Goal: Information Seeking & Learning: Learn about a topic

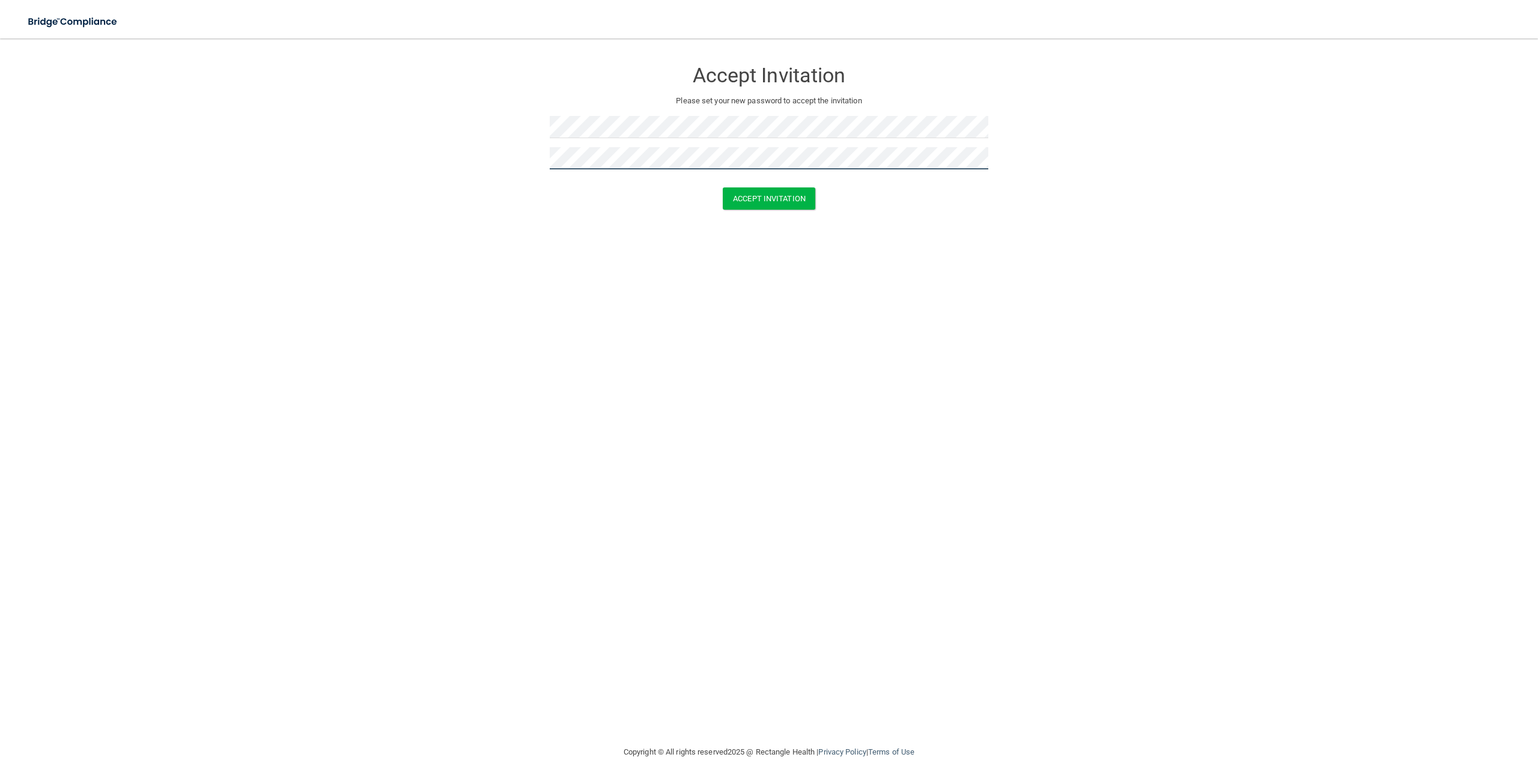
click at [723, 187] on button "Accept Invitation" at bounding box center [768, 198] width 92 height 22
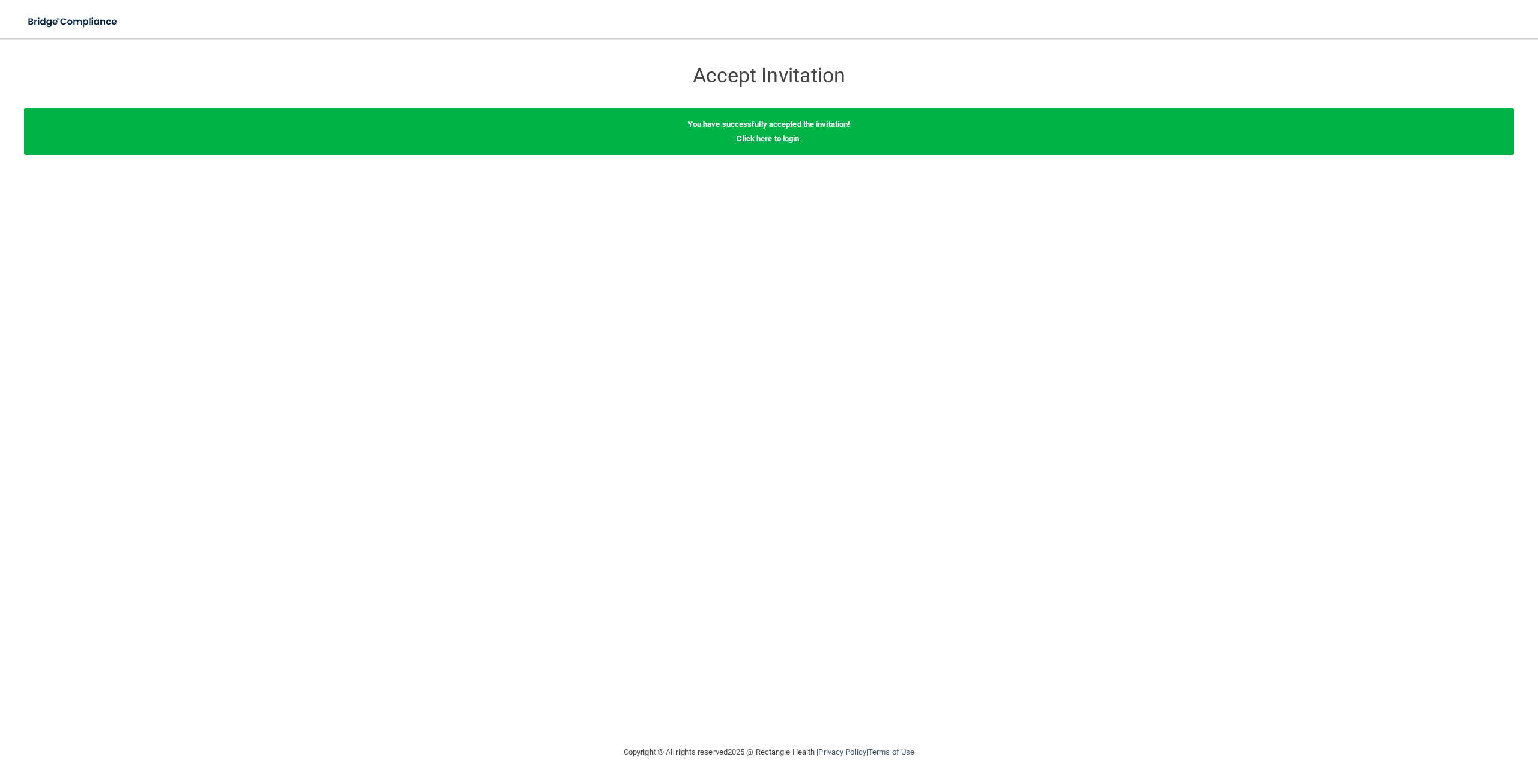
click at [765, 140] on link "Click here to login" at bounding box center [768, 138] width 62 height 9
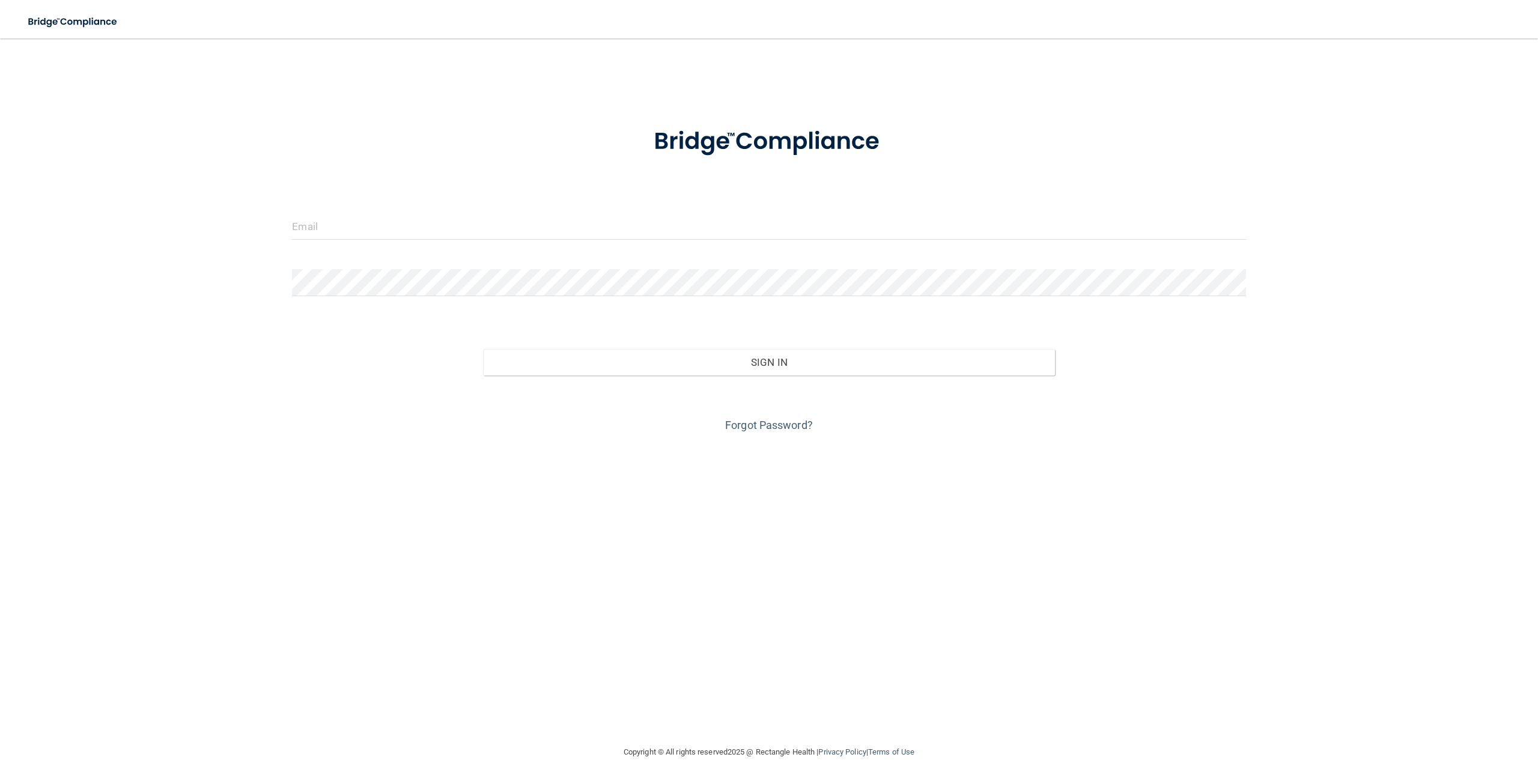
drag, startPoint x: 344, startPoint y: 200, endPoint x: 312, endPoint y: 253, distance: 61.9
click at [343, 206] on form "Invalid email/password. You don't have permission to access that page. Sign In …" at bounding box center [768, 272] width 953 height 324
click at [331, 230] on input "email" at bounding box center [768, 226] width 953 height 27
paste input "[PERSON_NAME][EMAIL_ADDRESS][PERSON_NAME][DOMAIN_NAME]"
type input "[PERSON_NAME][EMAIL_ADDRESS][PERSON_NAME][DOMAIN_NAME]"
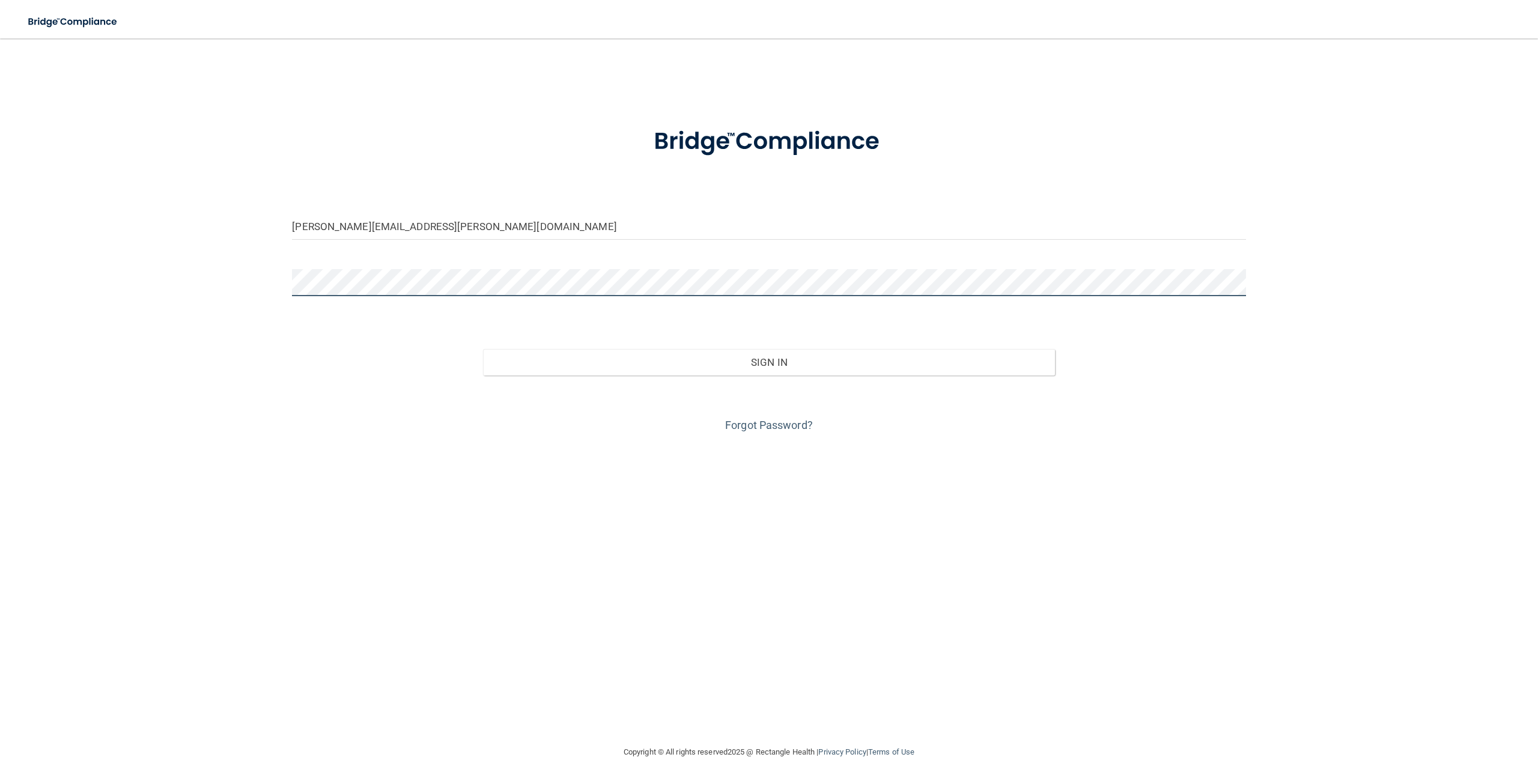
click at [483, 349] on button "Sign In" at bounding box center [769, 361] width 572 height 26
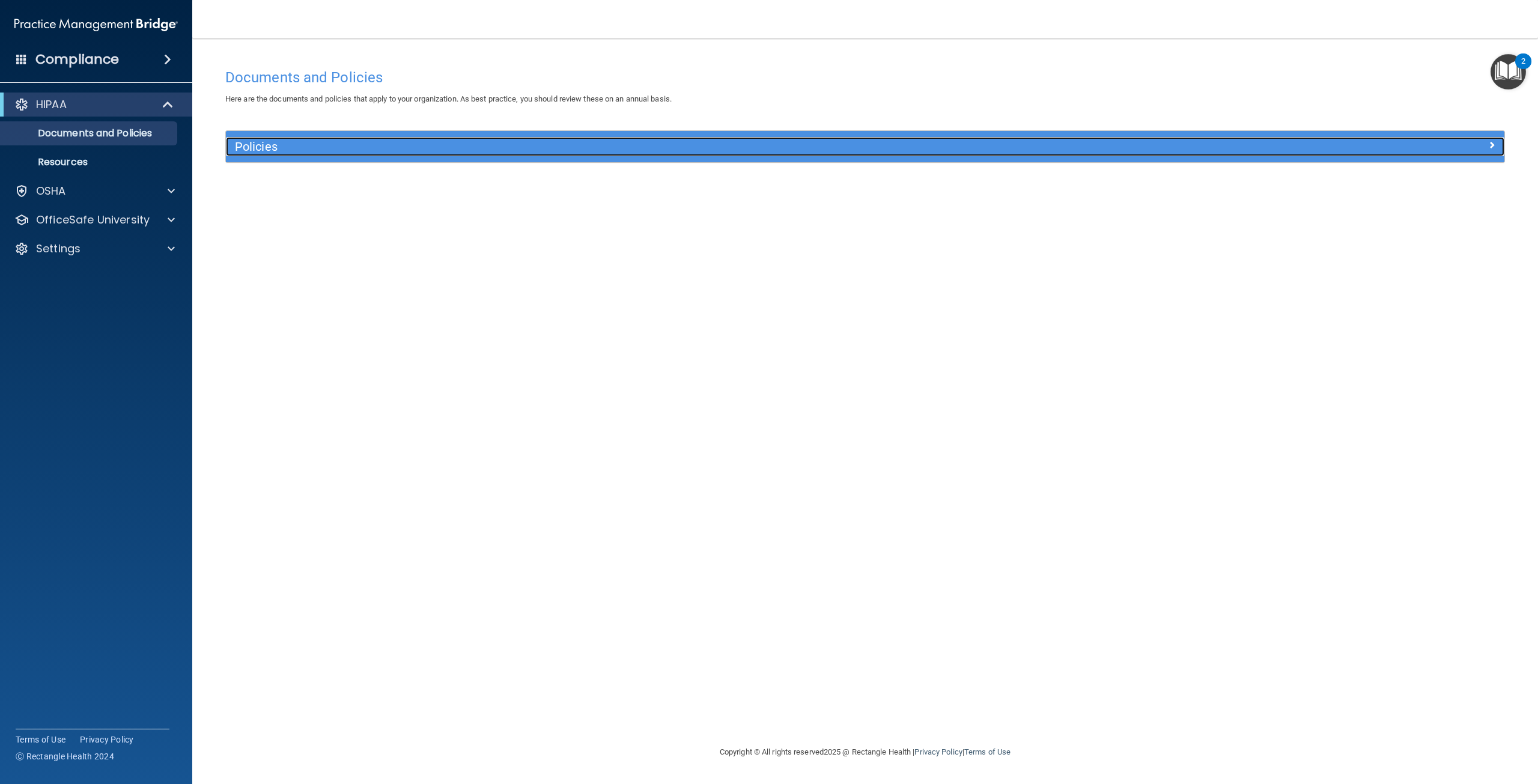
click at [1495, 144] on div at bounding box center [1344, 144] width 319 height 15
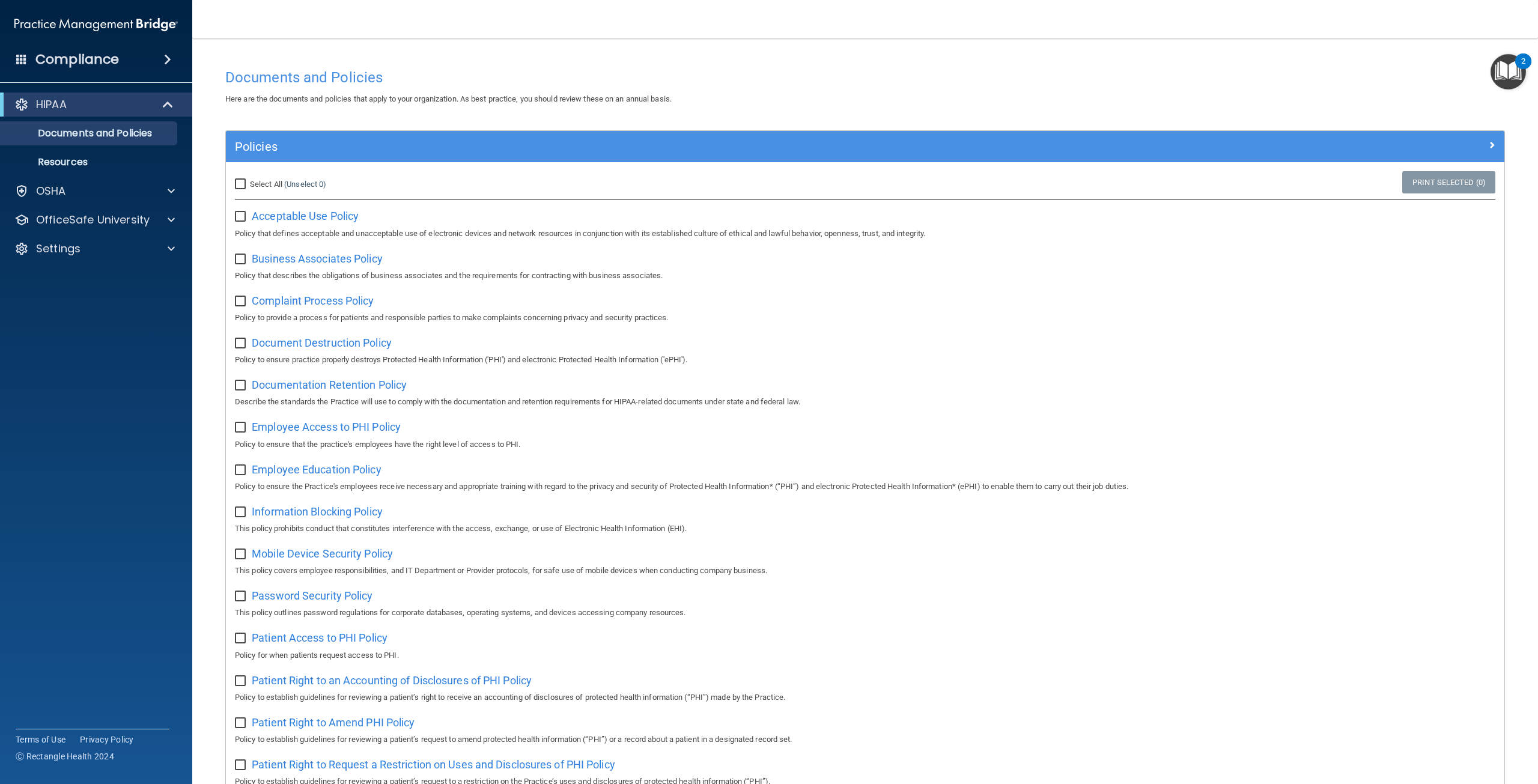
click at [238, 220] on input "checkbox" at bounding box center [242, 217] width 14 height 10
click at [100, 228] on div "OfficeSafe University" at bounding box center [97, 219] width 193 height 24
click at [244, 212] on input "checkbox" at bounding box center [242, 217] width 14 height 10
checkbox input "false"
click at [172, 219] on span at bounding box center [171, 220] width 7 height 15
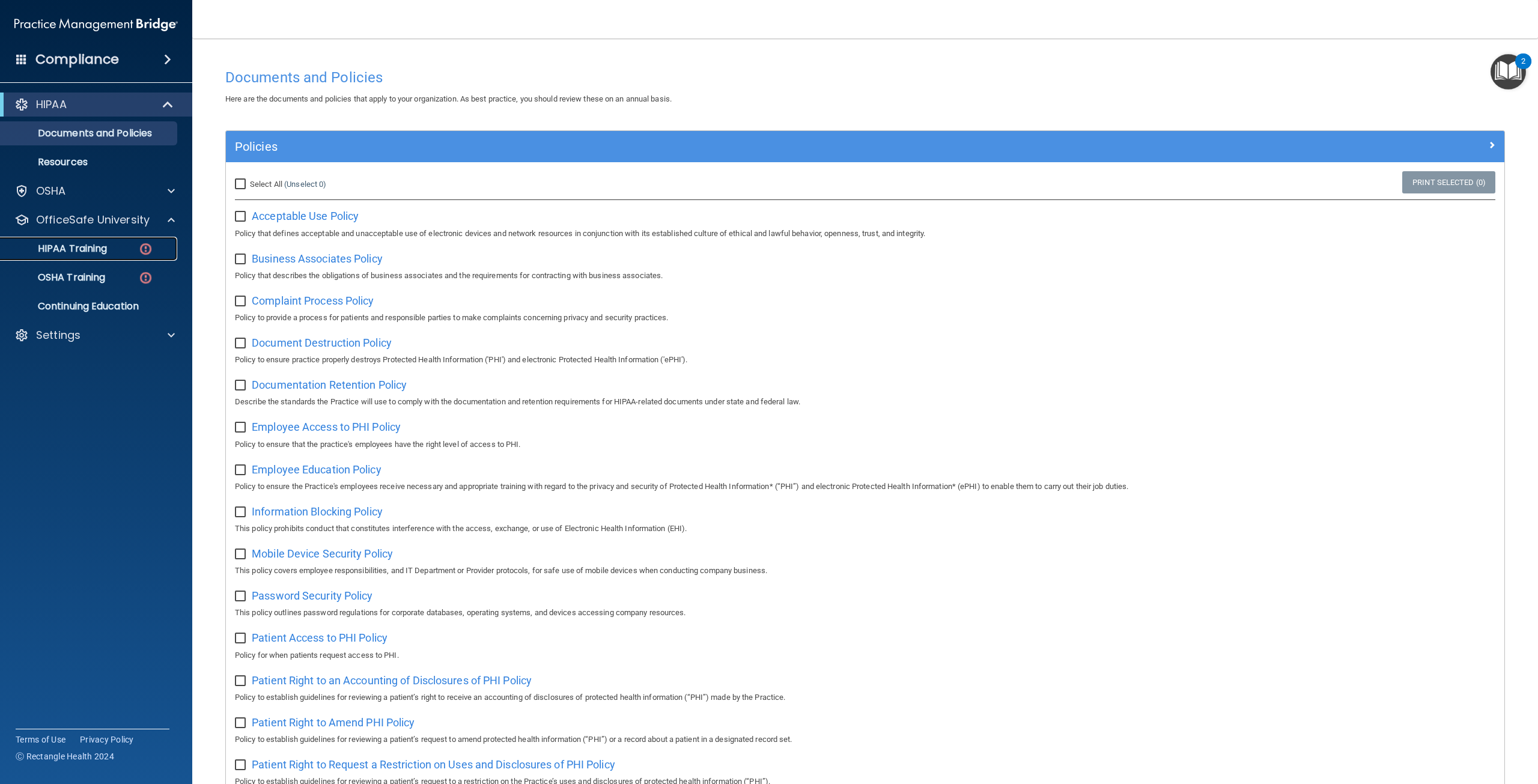
click at [93, 249] on p "HIPAA Training" at bounding box center [57, 249] width 99 height 12
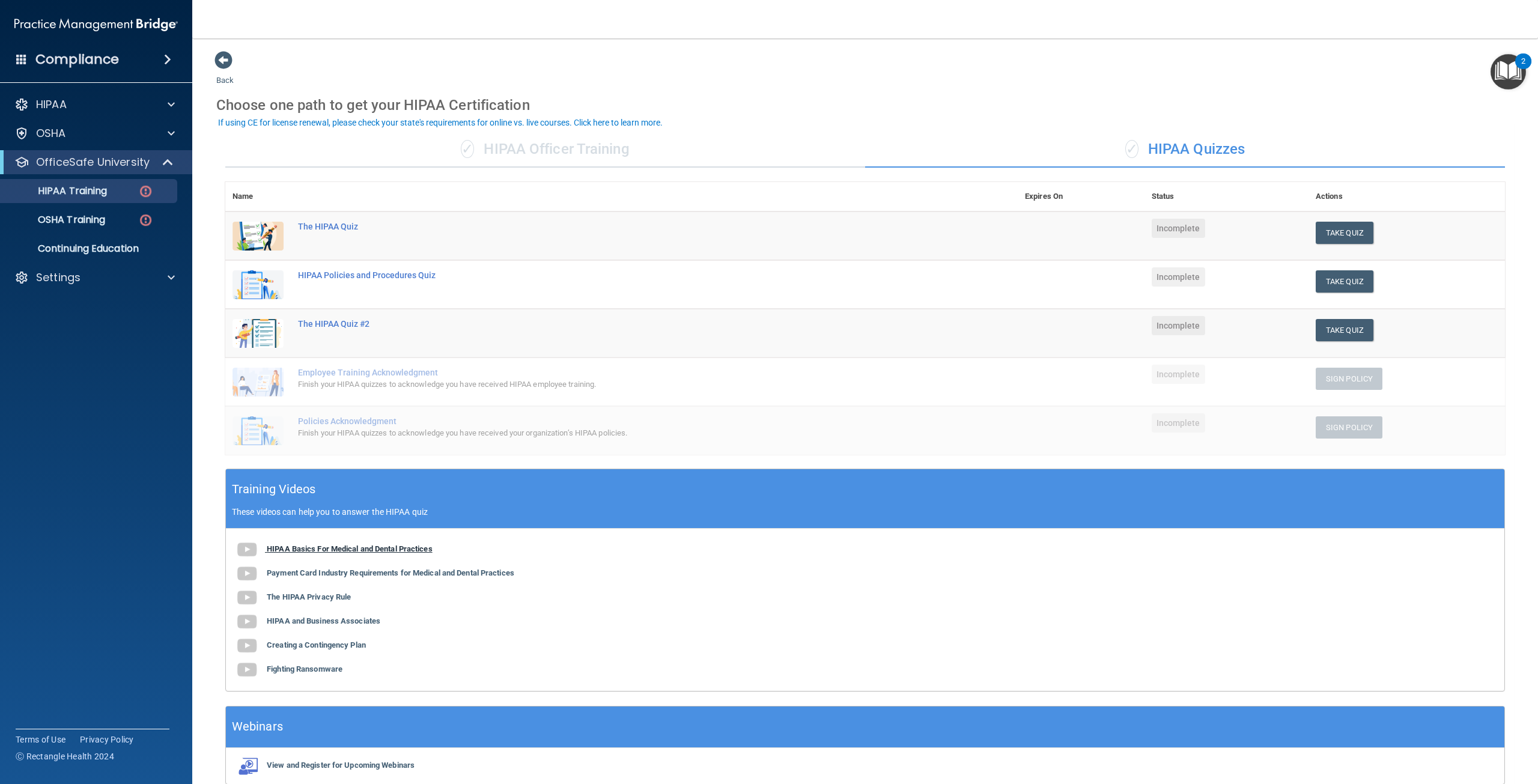
click at [248, 551] on img at bounding box center [247, 549] width 24 height 24
click at [1336, 234] on button "Take Quiz" at bounding box center [1344, 233] width 57 height 22
click at [102, 191] on p "HIPAA Training" at bounding box center [57, 191] width 99 height 12
click at [360, 547] on b "HIPAA Basics For Medical and Dental Practices" at bounding box center [349, 548] width 166 height 9
click at [335, 569] on b "Payment Card Industry Requirements for Medical and Dental Practices" at bounding box center [390, 572] width 247 height 9
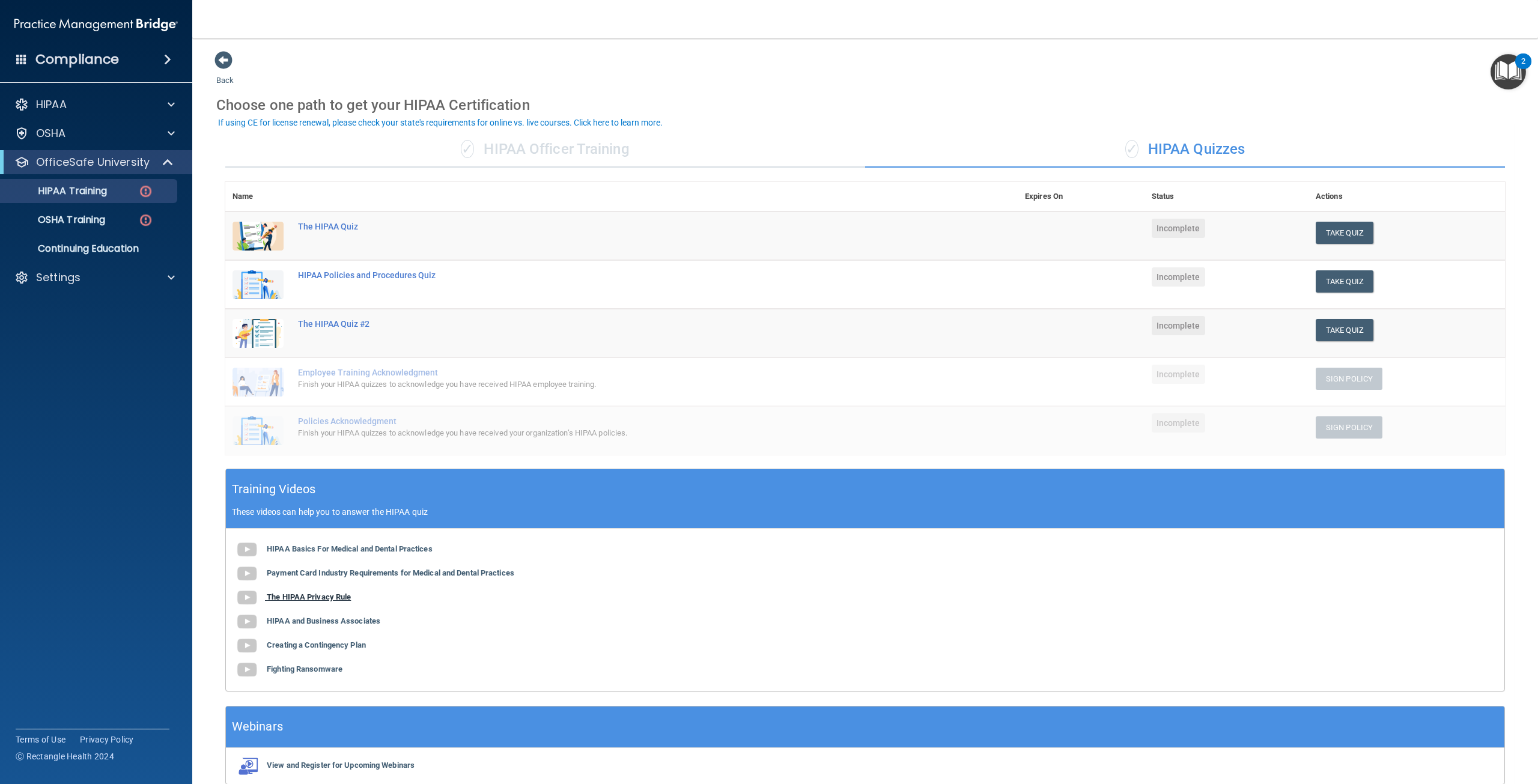
click at [313, 597] on b "The HIPAA Privacy Rule" at bounding box center [309, 597] width 84 height 9
click at [96, 194] on p "HIPAA Training" at bounding box center [57, 191] width 99 height 12
click at [327, 602] on div "HIPAA Basics For Medical and Dental Practices Payment Card Industry Requirement…" at bounding box center [865, 610] width 1278 height 162
click at [332, 598] on b "The HIPAA Privacy Rule" at bounding box center [309, 597] width 84 height 9
click at [323, 620] on b "HIPAA and Business Associates" at bounding box center [324, 620] width 114 height 9
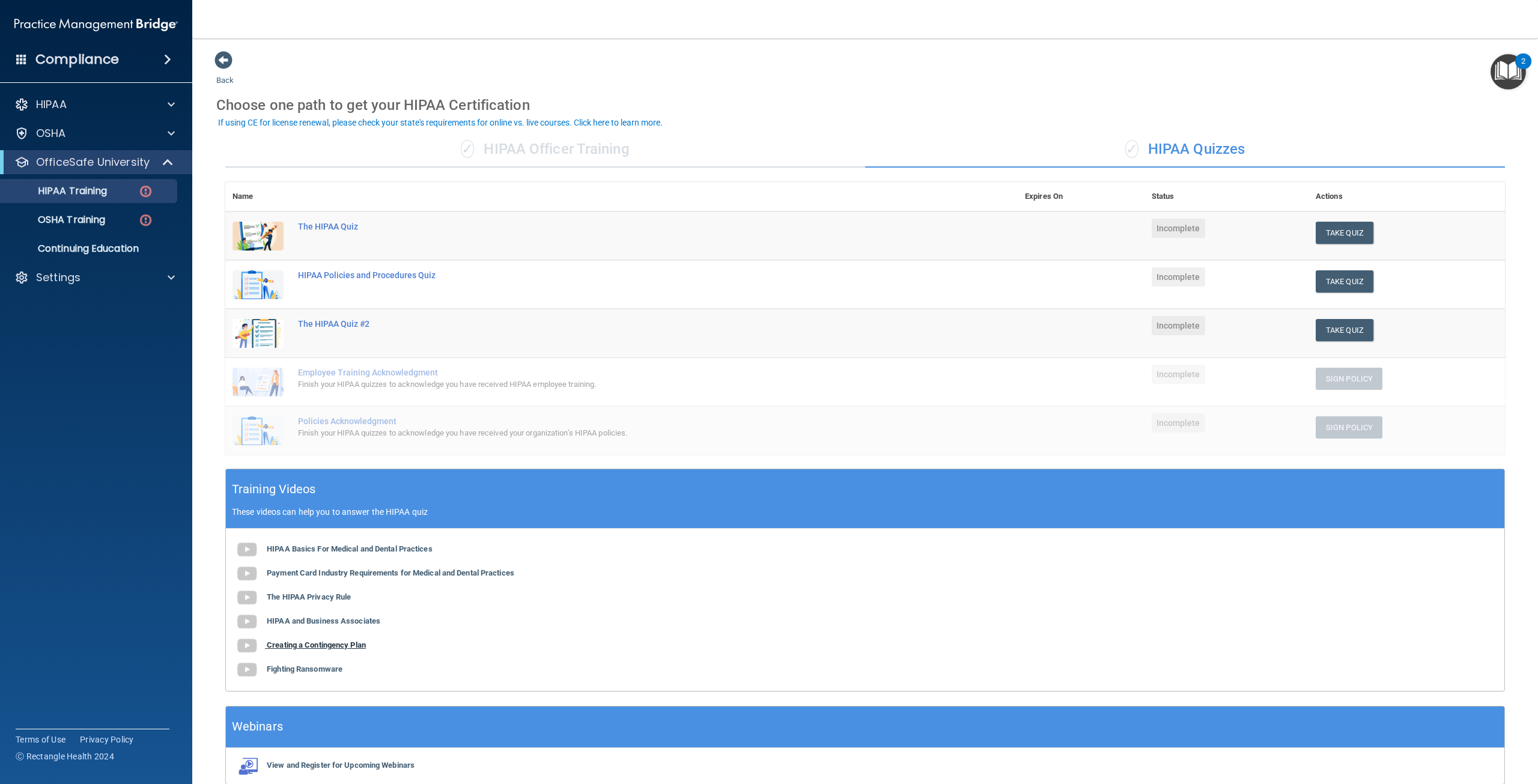
click at [302, 646] on b "Creating a Contingency Plan" at bounding box center [316, 644] width 99 height 9
click at [1342, 235] on button "Take Quiz" at bounding box center [1344, 233] width 57 height 22
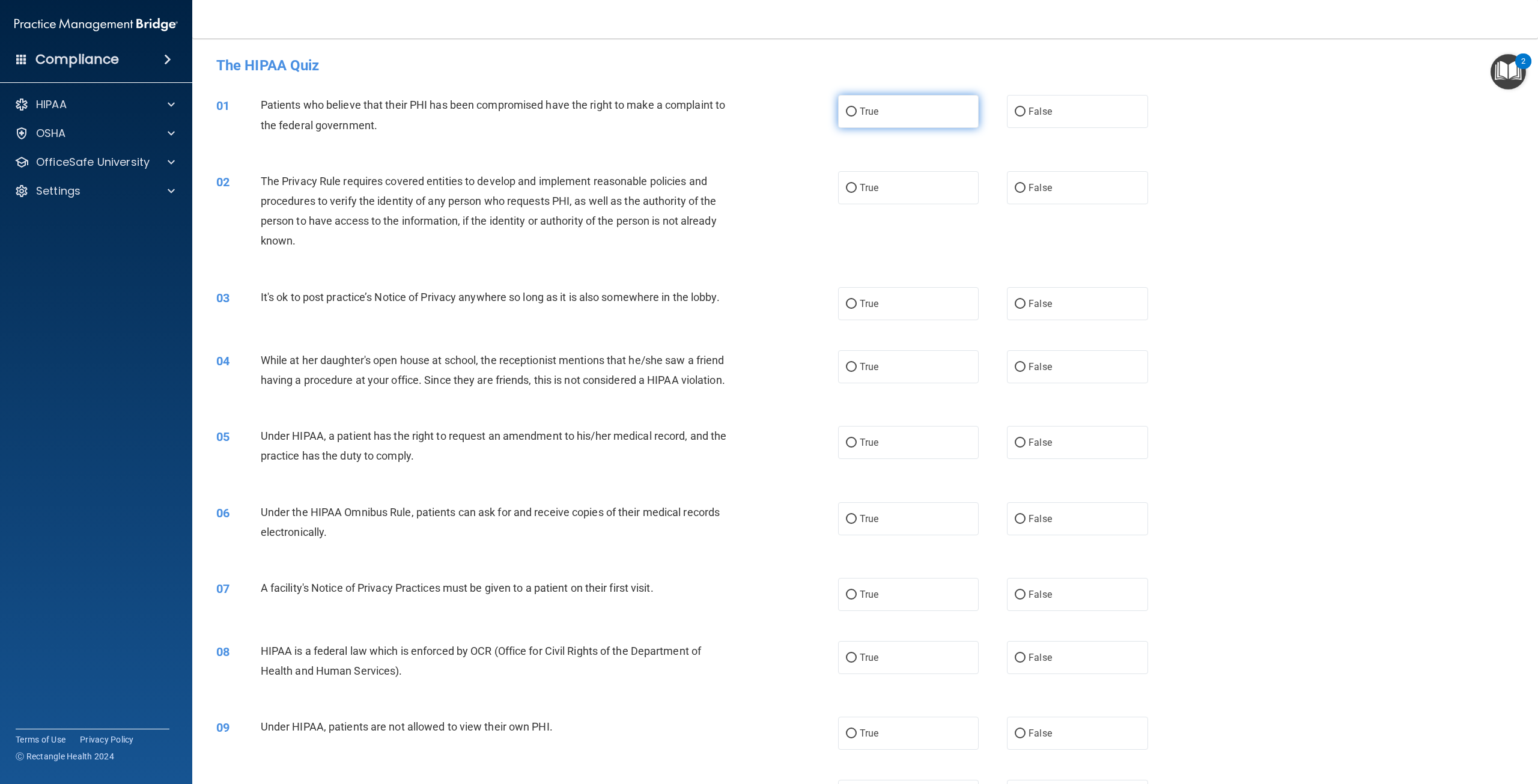
click at [847, 115] on input "True" at bounding box center [851, 112] width 11 height 9
radio input "true"
click at [848, 187] on input "True" at bounding box center [851, 188] width 11 height 9
radio input "true"
click at [1015, 303] on input "False" at bounding box center [1020, 304] width 11 height 9
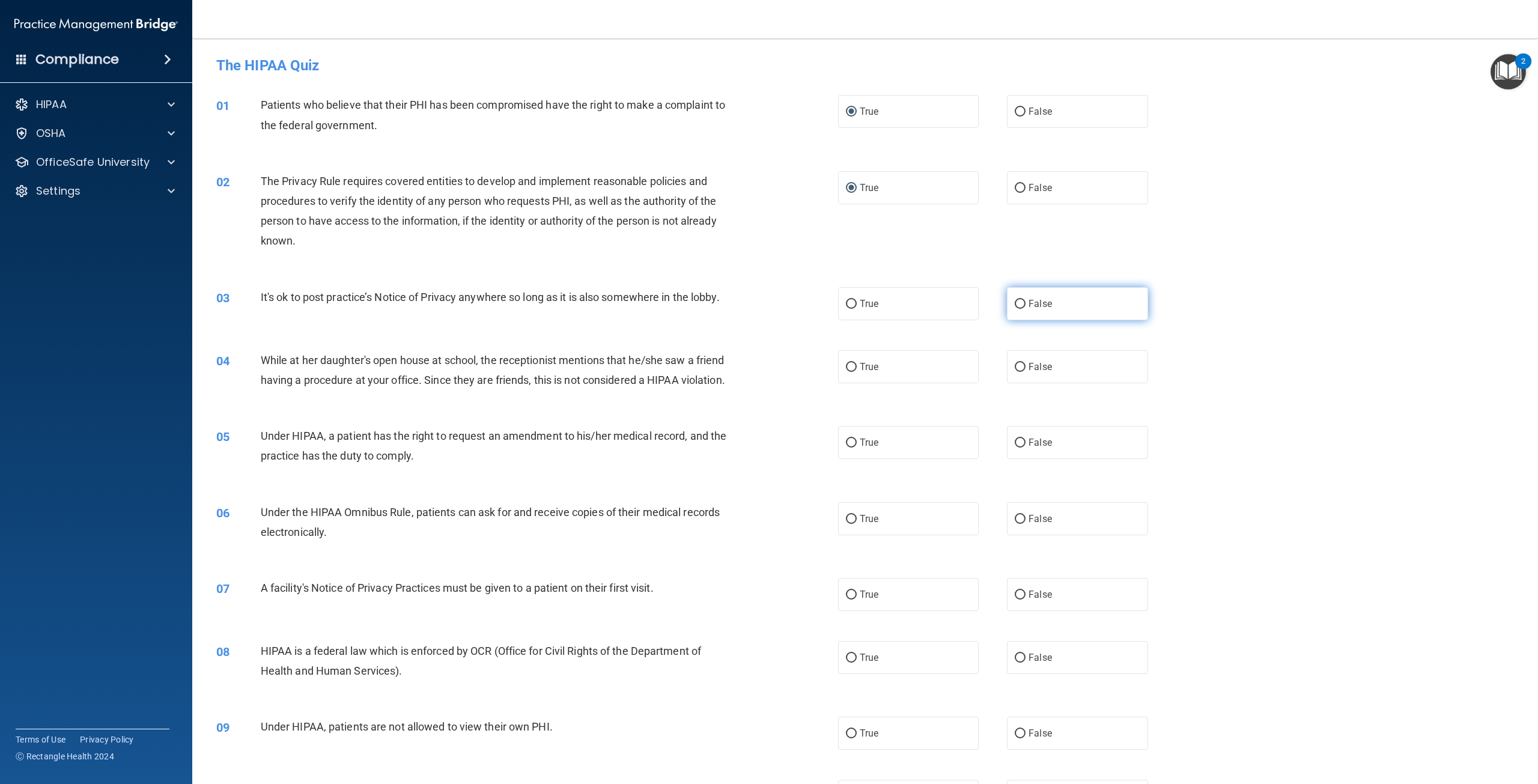
radio input "true"
click at [848, 368] on input "True" at bounding box center [851, 367] width 11 height 9
radio input "true"
click at [851, 448] on input "True" at bounding box center [851, 443] width 11 height 9
radio input "true"
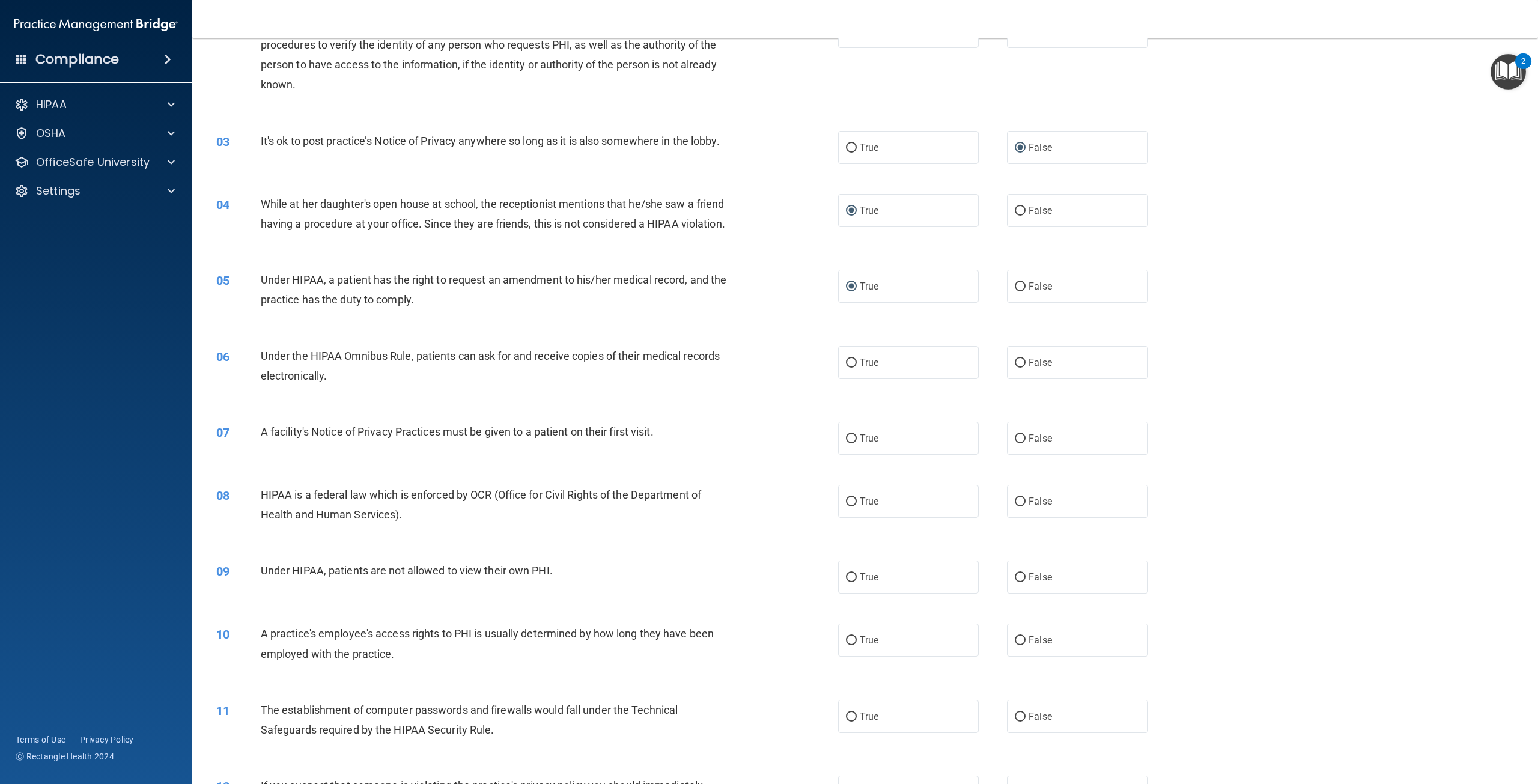
scroll to position [180, 0]
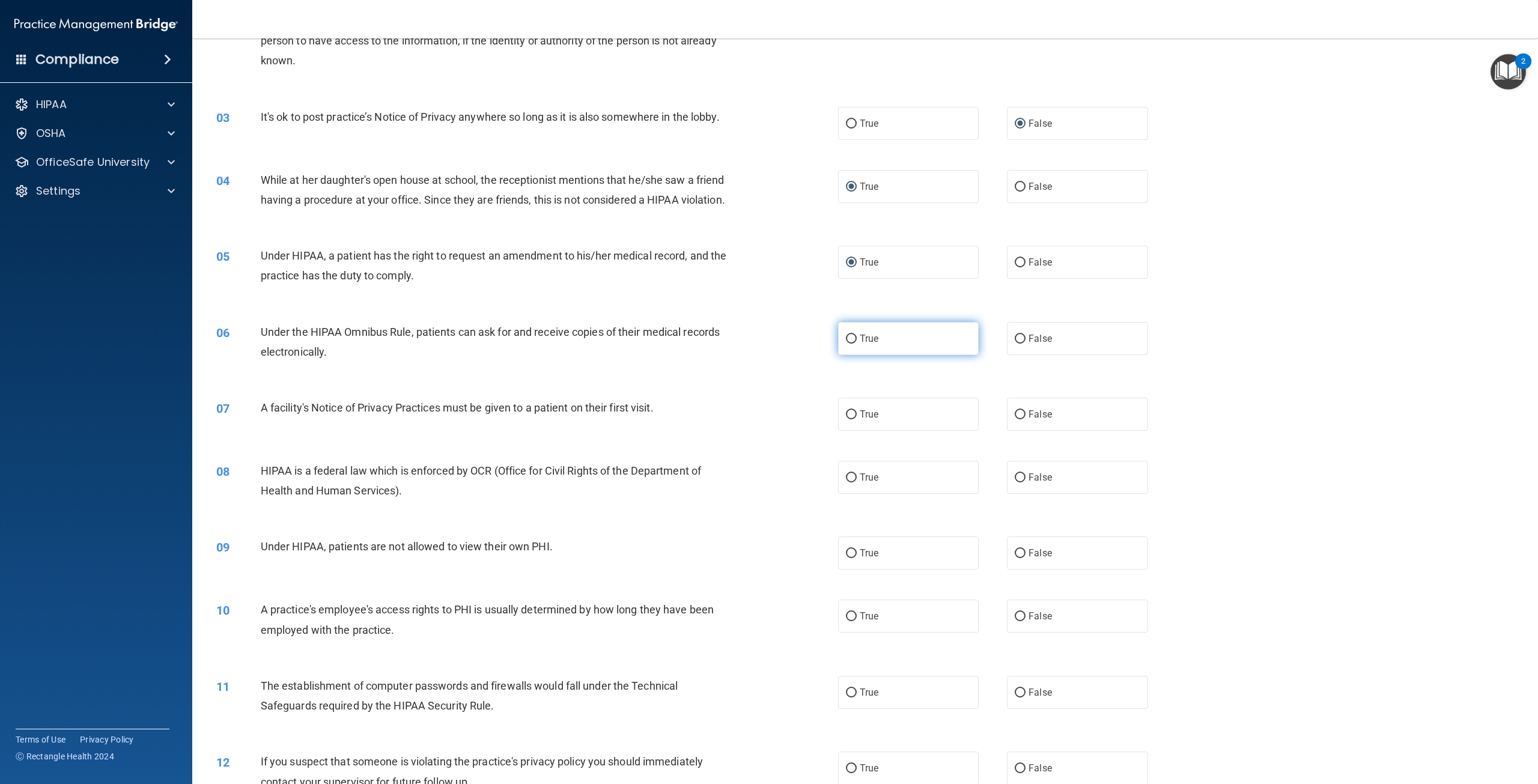
click at [850, 344] on input "True" at bounding box center [851, 339] width 11 height 9
radio input "true"
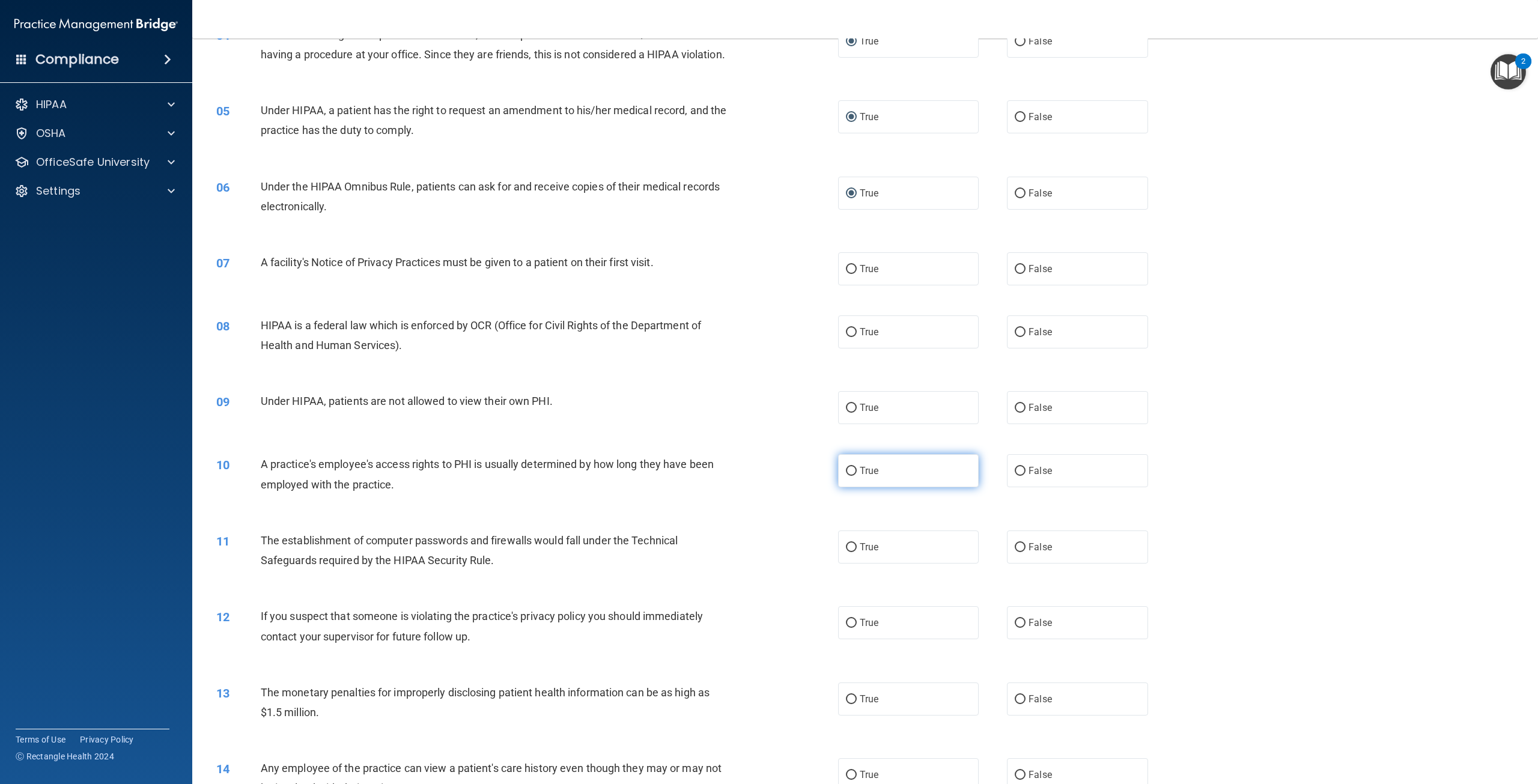
scroll to position [360, 0]
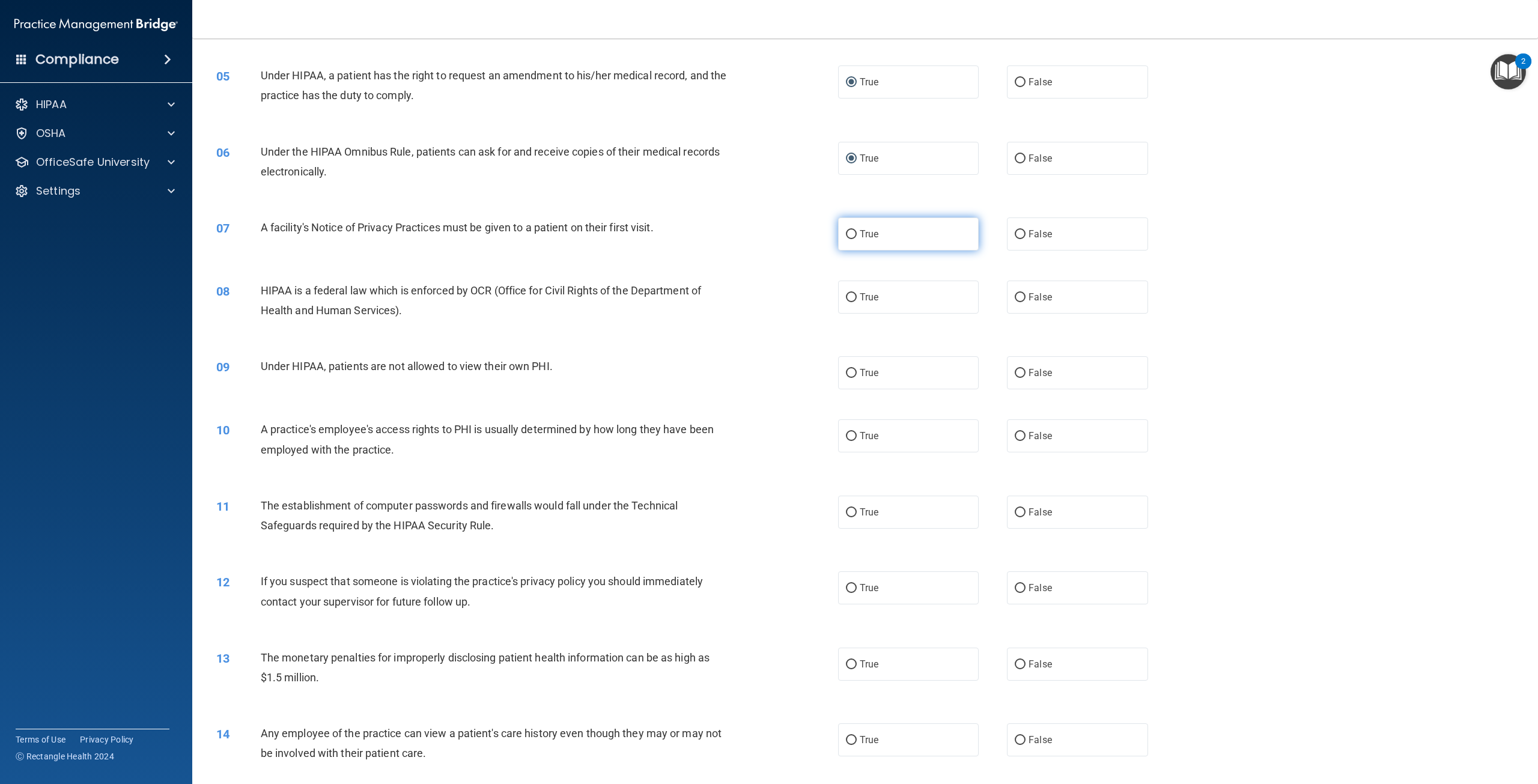
click at [849, 239] on input "True" at bounding box center [851, 234] width 11 height 9
radio input "true"
click at [850, 302] on input "True" at bounding box center [851, 297] width 11 height 9
radio input "true"
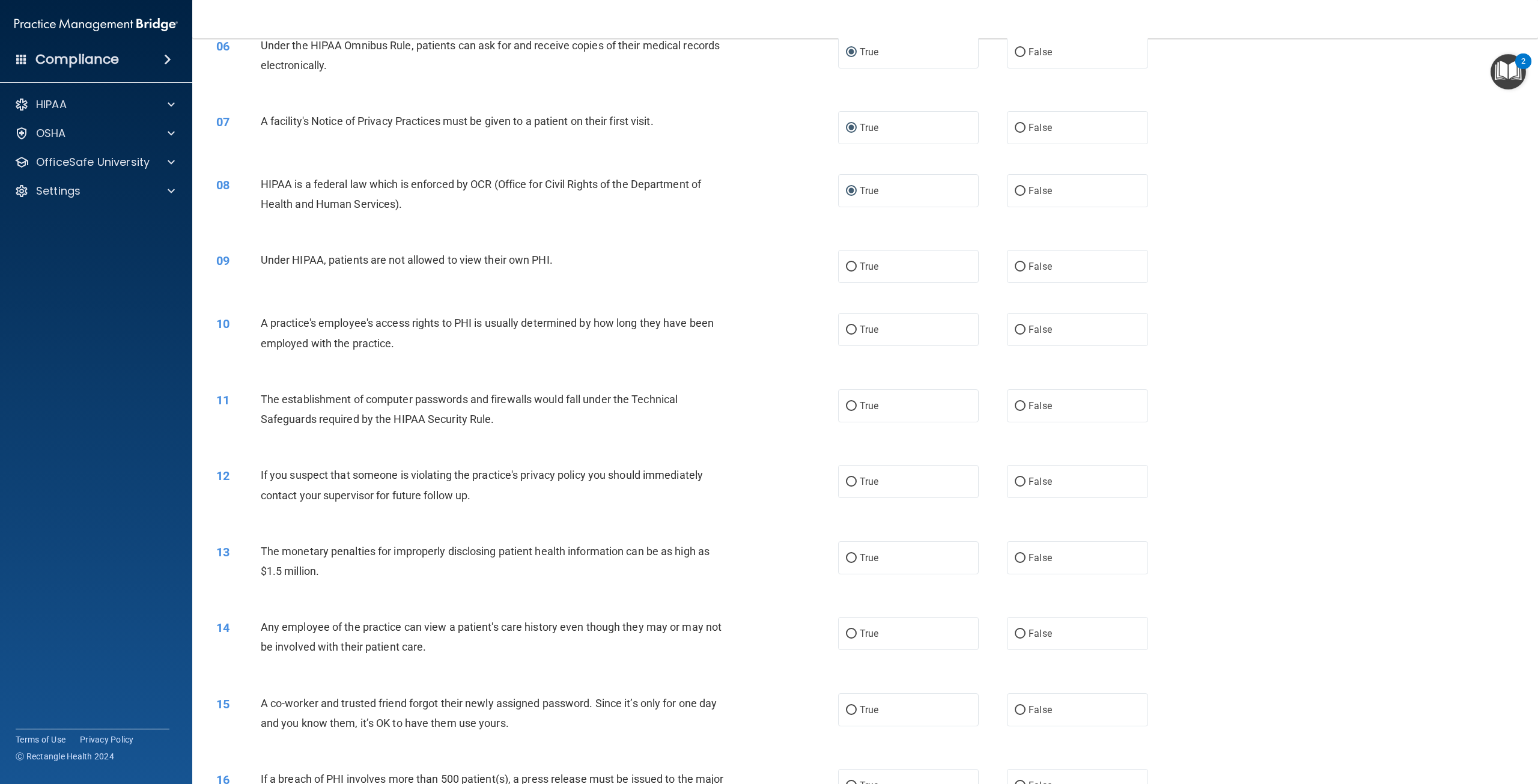
scroll to position [481, 0]
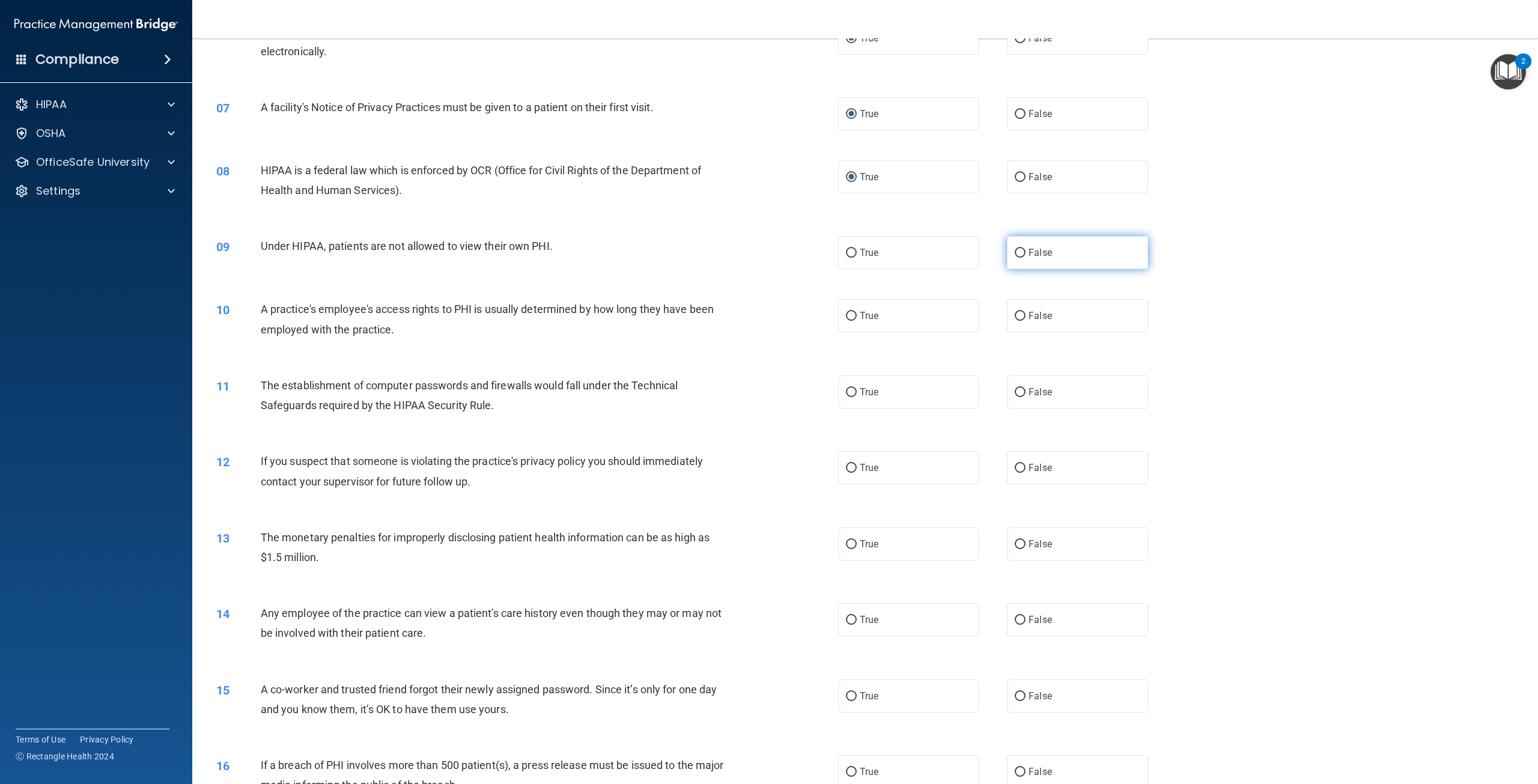
click at [1015, 258] on input "False" at bounding box center [1020, 253] width 11 height 9
radio input "true"
click at [1015, 321] on input "False" at bounding box center [1020, 316] width 11 height 9
radio input "true"
click at [1019, 397] on input "False" at bounding box center [1020, 392] width 11 height 9
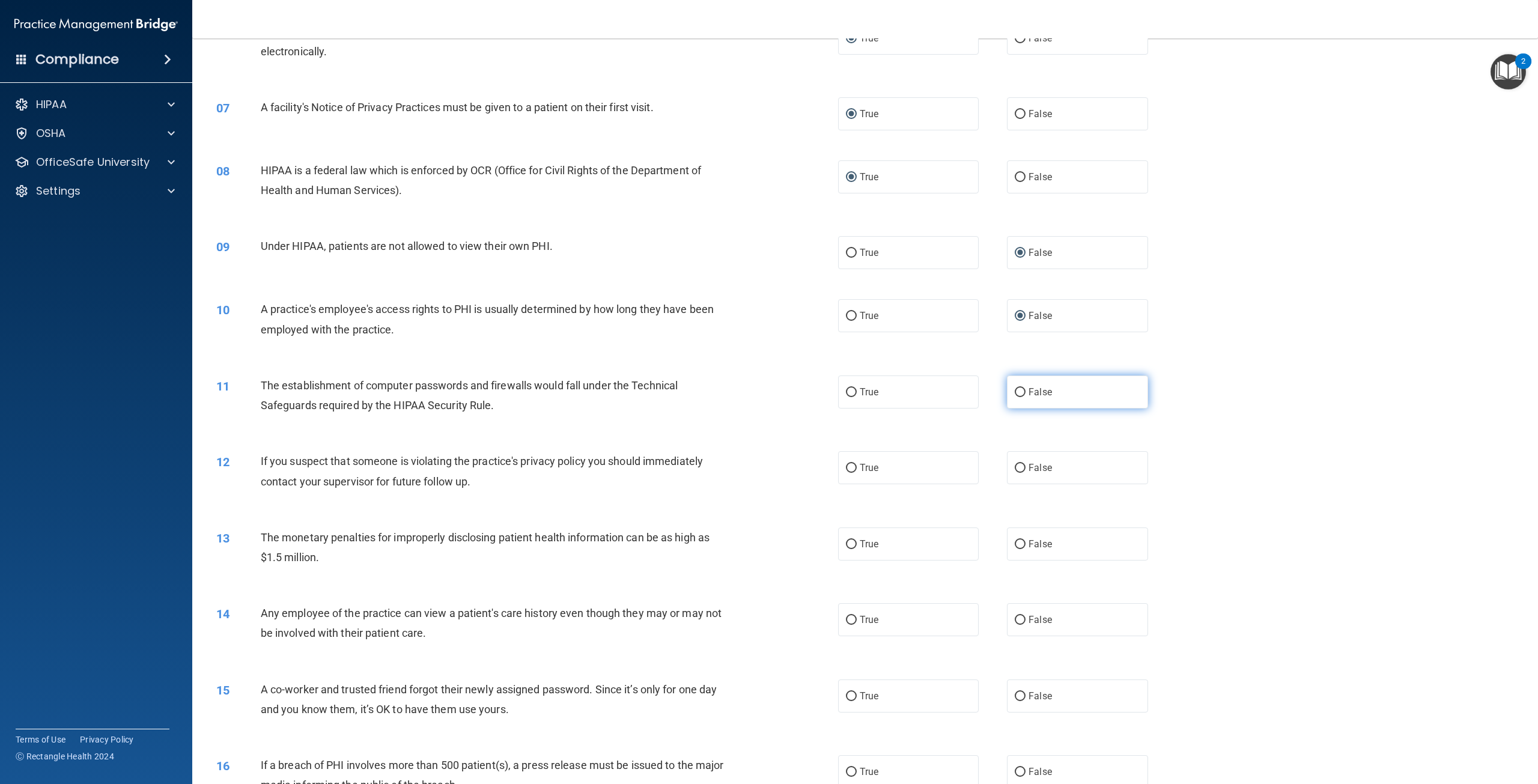
radio input "true"
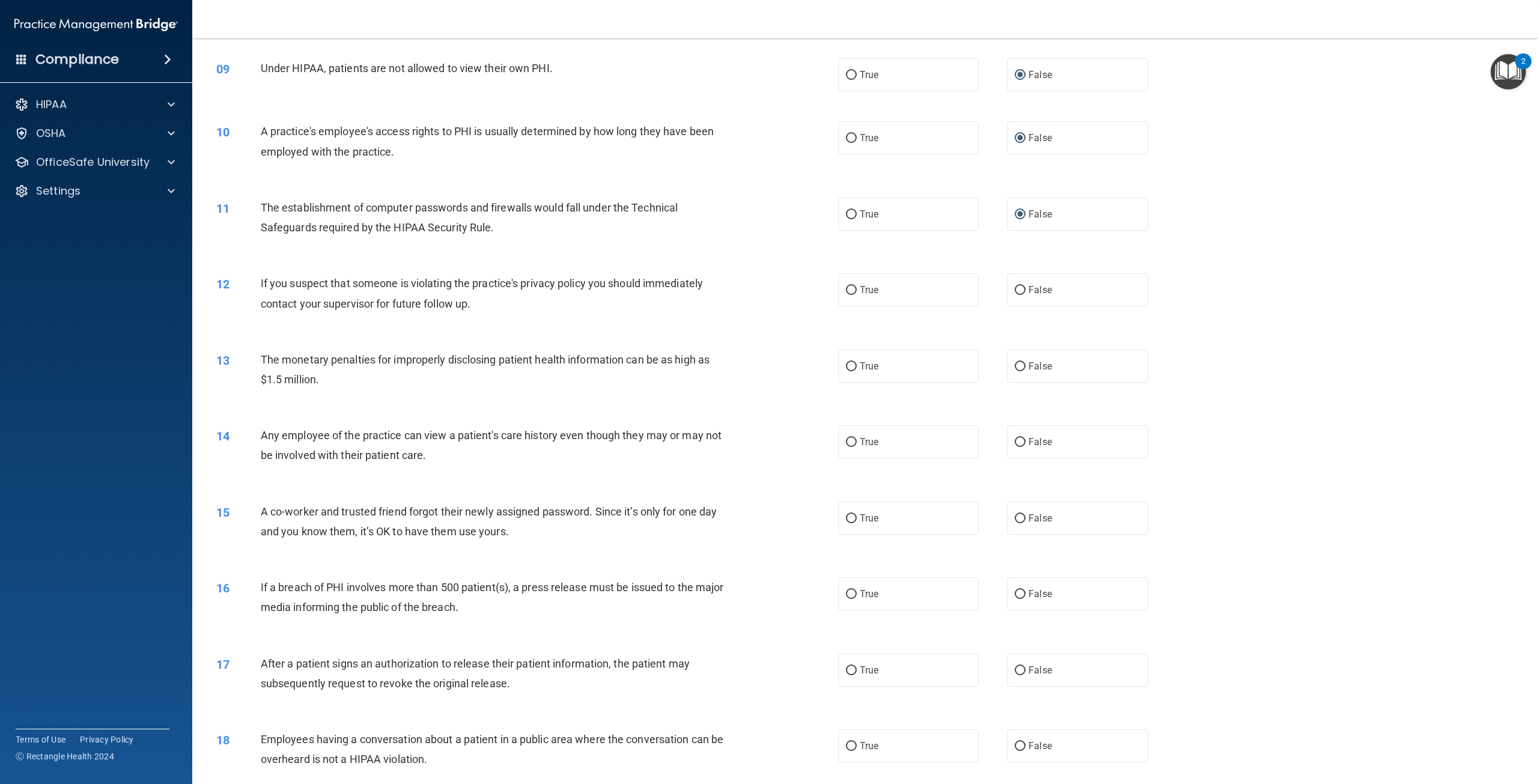
scroll to position [661, 0]
click at [848, 292] on input "True" at bounding box center [851, 288] width 11 height 9
radio input "true"
click at [849, 369] on input "True" at bounding box center [851, 364] width 11 height 9
radio input "true"
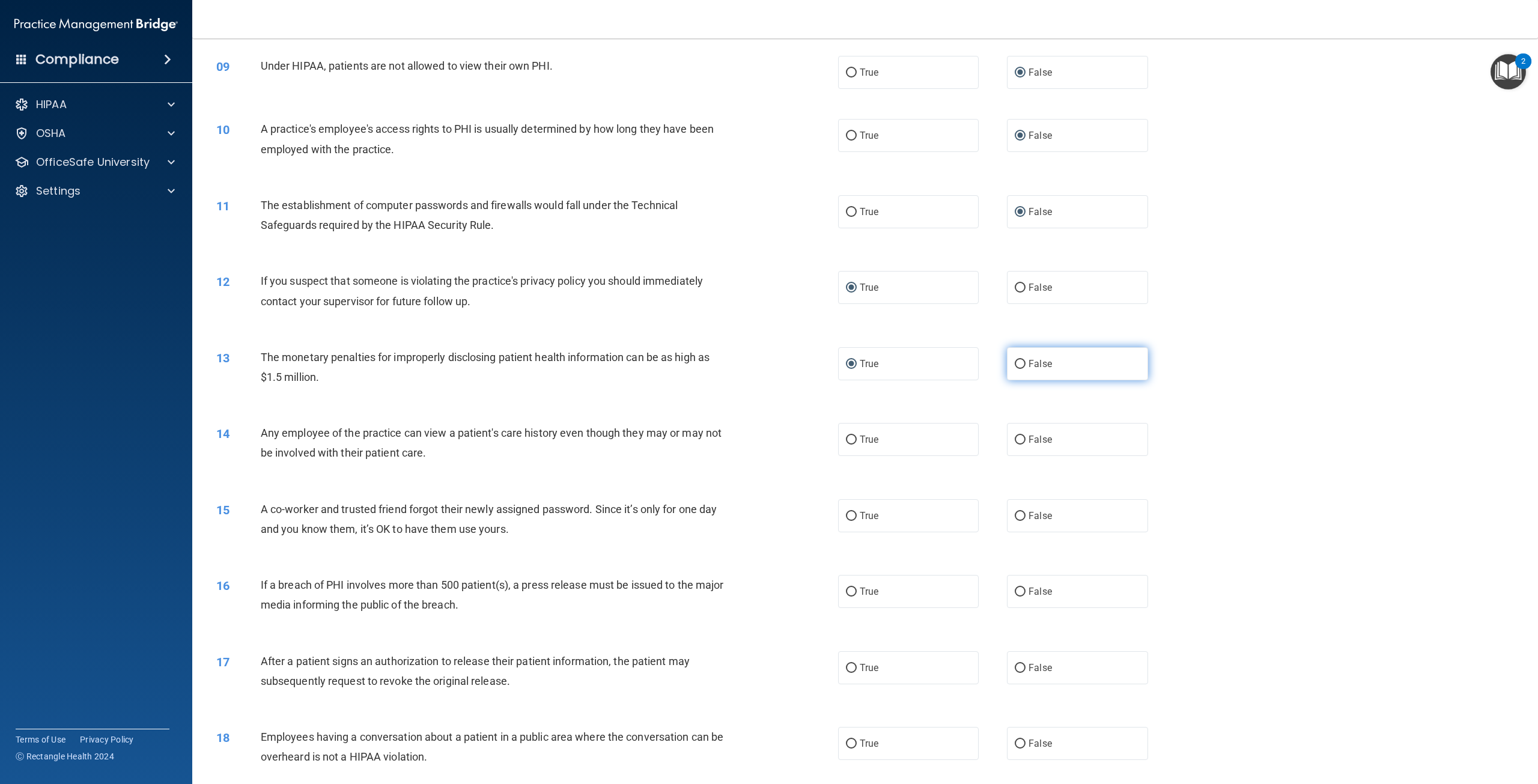
click at [1021, 380] on label "False" at bounding box center [1077, 363] width 140 height 33
click at [1021, 369] on input "False" at bounding box center [1020, 364] width 11 height 9
radio input "true"
radio input "false"
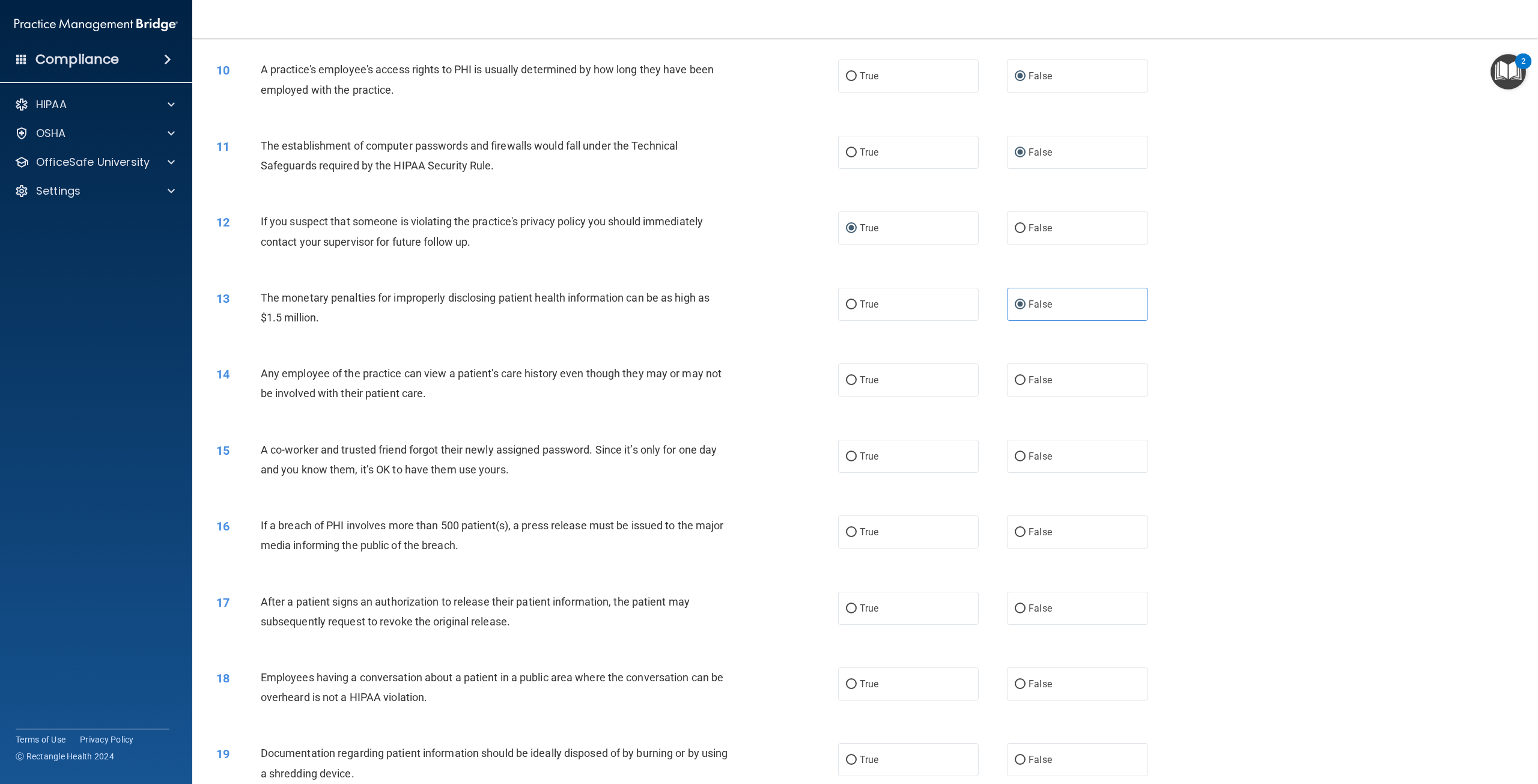
scroll to position [720, 0]
click at [1015, 384] on input "False" at bounding box center [1020, 380] width 11 height 9
radio input "true"
click at [1015, 460] on input "False" at bounding box center [1020, 456] width 11 height 9
radio input "true"
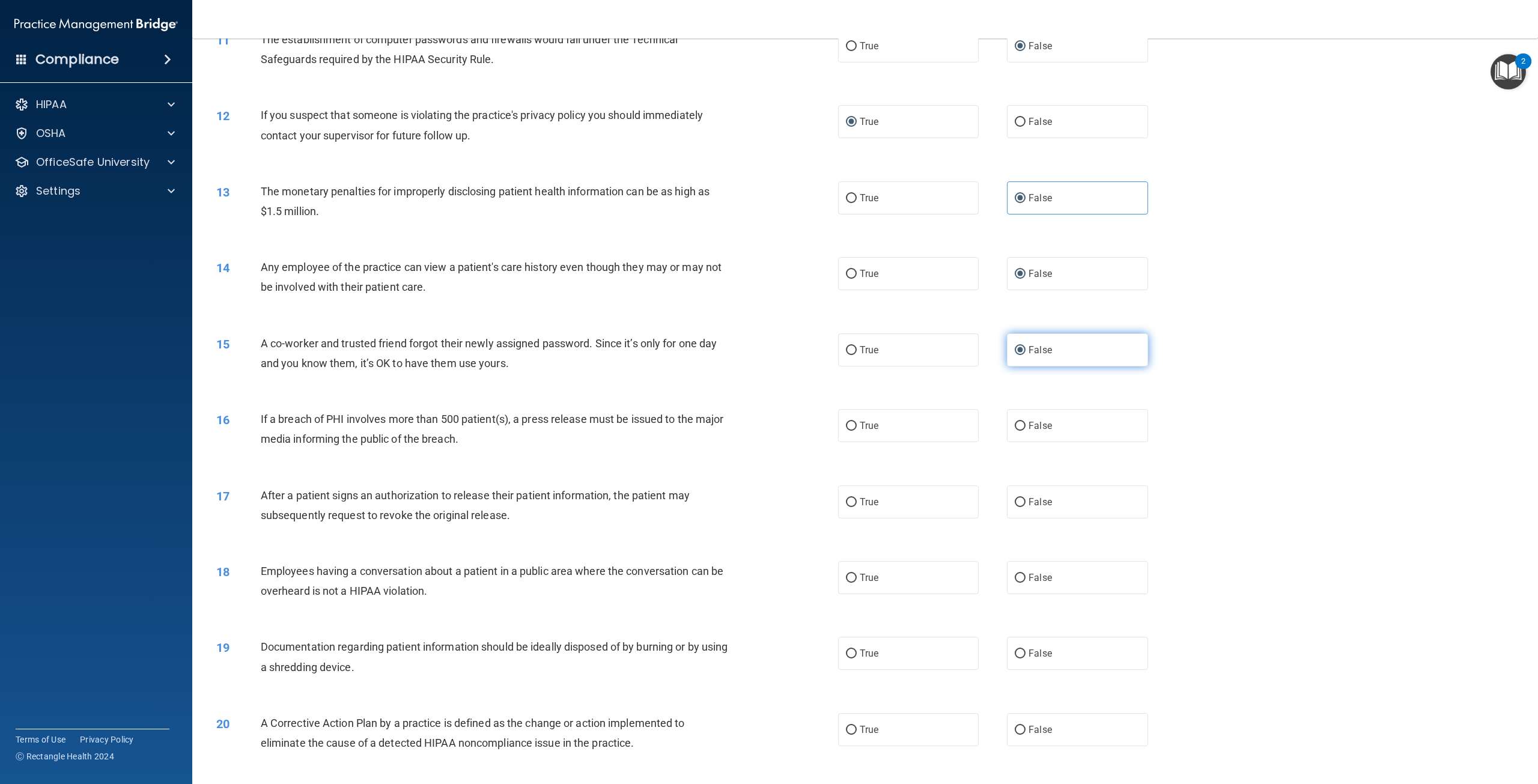
scroll to position [841, 0]
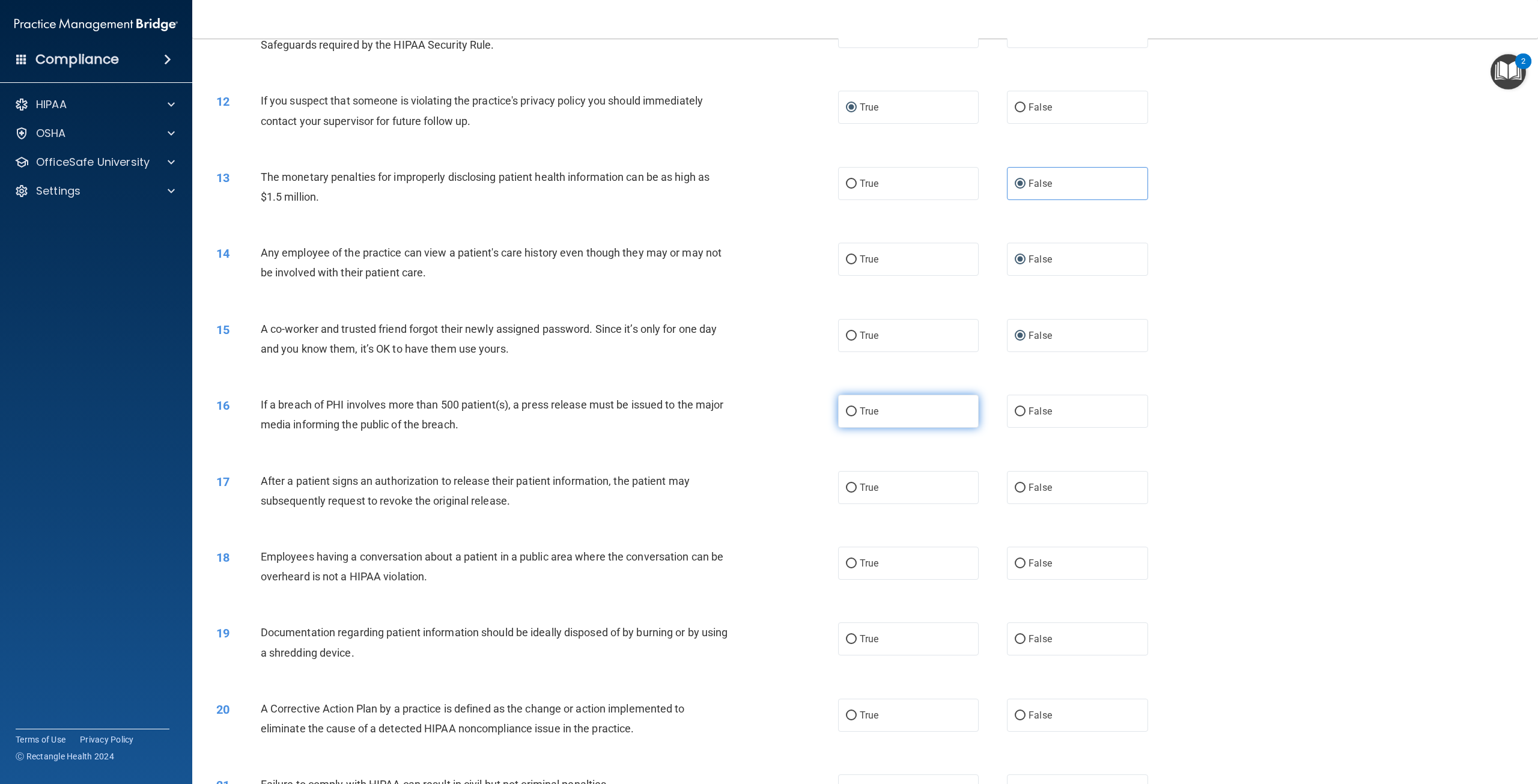
click at [852, 416] on input "True" at bounding box center [851, 412] width 11 height 9
radio input "true"
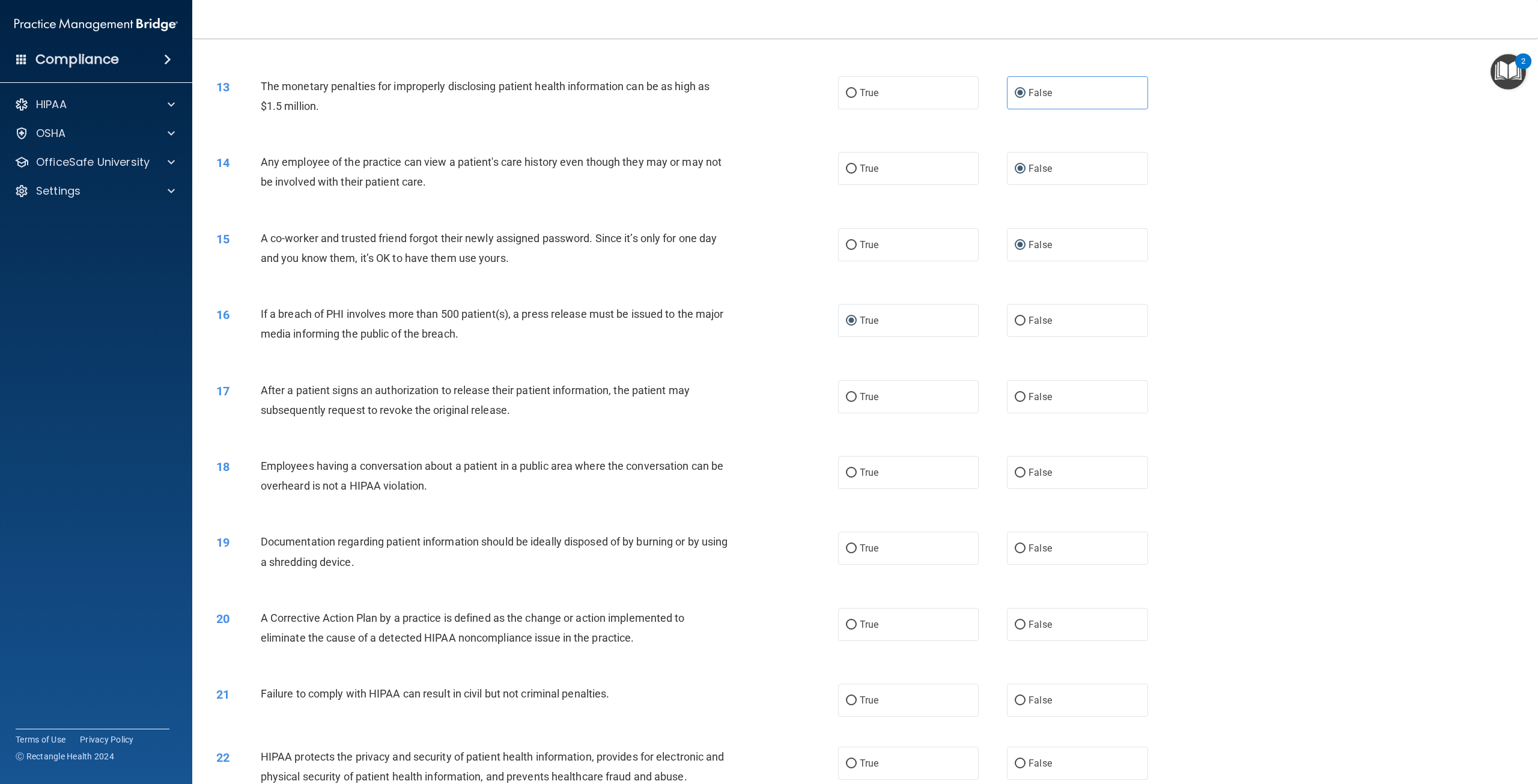
scroll to position [961, 0]
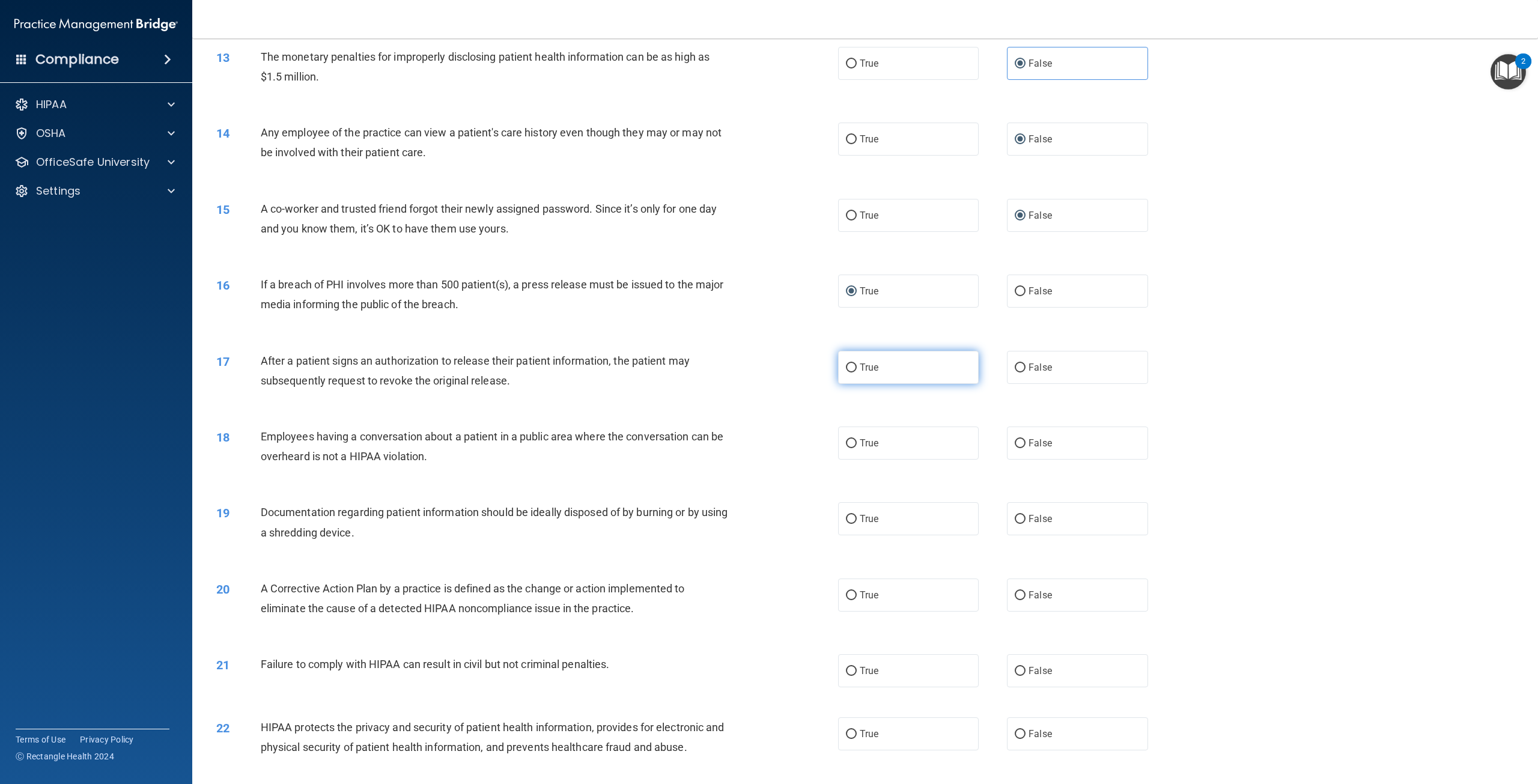
click at [849, 372] on input "True" at bounding box center [851, 368] width 11 height 9
radio input "true"
click at [853, 459] on label "True" at bounding box center [908, 443] width 140 height 33
click at [853, 448] on input "True" at bounding box center [851, 443] width 11 height 9
radio input "true"
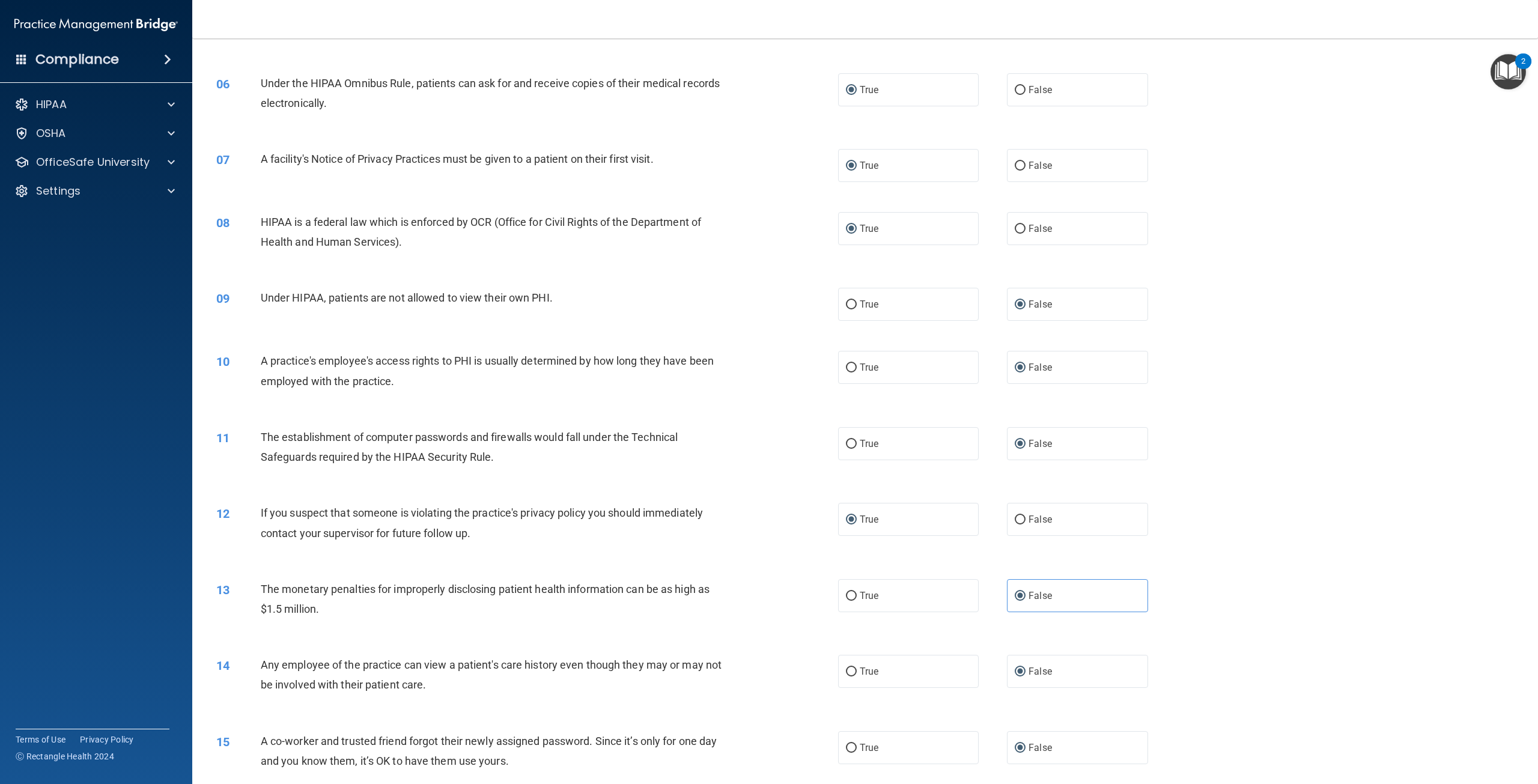
scroll to position [240, 0]
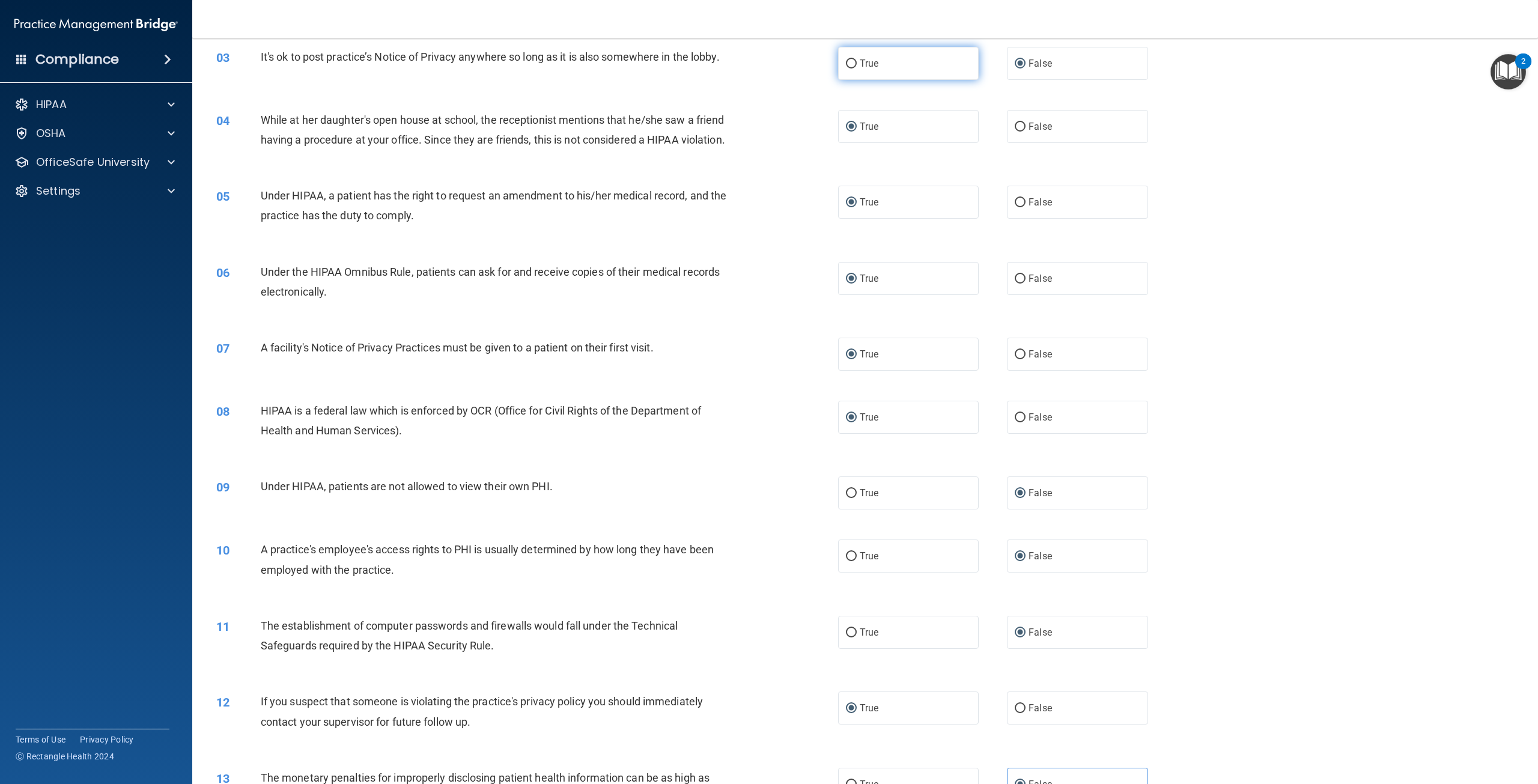
click at [850, 67] on input "True" at bounding box center [851, 64] width 11 height 9
radio input "true"
radio input "false"
click at [1017, 207] on input "False" at bounding box center [1020, 203] width 11 height 9
radio input "true"
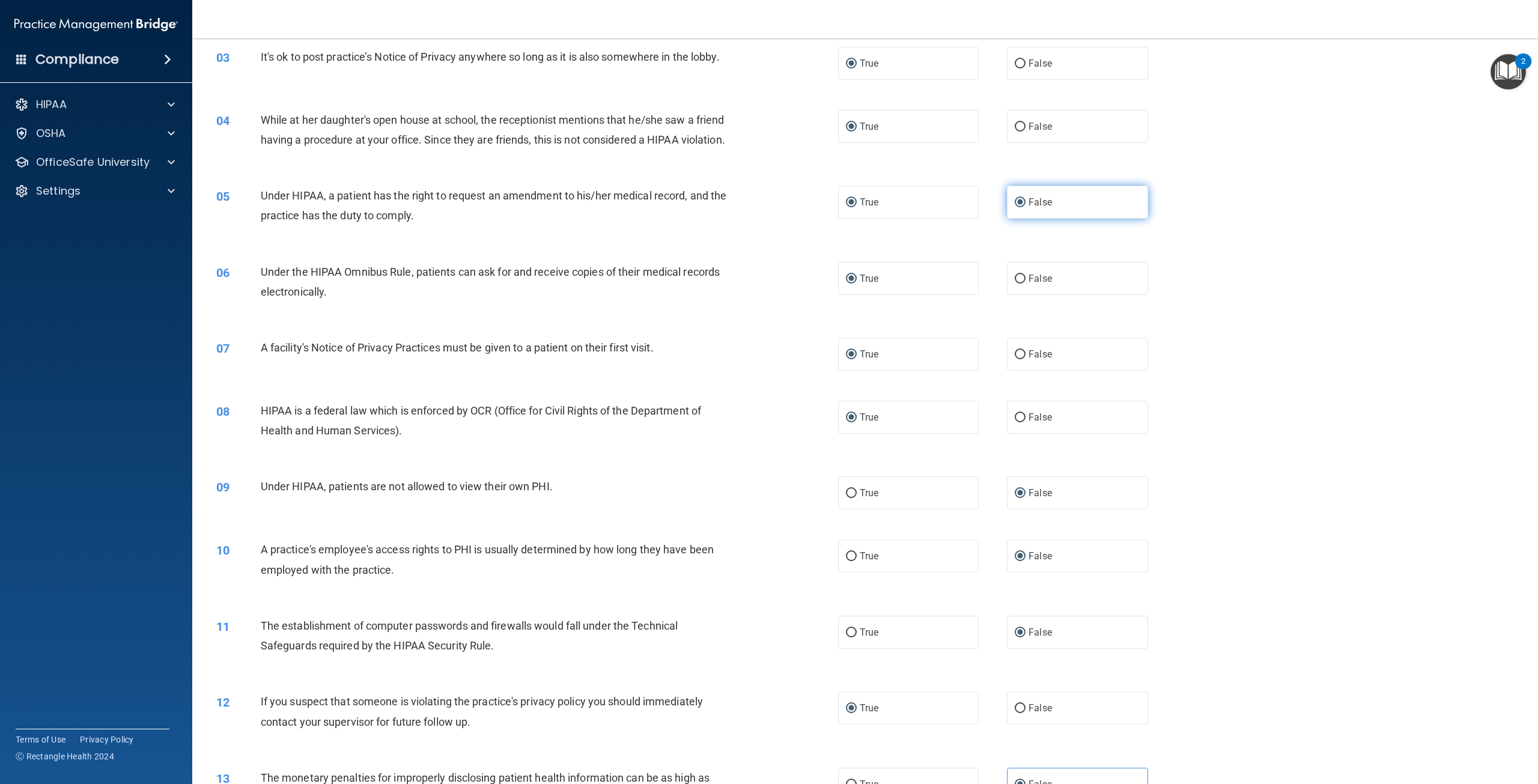
radio input "false"
drag, startPoint x: 1042, startPoint y: 122, endPoint x: 1032, endPoint y: 126, distance: 10.8
click at [1033, 125] on span "False" at bounding box center [1040, 126] width 23 height 12
click at [1016, 132] on label "False" at bounding box center [1077, 126] width 140 height 33
drag, startPoint x: 1015, startPoint y: 126, endPoint x: 1018, endPoint y: 187, distance: 61.1
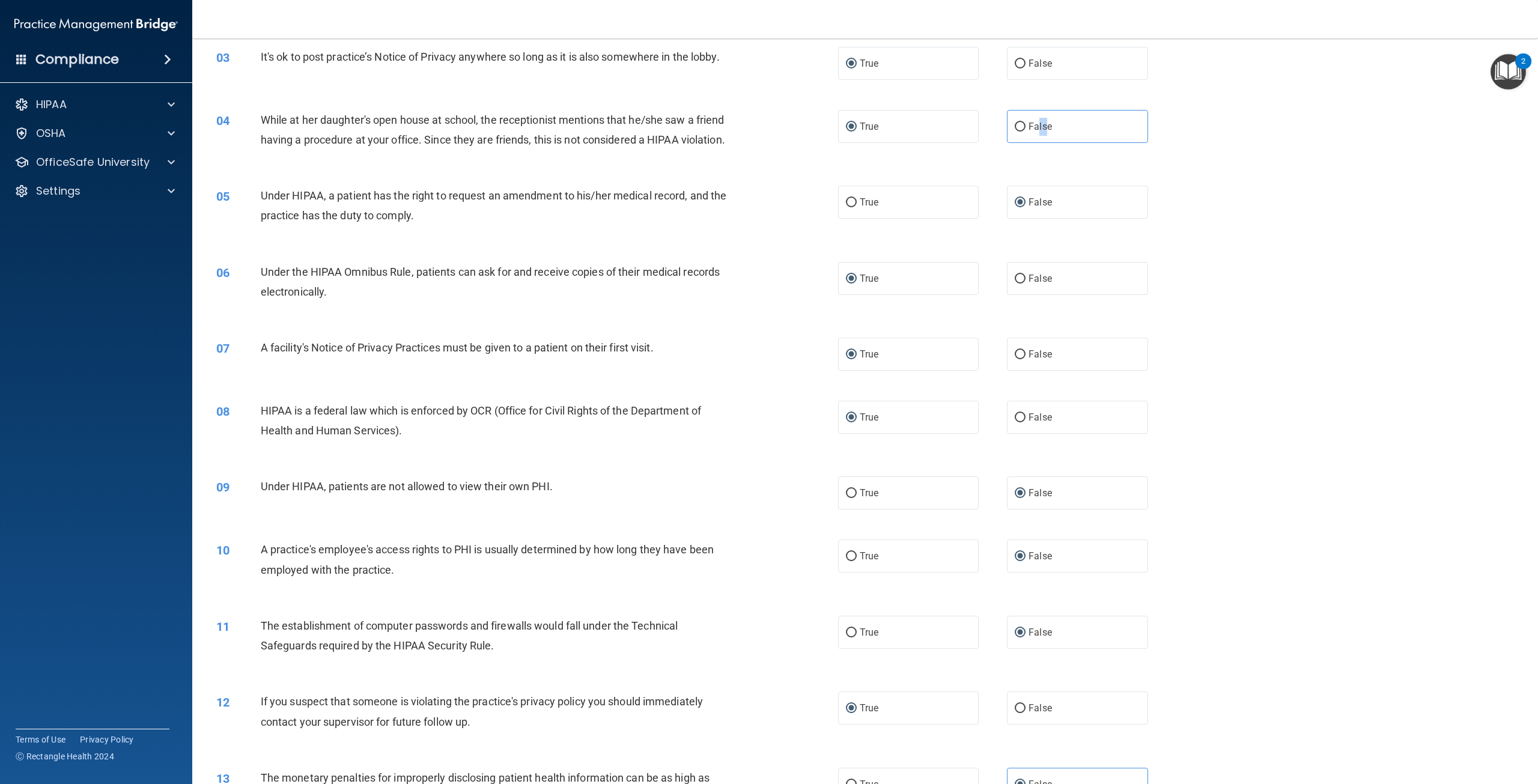
click at [1015, 128] on input "False" at bounding box center [1020, 127] width 11 height 9
radio input "true"
radio input "false"
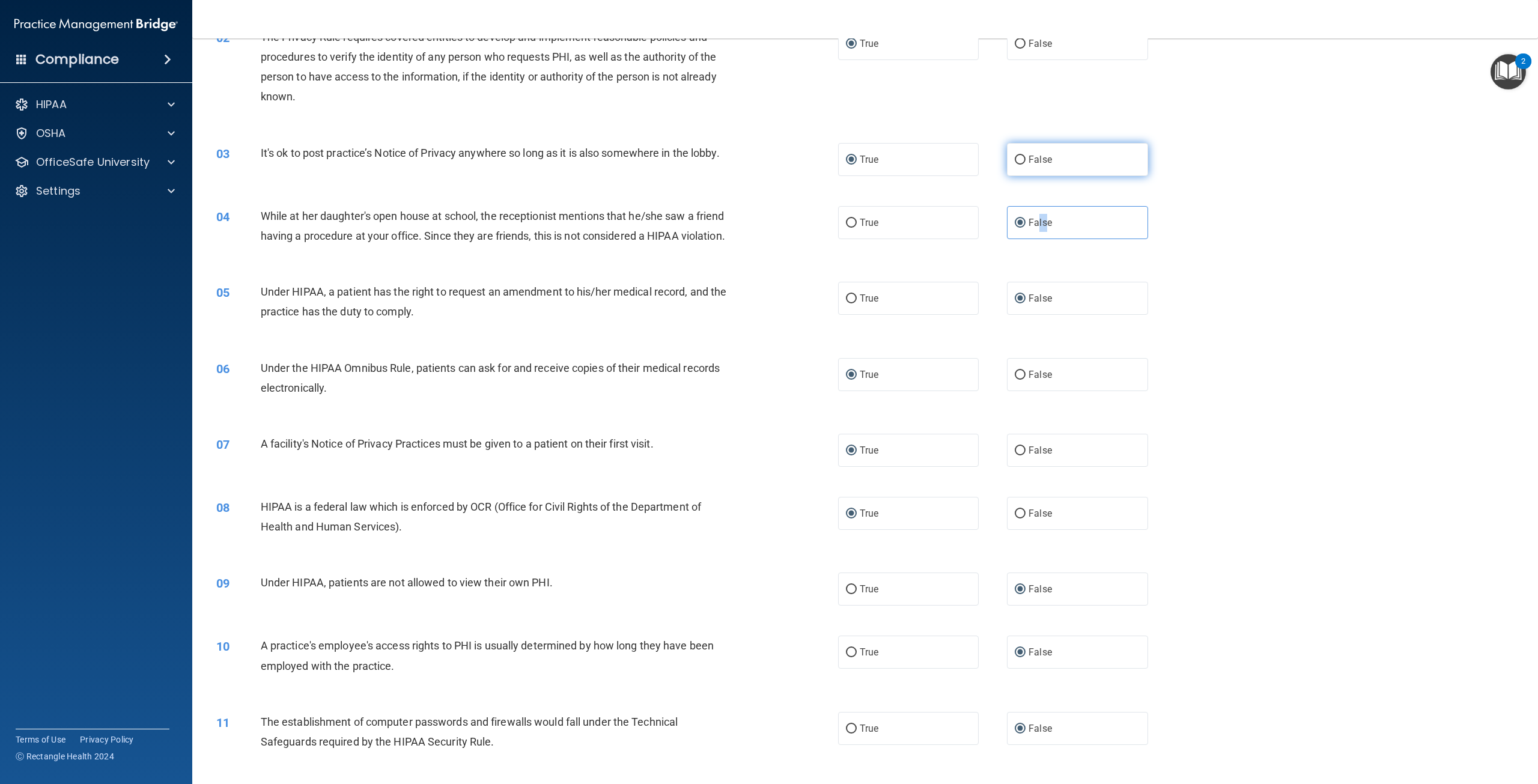
scroll to position [0, 0]
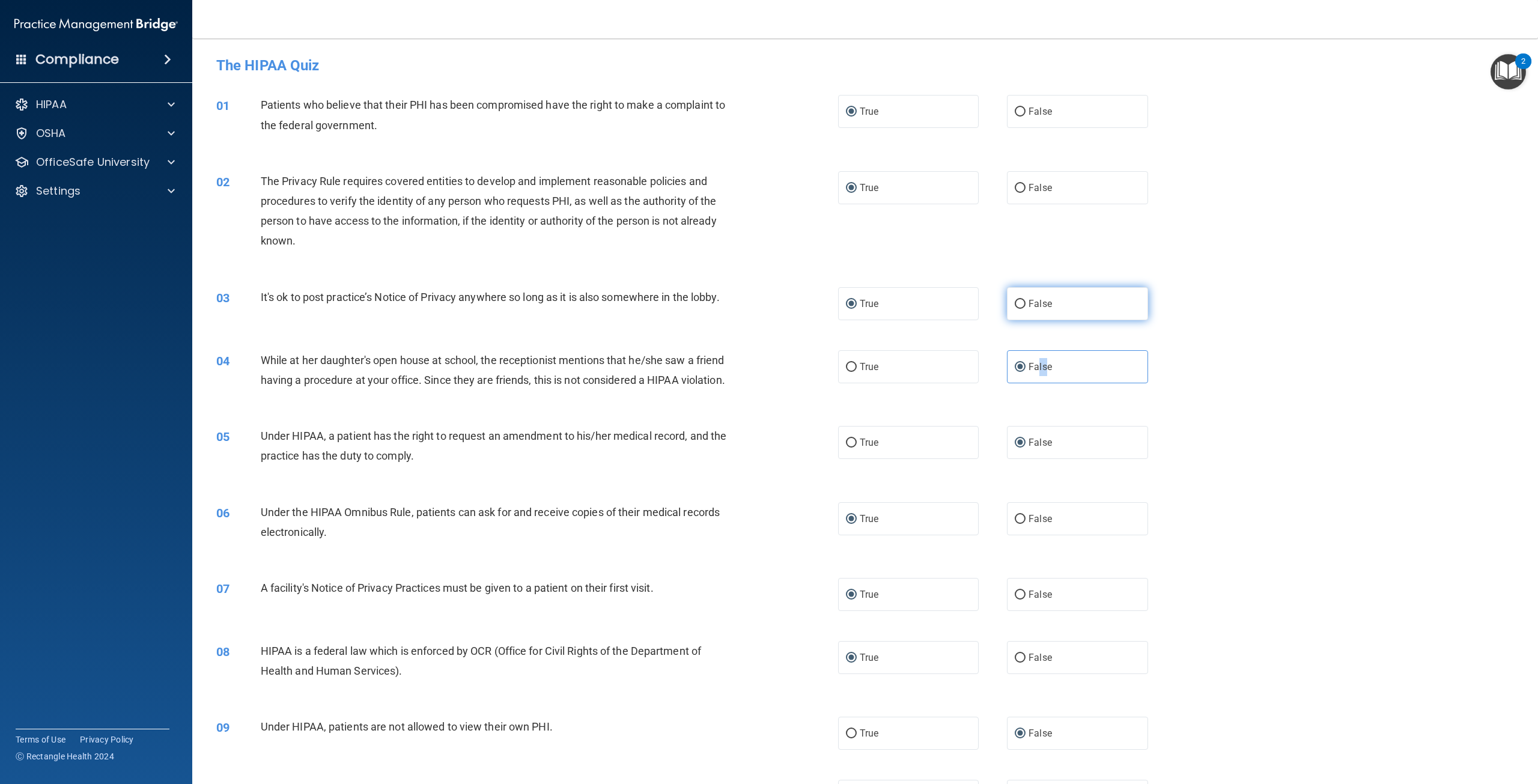
click at [1015, 304] on input "False" at bounding box center [1020, 304] width 11 height 9
radio input "true"
radio input "false"
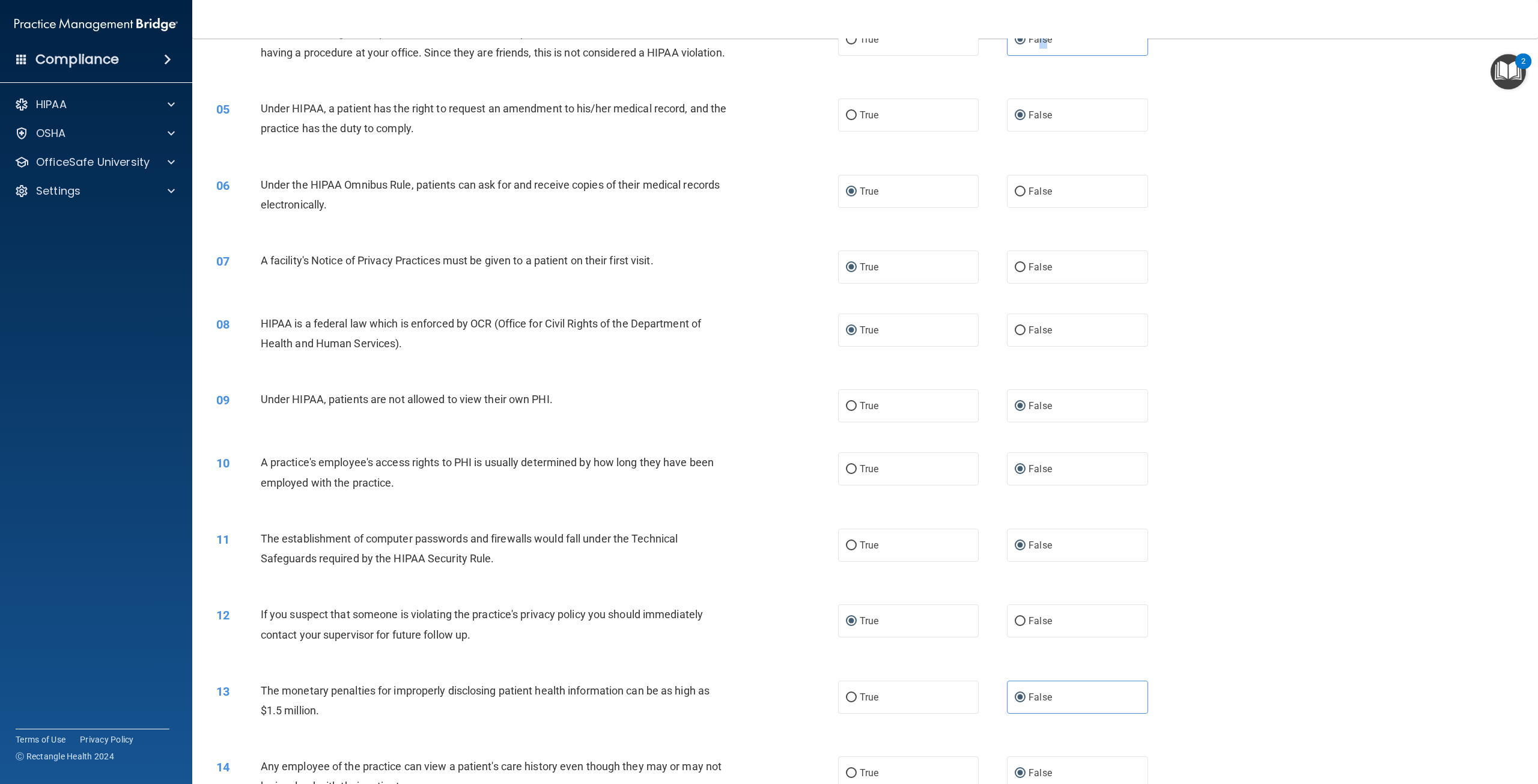
scroll to position [420, 0]
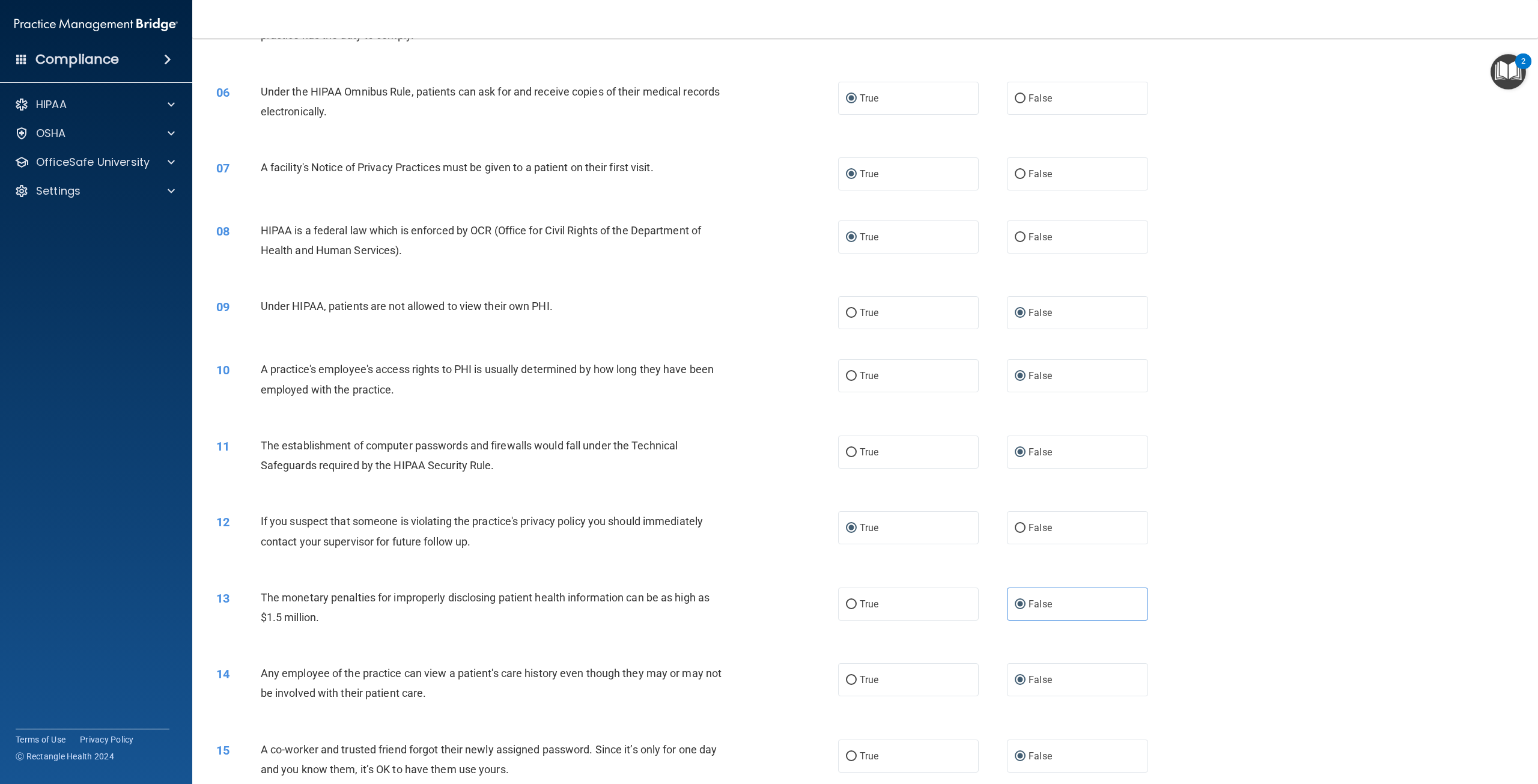
drag, startPoint x: 844, startPoint y: 474, endPoint x: 996, endPoint y: 520, distance: 158.8
click at [846, 457] on input "True" at bounding box center [851, 452] width 11 height 9
radio input "true"
radio input "false"
click at [850, 609] on input "True" at bounding box center [851, 604] width 11 height 9
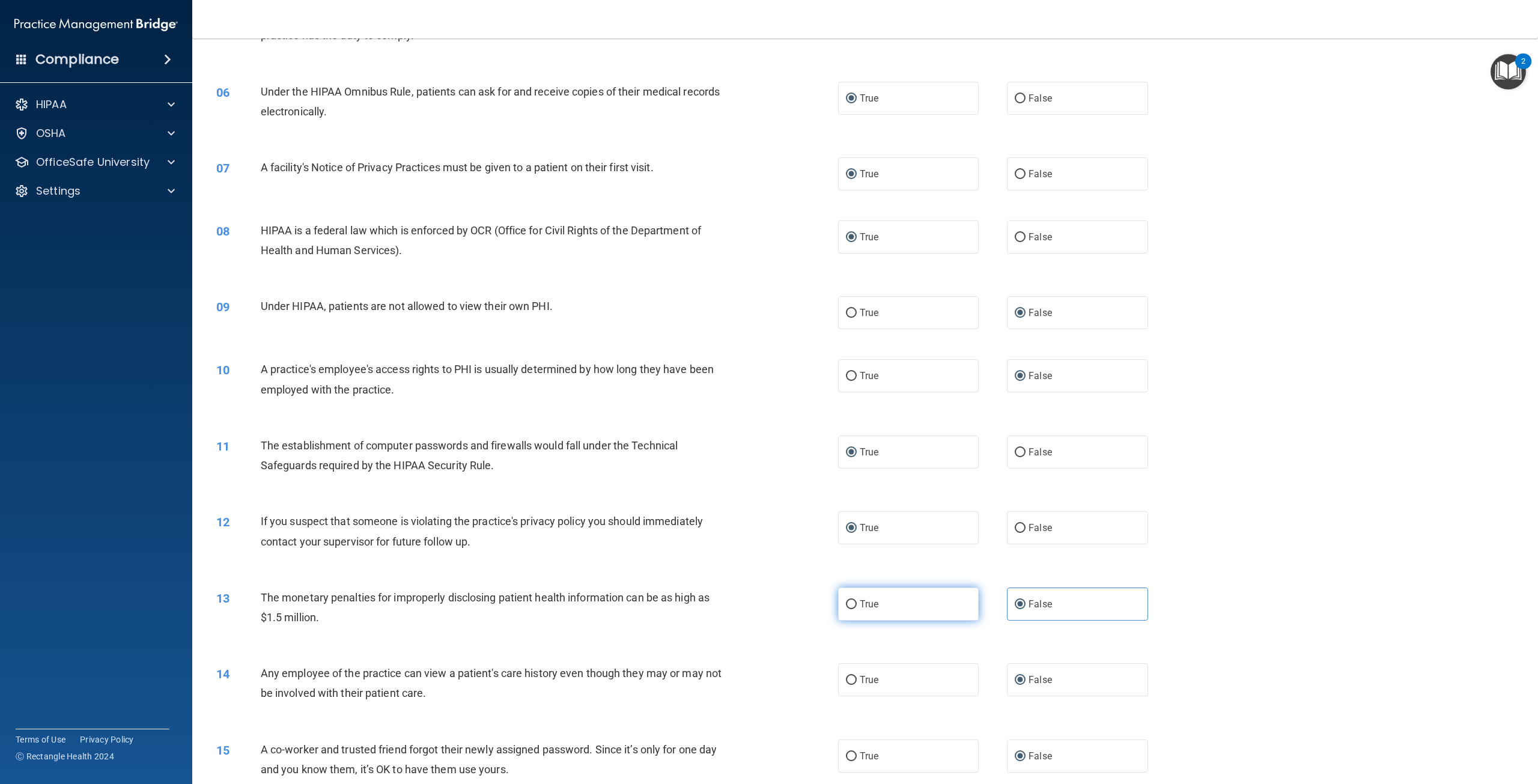
radio input "true"
radio input "false"
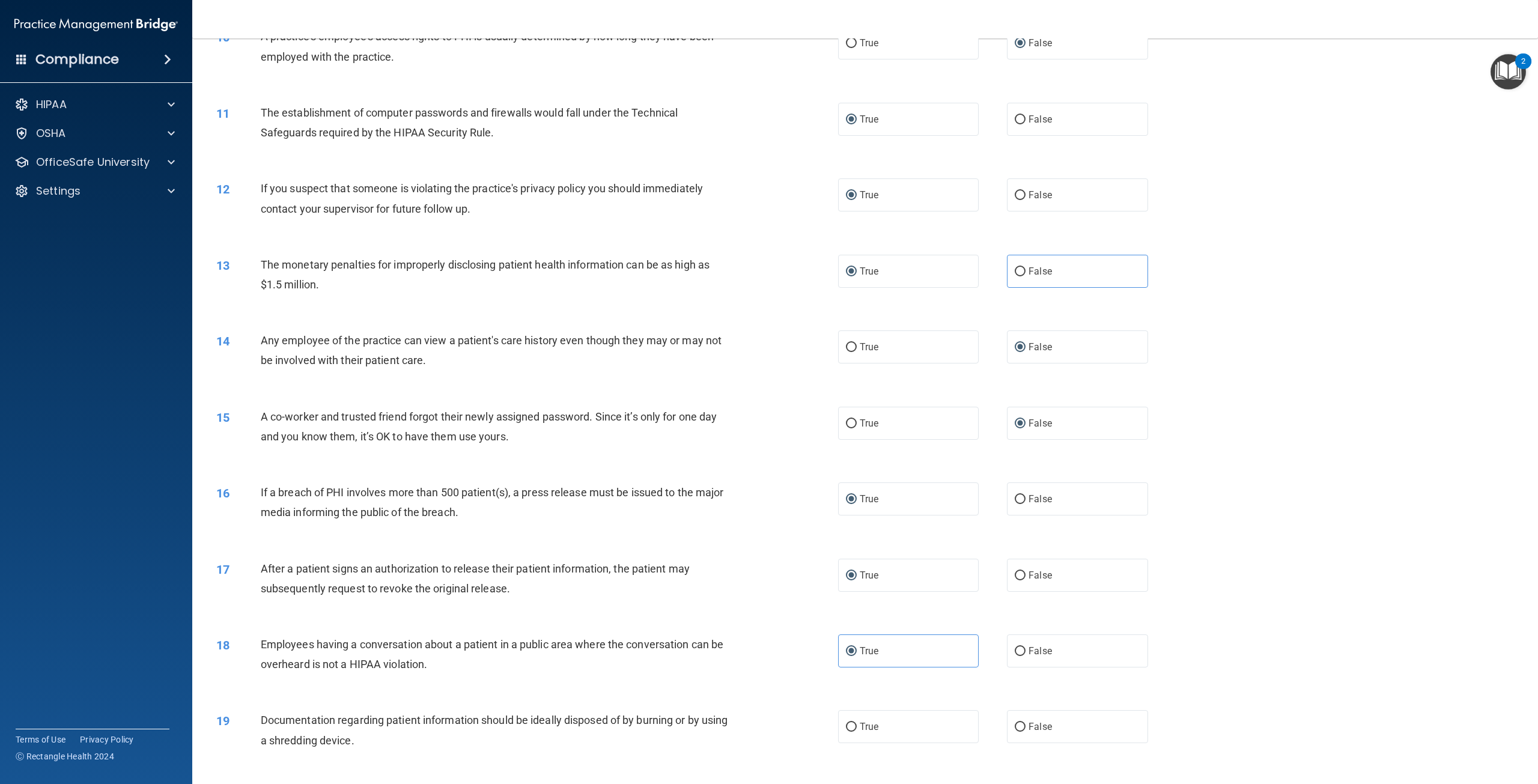
scroll to position [781, 0]
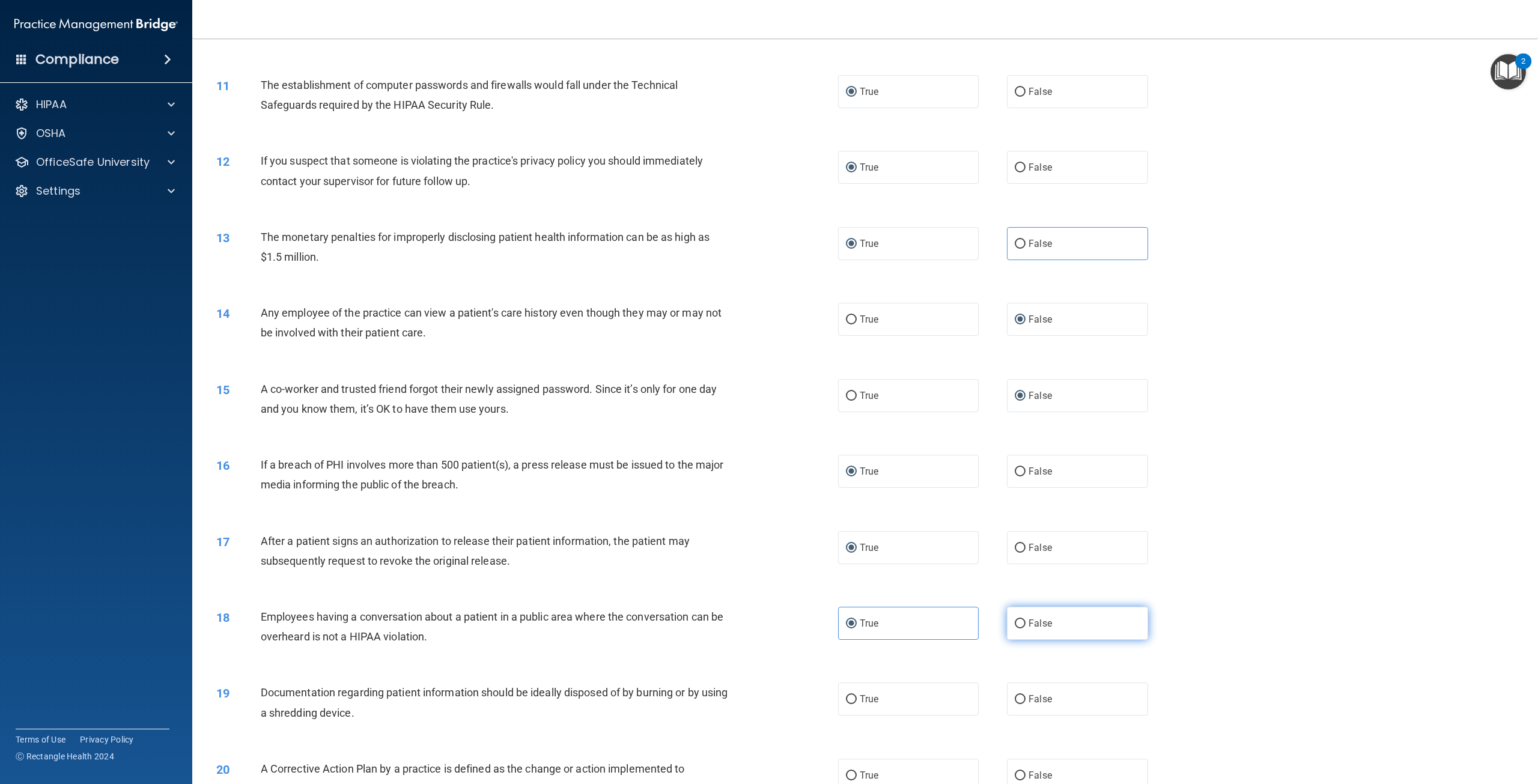
click at [1018, 628] on input "False" at bounding box center [1020, 623] width 11 height 9
radio input "true"
radio input "false"
click at [851, 704] on input "True" at bounding box center [851, 699] width 11 height 9
radio input "true"
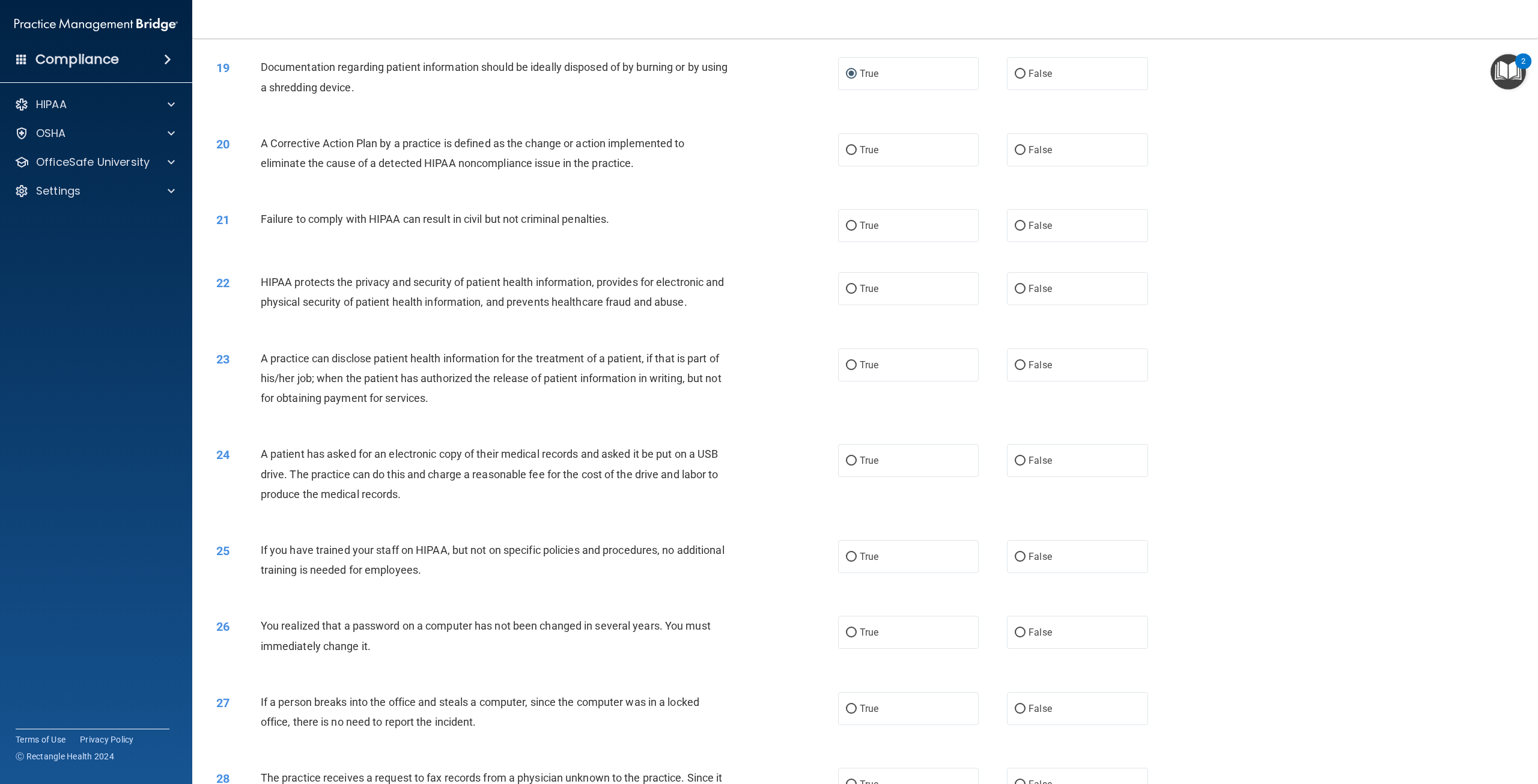
scroll to position [1442, 0]
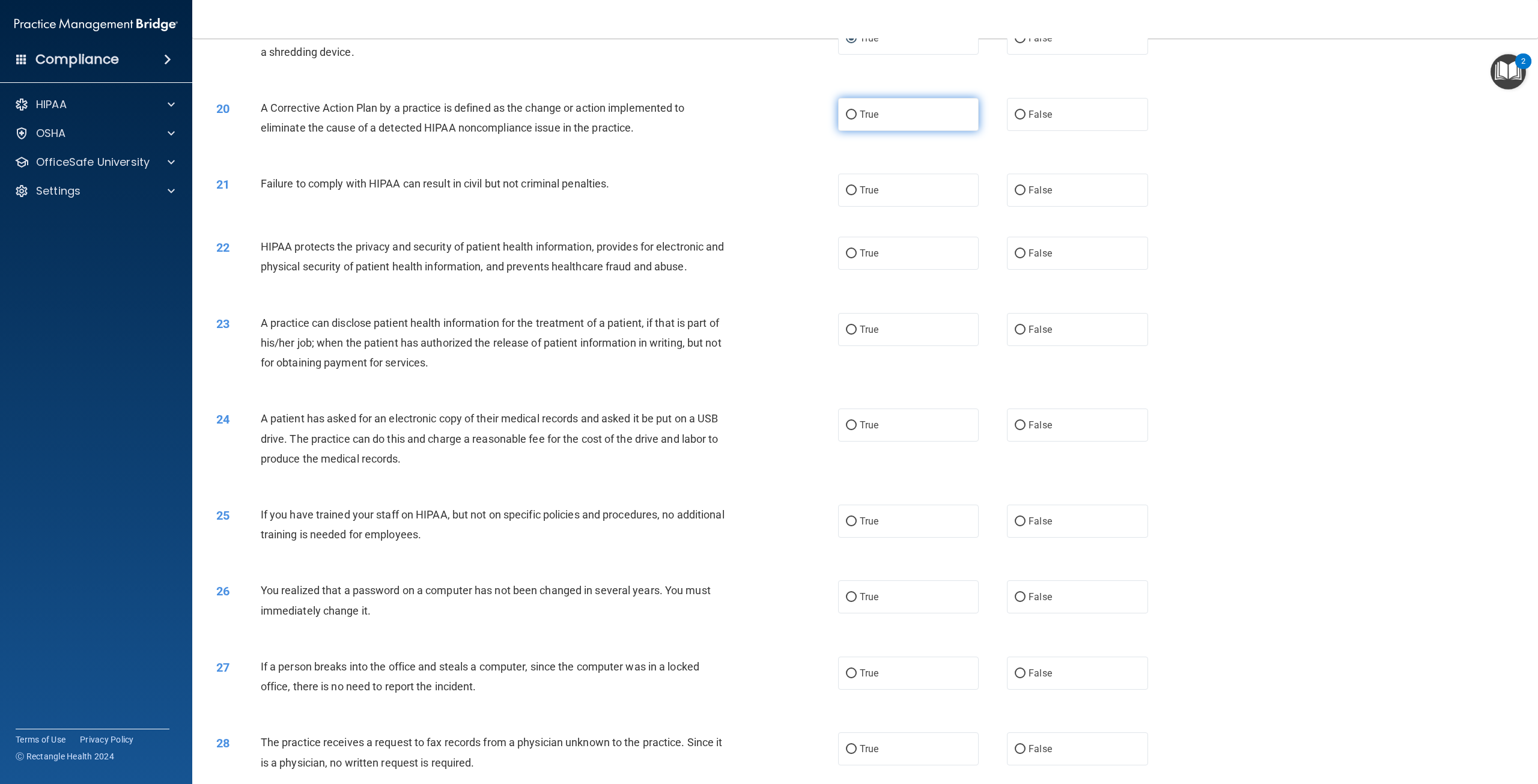
click at [840, 131] on label "True" at bounding box center [908, 114] width 140 height 33
click at [846, 120] on input "True" at bounding box center [851, 115] width 11 height 9
radio input "true"
click at [1019, 195] on input "False" at bounding box center [1020, 191] width 11 height 9
radio input "true"
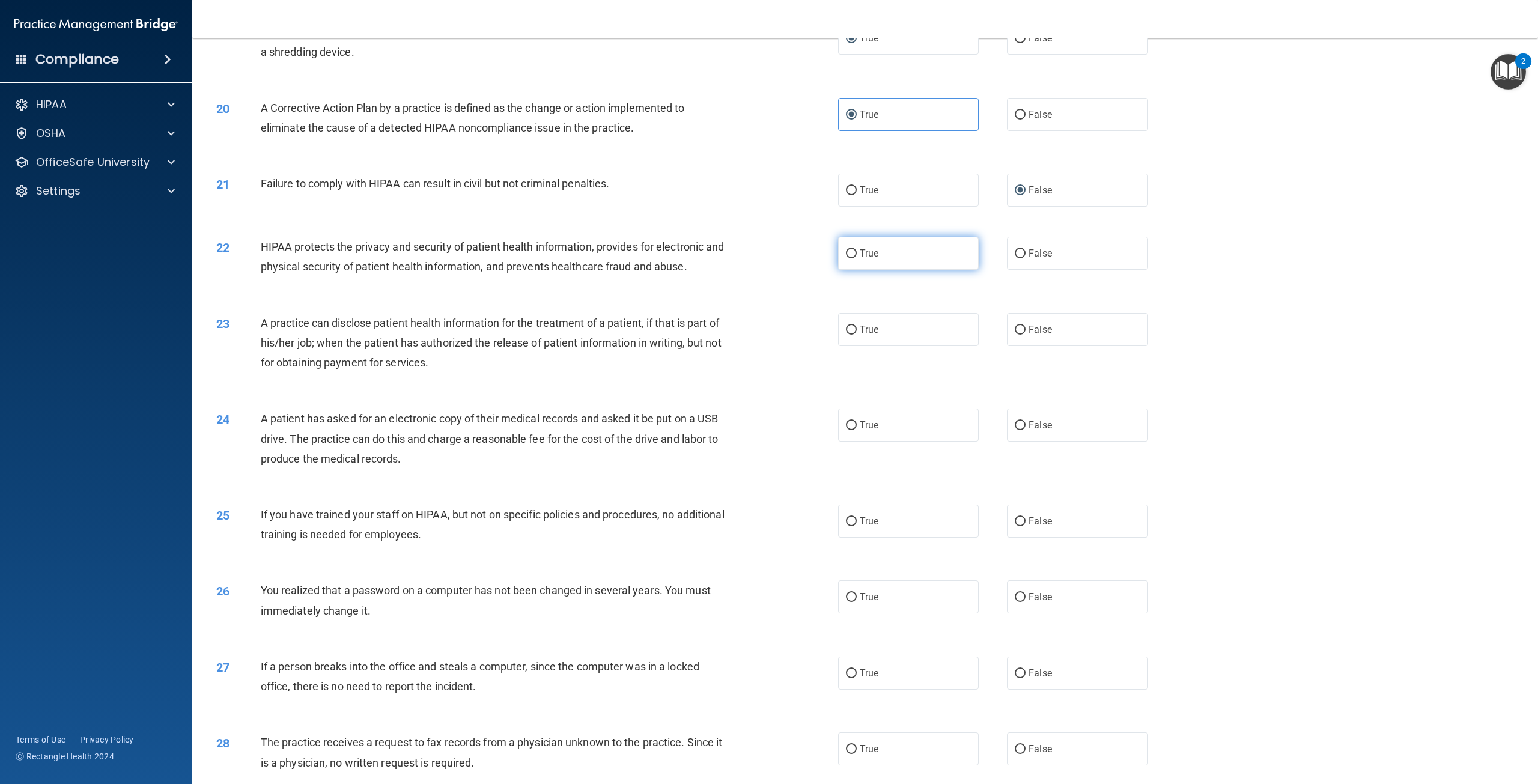
click at [864, 259] on span "True" at bounding box center [869, 253] width 18 height 12
click at [857, 258] on input "True" at bounding box center [851, 253] width 11 height 9
radio input "true"
click at [1018, 335] on input "False" at bounding box center [1020, 330] width 11 height 9
radio input "true"
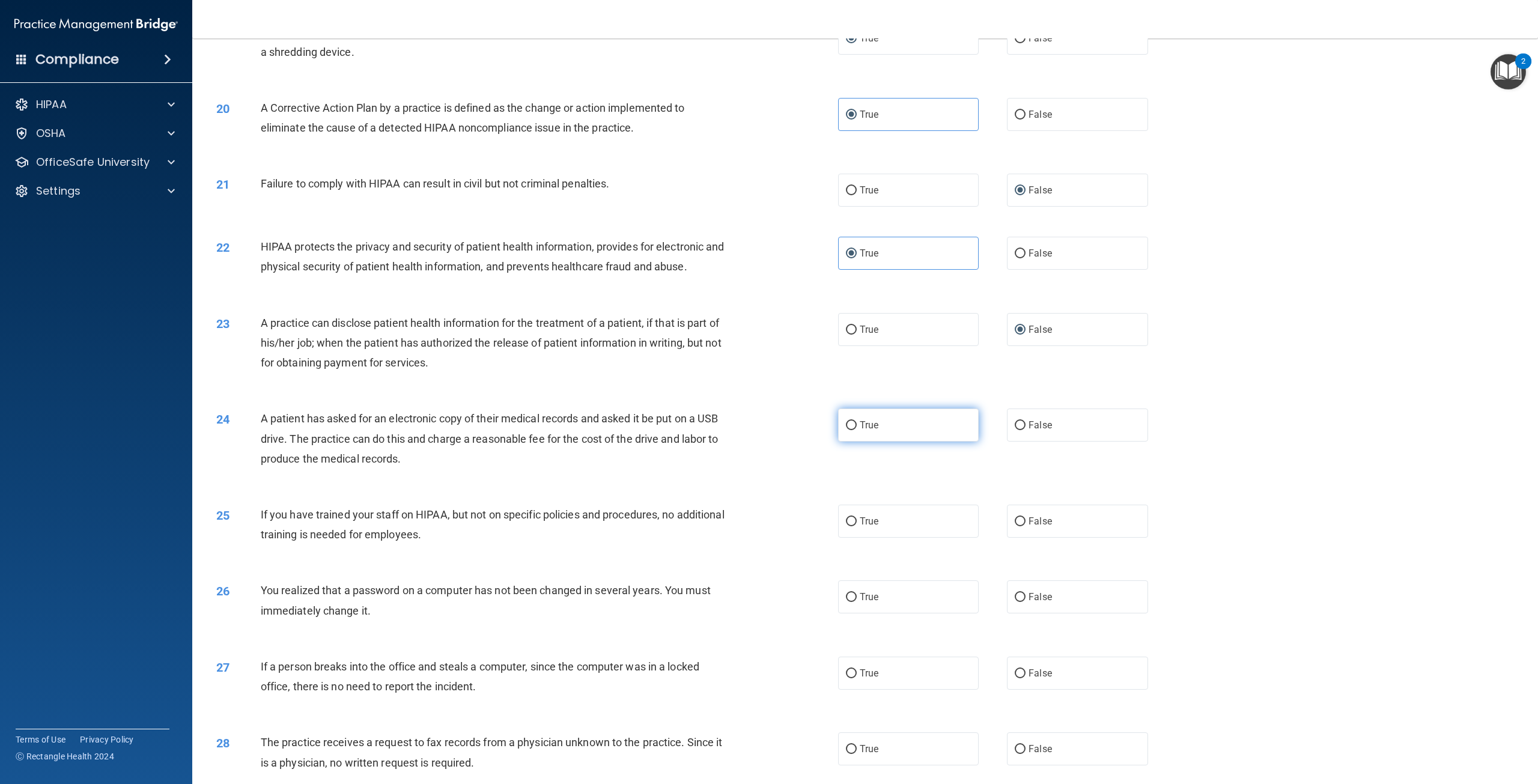
click at [846, 430] on input "True" at bounding box center [851, 425] width 11 height 9
radio input "true"
click at [1020, 537] on label "False" at bounding box center [1077, 521] width 140 height 33
click at [1020, 526] on input "False" at bounding box center [1020, 521] width 11 height 9
radio input "true"
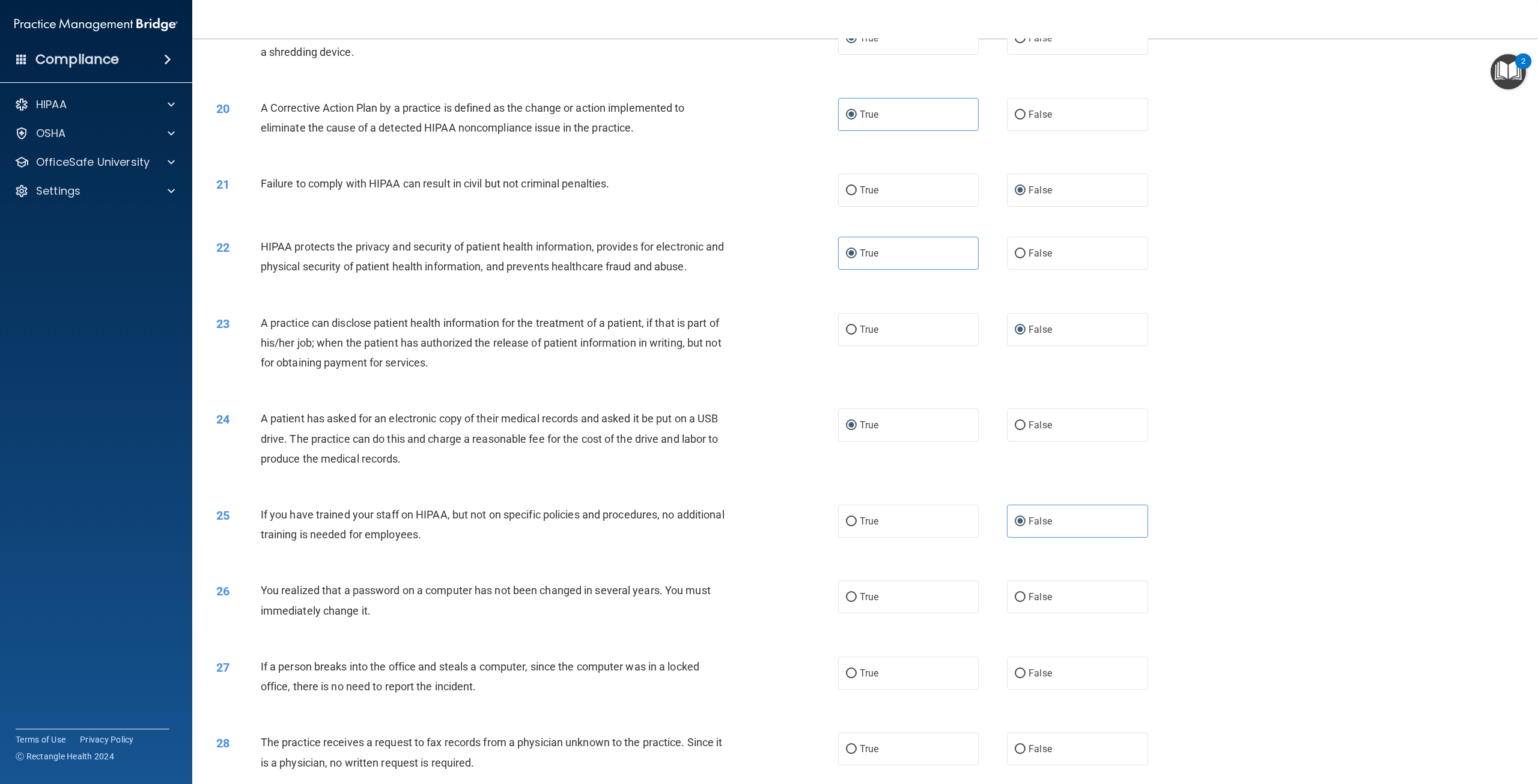
drag, startPoint x: 858, startPoint y: 614, endPoint x: 889, endPoint y: 636, distance: 38.0
click at [859, 603] on span "True" at bounding box center [869, 597] width 18 height 12
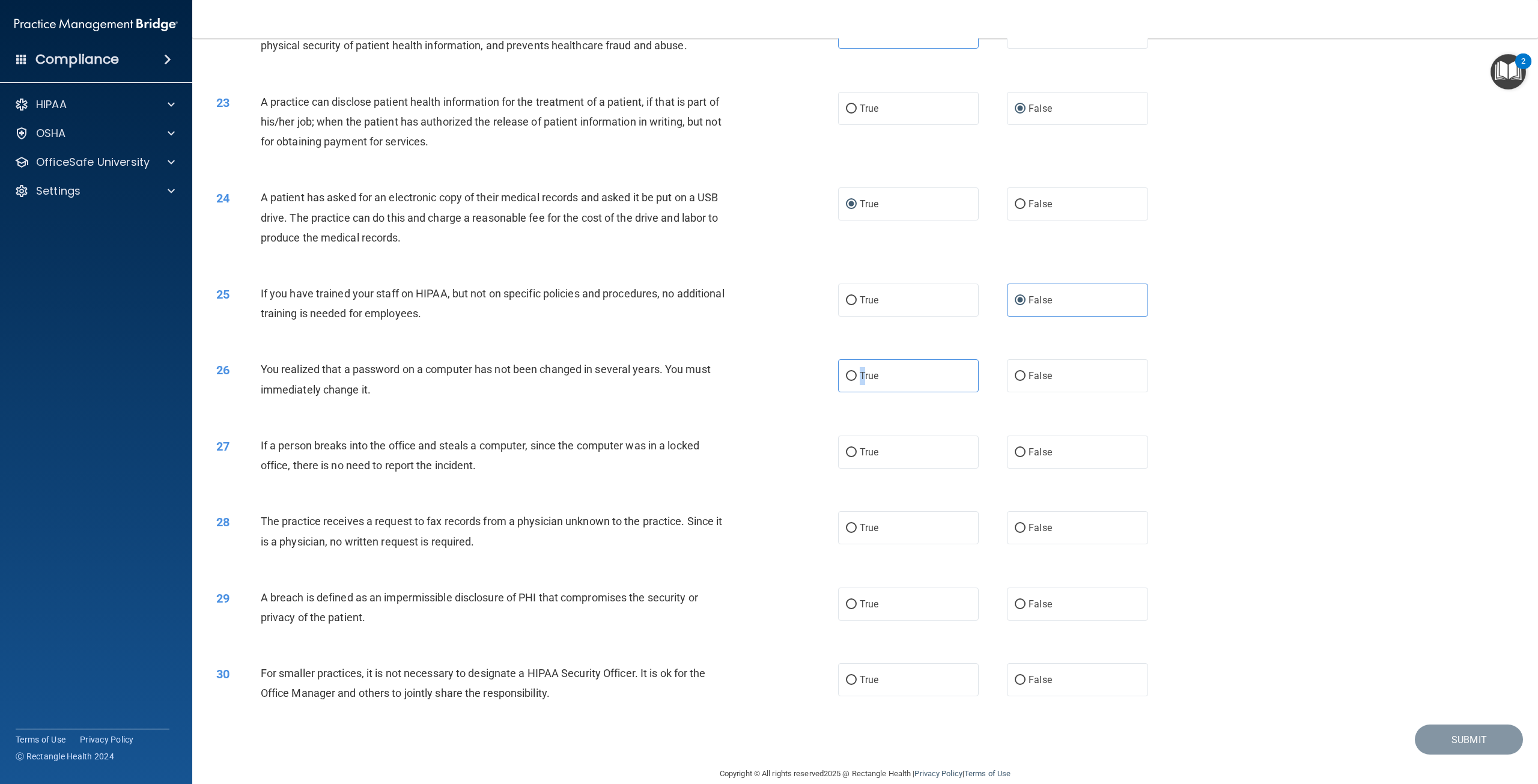
scroll to position [1700, 0]
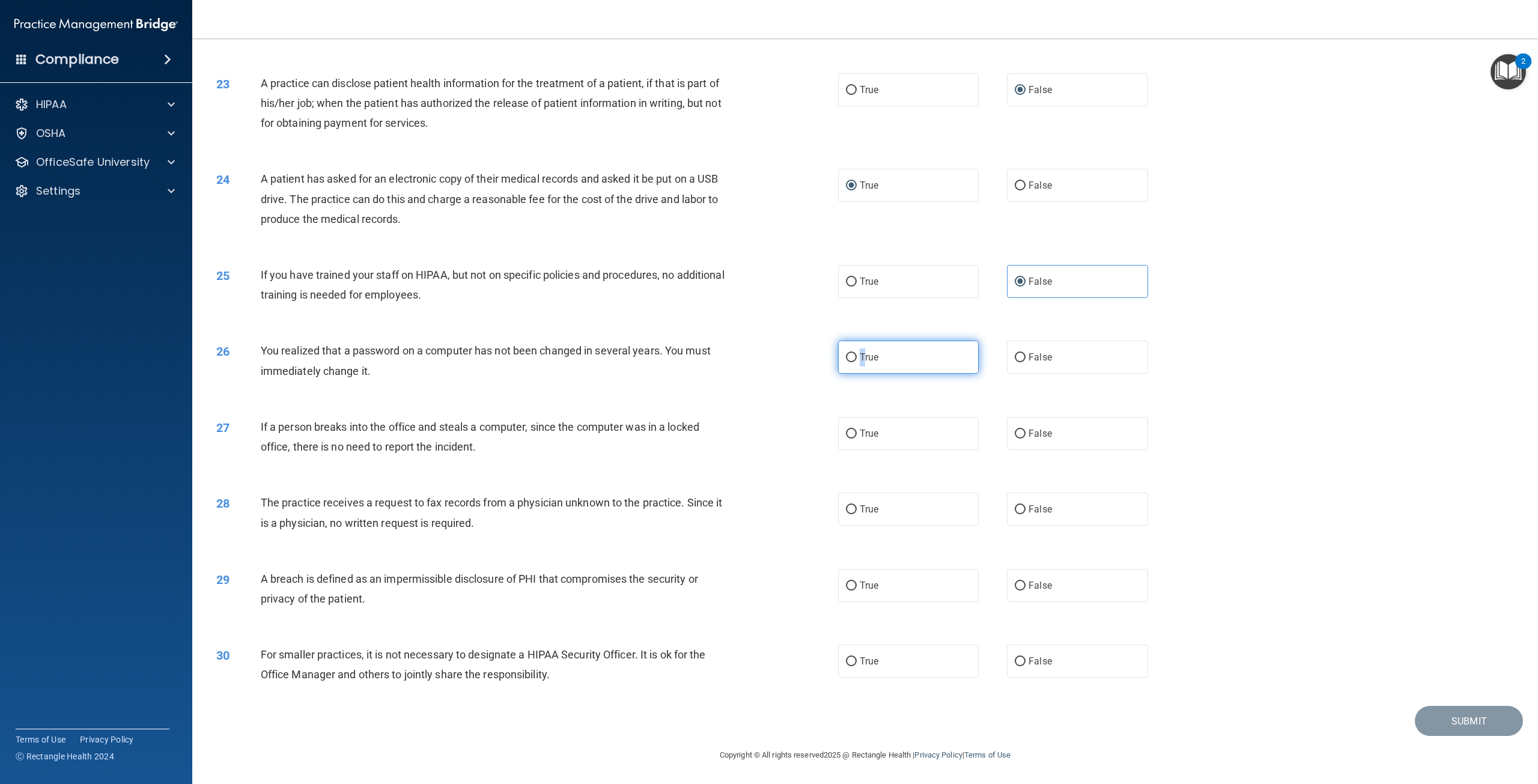
drag, startPoint x: 850, startPoint y: 358, endPoint x: 843, endPoint y: 358, distance: 7.0
click at [846, 358] on input "True" at bounding box center [851, 357] width 11 height 9
radio input "true"
click at [1015, 433] on input "False" at bounding box center [1020, 434] width 11 height 9
radio input "true"
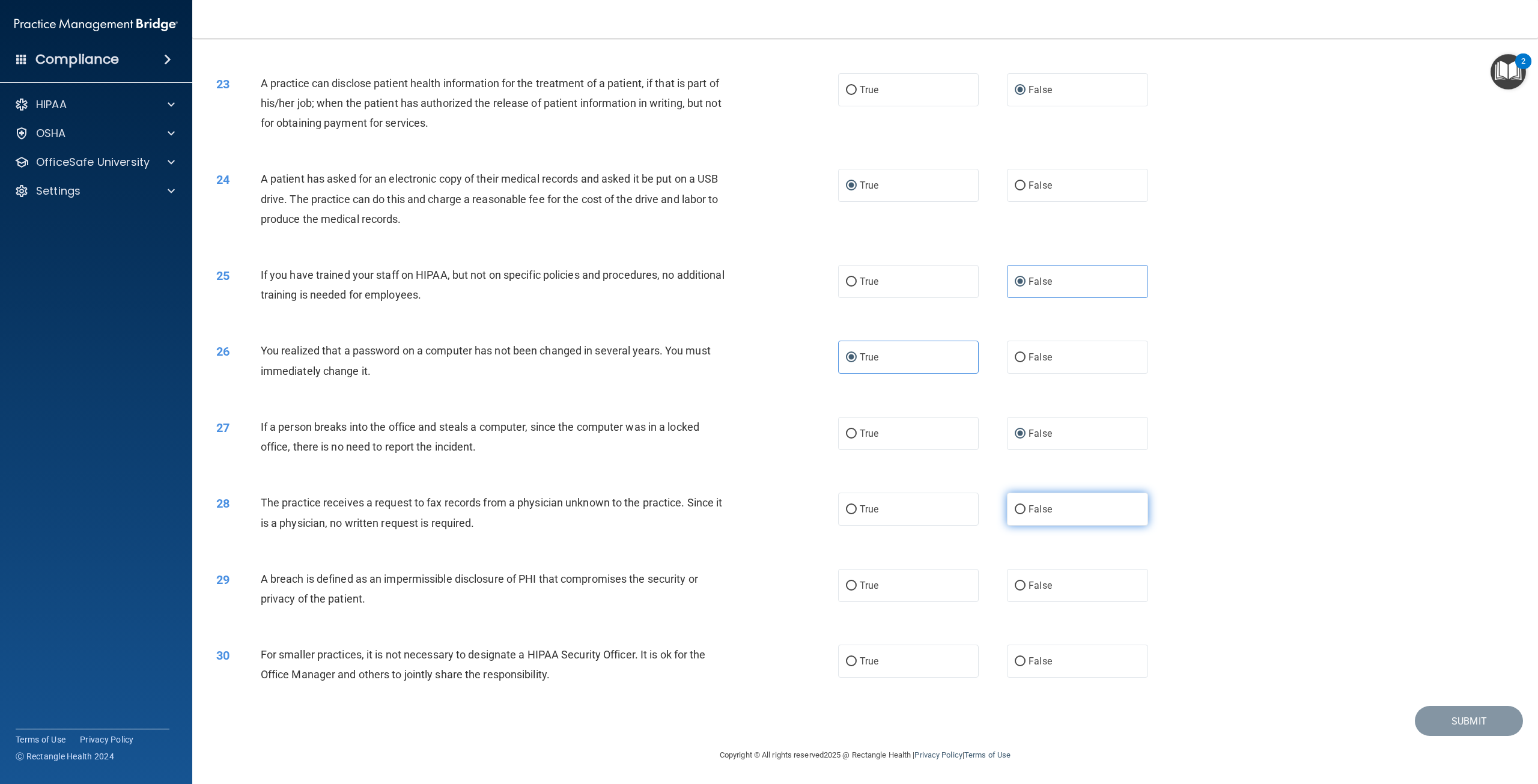
click at [1018, 515] on label "False" at bounding box center [1077, 509] width 140 height 33
click at [1018, 514] on input "False" at bounding box center [1020, 509] width 11 height 9
radio input "true"
click at [857, 578] on label "True" at bounding box center [908, 585] width 140 height 33
click at [857, 581] on input "True" at bounding box center [851, 586] width 11 height 9
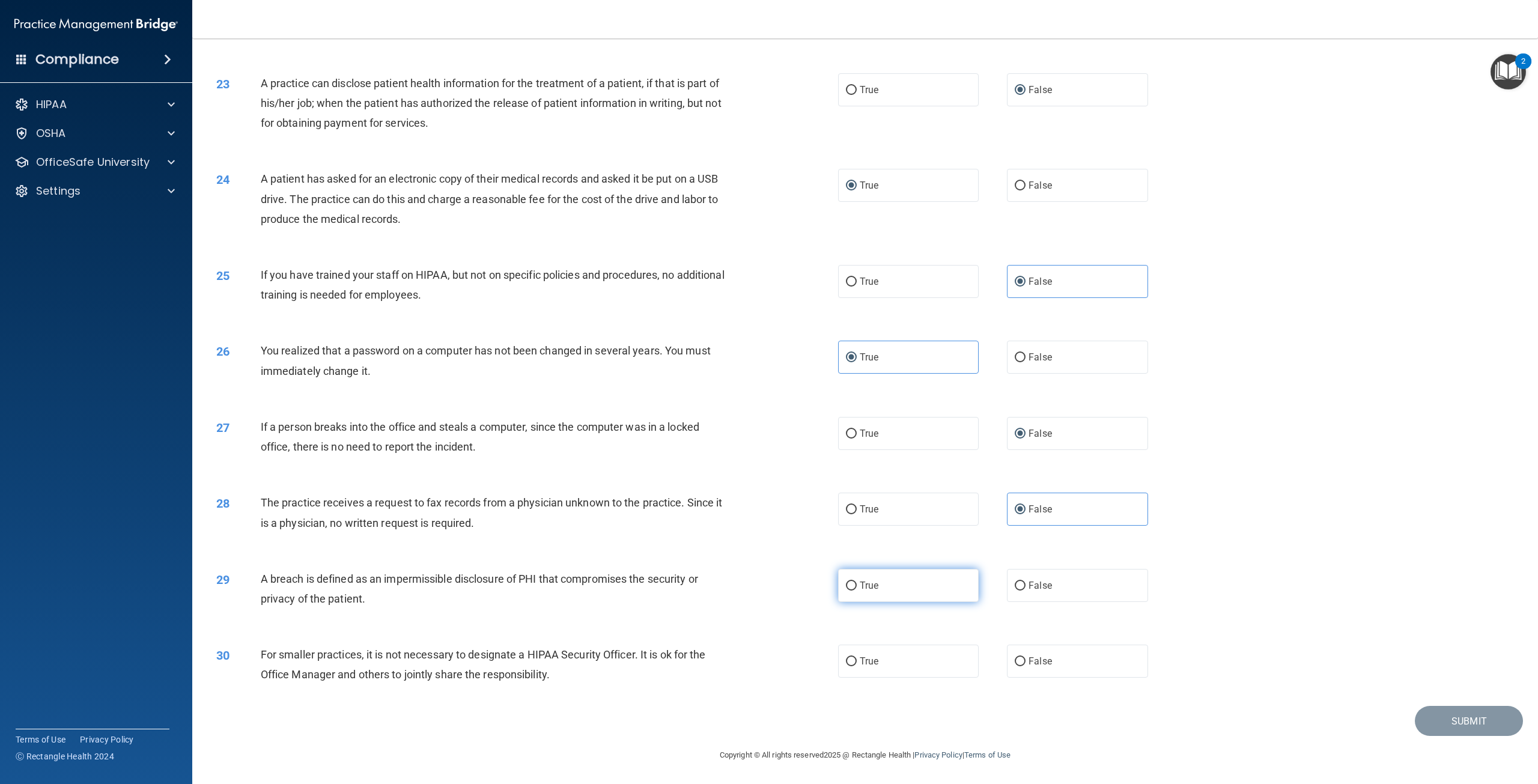
radio input "true"
click at [1015, 661] on input "False" at bounding box center [1020, 661] width 11 height 9
radio input "true"
click at [1465, 721] on button "Submit" at bounding box center [1468, 721] width 108 height 31
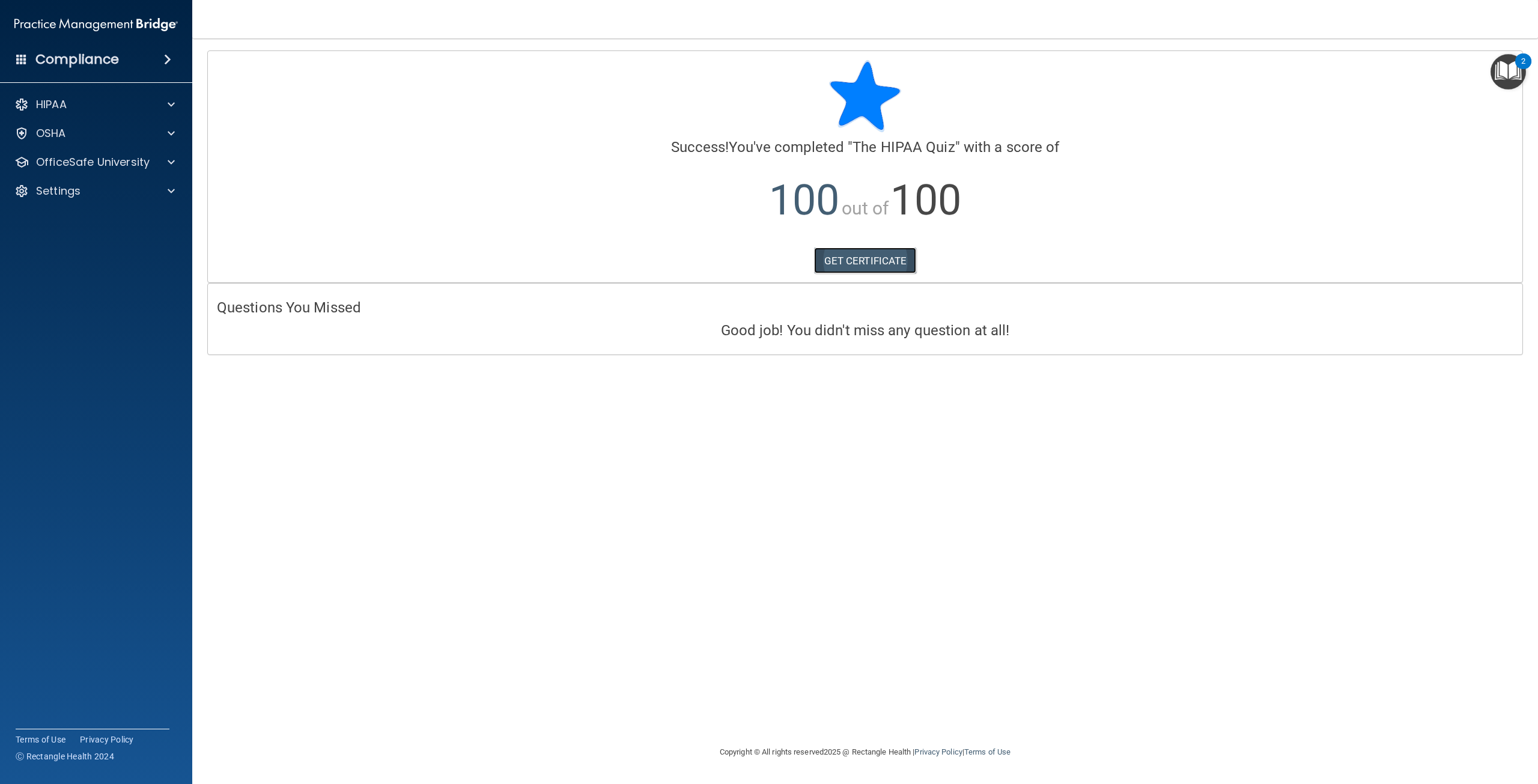
click at [879, 264] on link "GET CERTIFICATE" at bounding box center [866, 260] width 103 height 26
click at [37, 164] on p "OfficeSafe University" at bounding box center [93, 162] width 114 height 15
click at [90, 222] on p "OSHA Training" at bounding box center [56, 220] width 97 height 12
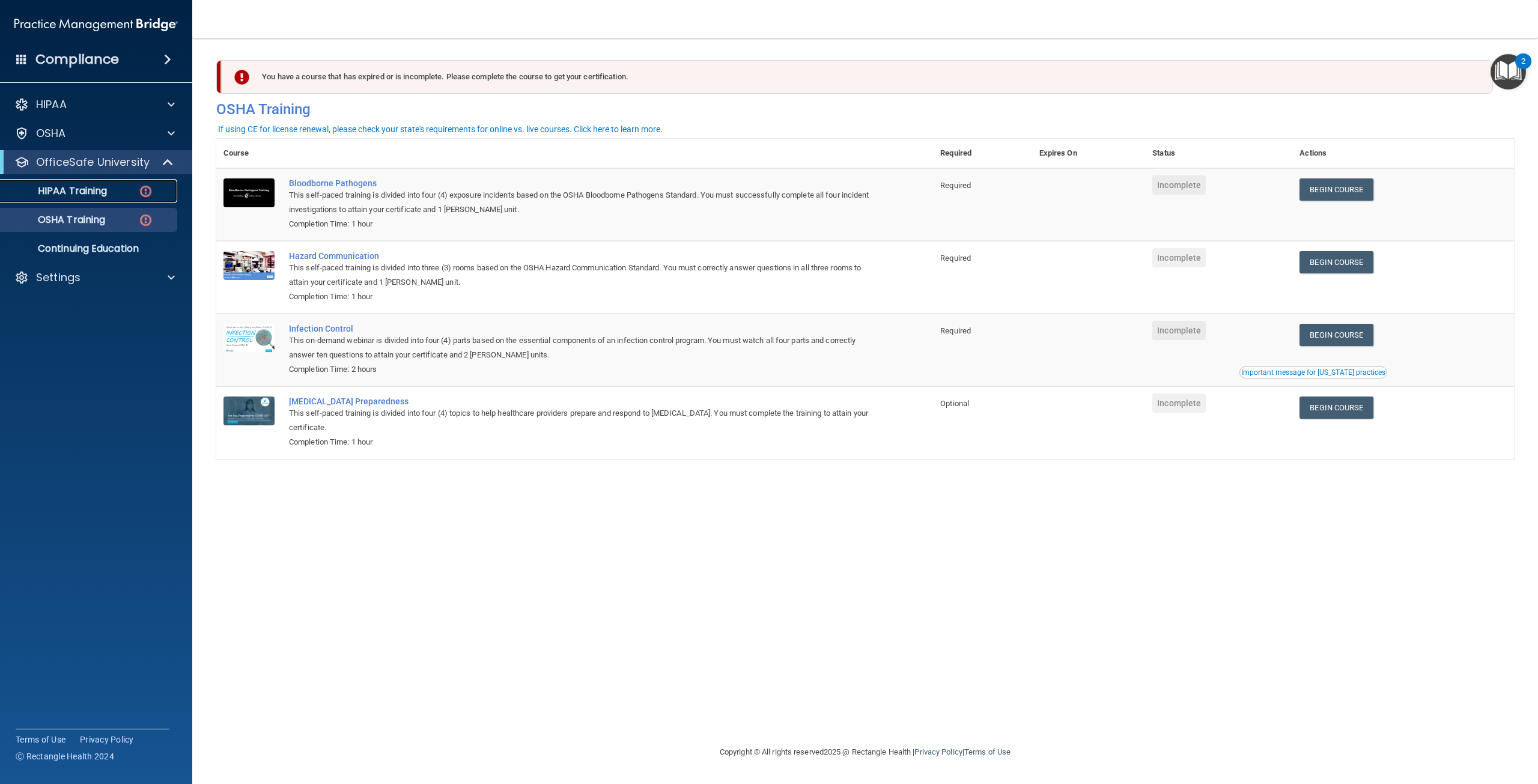
click at [85, 193] on p "HIPAA Training" at bounding box center [57, 191] width 99 height 12
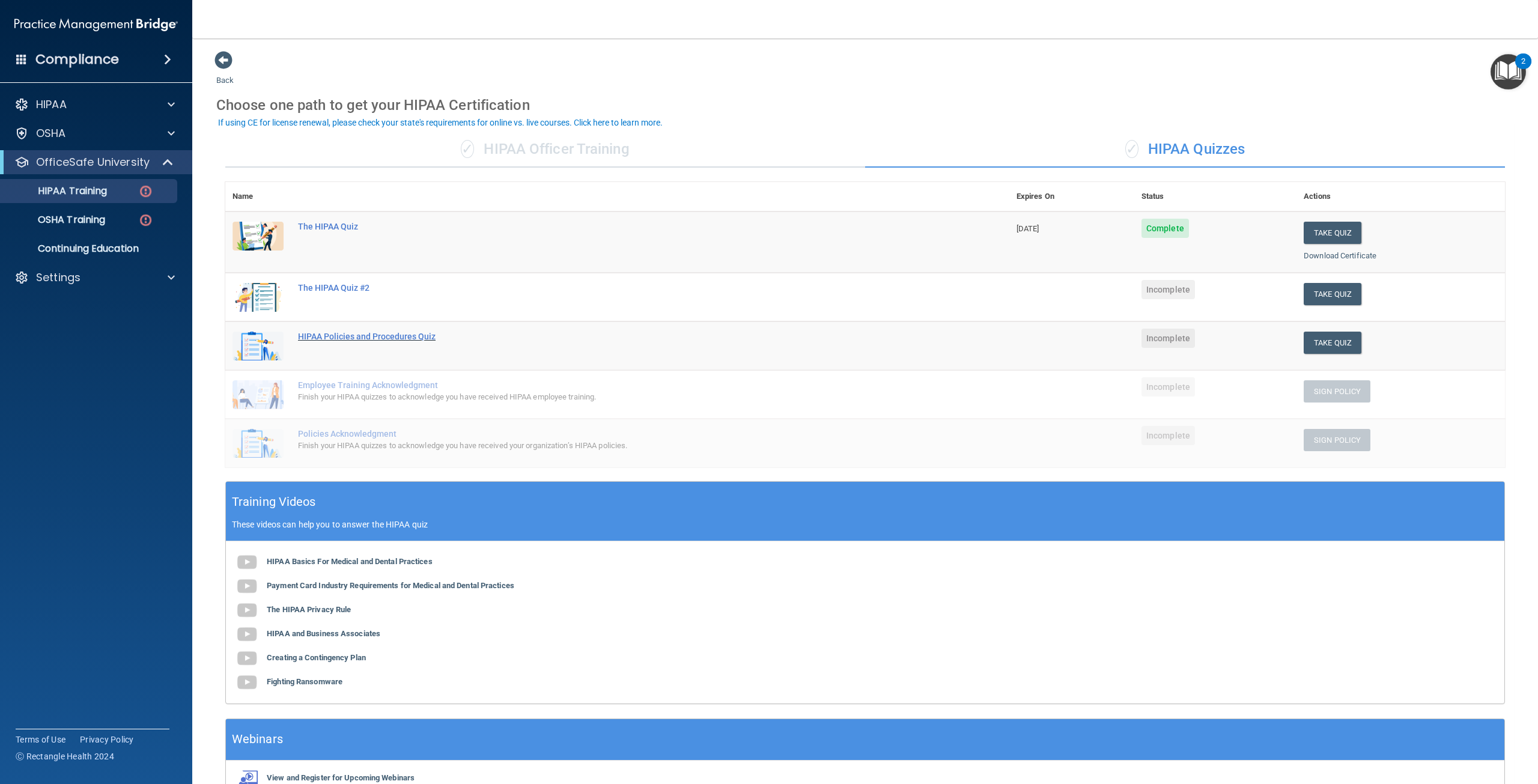
click at [365, 335] on div "HIPAA Policies and Procedures Quiz" at bounding box center [624, 336] width 651 height 10
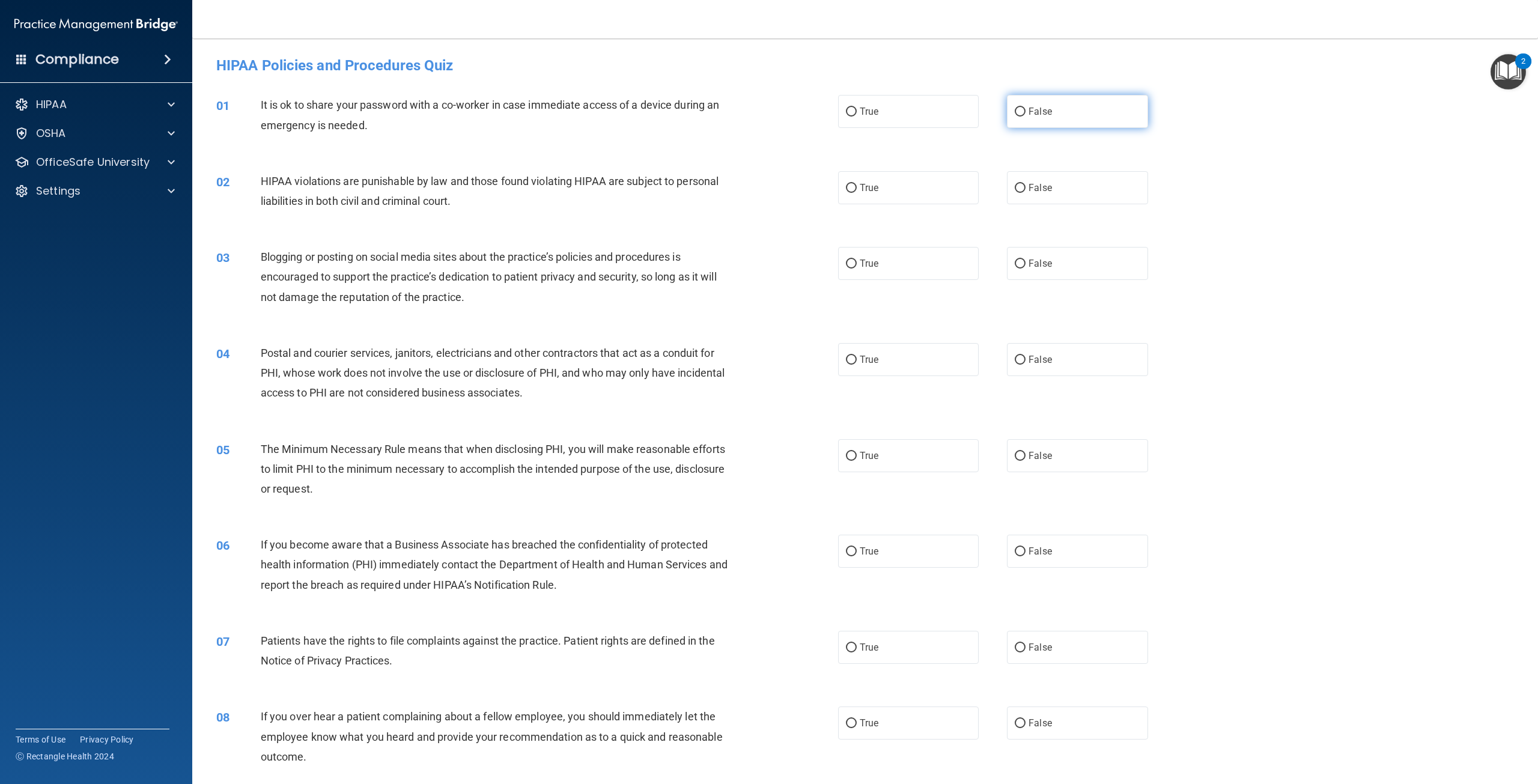
click at [1037, 110] on span "False" at bounding box center [1040, 111] width 23 height 12
click at [1026, 110] on input "False" at bounding box center [1020, 112] width 11 height 9
radio input "true"
click at [871, 181] on label "True" at bounding box center [908, 187] width 140 height 33
click at [840, 187] on label "True" at bounding box center [908, 187] width 140 height 33
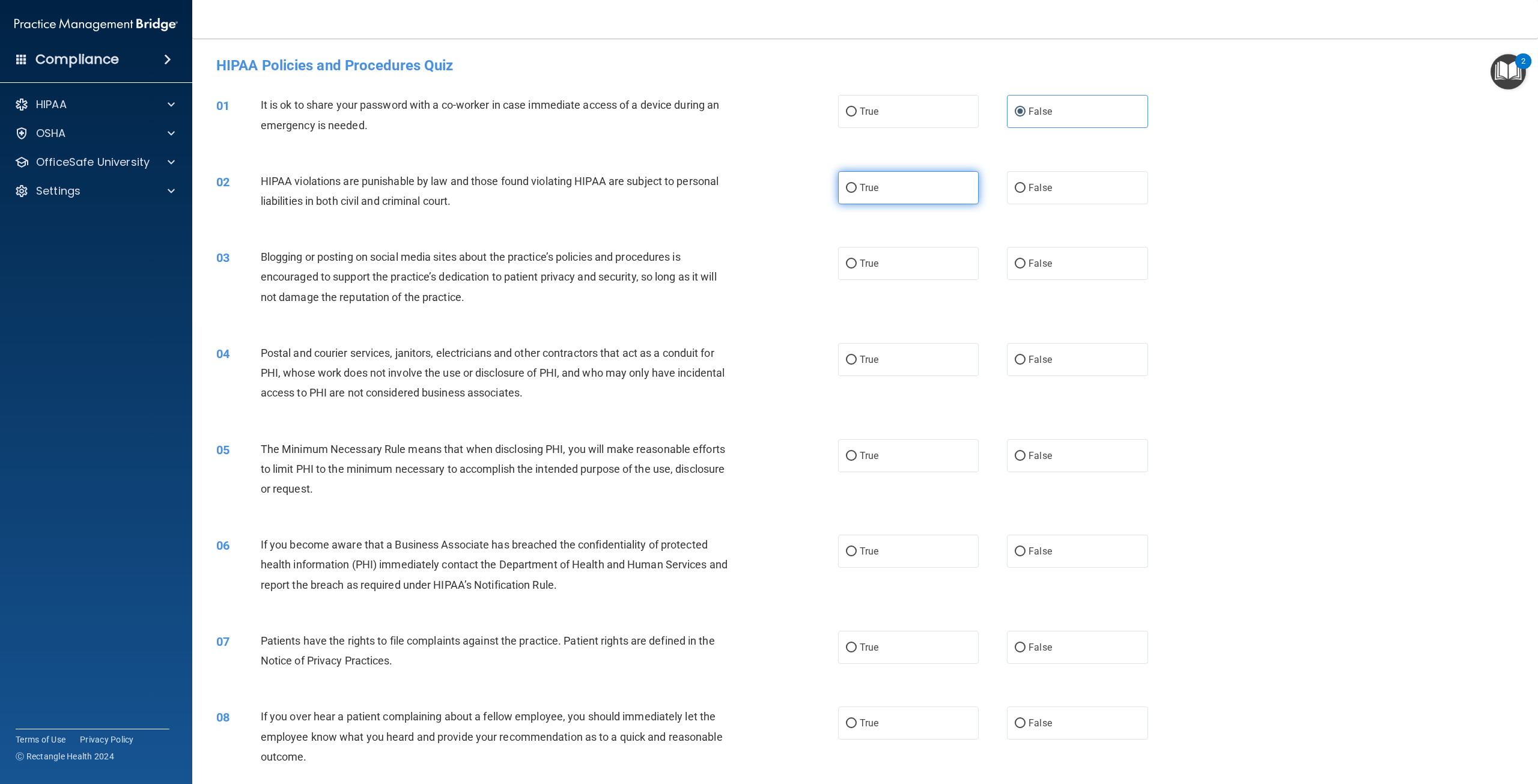
click at [846, 187] on input "True" at bounding box center [851, 188] width 11 height 9
radio input "true"
click at [1007, 259] on label "False" at bounding box center [1077, 263] width 140 height 33
click at [1015, 260] on input "False" at bounding box center [1020, 264] width 11 height 9
radio input "true"
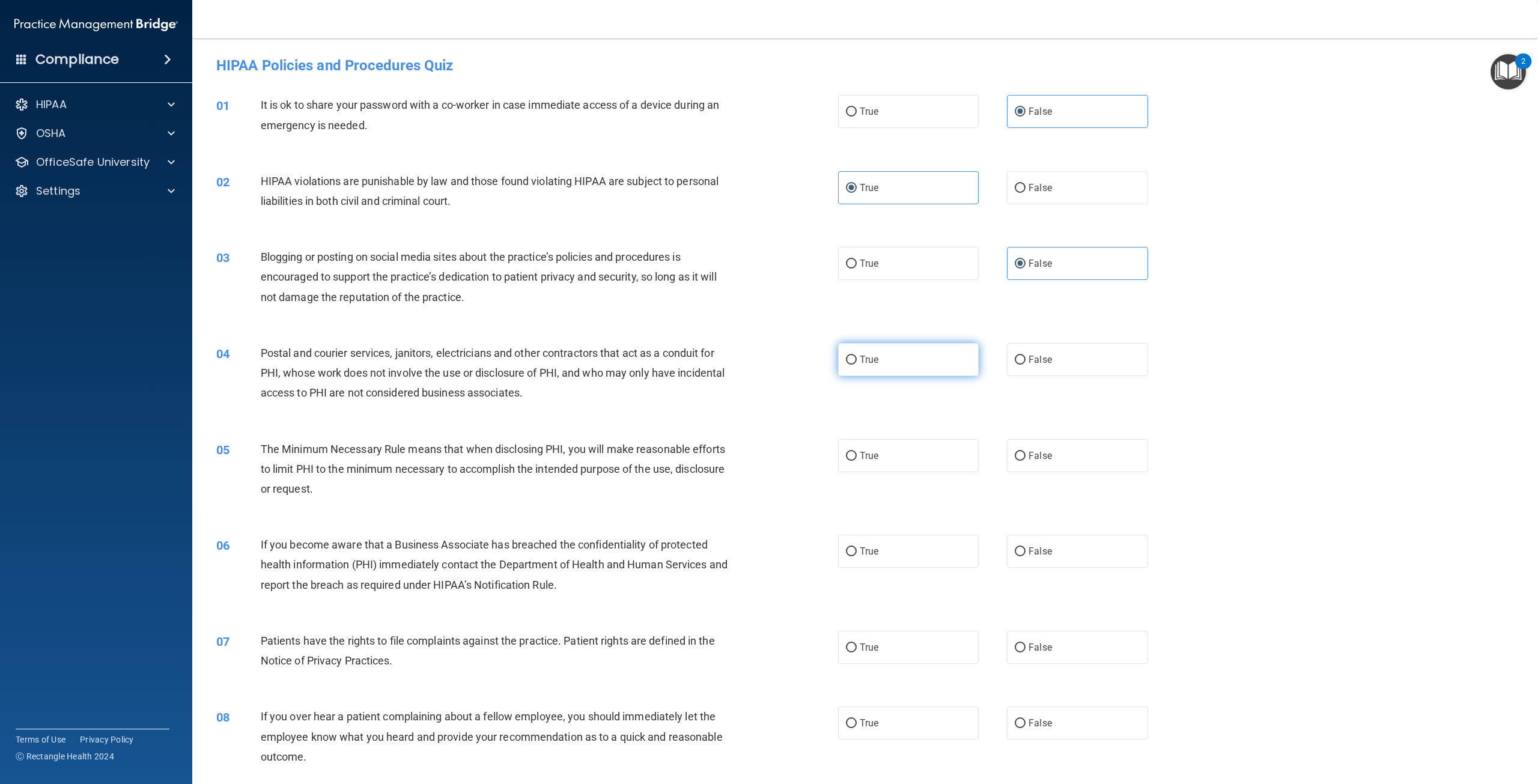
click at [840, 355] on label "True" at bounding box center [908, 360] width 140 height 33
click at [846, 355] on input "True" at bounding box center [851, 360] width 11 height 9
radio input "true"
click at [848, 456] on input "True" at bounding box center [851, 456] width 11 height 9
radio input "true"
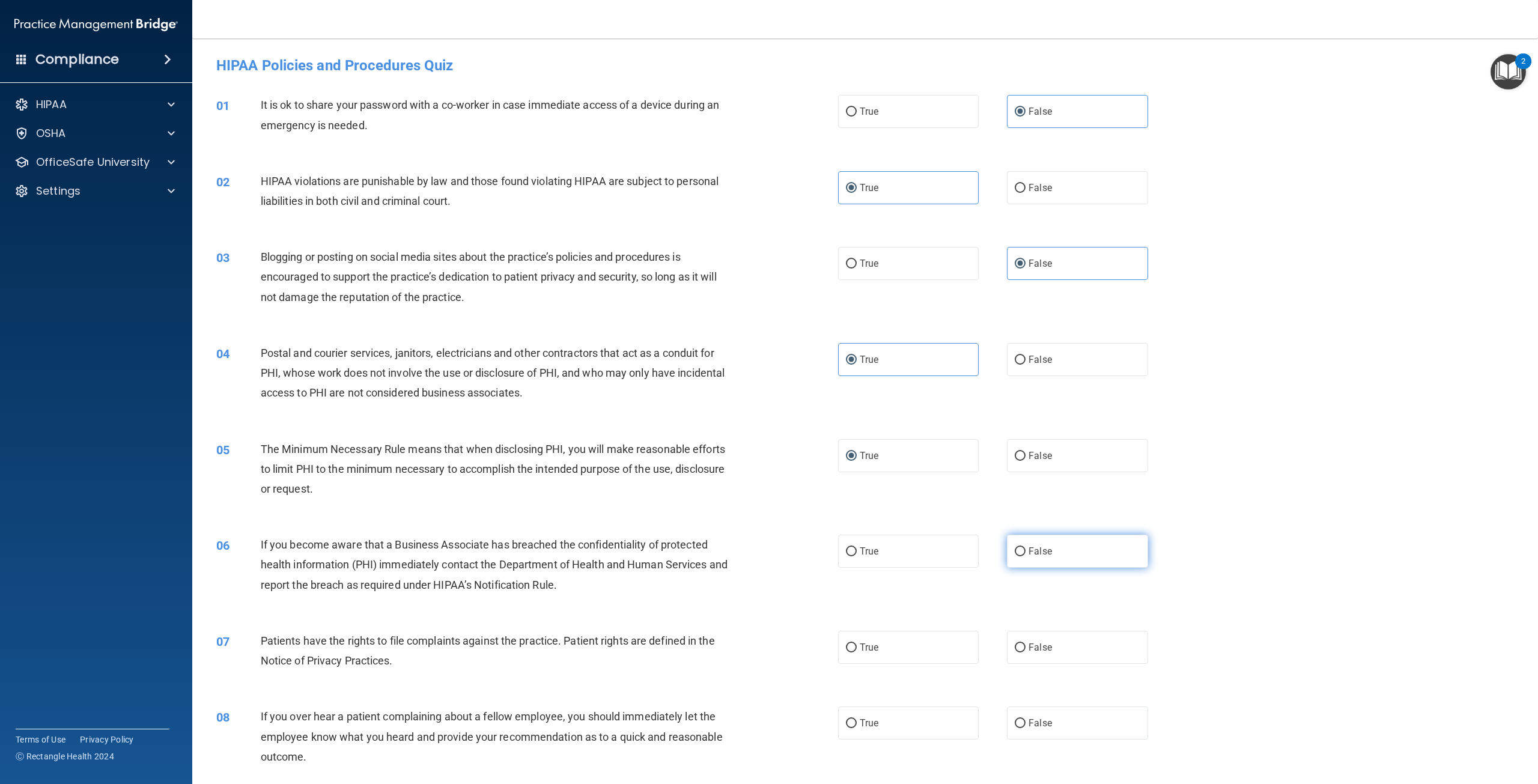
click at [1031, 555] on span "False" at bounding box center [1040, 551] width 23 height 12
click at [1026, 555] on input "False" at bounding box center [1020, 551] width 11 height 9
radio input "true"
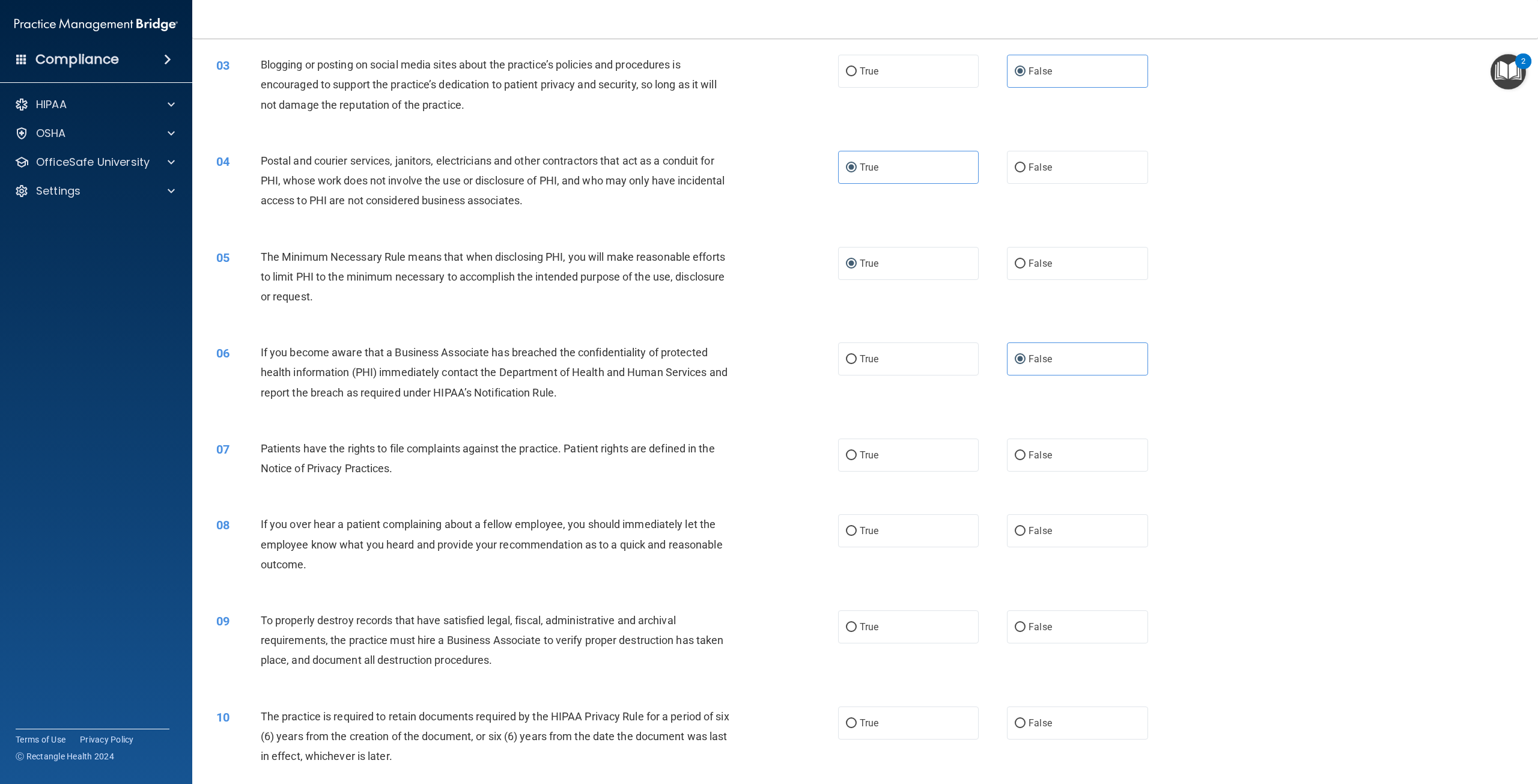
scroll to position [240, 0]
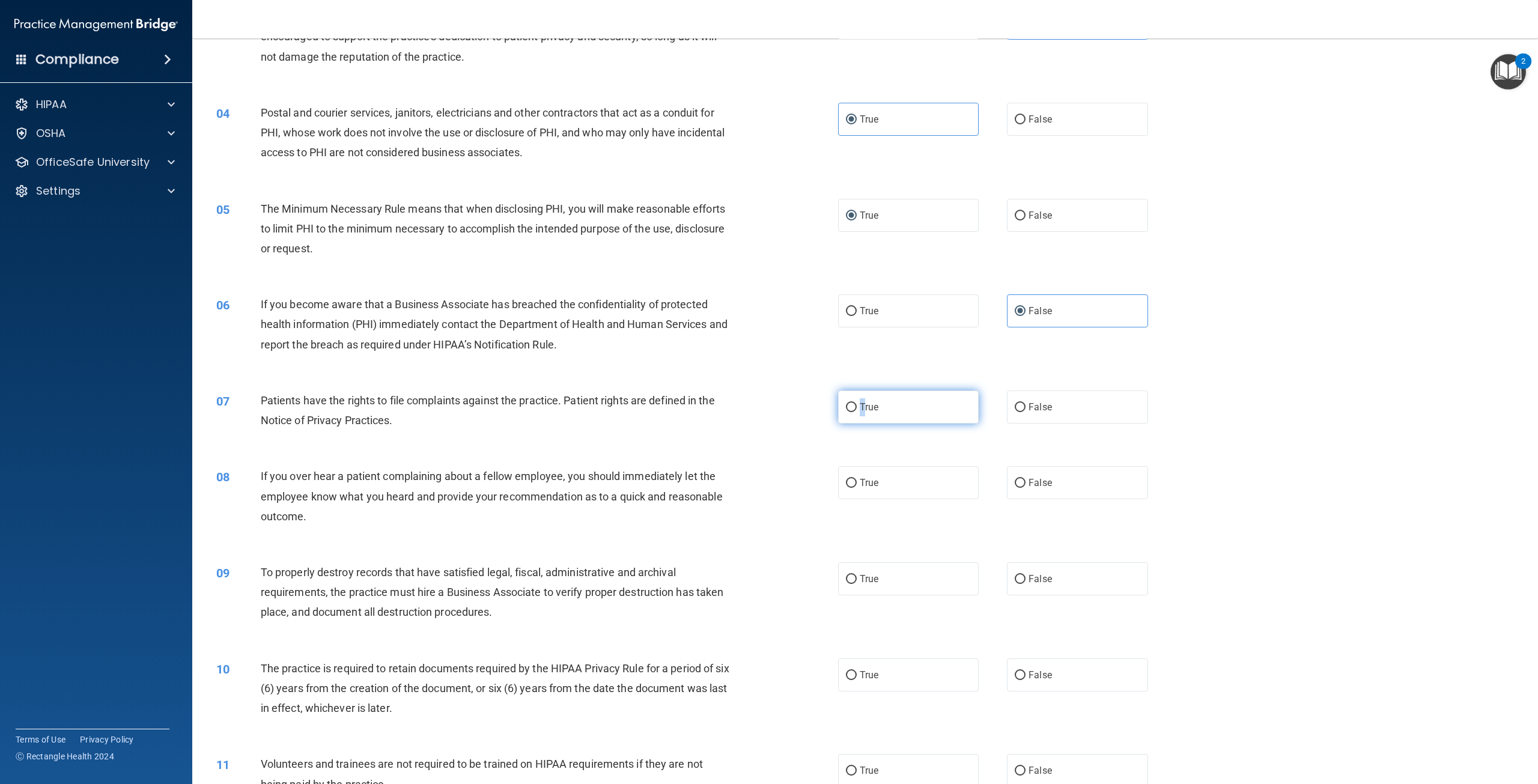
drag, startPoint x: 858, startPoint y: 406, endPoint x: 867, endPoint y: 414, distance: 12.0
click at [858, 414] on label "True" at bounding box center [908, 407] width 140 height 33
click at [857, 412] on input "True" at bounding box center [851, 407] width 11 height 9
radio input "true"
click at [1022, 478] on label "False" at bounding box center [1077, 482] width 140 height 33
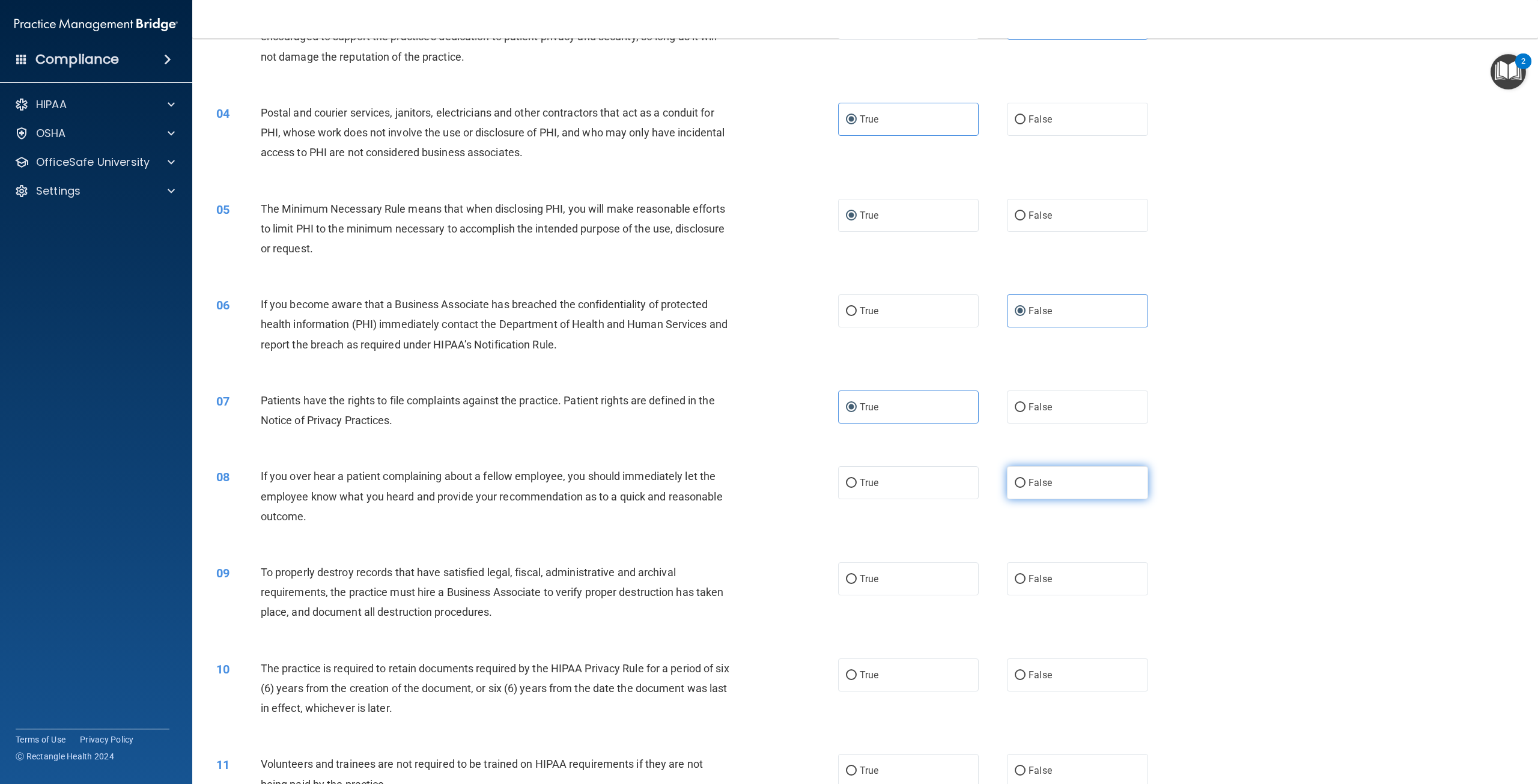
click at [1022, 479] on input "False" at bounding box center [1020, 483] width 11 height 9
radio input "true"
click at [1035, 577] on span "False" at bounding box center [1040, 578] width 23 height 12
click at [1026, 577] on input "False" at bounding box center [1020, 579] width 11 height 9
radio input "true"
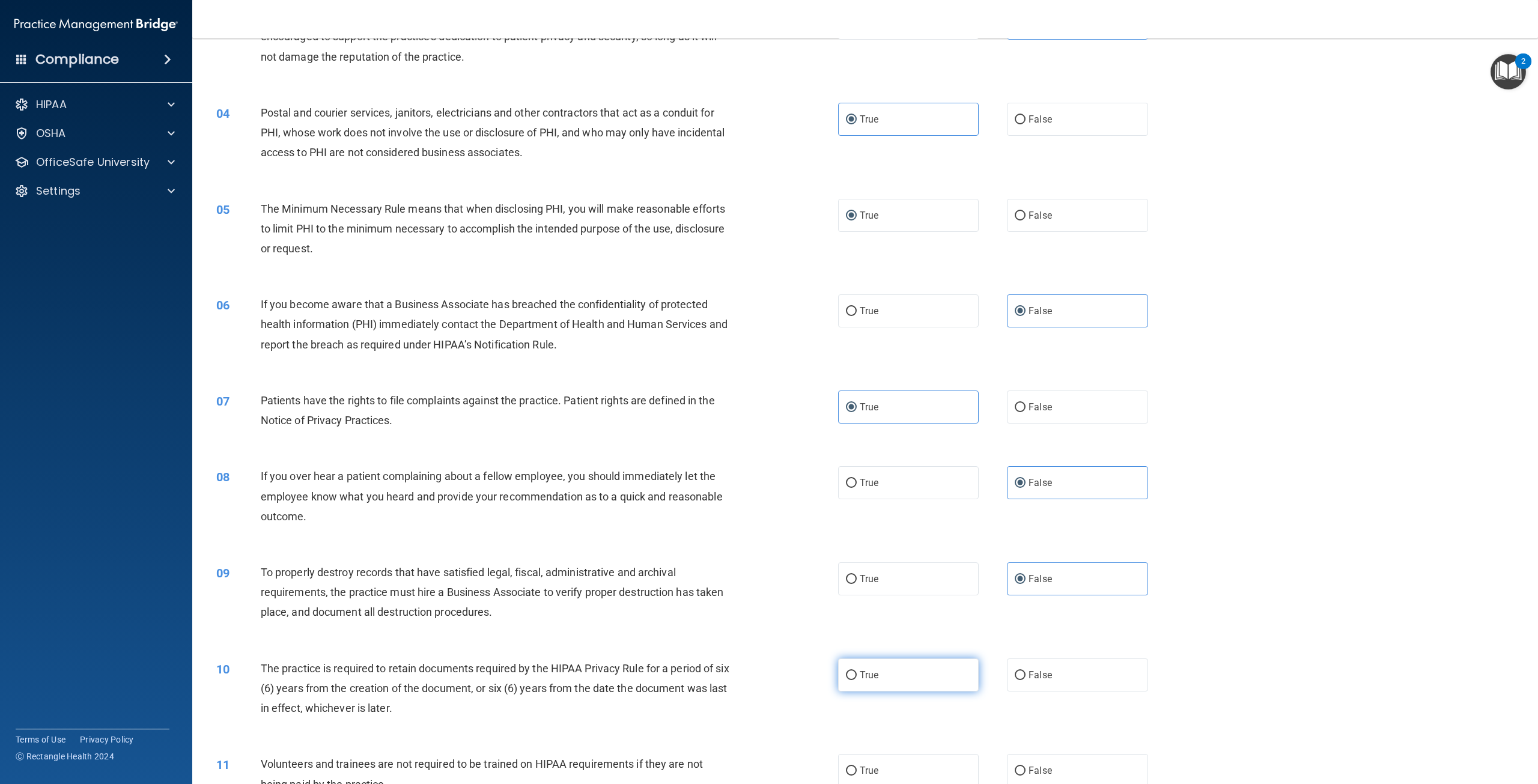
drag, startPoint x: 868, startPoint y: 676, endPoint x: 889, endPoint y: 673, distance: 21.2
click at [869, 676] on span "True" at bounding box center [869, 675] width 18 height 12
click at [857, 676] on input "True" at bounding box center [851, 675] width 11 height 9
radio input "true"
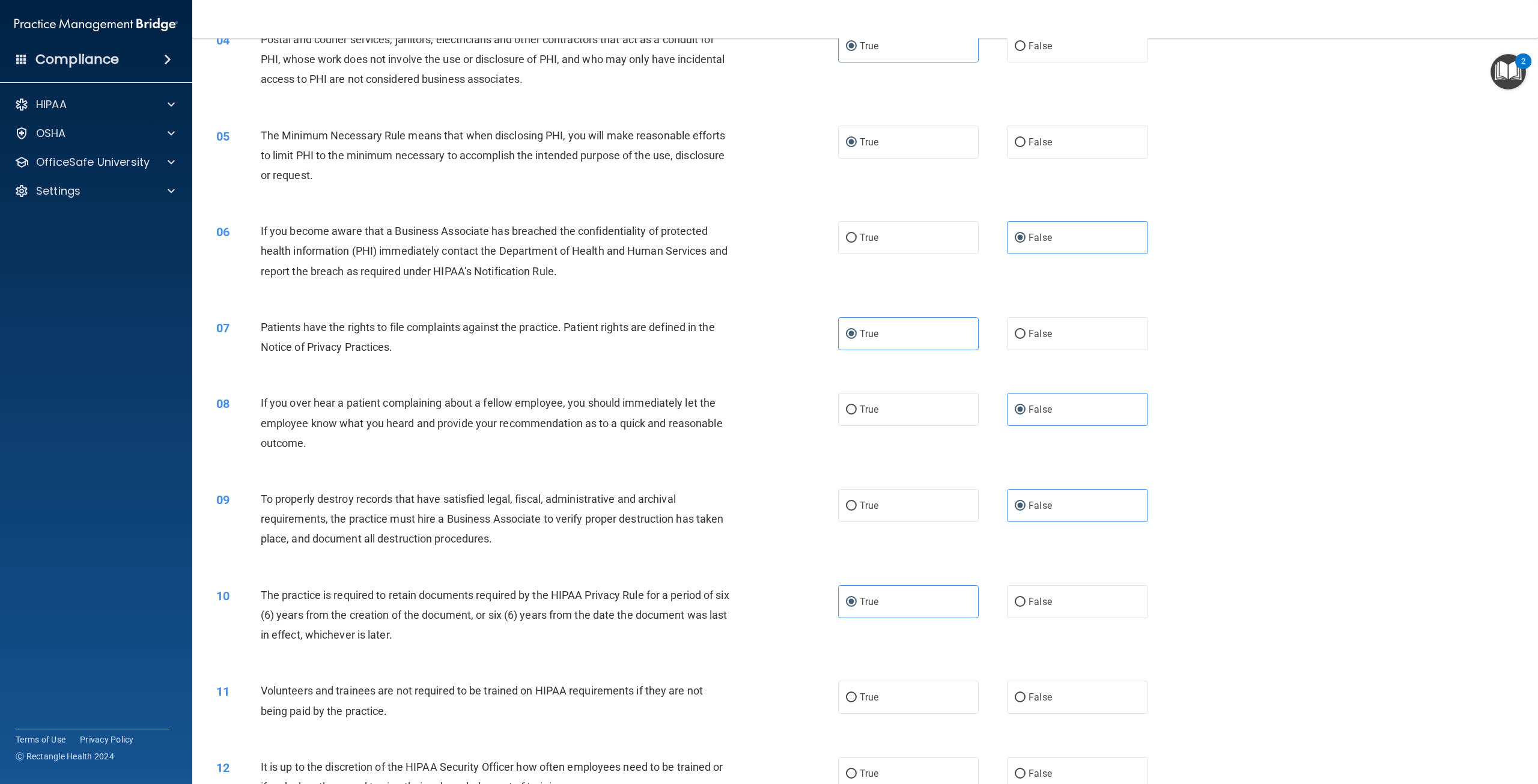
scroll to position [601, 0]
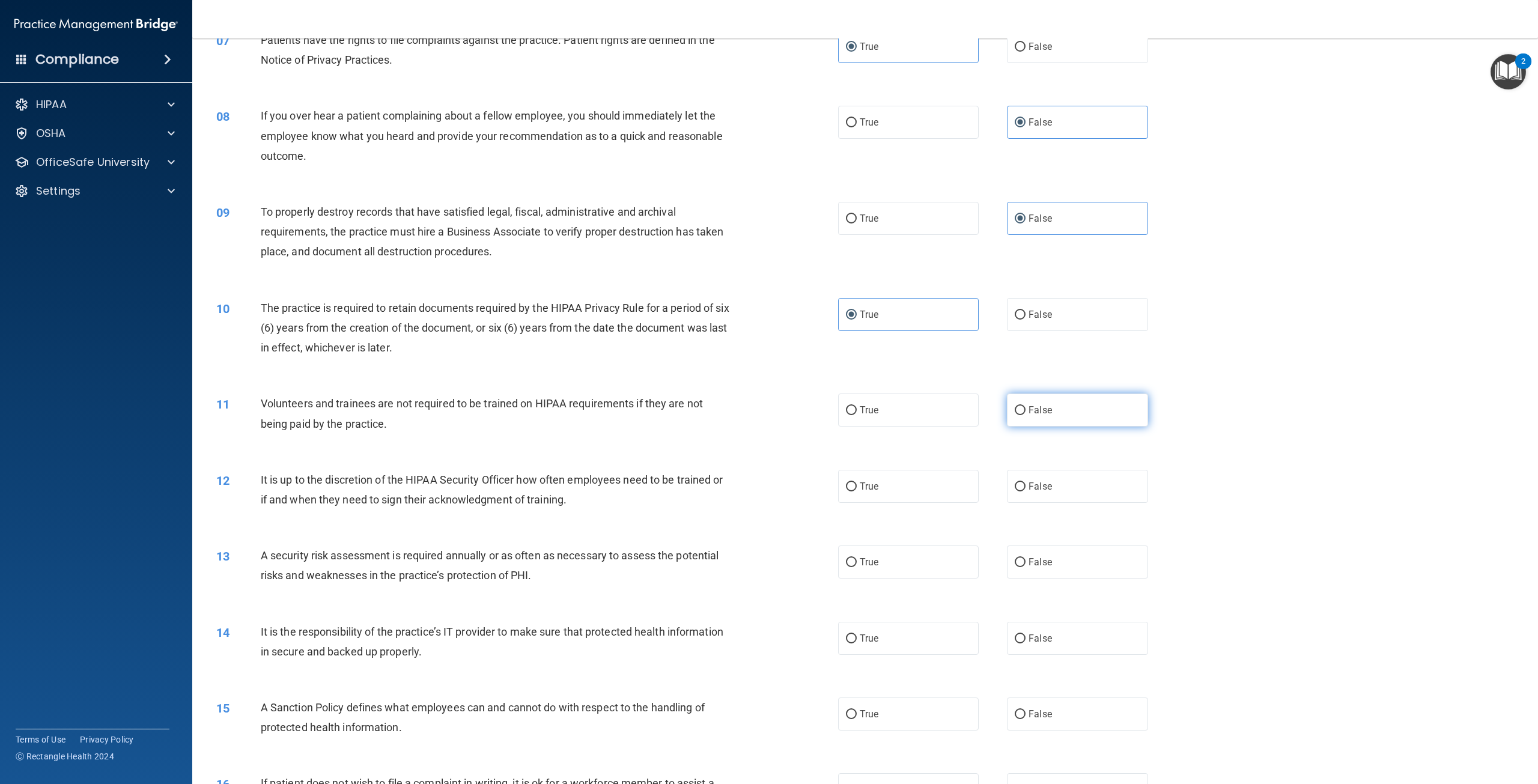
click at [1037, 405] on span "False" at bounding box center [1040, 410] width 23 height 12
click at [1026, 406] on input "False" at bounding box center [1020, 410] width 11 height 9
radio input "true"
drag, startPoint x: 1015, startPoint y: 498, endPoint x: 1019, endPoint y: 492, distance: 7.2
click at [1016, 496] on label "False" at bounding box center [1077, 486] width 140 height 33
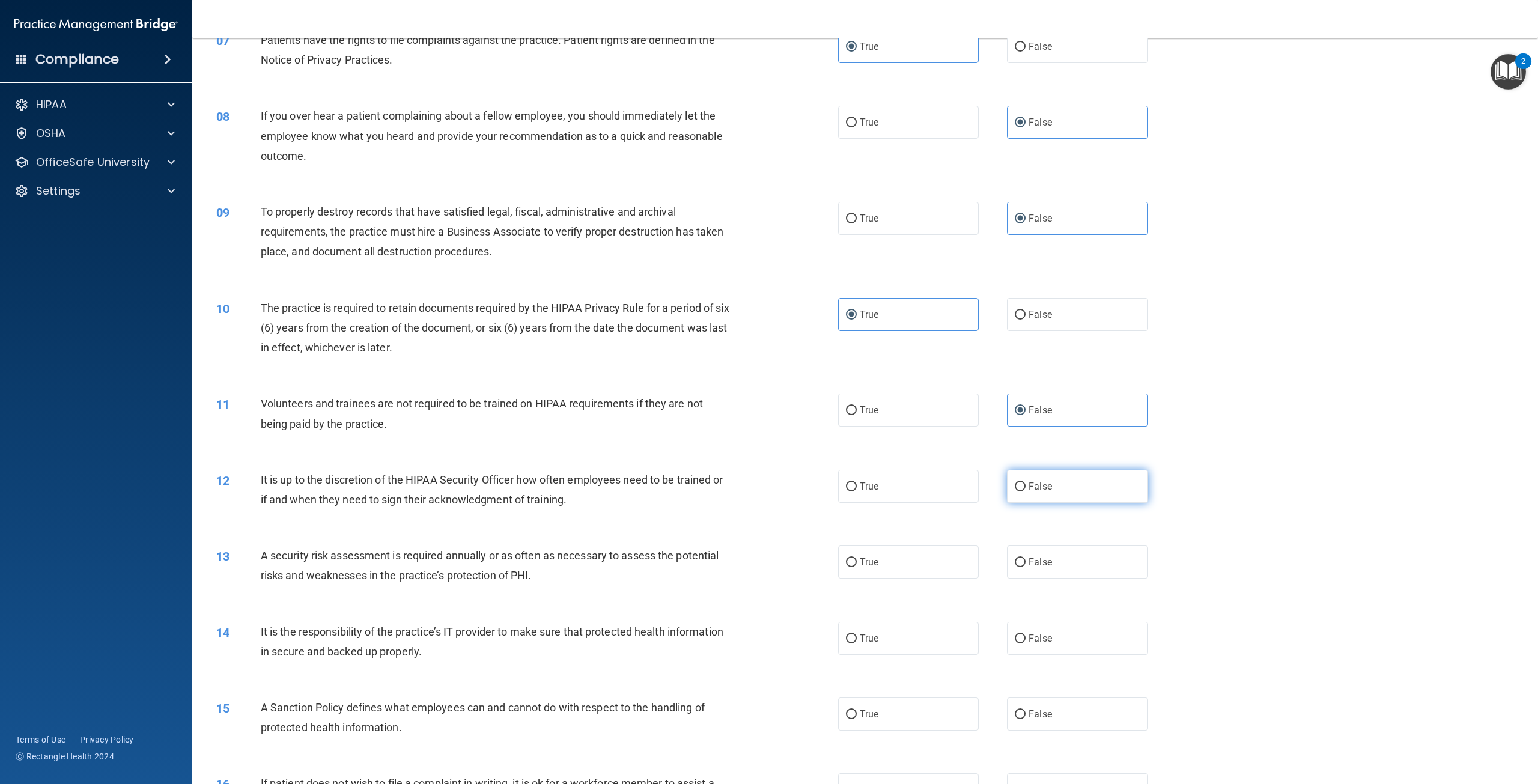
click at [1016, 492] on input "False" at bounding box center [1020, 487] width 11 height 9
radio input "true"
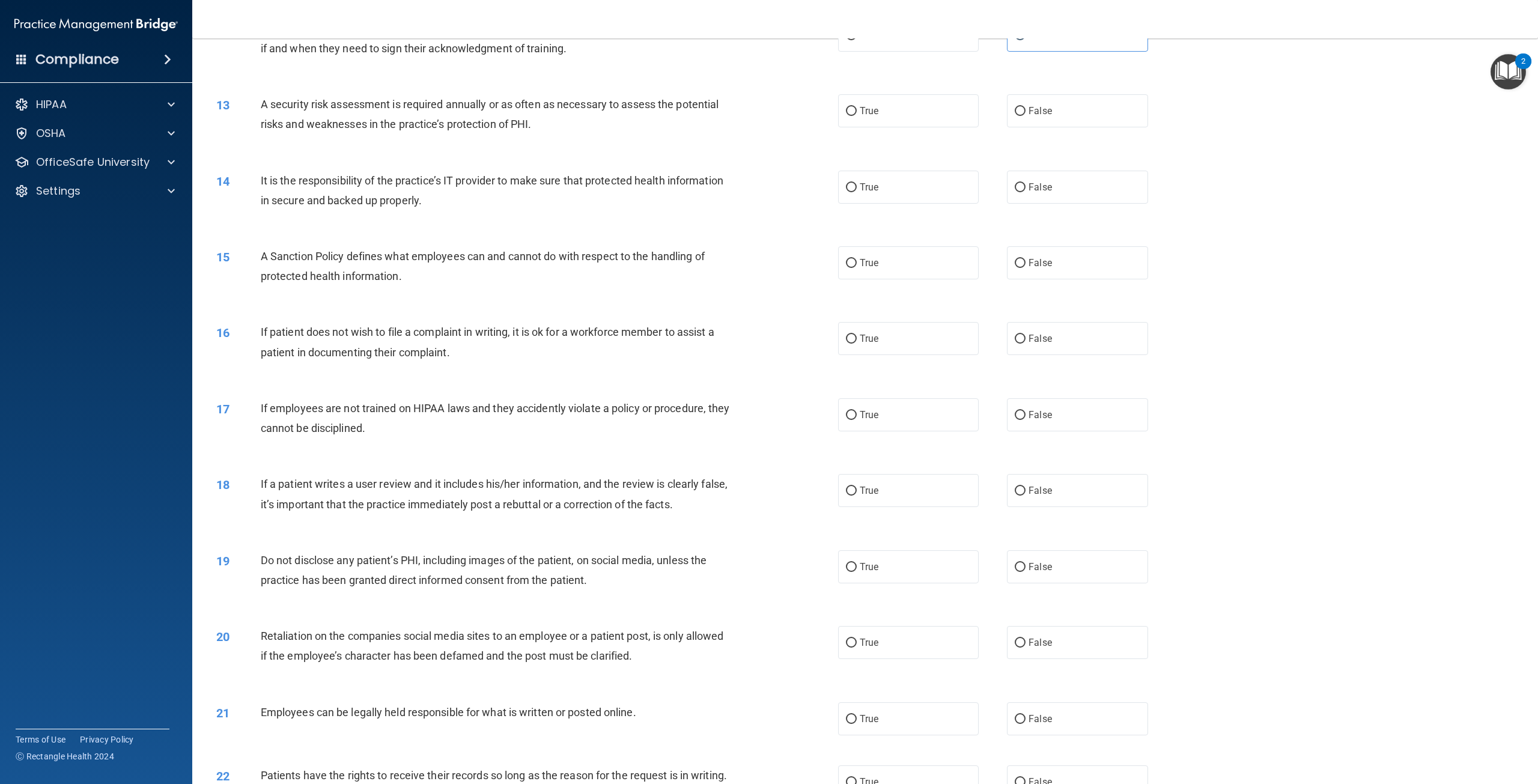
scroll to position [1081, 0]
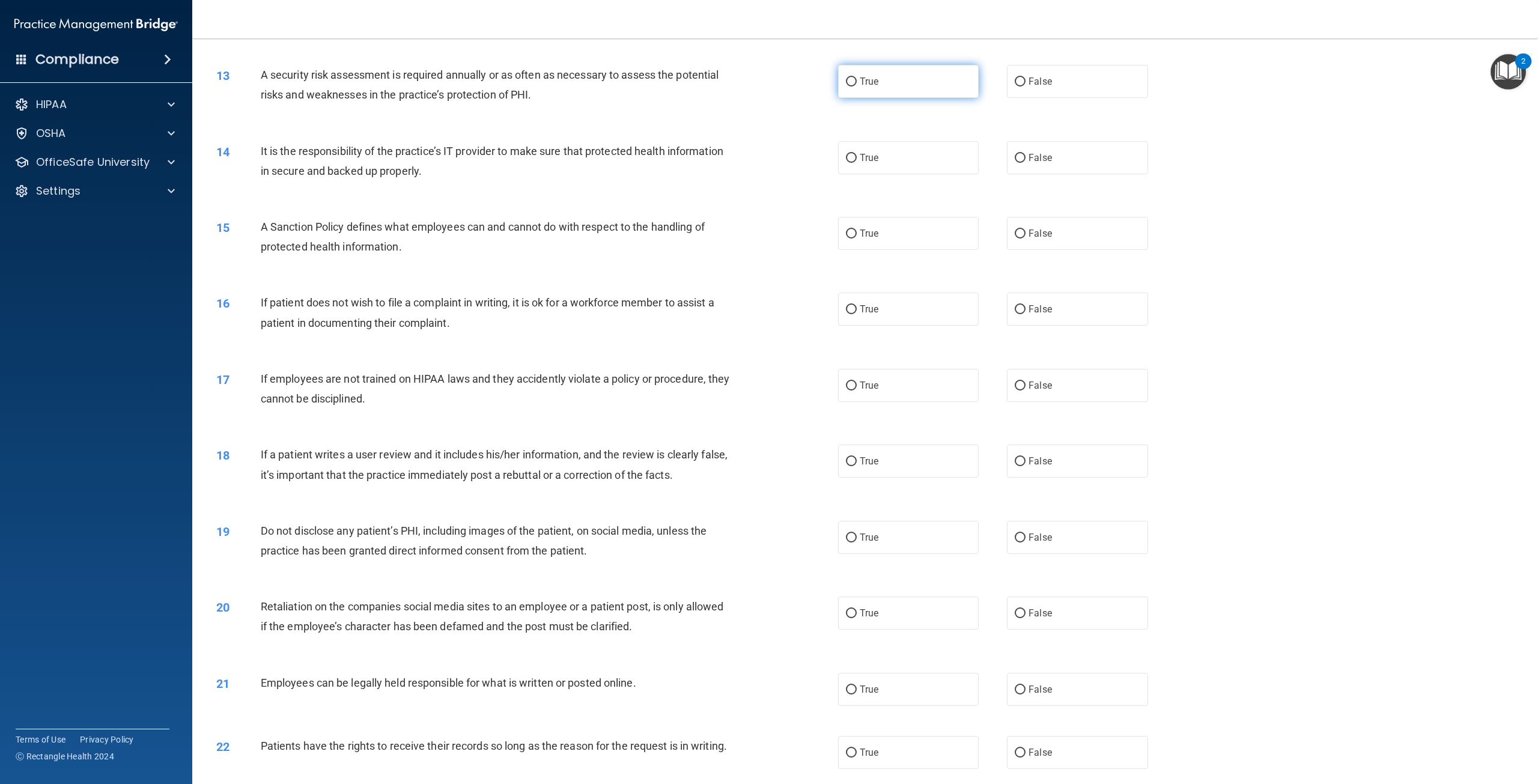
drag, startPoint x: 861, startPoint y: 87, endPoint x: 864, endPoint y: 92, distance: 5.8
click at [862, 90] on label "True" at bounding box center [908, 81] width 140 height 33
click at [846, 84] on input "True" at bounding box center [851, 82] width 11 height 9
radio input "true"
click at [1015, 161] on input "False" at bounding box center [1020, 158] width 11 height 9
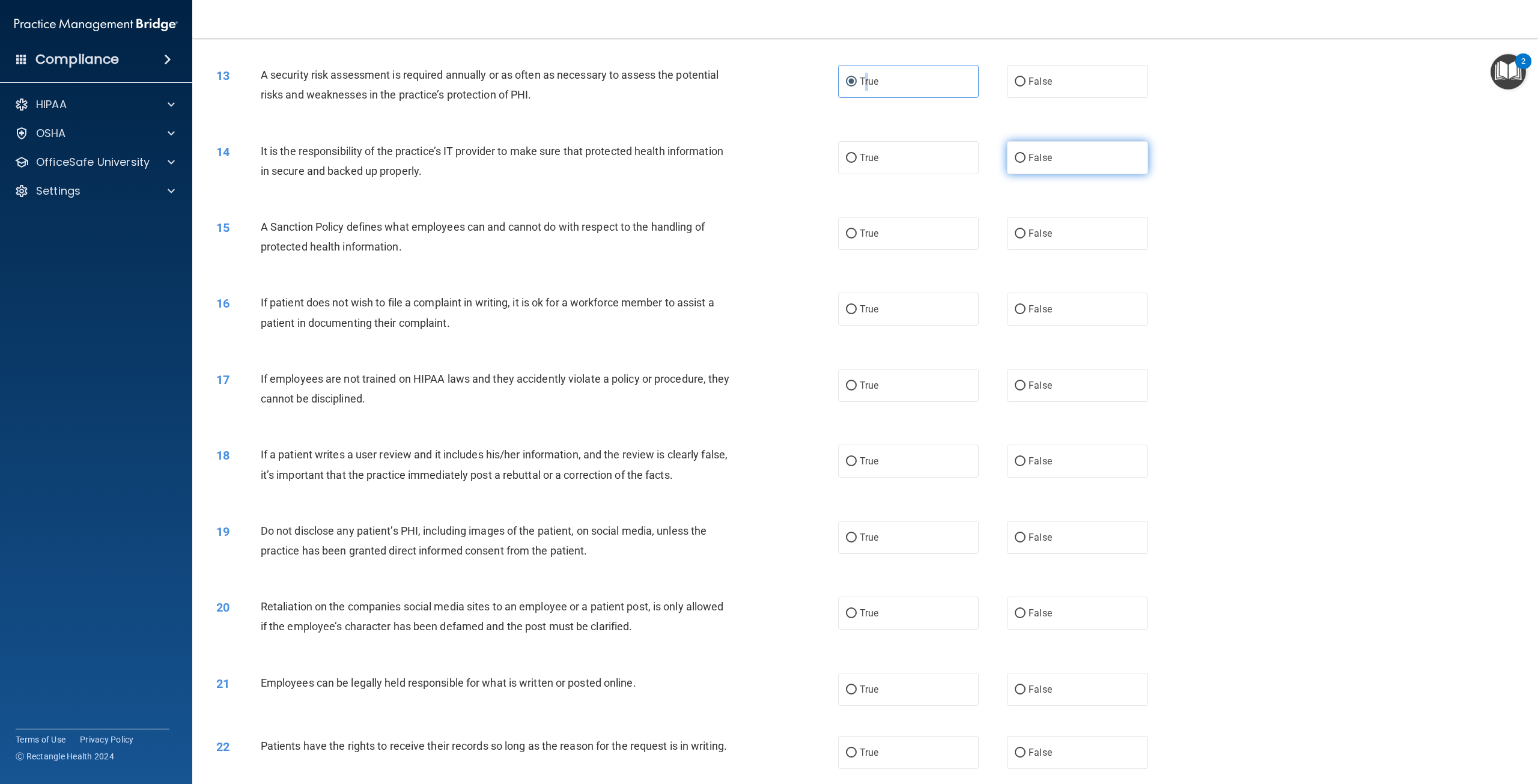
radio input "true"
click at [1015, 238] on input "False" at bounding box center [1020, 234] width 11 height 9
radio input "true"
click at [866, 308] on span "True" at bounding box center [869, 309] width 18 height 12
click at [857, 308] on input "True" at bounding box center [851, 310] width 11 height 9
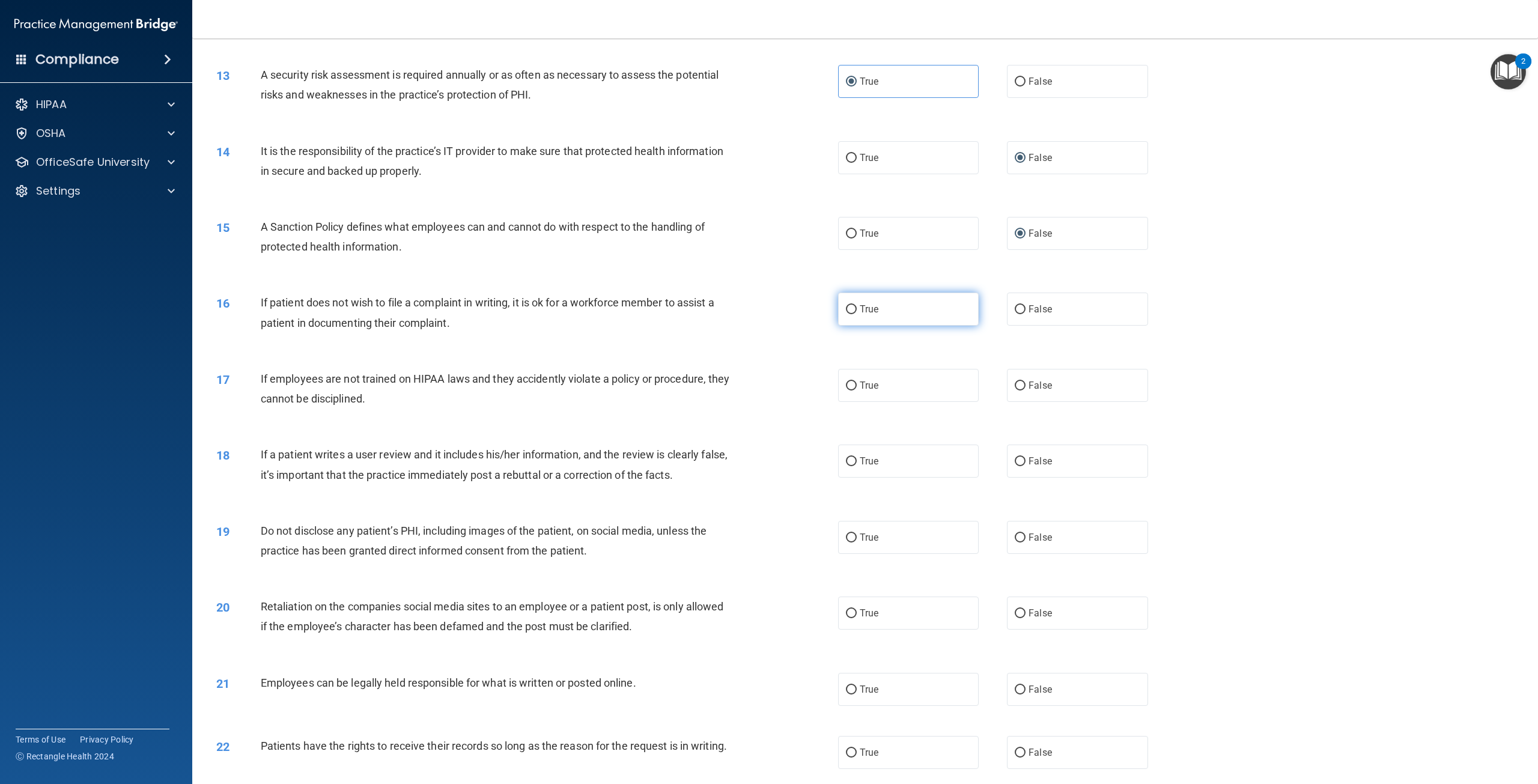
radio input "true"
click at [1033, 388] on span "False" at bounding box center [1040, 385] width 23 height 12
click at [1026, 388] on input "False" at bounding box center [1020, 386] width 11 height 9
radio input "true"
click at [1029, 461] on span "False" at bounding box center [1040, 461] width 23 height 12
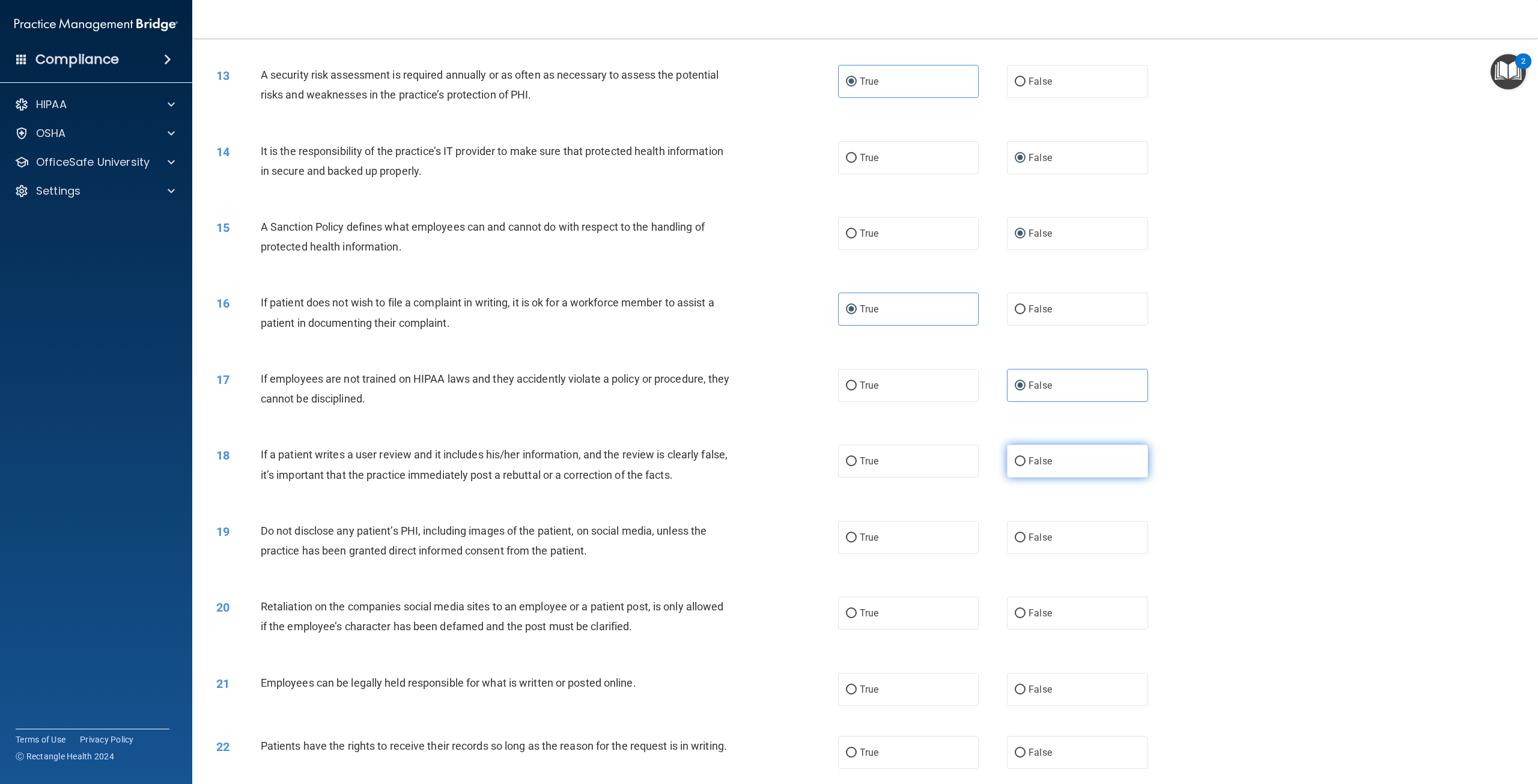
click at [1025, 461] on input "False" at bounding box center [1020, 461] width 11 height 9
radio input "true"
click at [873, 546] on label "True" at bounding box center [908, 537] width 140 height 33
click at [857, 542] on input "True" at bounding box center [851, 537] width 11 height 9
radio input "true"
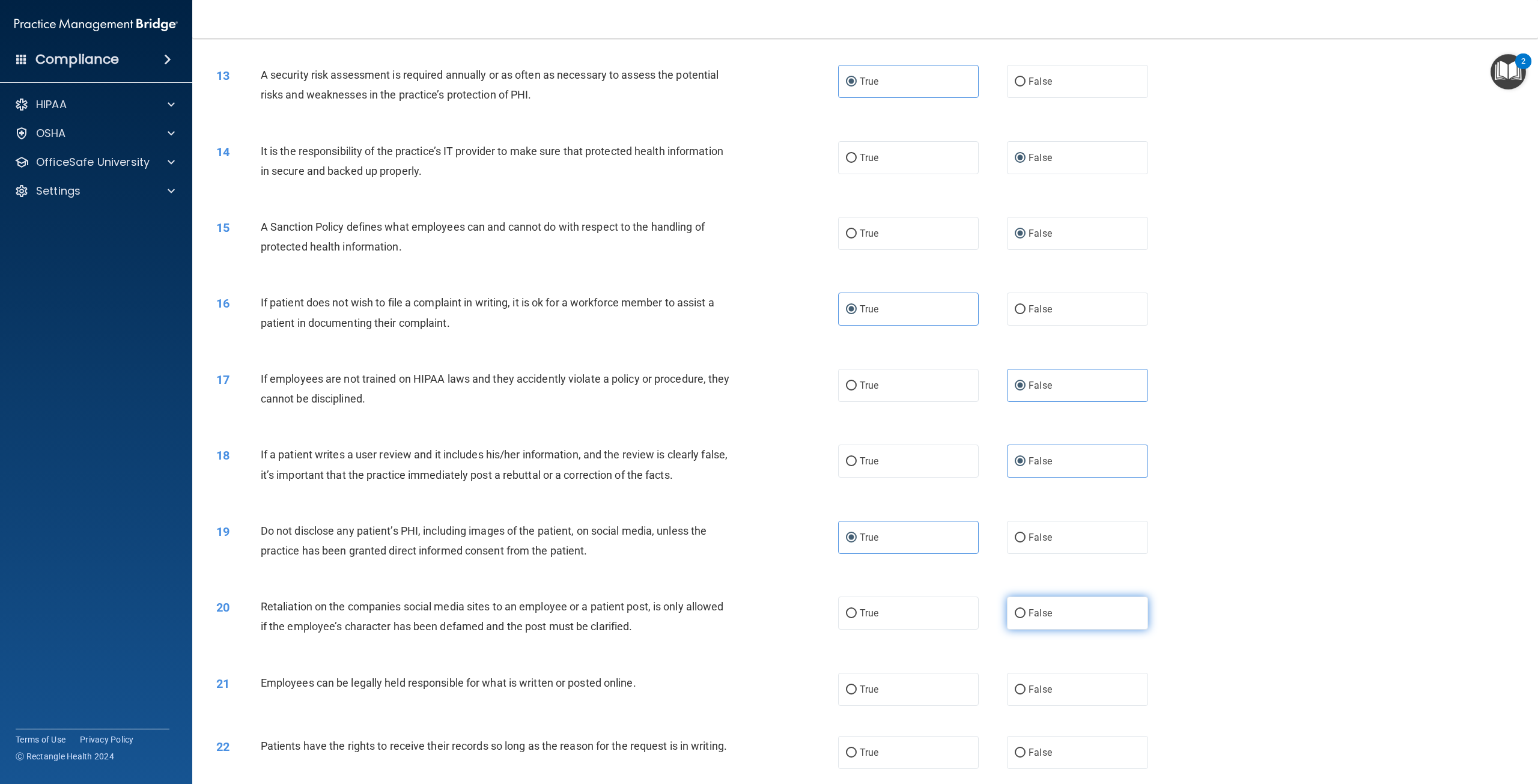
click at [1039, 612] on span "False" at bounding box center [1040, 612] width 23 height 12
click at [1026, 612] on input "False" at bounding box center [1020, 613] width 11 height 9
radio input "true"
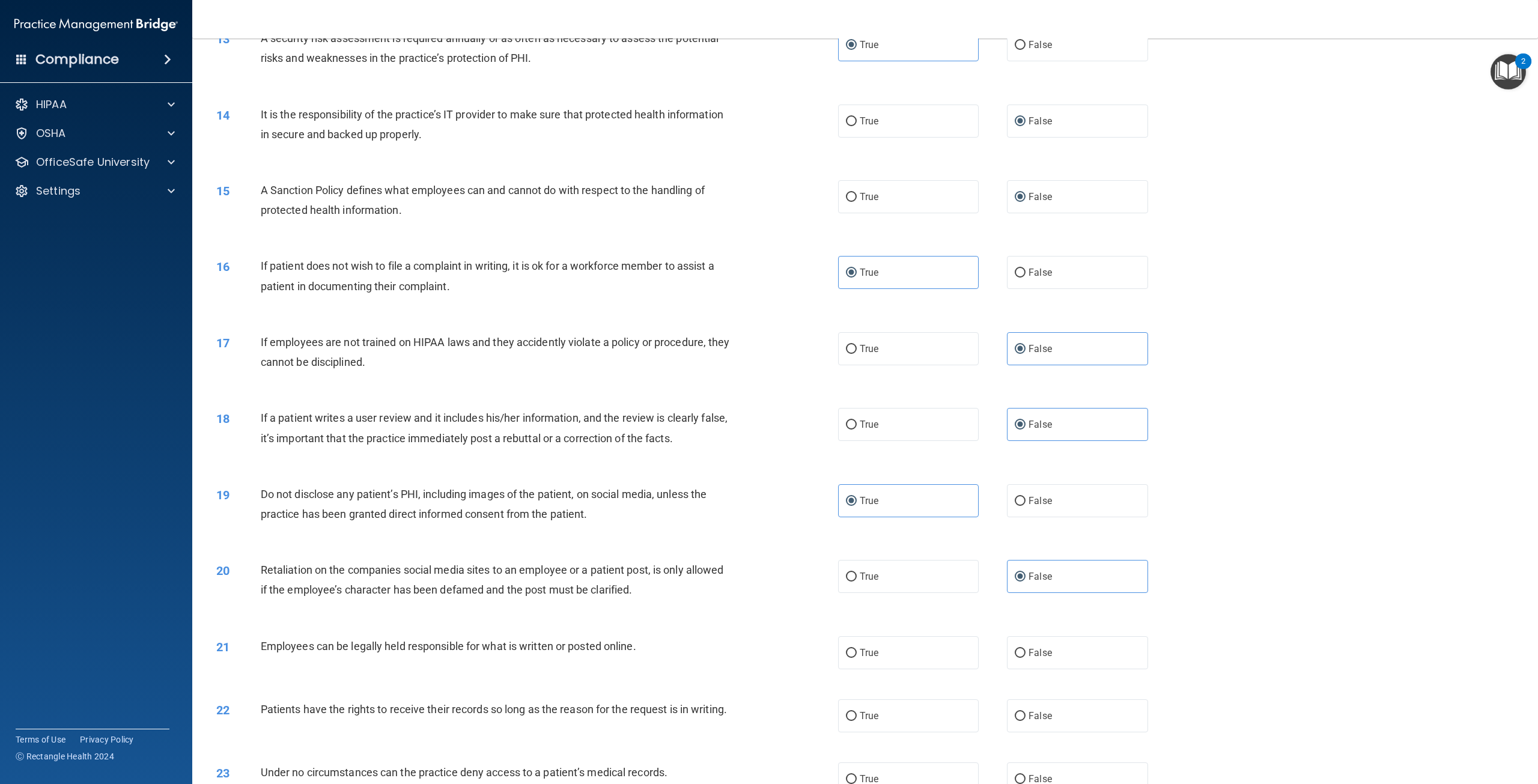
scroll to position [1261, 0]
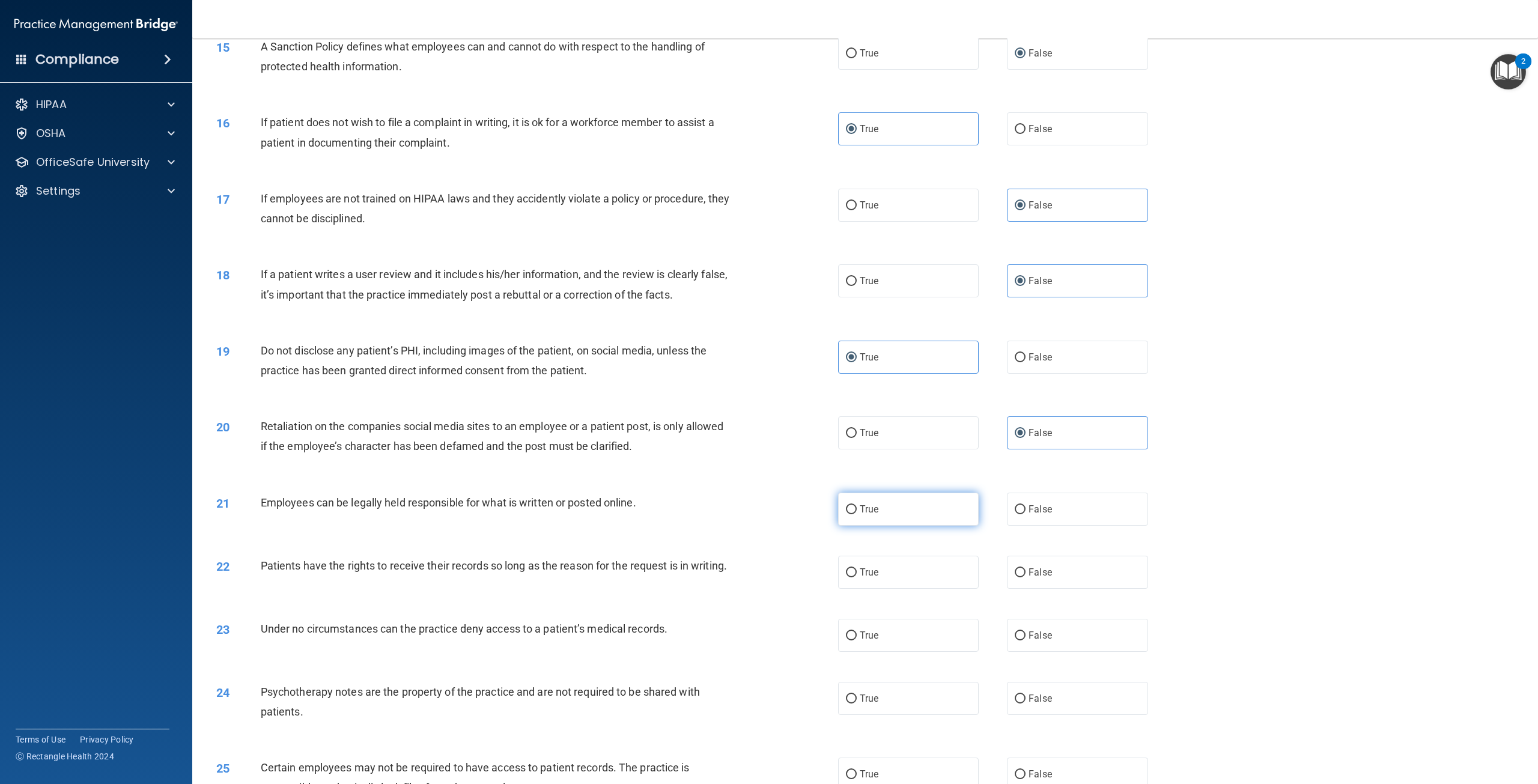
click at [923, 516] on label "True" at bounding box center [908, 509] width 140 height 33
click at [857, 514] on input "True" at bounding box center [851, 509] width 11 height 9
radio input "true"
click at [1038, 571] on span "False" at bounding box center [1040, 572] width 23 height 12
click at [1026, 571] on input "False" at bounding box center [1020, 572] width 11 height 9
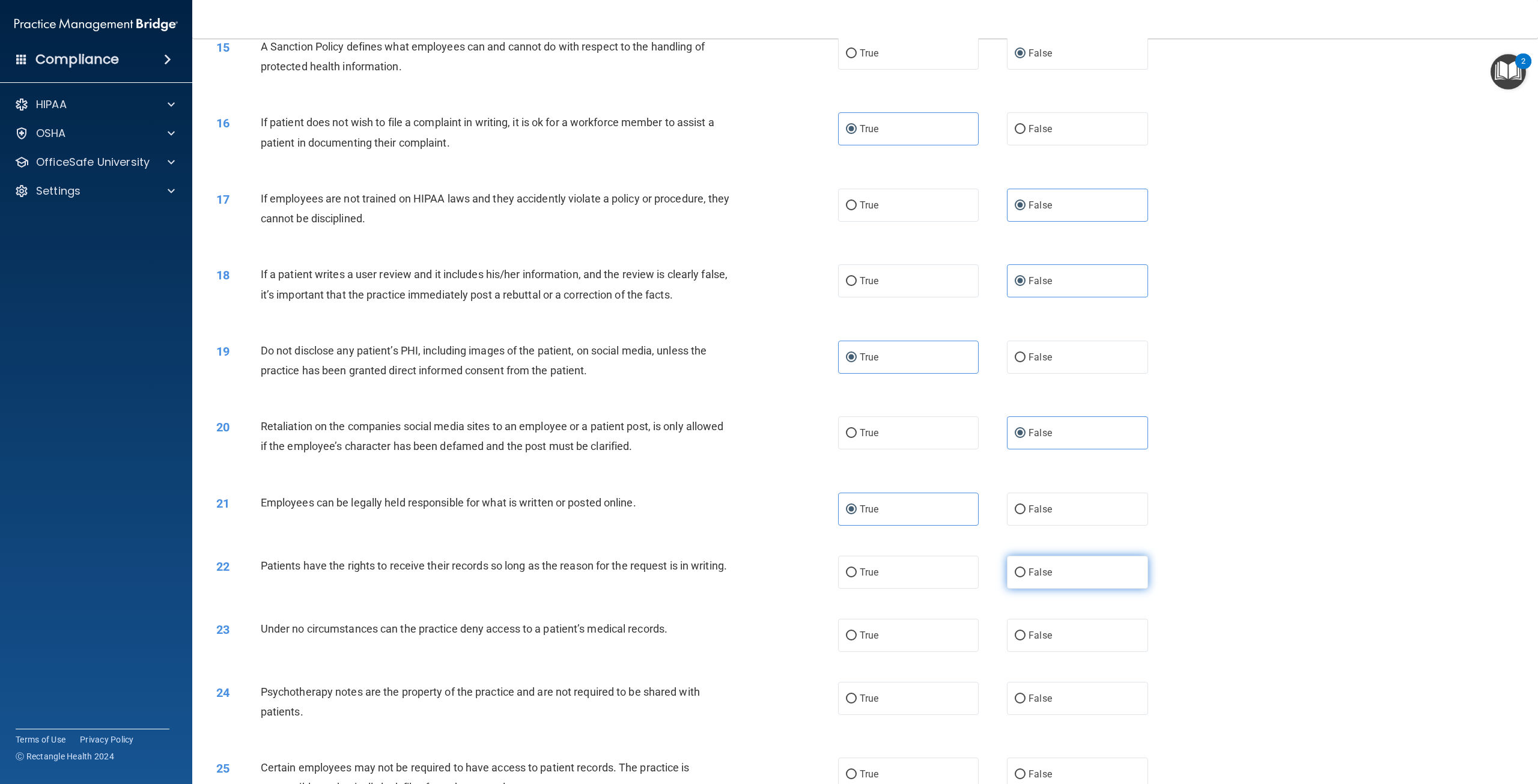
radio input "true"
click at [1019, 640] on input "False" at bounding box center [1020, 636] width 11 height 9
radio input "true"
click at [877, 710] on label "True" at bounding box center [908, 698] width 140 height 33
click at [857, 703] on input "True" at bounding box center [851, 699] width 11 height 9
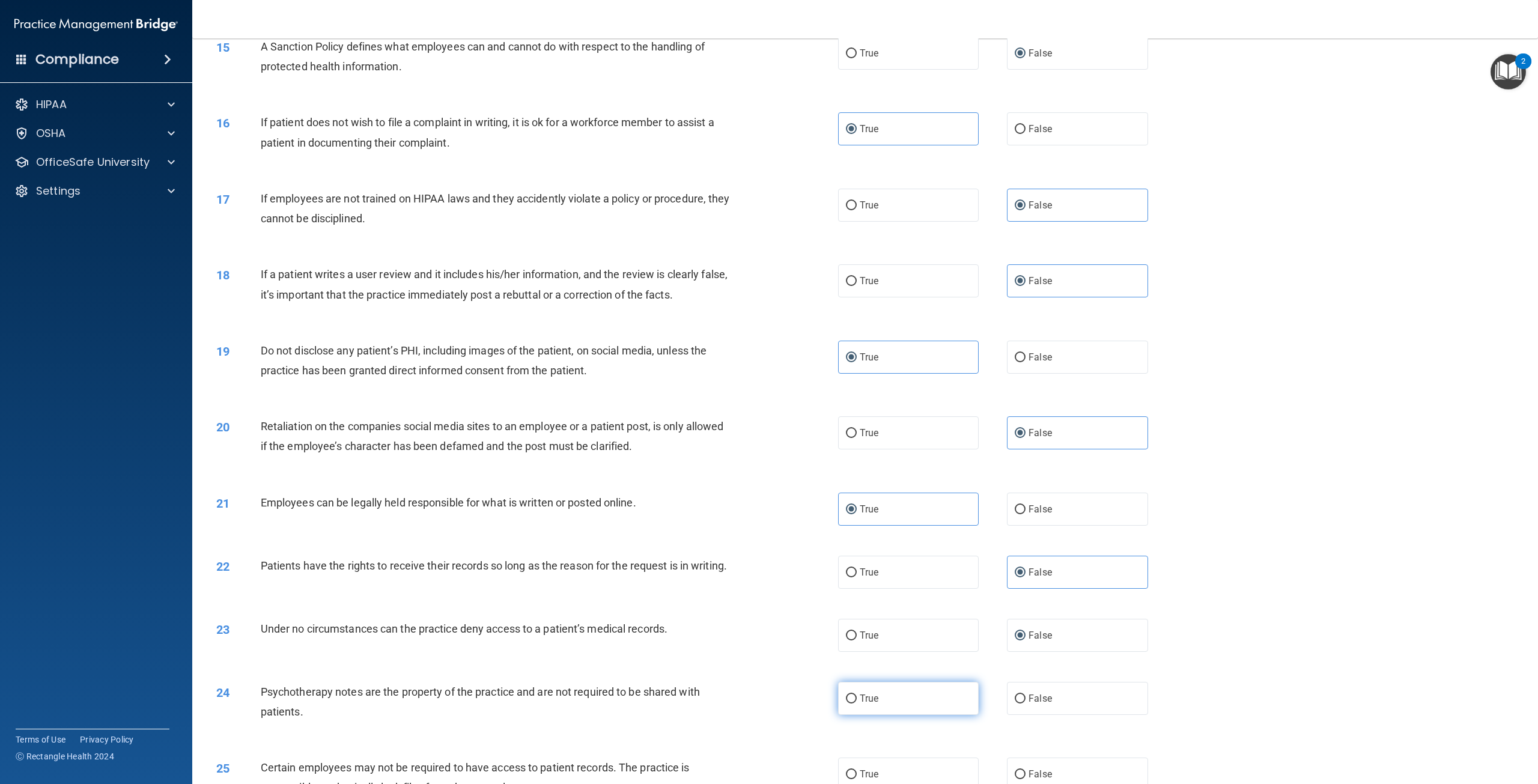
radio input "true"
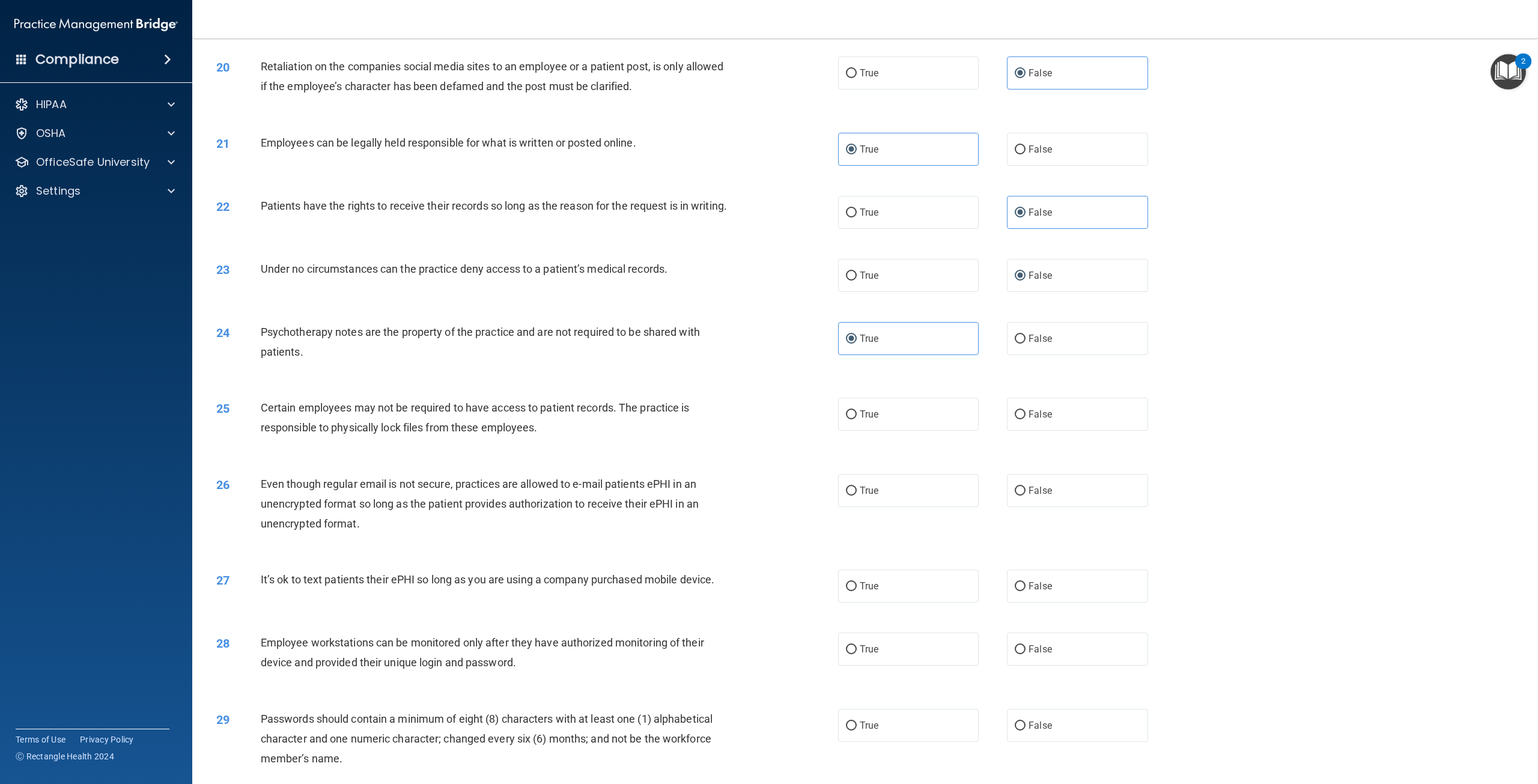
scroll to position [1622, 0]
drag, startPoint x: 877, startPoint y: 427, endPoint x: 856, endPoint y: 459, distance: 38.3
click at [877, 430] on label "True" at bounding box center [908, 413] width 140 height 33
click at [857, 419] on input "True" at bounding box center [851, 414] width 11 height 9
radio input "true"
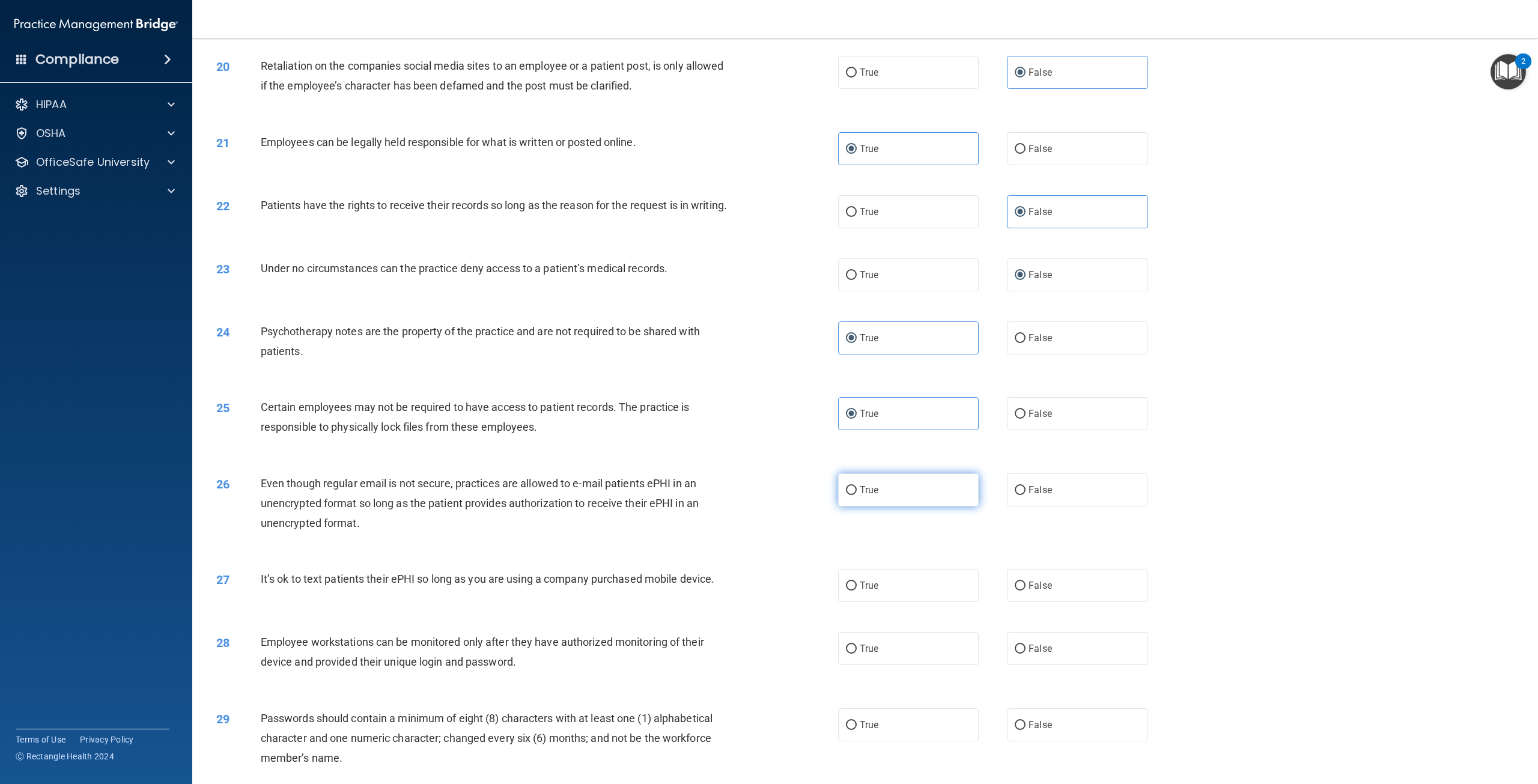
drag, startPoint x: 851, startPoint y: 509, endPoint x: 861, endPoint y: 510, distance: 10.0
click at [855, 506] on label "True" at bounding box center [908, 490] width 140 height 33
click at [855, 495] on input "True" at bounding box center [851, 490] width 11 height 9
radio input "true"
click at [1030, 591] on span "False" at bounding box center [1040, 585] width 23 height 12
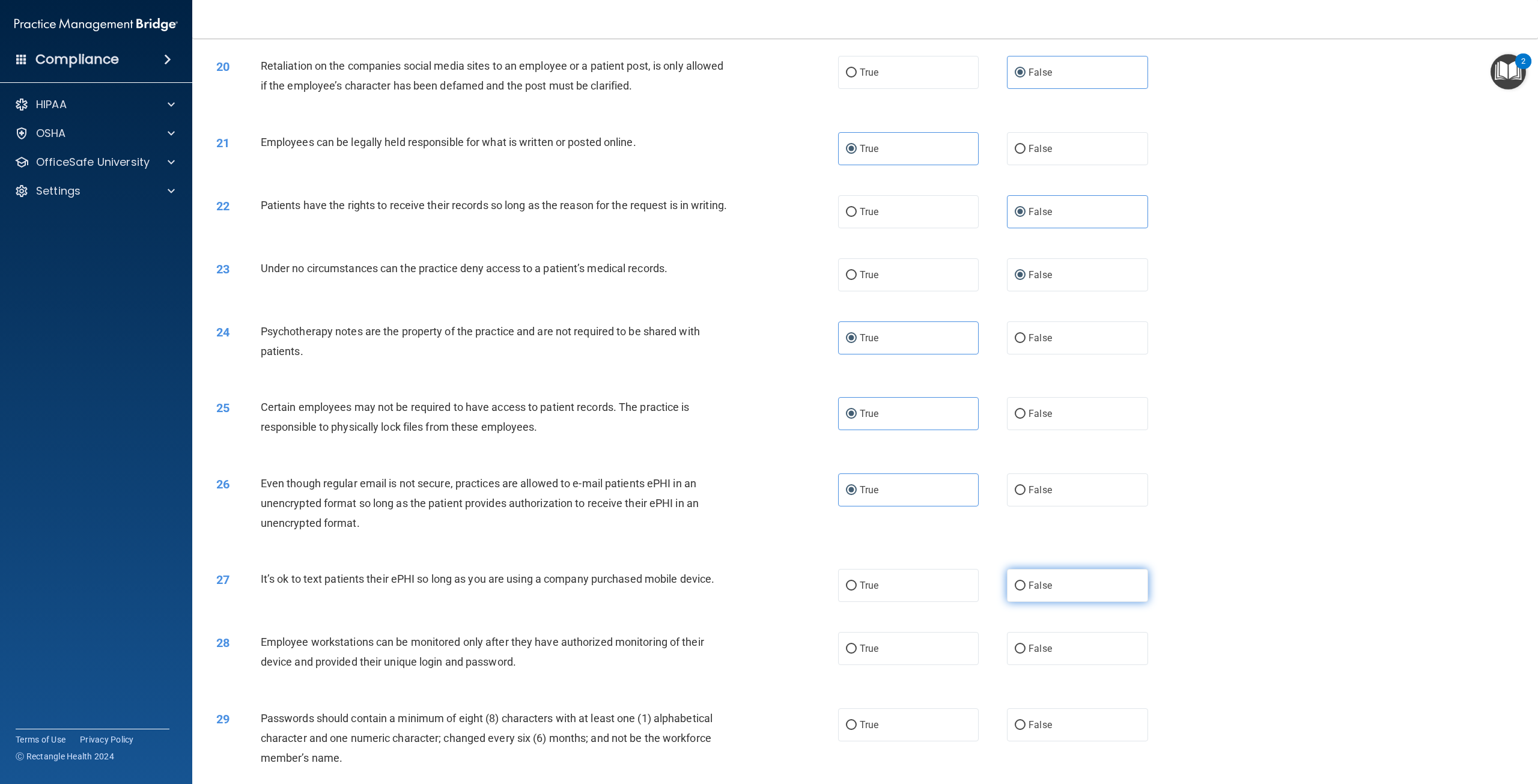
click at [1026, 590] on input "False" at bounding box center [1020, 586] width 11 height 9
radio input "true"
click at [1016, 653] on input "False" at bounding box center [1020, 648] width 11 height 9
radio input "true"
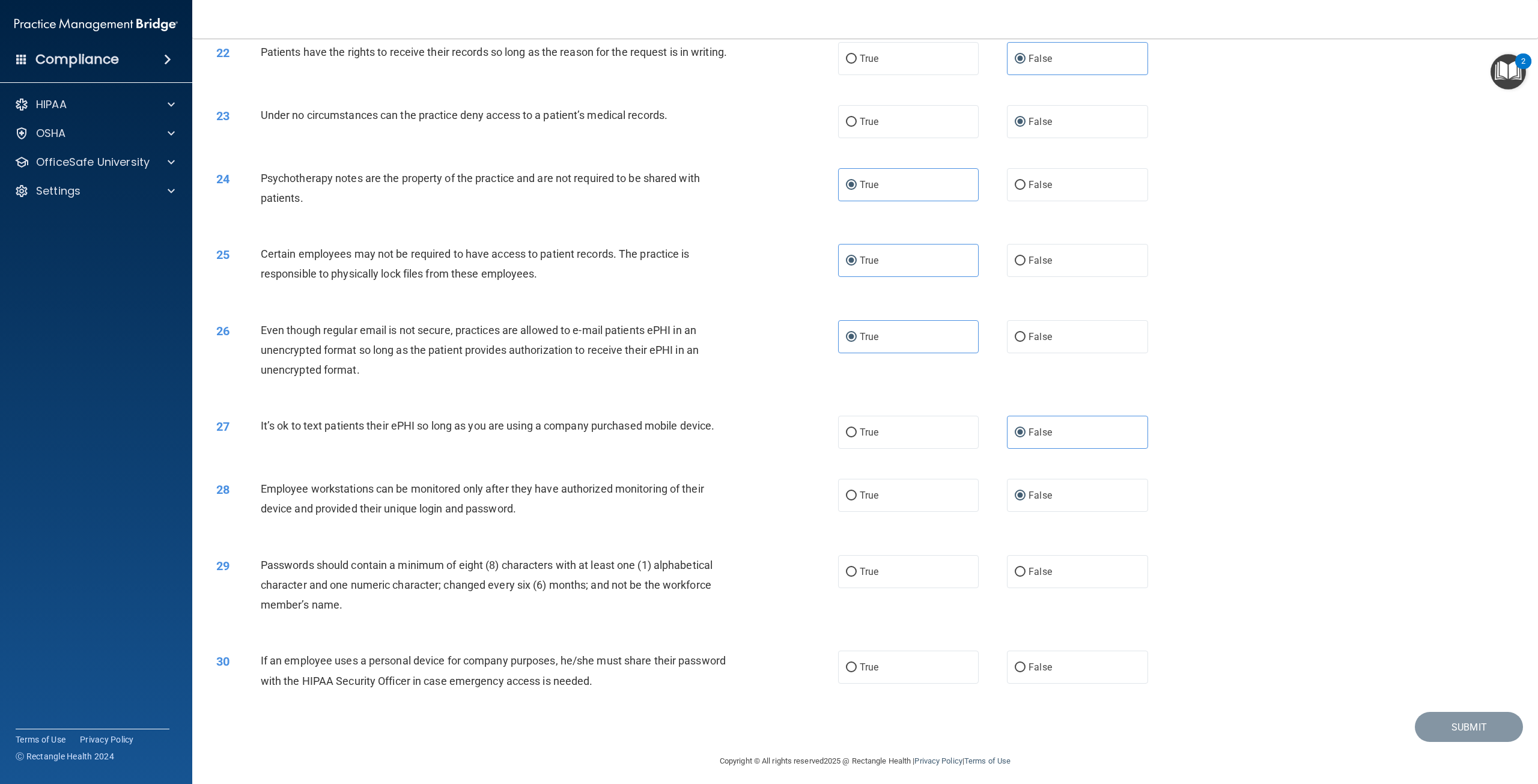
scroll to position [1794, 0]
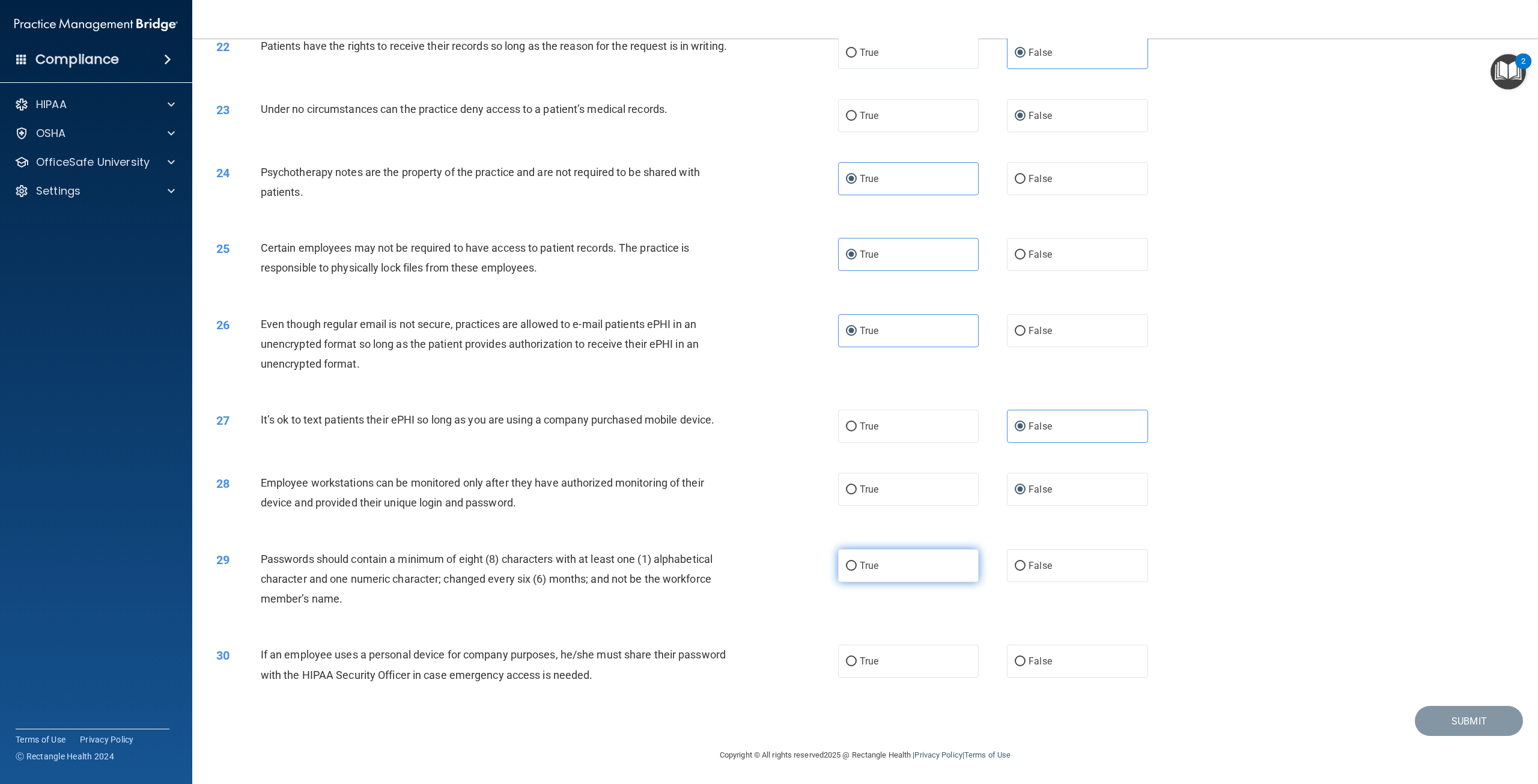
drag, startPoint x: 895, startPoint y: 572, endPoint x: 898, endPoint y: 584, distance: 12.4
click at [895, 572] on label "True" at bounding box center [908, 565] width 140 height 33
click at [857, 570] on input "True" at bounding box center [851, 566] width 11 height 9
radio input "true"
click at [1056, 661] on label "False" at bounding box center [1077, 661] width 140 height 33
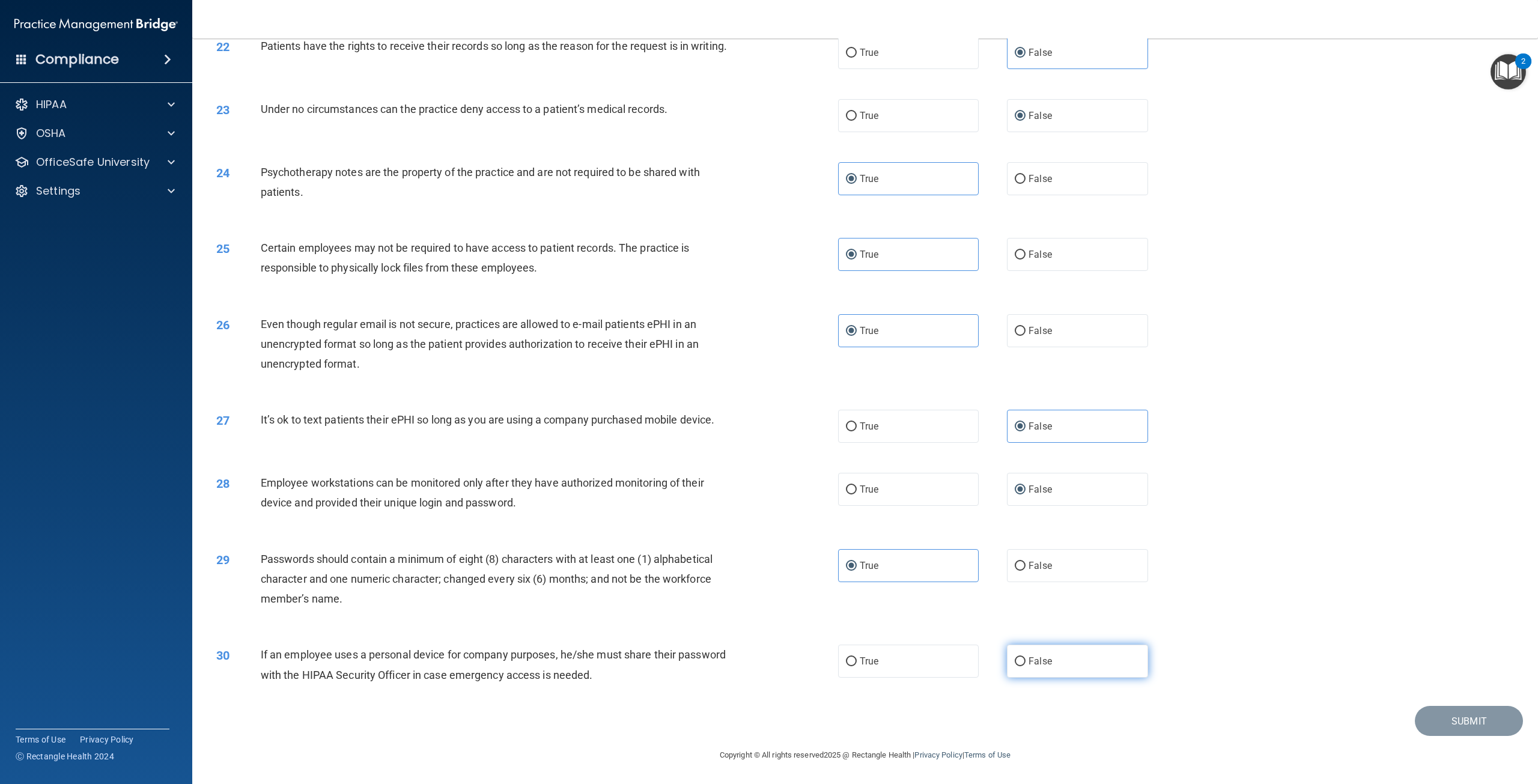
click at [1026, 661] on input "False" at bounding box center [1020, 661] width 11 height 9
radio input "true"
click at [1486, 721] on button "Submit" at bounding box center [1468, 721] width 108 height 31
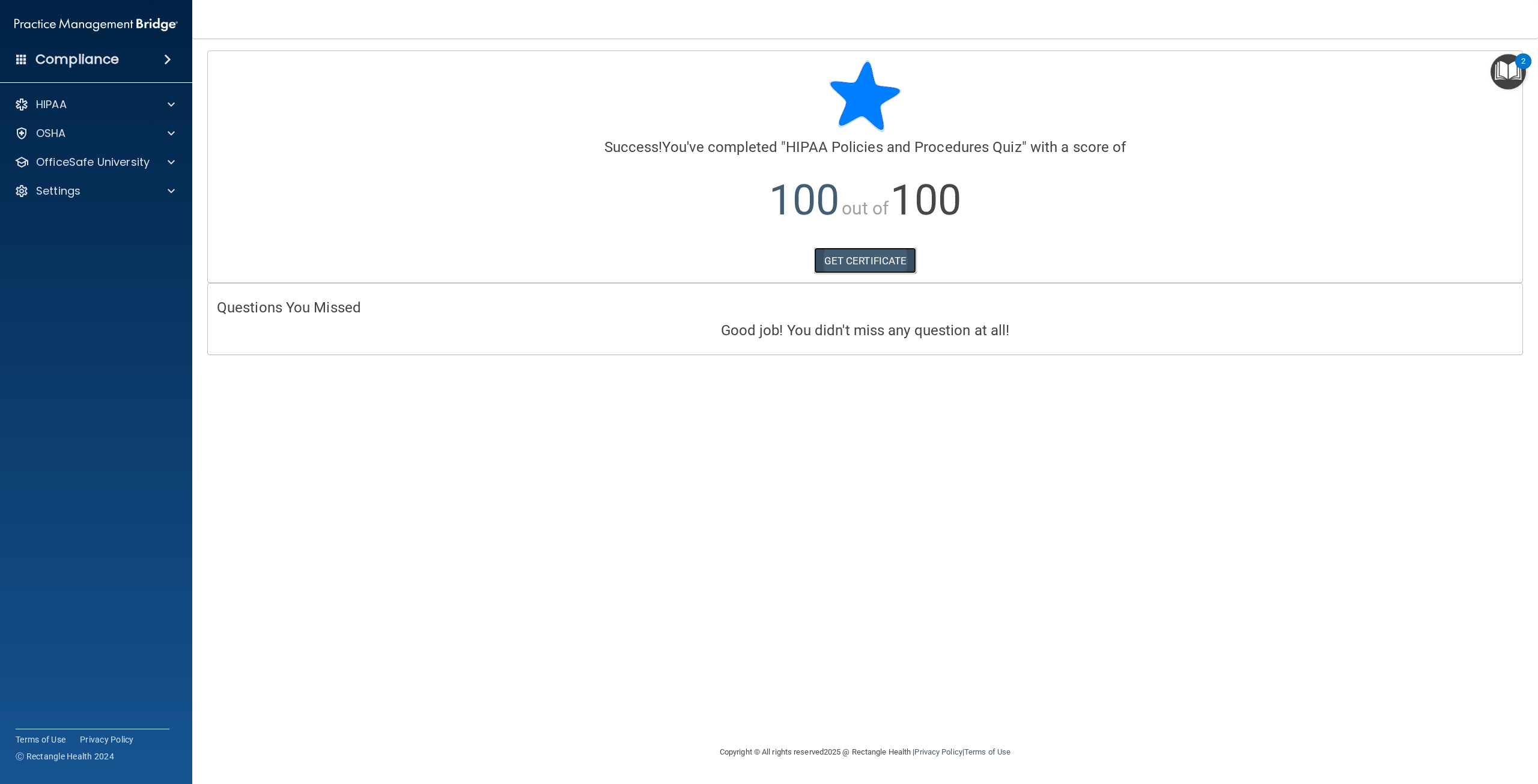
click at [867, 260] on link "GET CERTIFICATE" at bounding box center [866, 260] width 103 height 26
click at [56, 163] on p "OfficeSafe University" at bounding box center [93, 162] width 114 height 15
click at [81, 189] on p "HIPAA Training" at bounding box center [57, 191] width 99 height 12
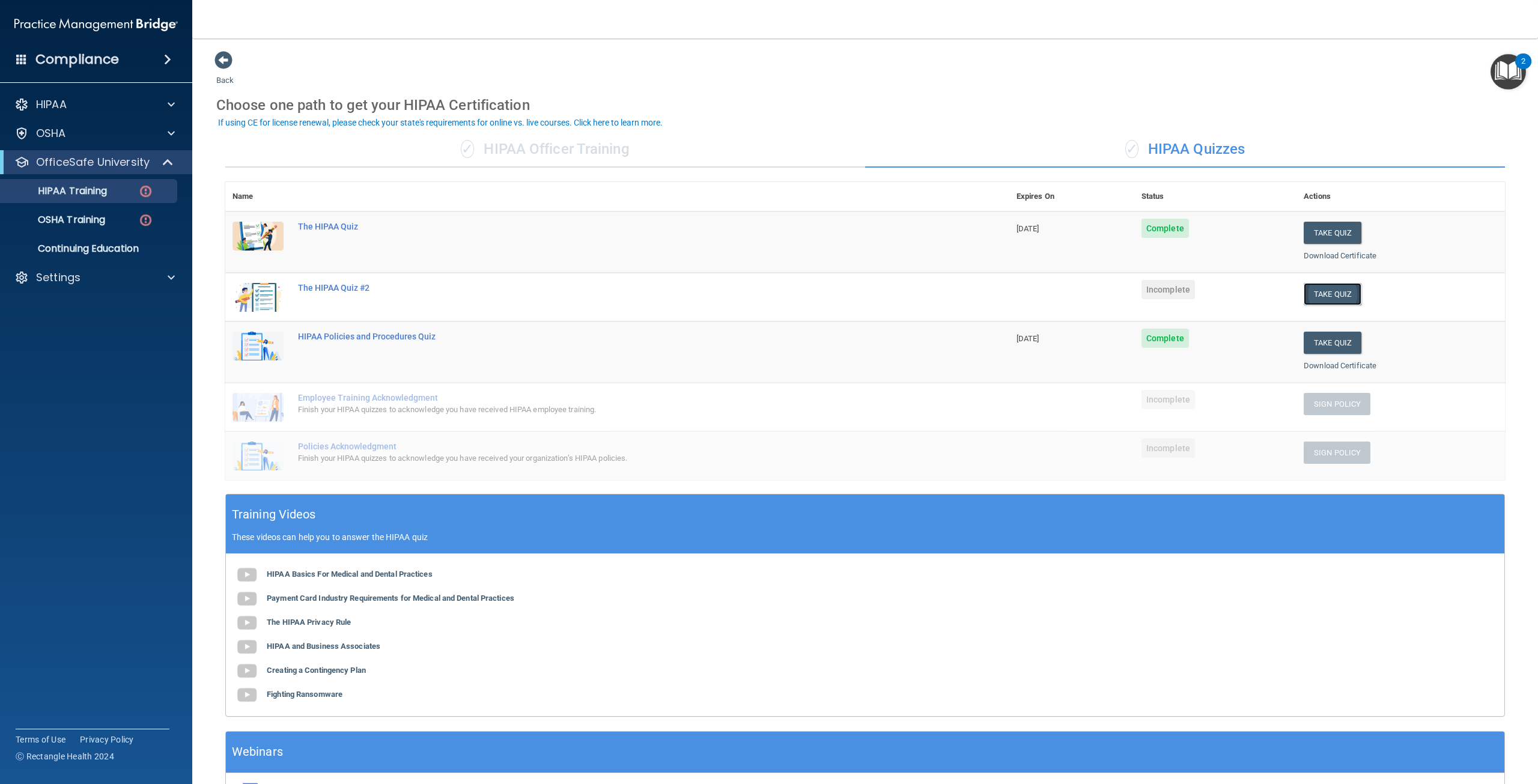
click at [1322, 292] on button "Take Quiz" at bounding box center [1332, 294] width 57 height 22
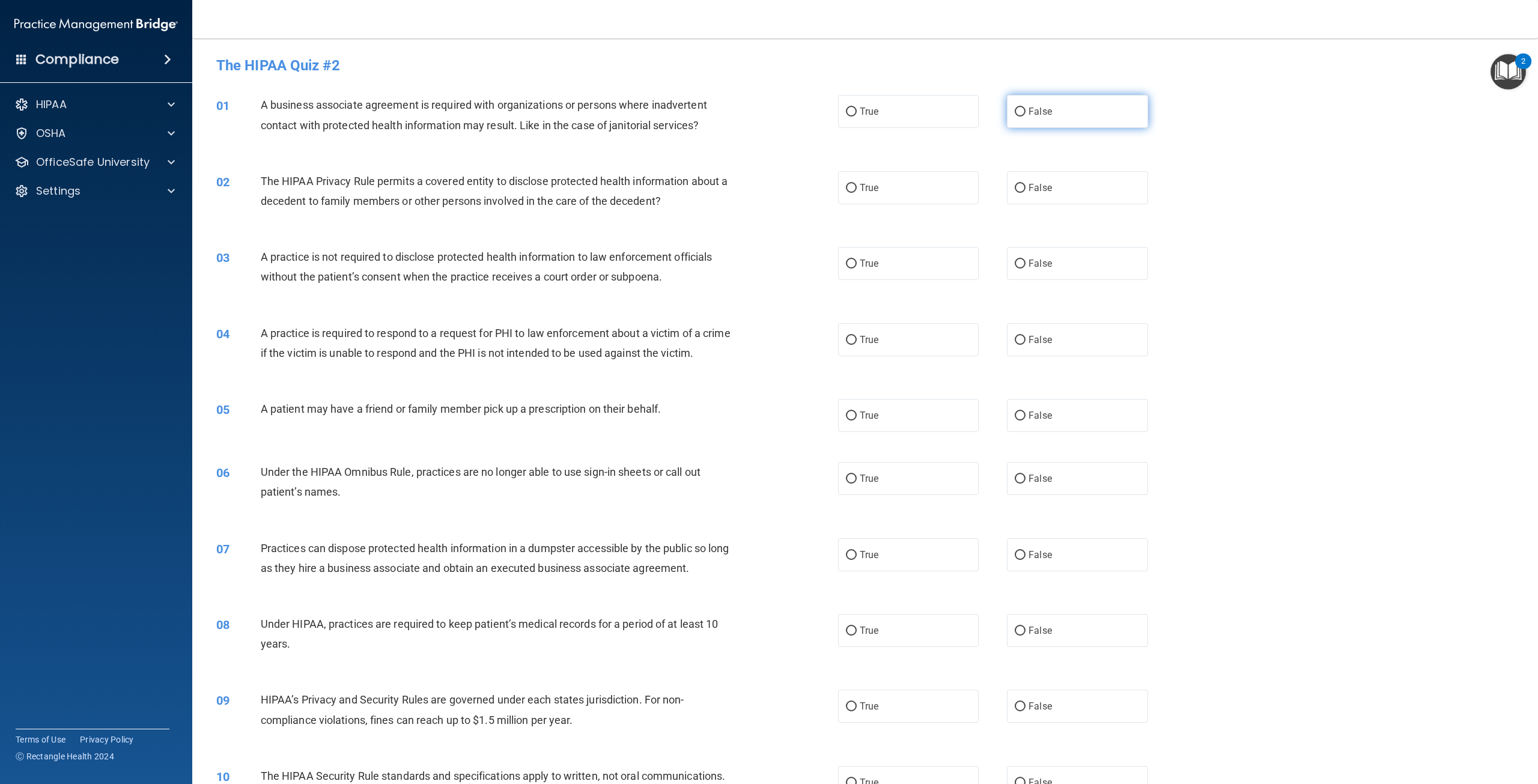
click at [1029, 112] on span "False" at bounding box center [1040, 111] width 23 height 12
click at [1024, 112] on input "False" at bounding box center [1020, 112] width 11 height 9
radio input "true"
click at [859, 196] on label "True" at bounding box center [908, 187] width 140 height 33
click at [857, 193] on input "True" at bounding box center [851, 188] width 11 height 9
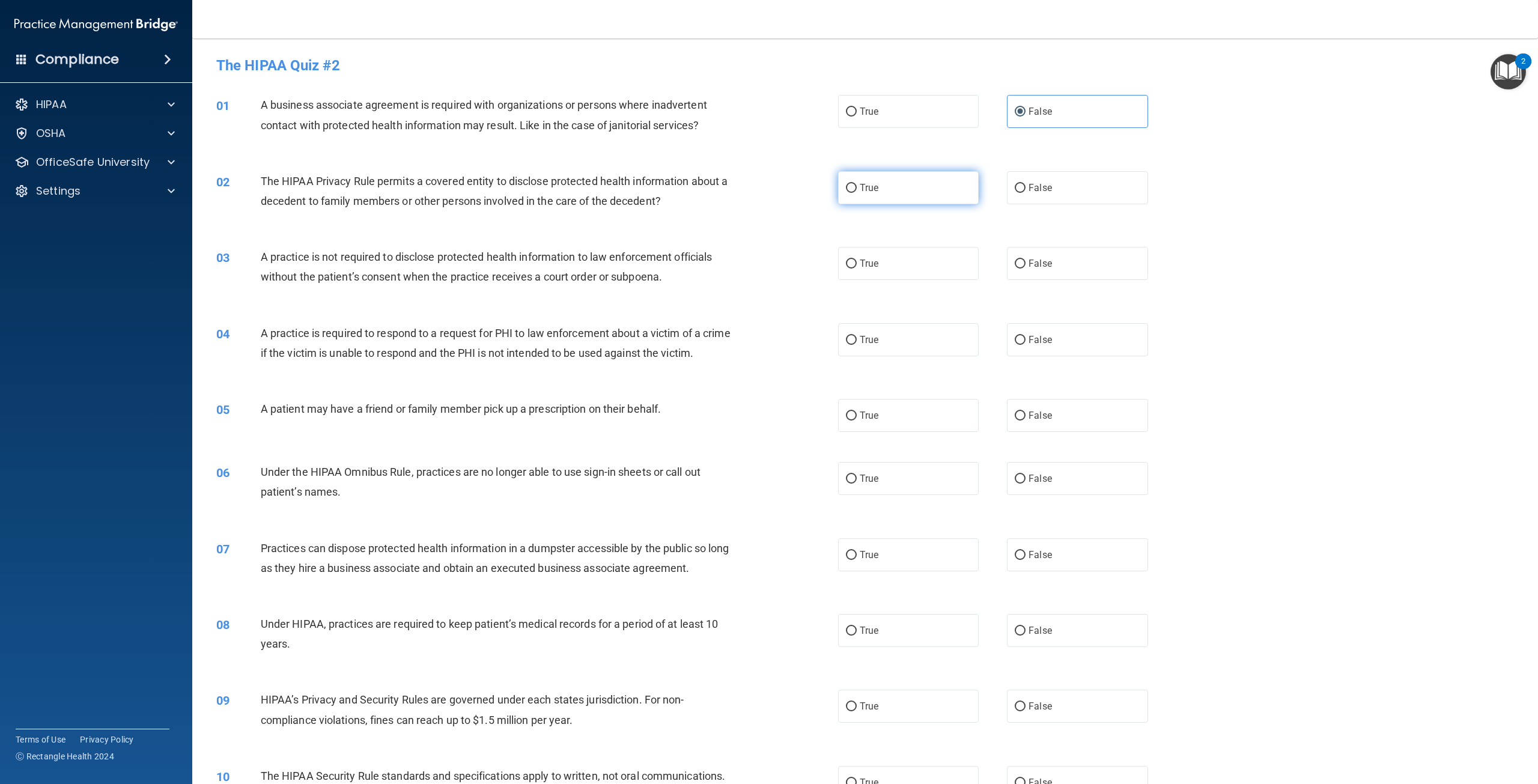
radio input "true"
drag, startPoint x: 1025, startPoint y: 258, endPoint x: 1010, endPoint y: 269, distance: 18.6
click at [1029, 258] on span "False" at bounding box center [1040, 263] width 23 height 12
click at [874, 337] on span "True" at bounding box center [869, 339] width 18 height 12
click at [857, 337] on input "True" at bounding box center [851, 340] width 11 height 9
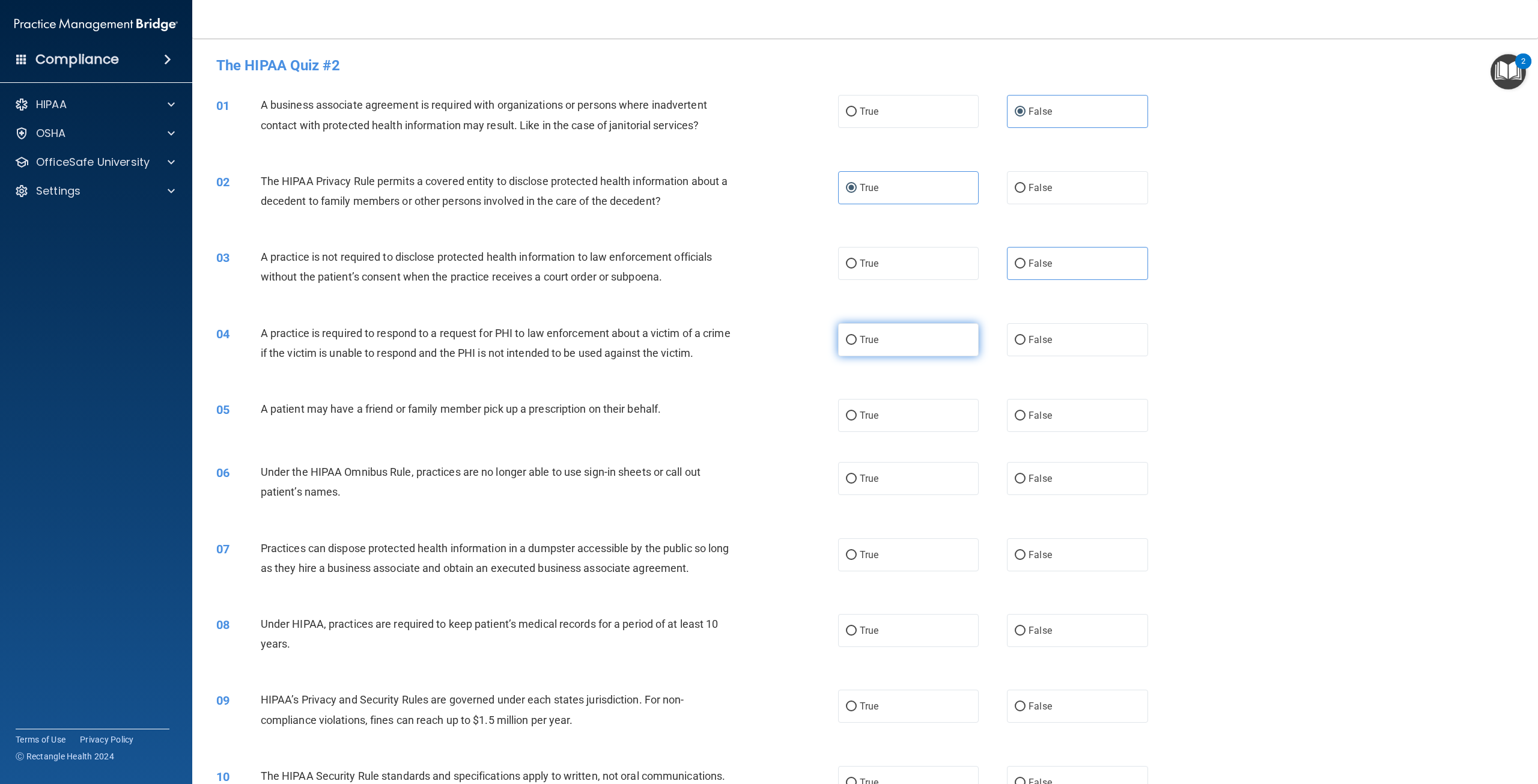
radio input "true"
drag, startPoint x: 853, startPoint y: 432, endPoint x: 859, endPoint y: 434, distance: 6.3
click at [856, 432] on label "True" at bounding box center [908, 415] width 140 height 33
click at [856, 420] on input "True" at bounding box center [851, 416] width 11 height 9
radio input "true"
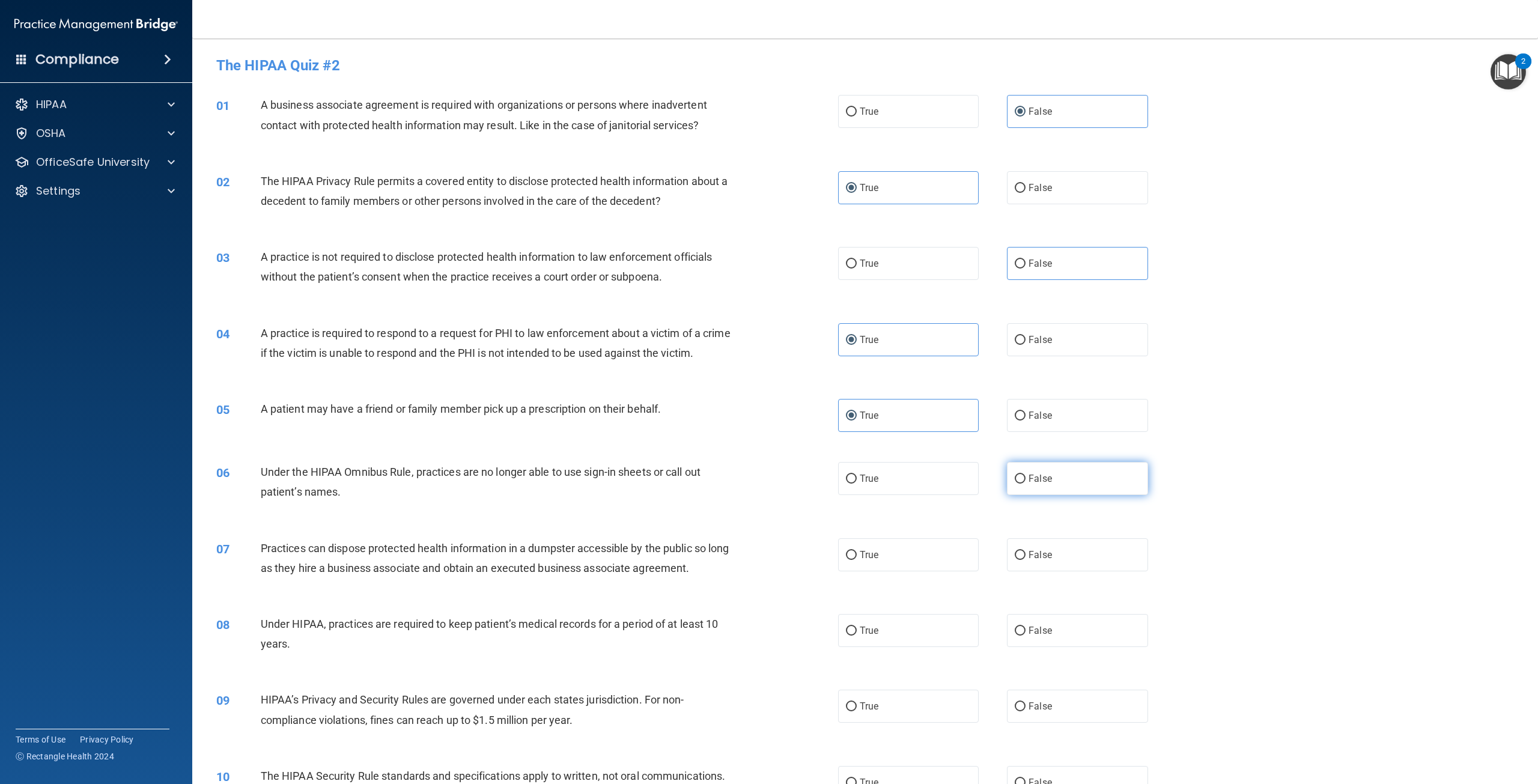
click at [1051, 491] on label "False" at bounding box center [1077, 478] width 140 height 33
click at [1026, 484] on input "False" at bounding box center [1020, 479] width 11 height 9
radio input "true"
drag, startPoint x: 1043, startPoint y: 591, endPoint x: 1043, endPoint y: 625, distance: 34.0
click at [1044, 593] on div "07 Practices can dispose protected health information in a dumpster accessible …" at bounding box center [865, 561] width 1316 height 76
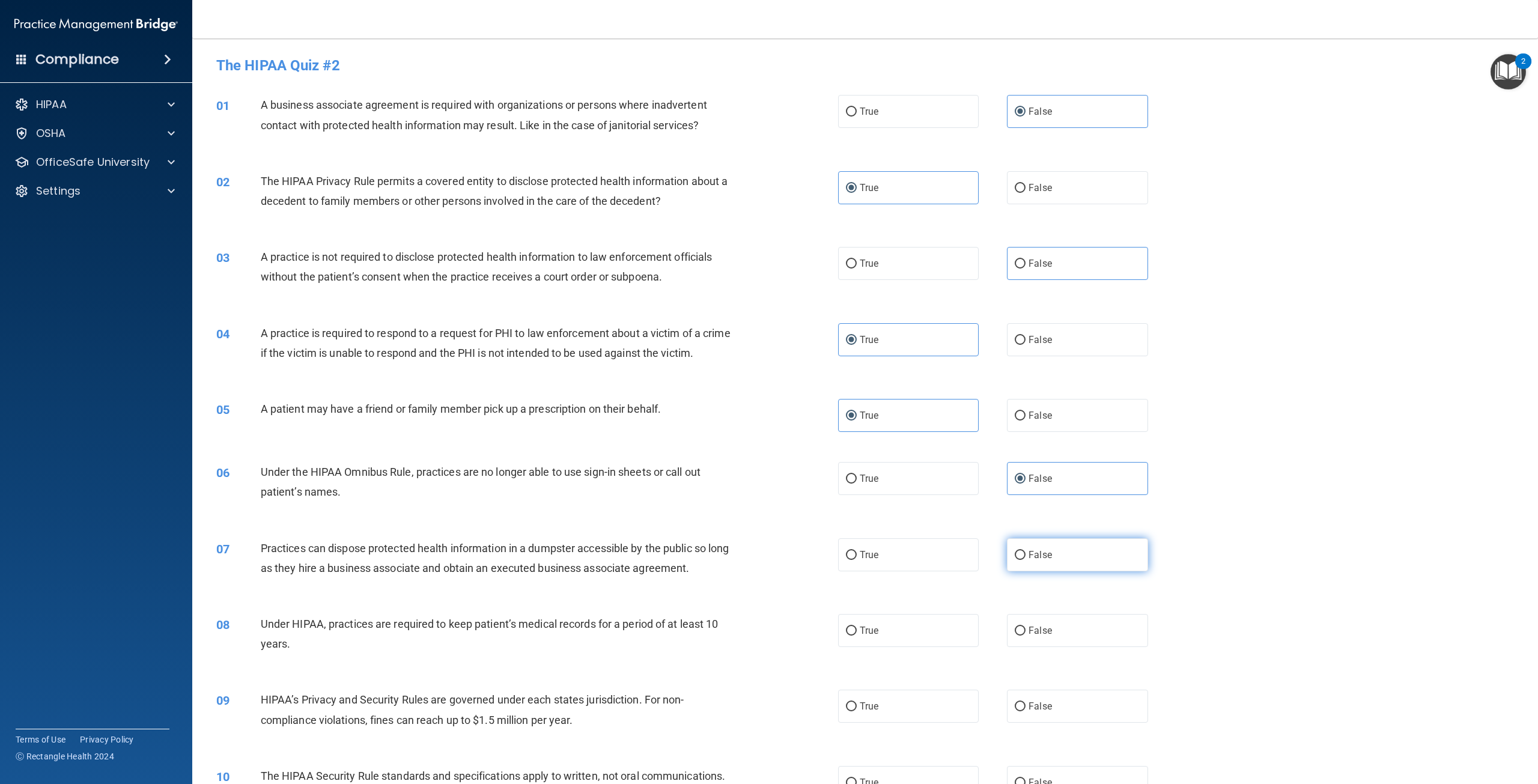
click at [1039, 562] on label "False" at bounding box center [1077, 554] width 140 height 33
click at [1026, 560] on input "False" at bounding box center [1020, 555] width 11 height 9
radio input "true"
click at [1029, 636] on span "False" at bounding box center [1040, 630] width 23 height 12
click at [1024, 636] on input "False" at bounding box center [1020, 631] width 11 height 9
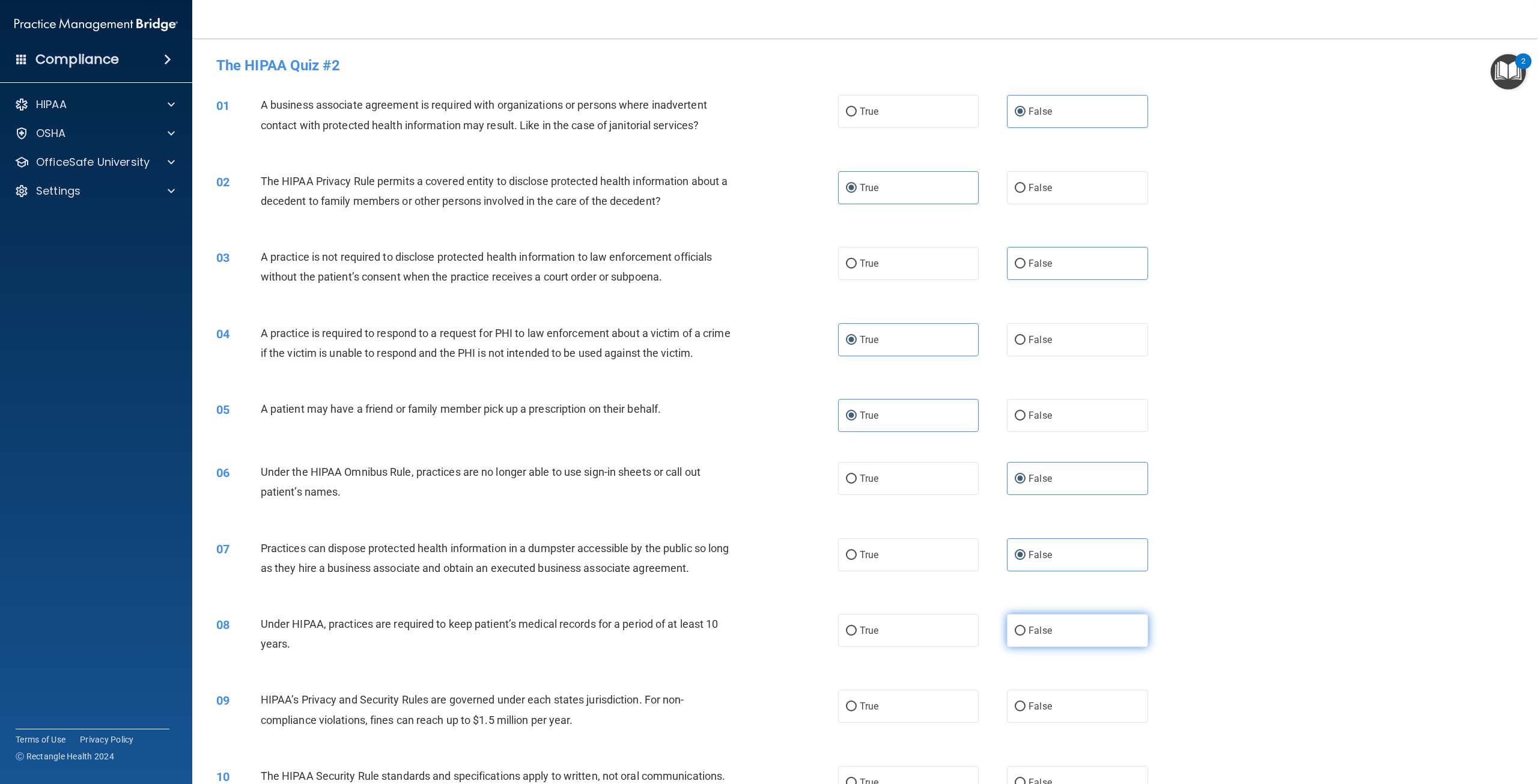
radio input "true"
click at [1021, 717] on label "False" at bounding box center [1077, 706] width 140 height 33
click at [1021, 711] on input "False" at bounding box center [1020, 706] width 11 height 9
radio input "true"
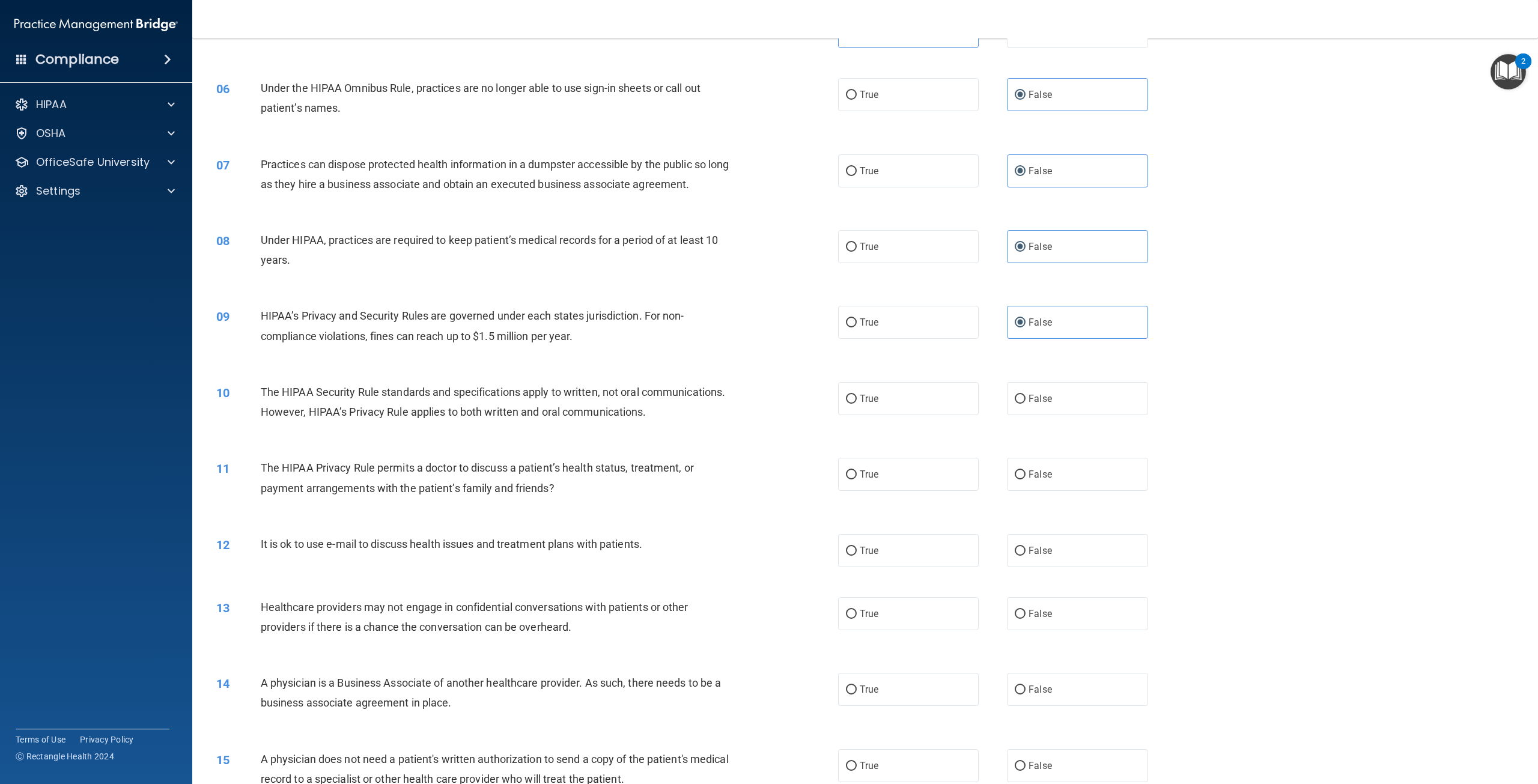
scroll to position [420, 0]
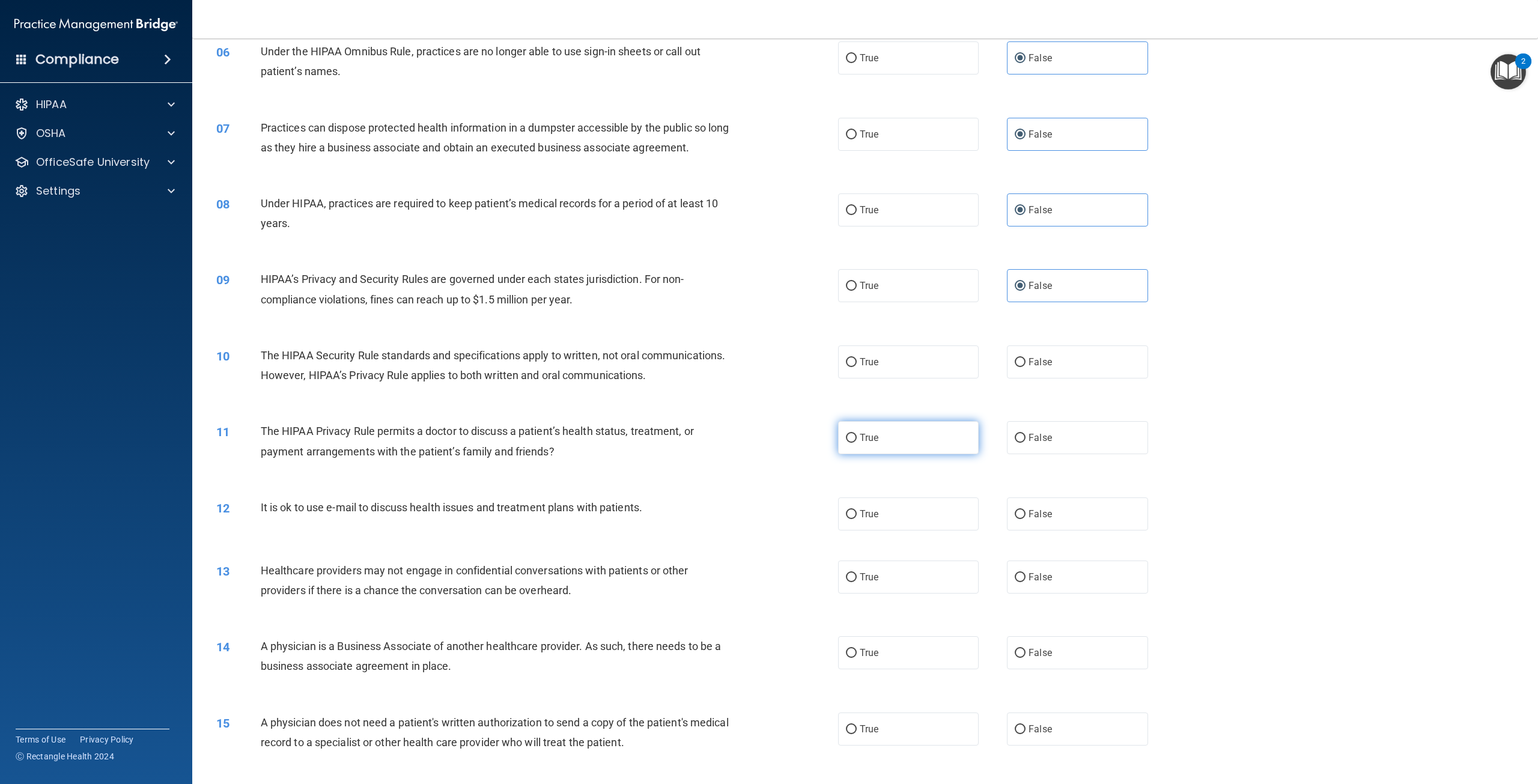
drag, startPoint x: 854, startPoint y: 382, endPoint x: 848, endPoint y: 460, distance: 78.2
click at [854, 379] on label "True" at bounding box center [908, 362] width 140 height 33
click at [854, 367] on input "True" at bounding box center [851, 362] width 11 height 9
radio input "true"
drag, startPoint x: 848, startPoint y: 466, endPoint x: 851, endPoint y: 473, distance: 7.6
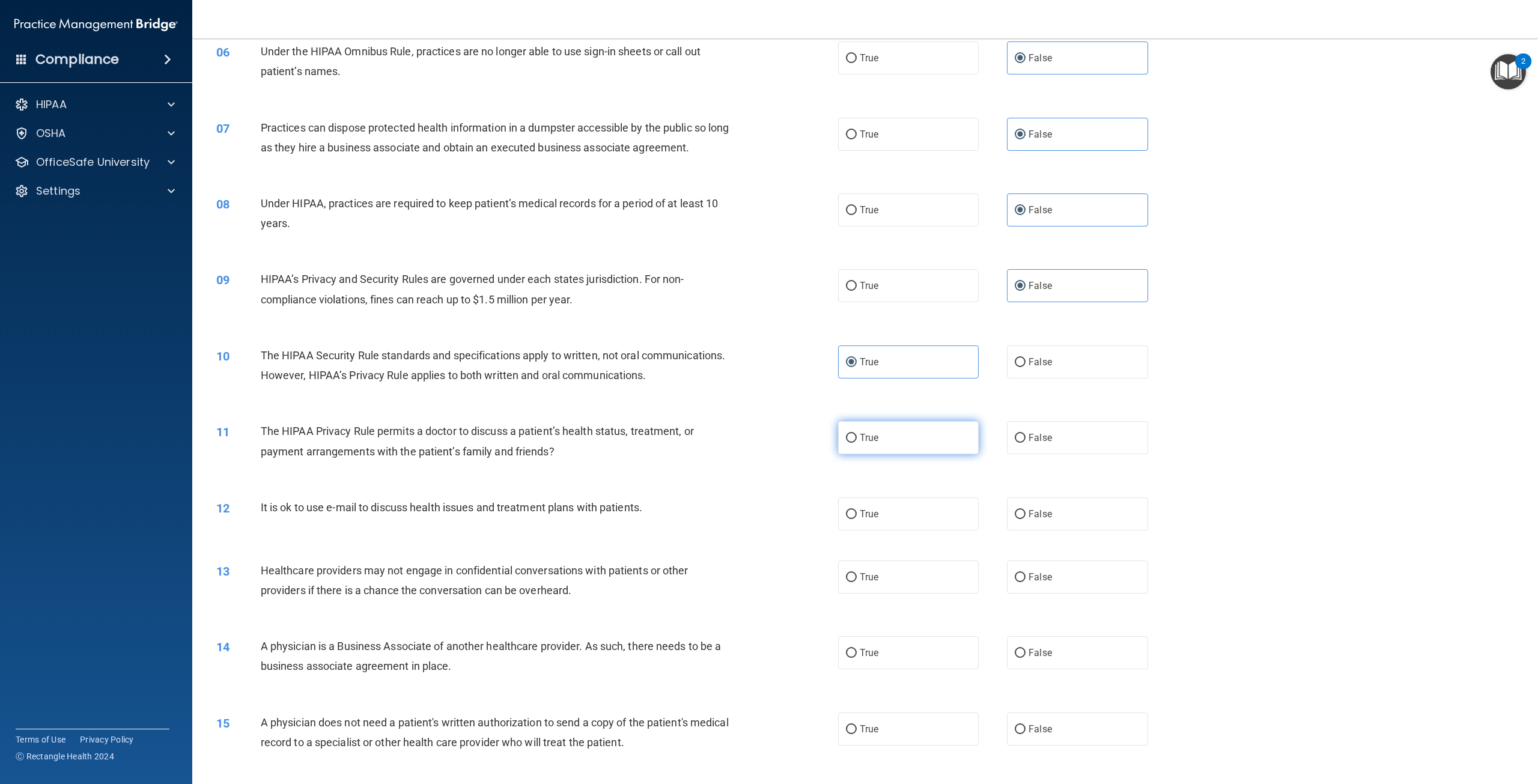
click at [851, 454] on label "True" at bounding box center [908, 437] width 140 height 33
click at [851, 443] on input "True" at bounding box center [851, 438] width 11 height 9
radio input "true"
click at [856, 530] on label "True" at bounding box center [908, 514] width 140 height 33
click at [856, 519] on input "True" at bounding box center [851, 514] width 11 height 9
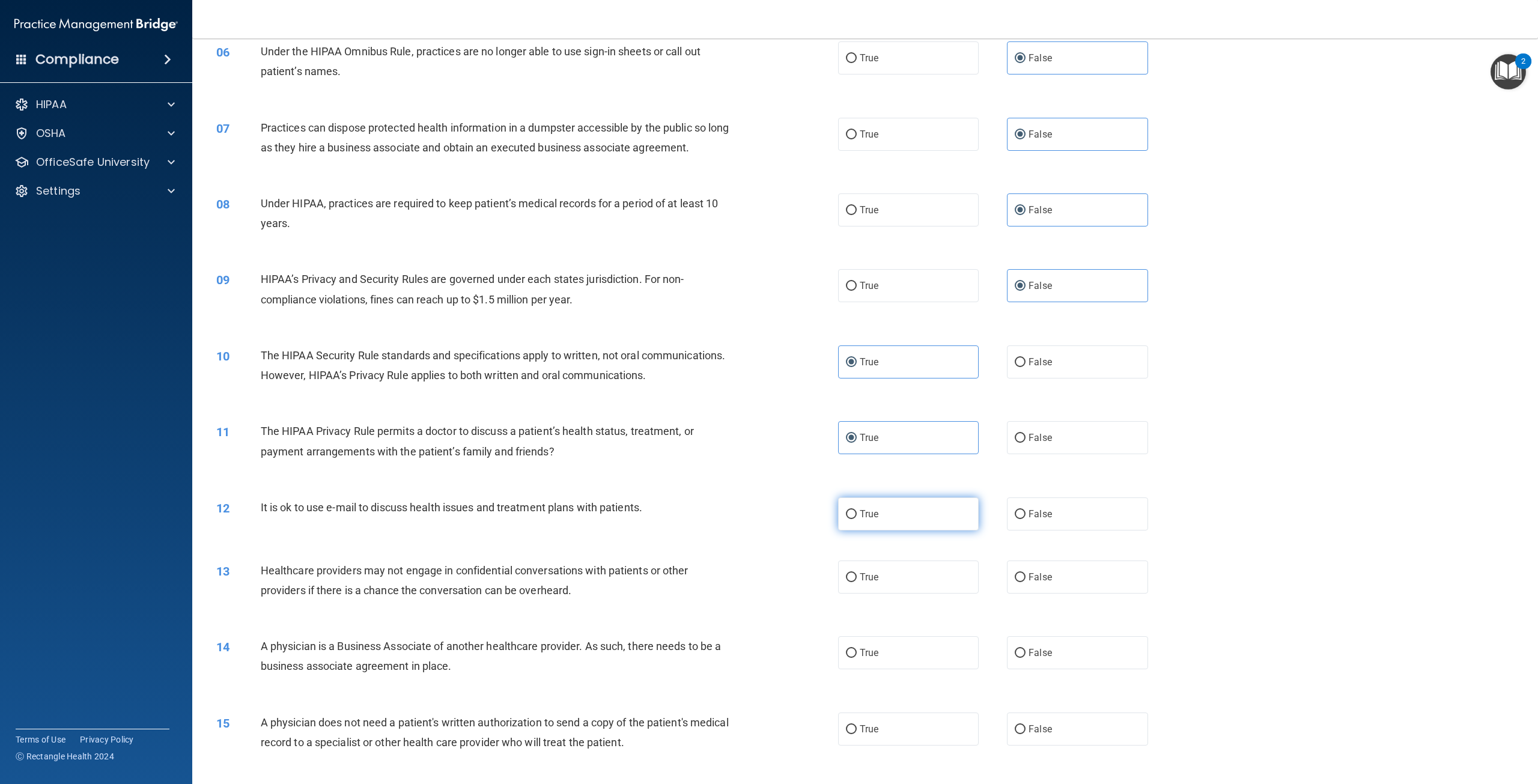
radio input "true"
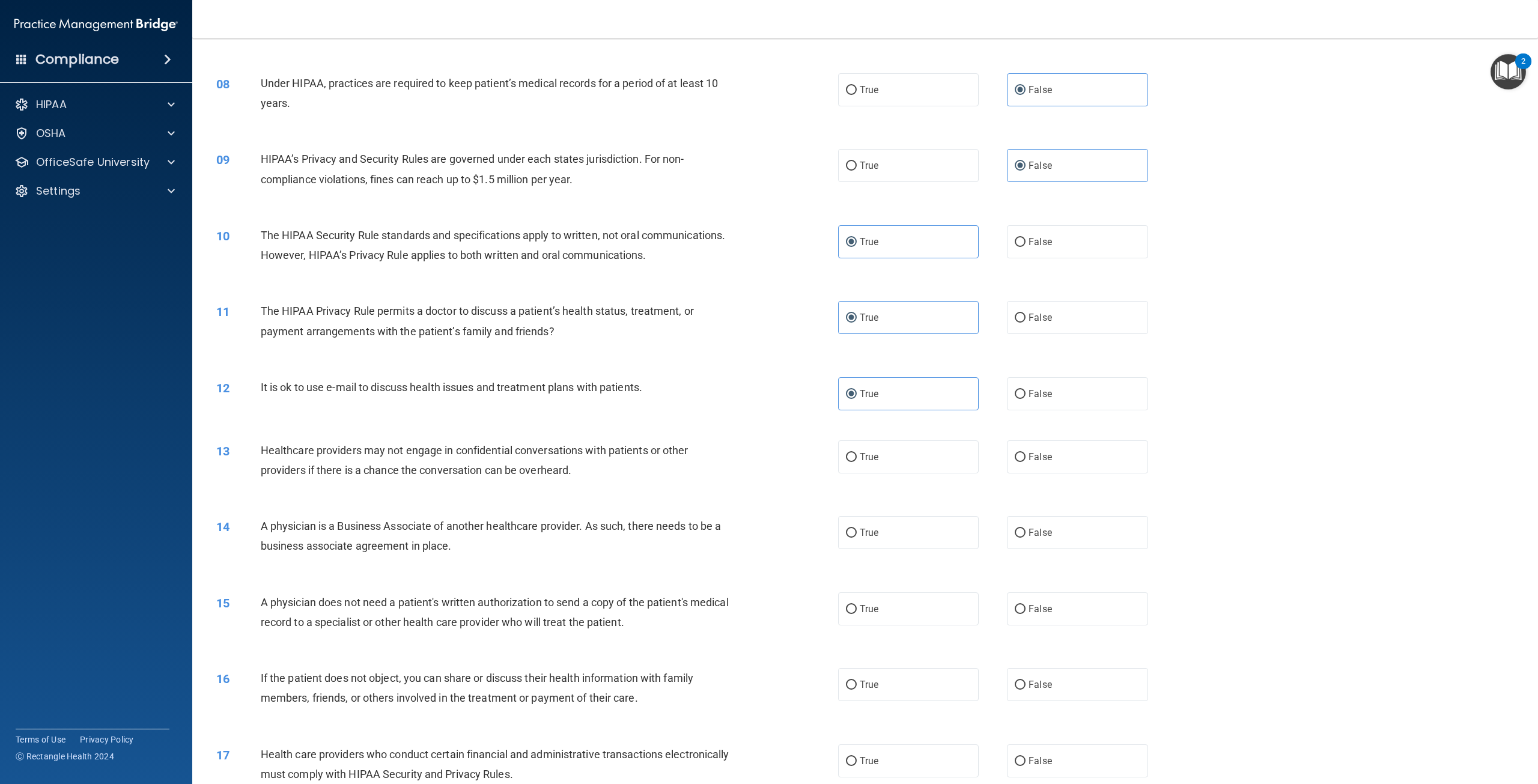
scroll to position [601, 0]
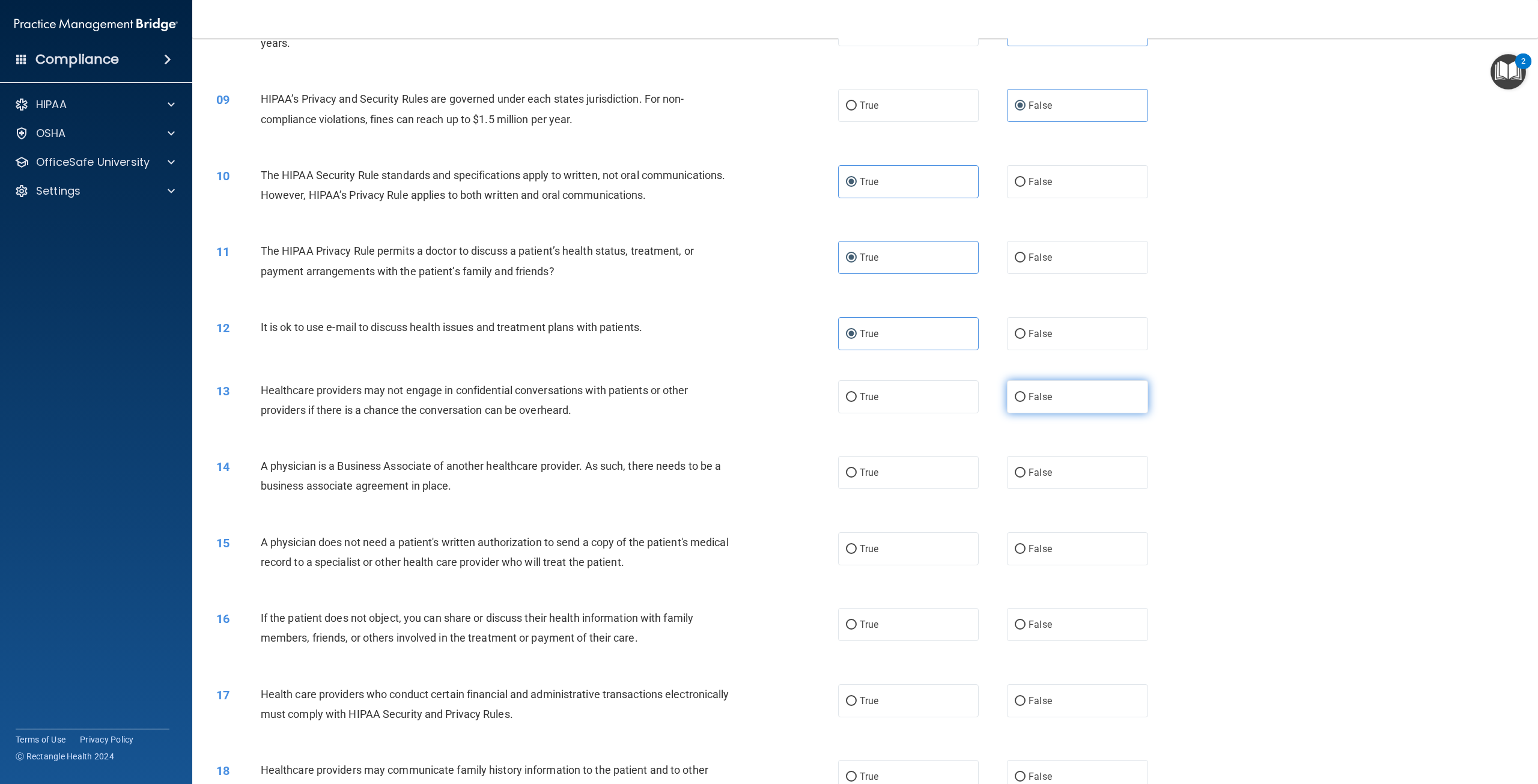
drag, startPoint x: 1083, startPoint y: 443, endPoint x: 1083, endPoint y: 452, distance: 9.0
click at [1084, 413] on label "False" at bounding box center [1077, 397] width 140 height 33
click at [1026, 402] on input "False" at bounding box center [1020, 397] width 11 height 9
radio input "true"
click at [1034, 478] on span "False" at bounding box center [1040, 472] width 23 height 12
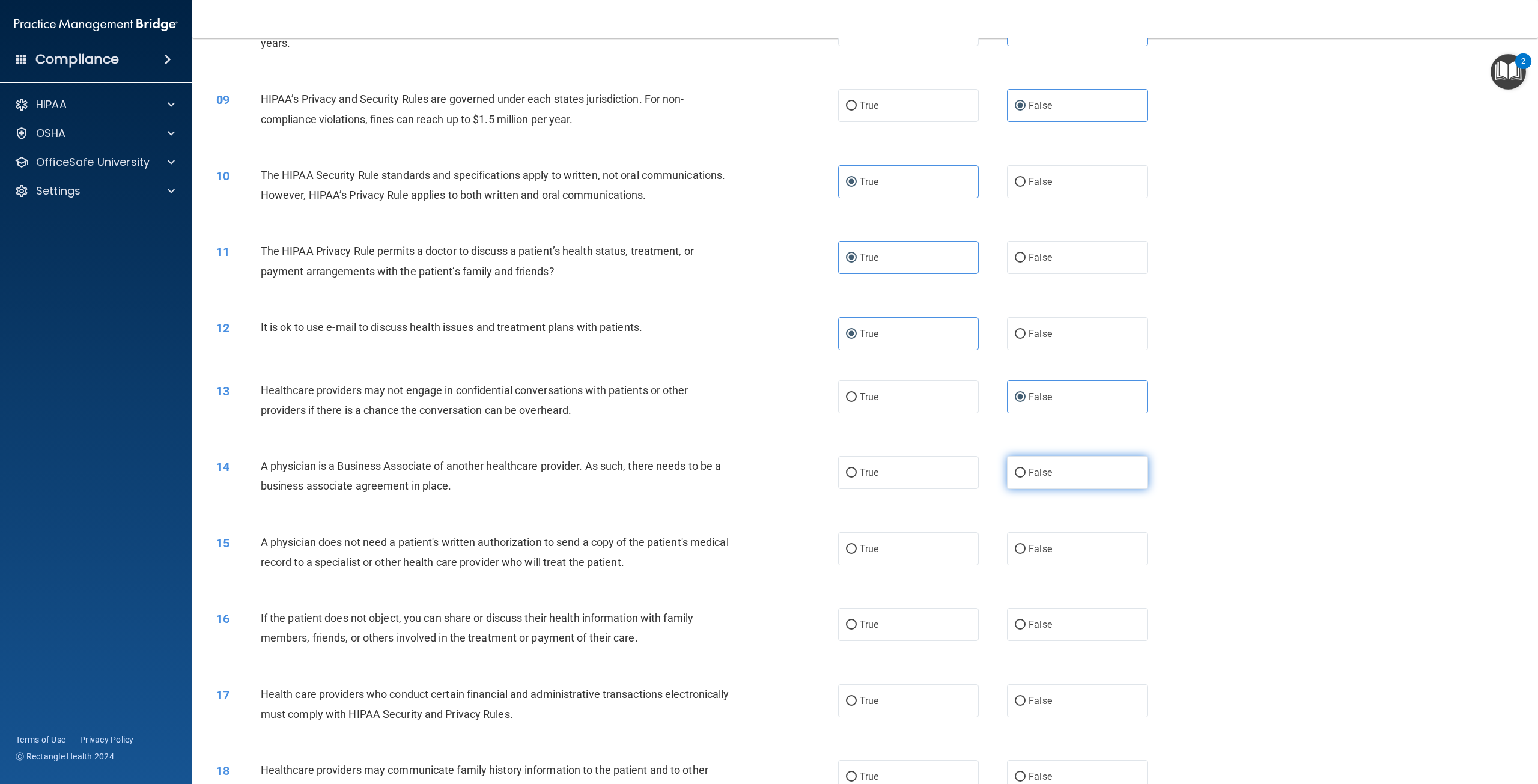
click at [1026, 477] on input "False" at bounding box center [1020, 473] width 11 height 9
radio input "true"
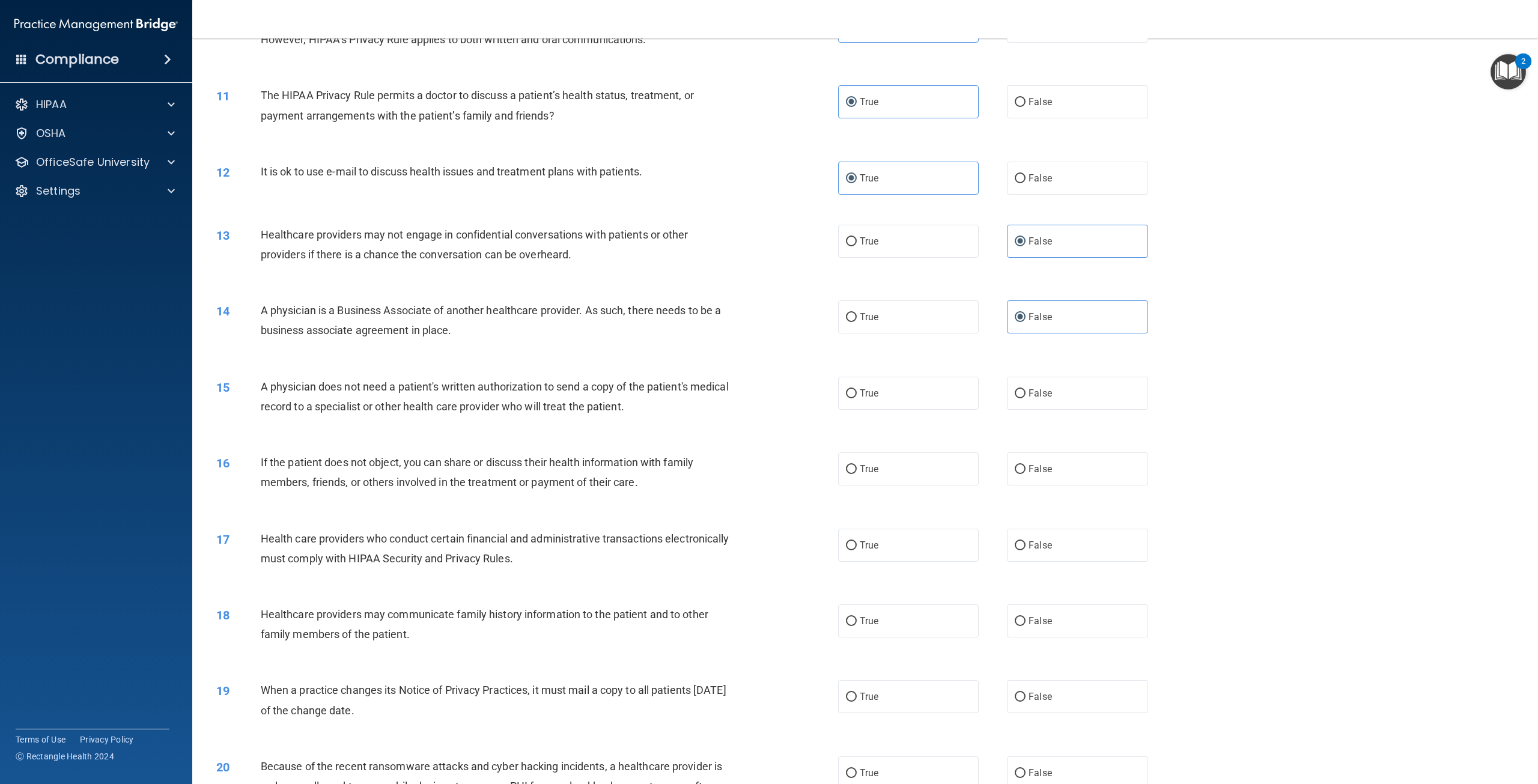
scroll to position [961, 0]
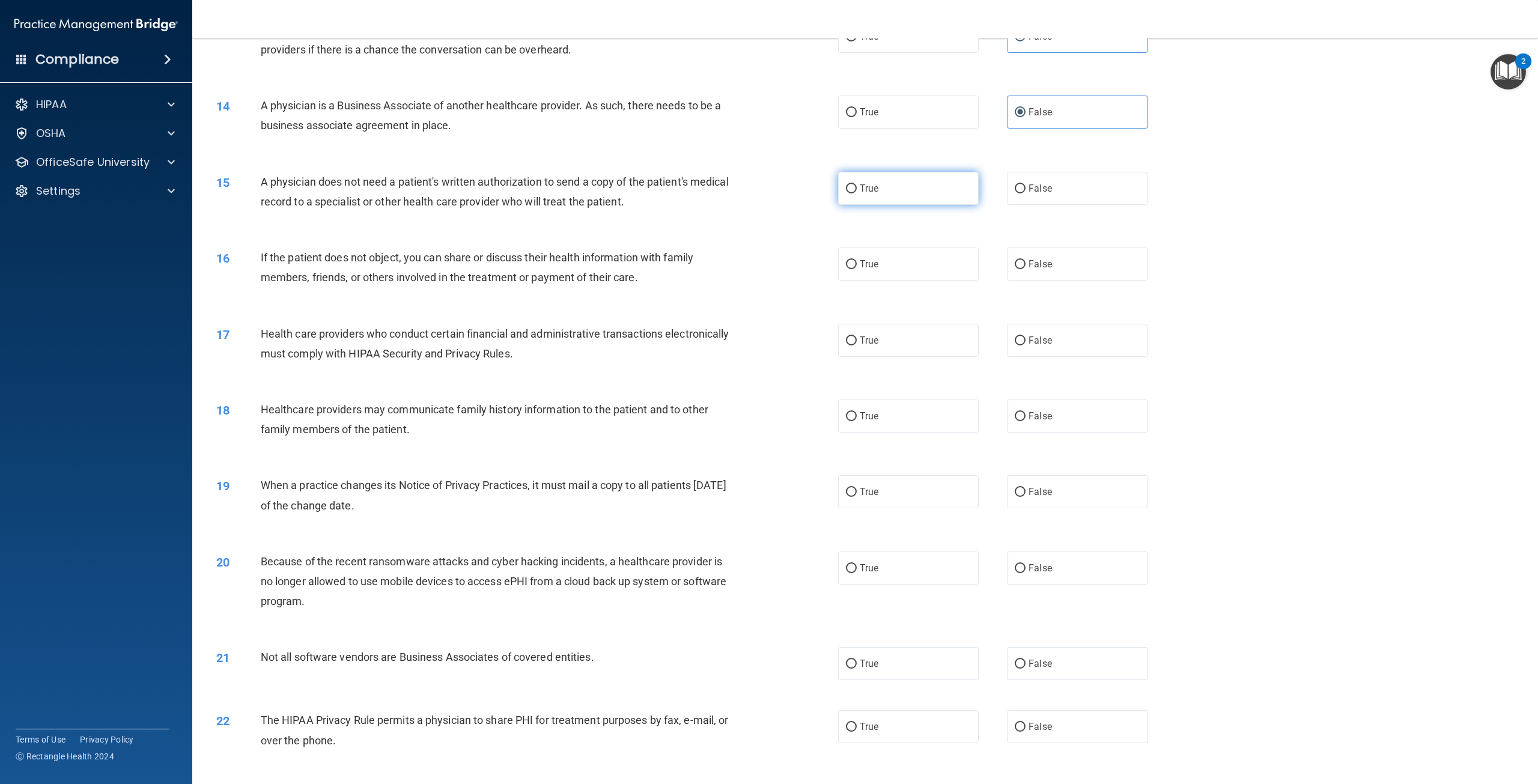
click at [900, 205] on label "True" at bounding box center [908, 188] width 140 height 33
click at [857, 194] on input "True" at bounding box center [851, 189] width 11 height 9
radio input "true"
click at [869, 280] on label "True" at bounding box center [908, 264] width 140 height 33
click at [857, 269] on input "True" at bounding box center [851, 264] width 11 height 9
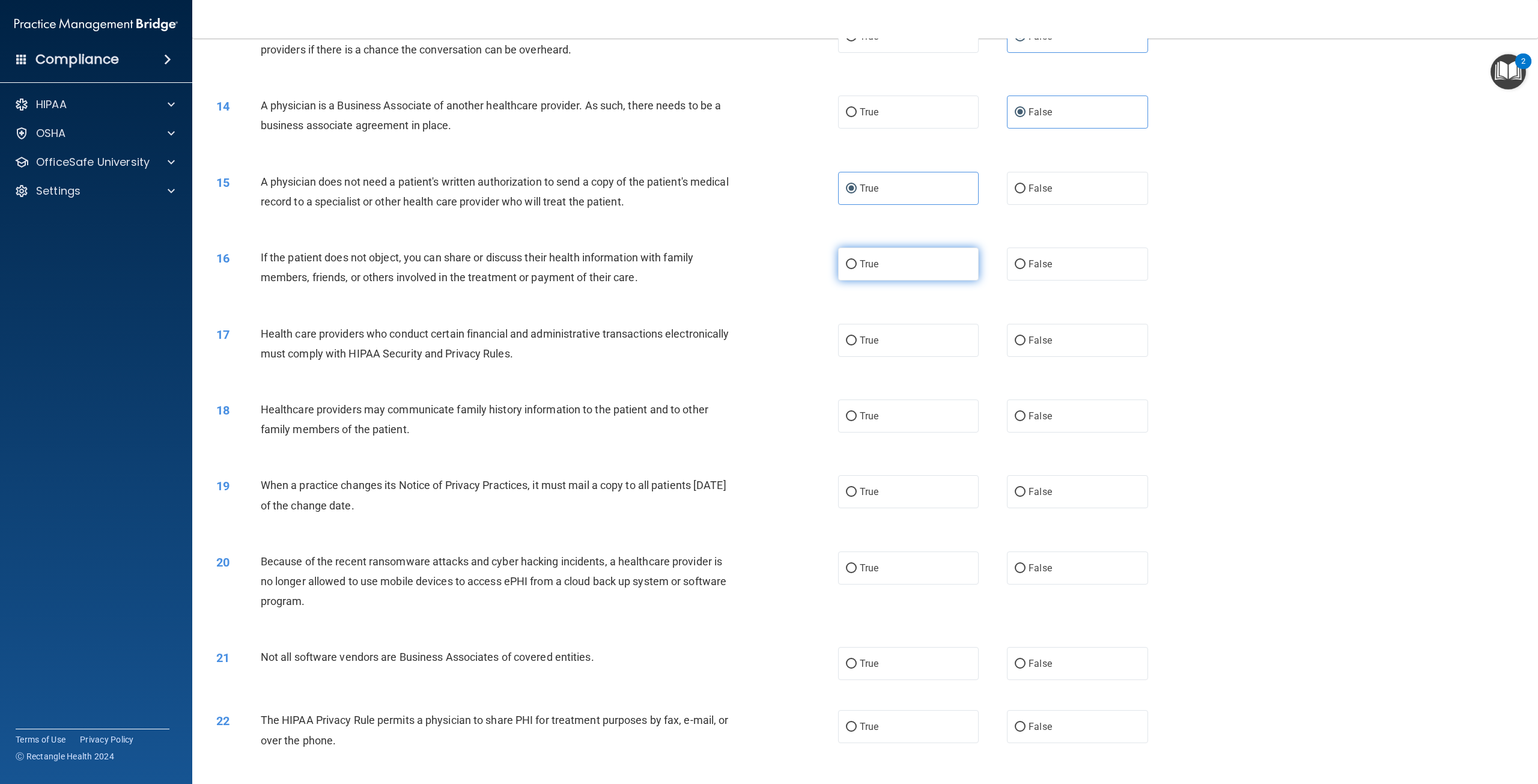
radio input "true"
click at [870, 357] on label "True" at bounding box center [908, 340] width 140 height 33
click at [857, 346] on input "True" at bounding box center [851, 341] width 11 height 9
radio input "true"
click at [1029, 421] on span "False" at bounding box center [1040, 416] width 23 height 12
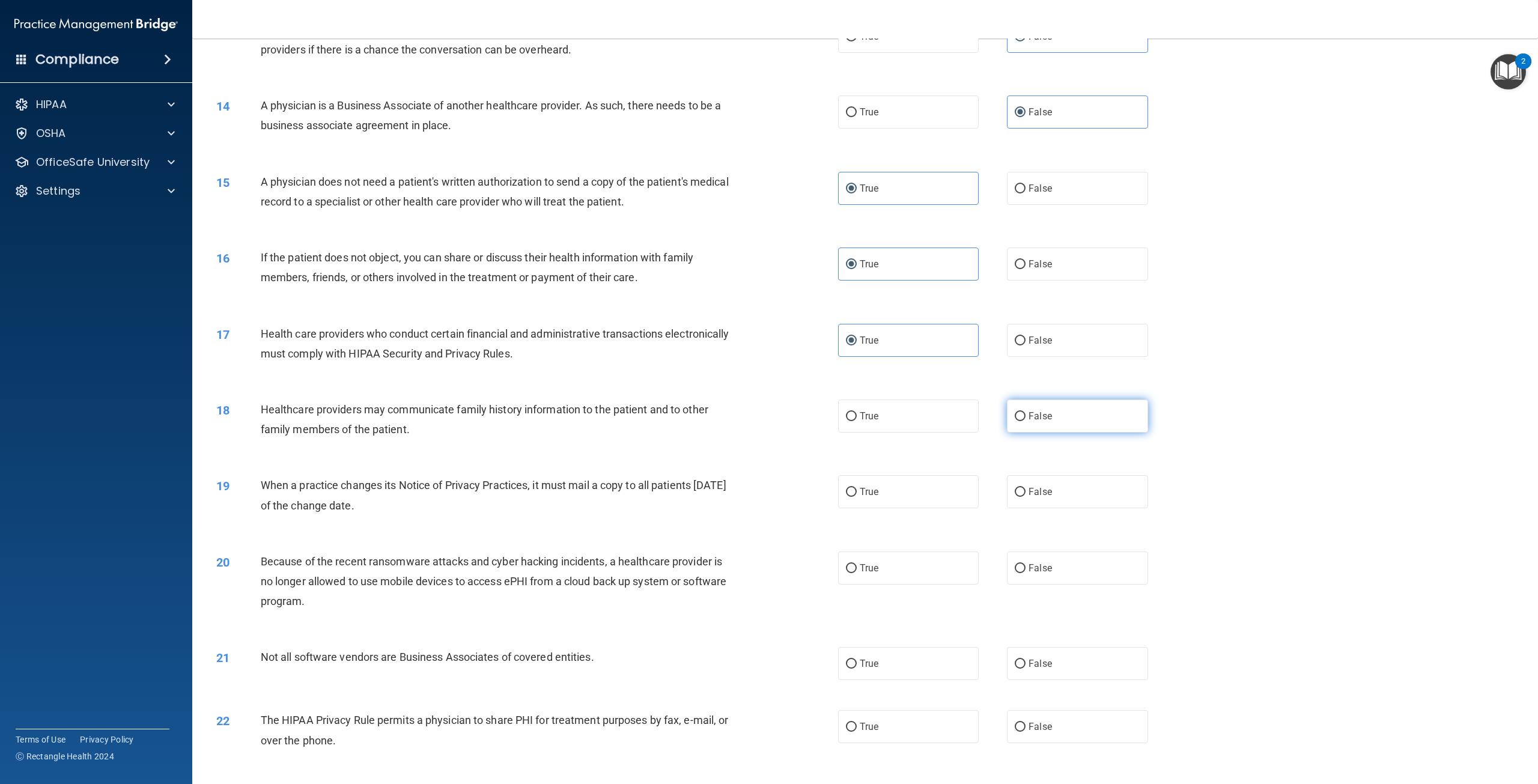
click at [1026, 421] on input "False" at bounding box center [1020, 416] width 11 height 9
radio input "true"
click at [1018, 496] on input "False" at bounding box center [1020, 492] width 11 height 9
radio input "true"
click at [1049, 584] on label "False" at bounding box center [1077, 568] width 140 height 33
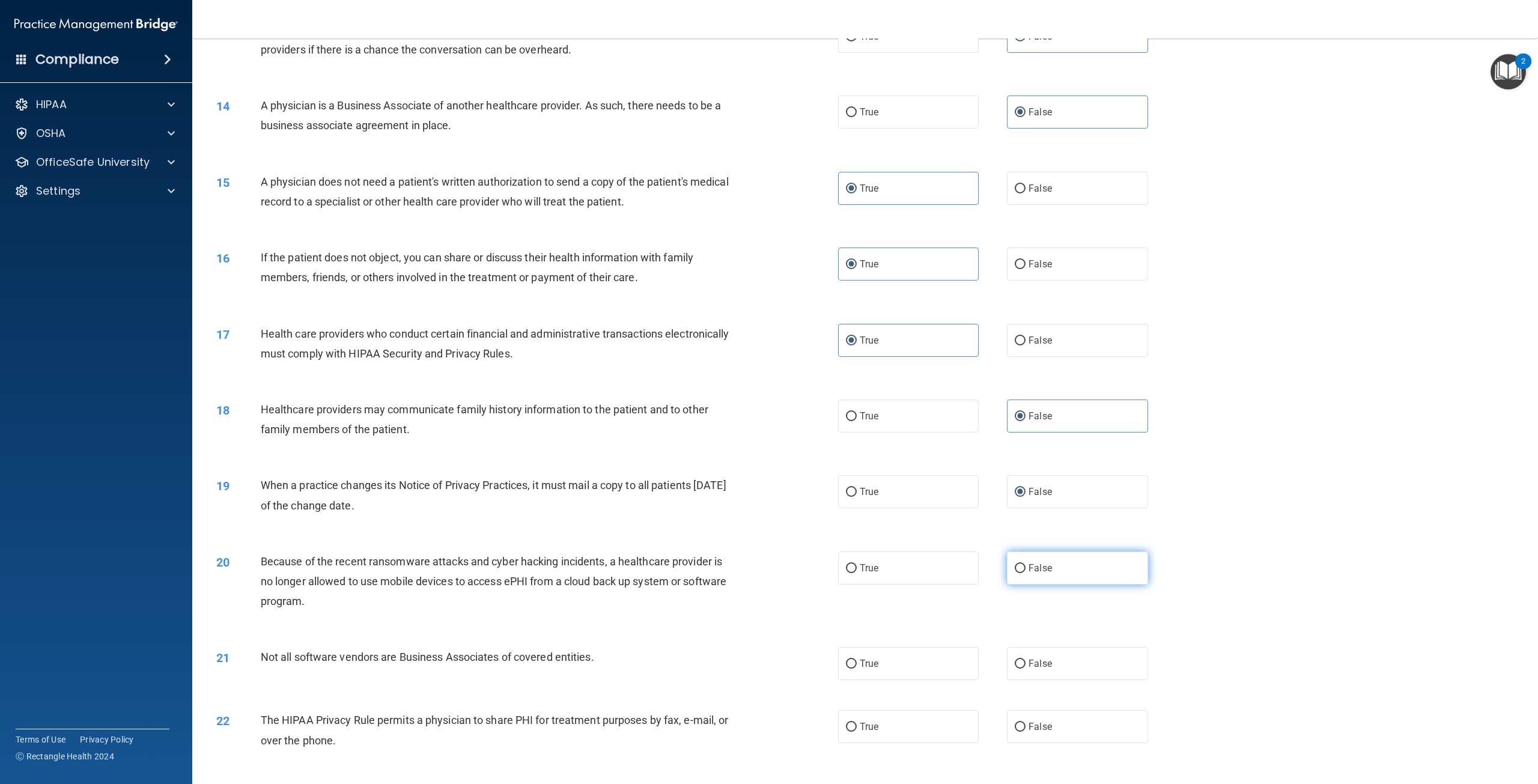
click at [1026, 573] on input "False" at bounding box center [1020, 568] width 11 height 9
radio input "true"
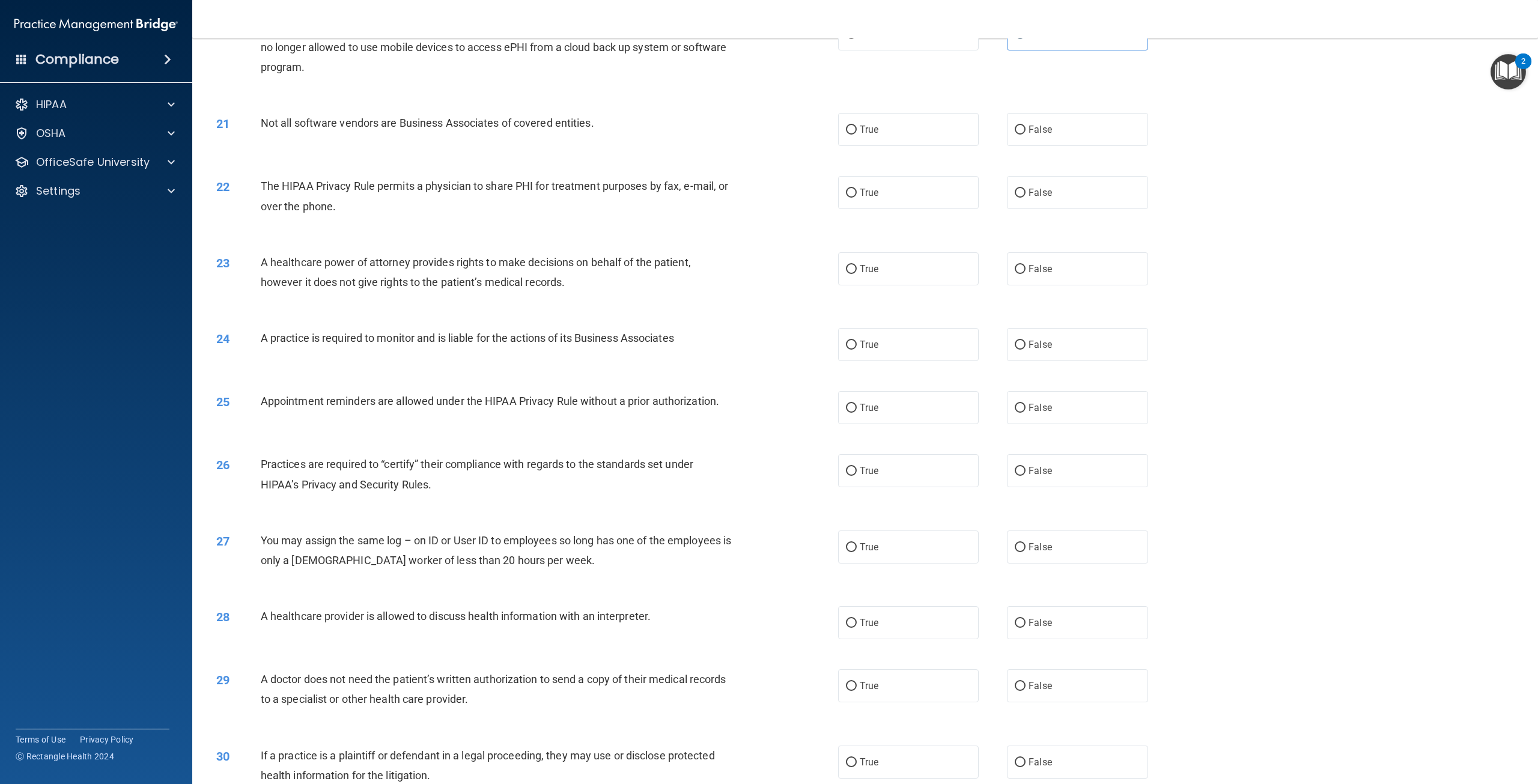
scroll to position [1501, 0]
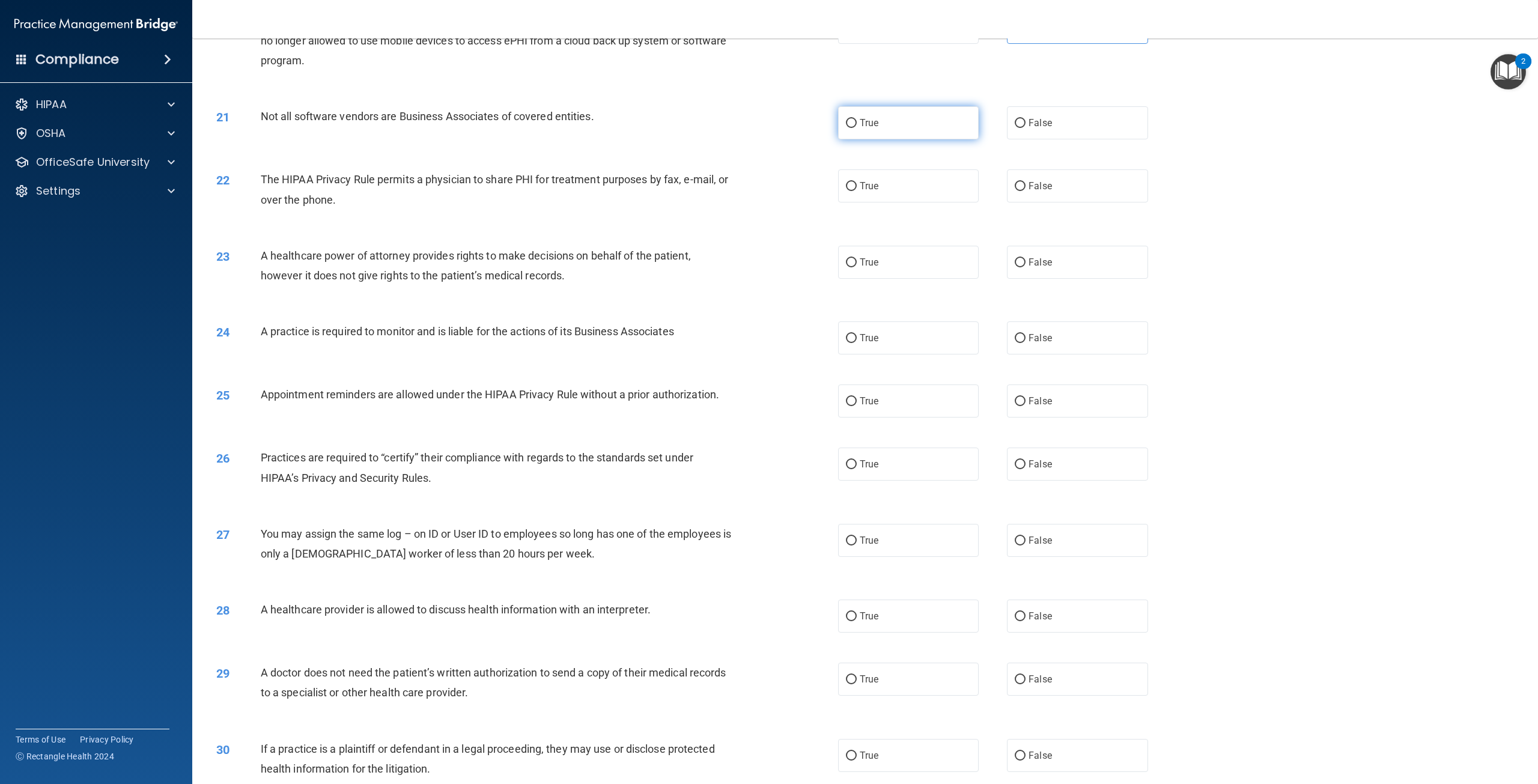
click at [861, 139] on label "True" at bounding box center [908, 123] width 140 height 33
click at [857, 128] on input "True" at bounding box center [851, 123] width 11 height 9
radio input "true"
click at [883, 202] on label "True" at bounding box center [908, 186] width 140 height 33
click at [857, 191] on input "True" at bounding box center [851, 186] width 11 height 9
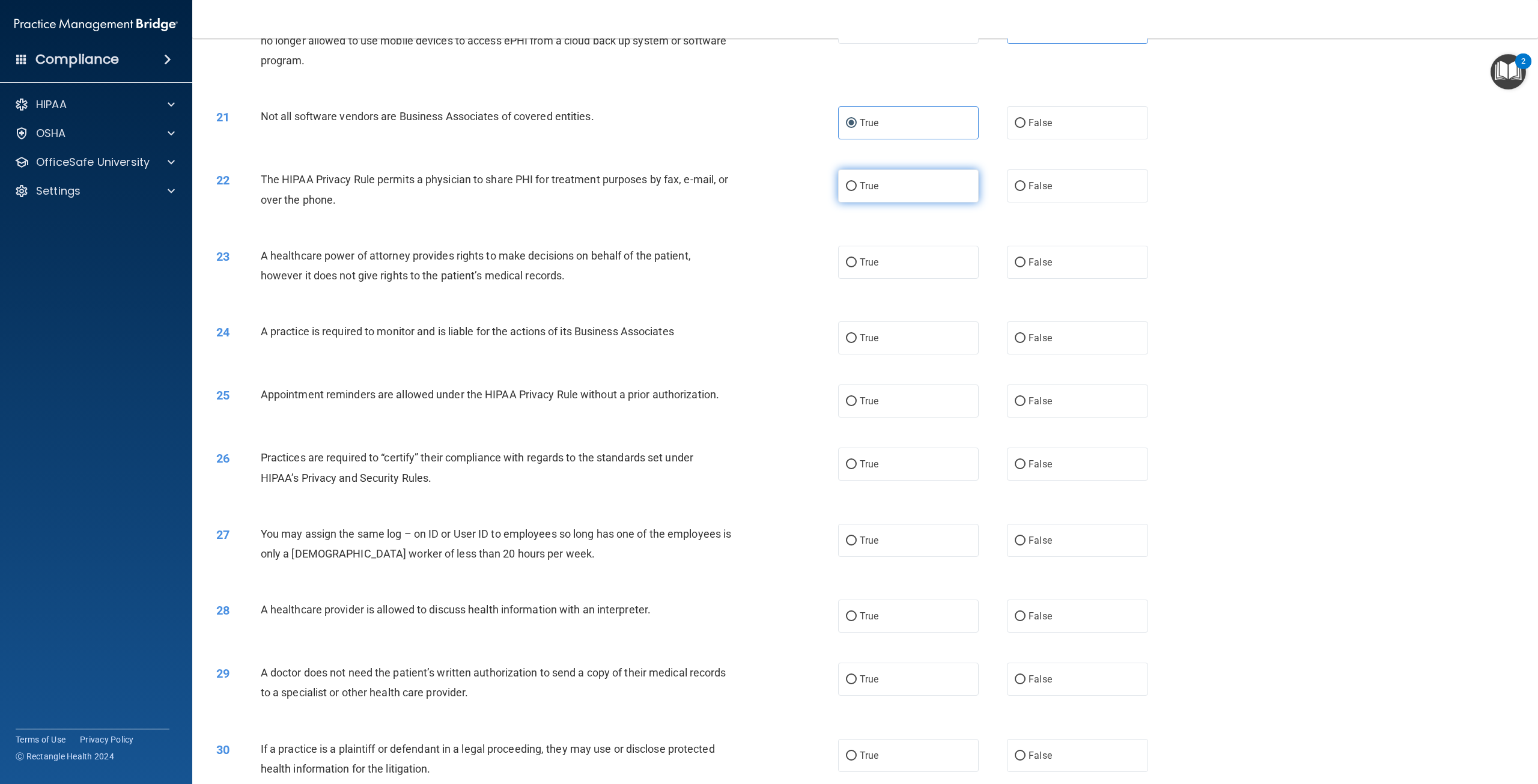
radio input "true"
click at [1031, 278] on label "False" at bounding box center [1077, 262] width 140 height 33
click at [1026, 267] on input "False" at bounding box center [1020, 263] width 11 height 9
radio input "true"
click at [1040, 354] on label "False" at bounding box center [1077, 338] width 140 height 33
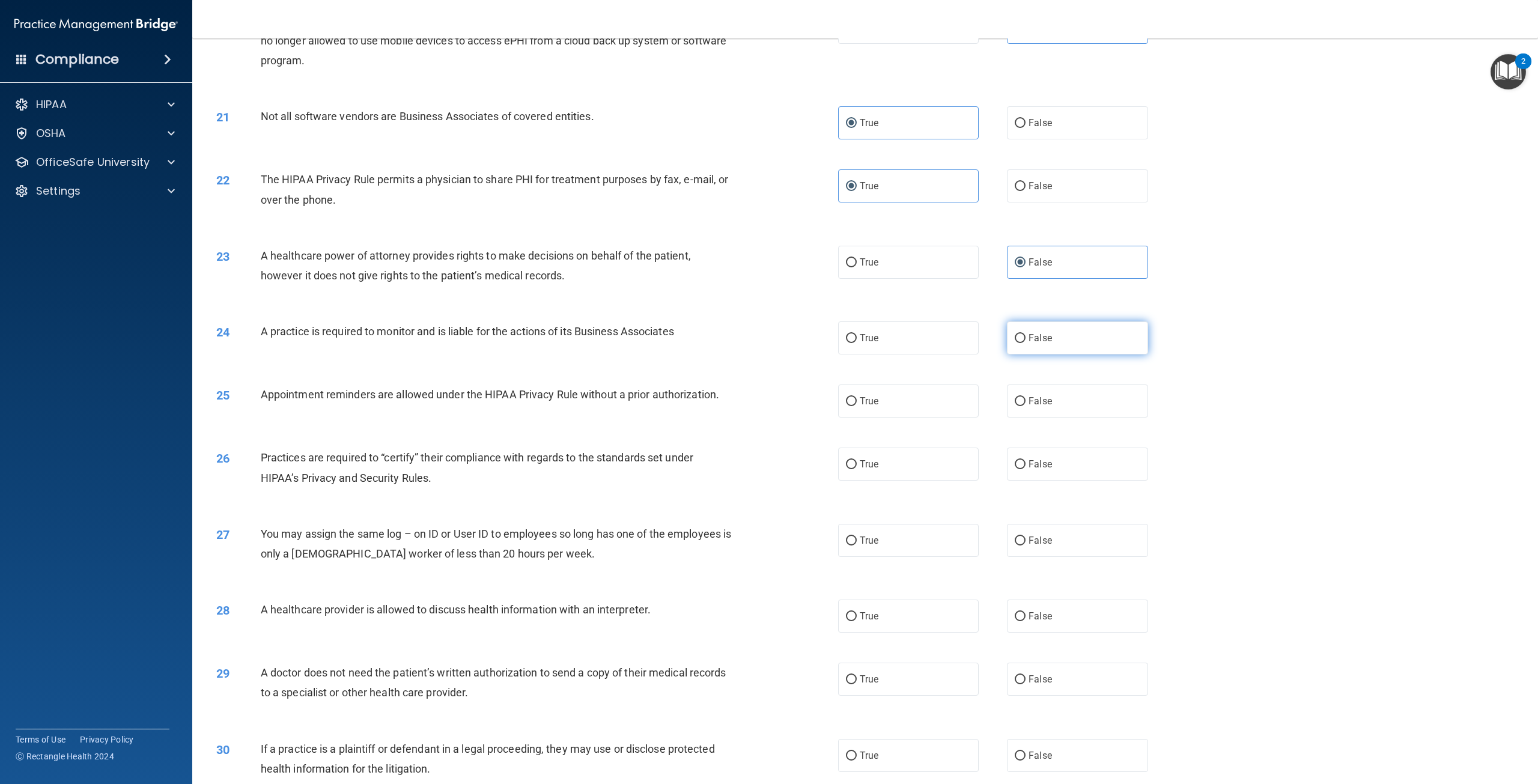
click at [1026, 343] on input "False" at bounding box center [1020, 338] width 11 height 9
radio input "true"
click at [874, 407] on span "True" at bounding box center [869, 401] width 18 height 12
click at [857, 406] on input "True" at bounding box center [851, 401] width 11 height 9
radio input "true"
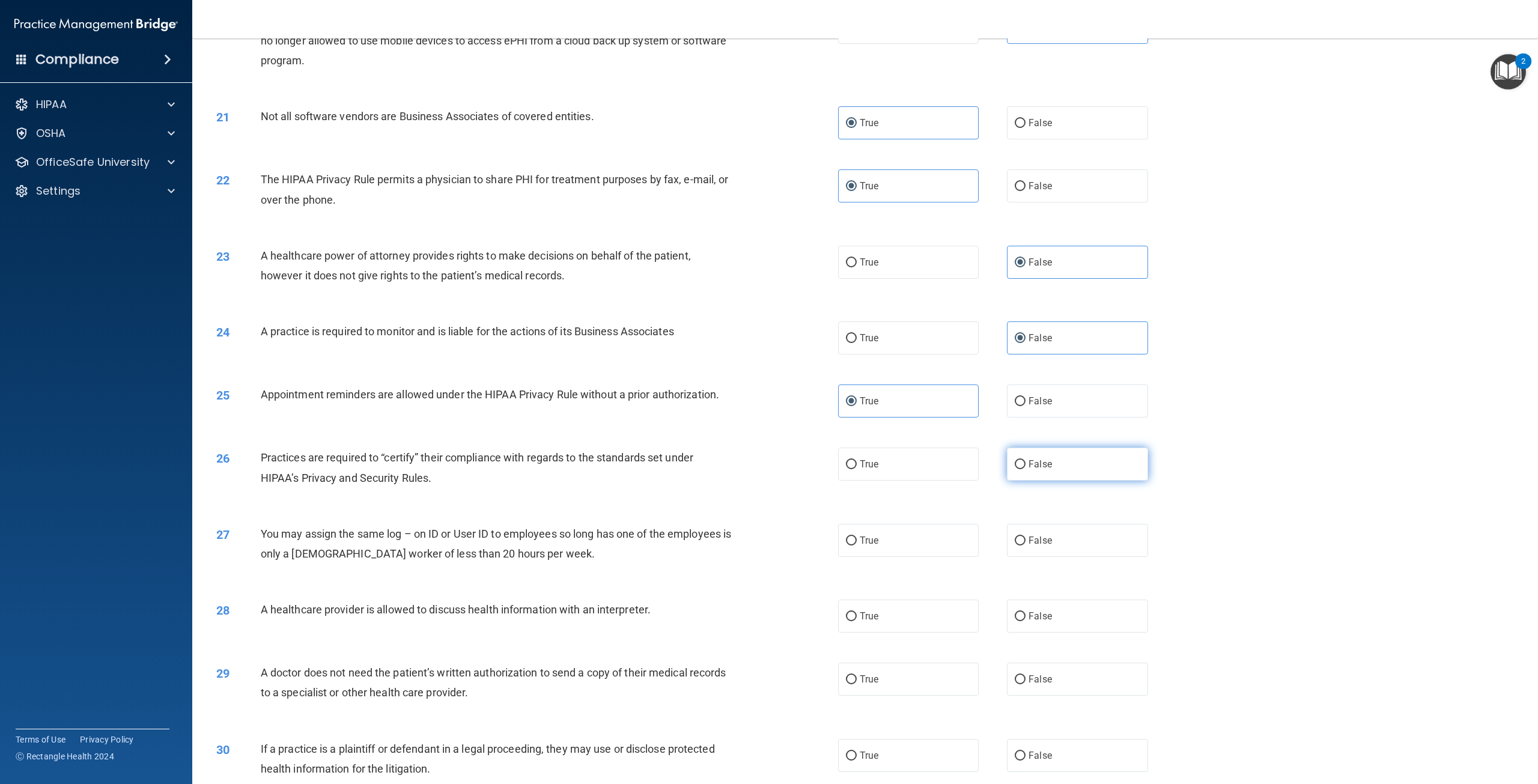
click at [1021, 481] on label "False" at bounding box center [1077, 464] width 140 height 33
click at [1021, 469] on input "False" at bounding box center [1020, 464] width 11 height 9
radio input "true"
click at [1039, 546] on span "False" at bounding box center [1040, 540] width 23 height 12
click at [1026, 545] on input "False" at bounding box center [1020, 540] width 11 height 9
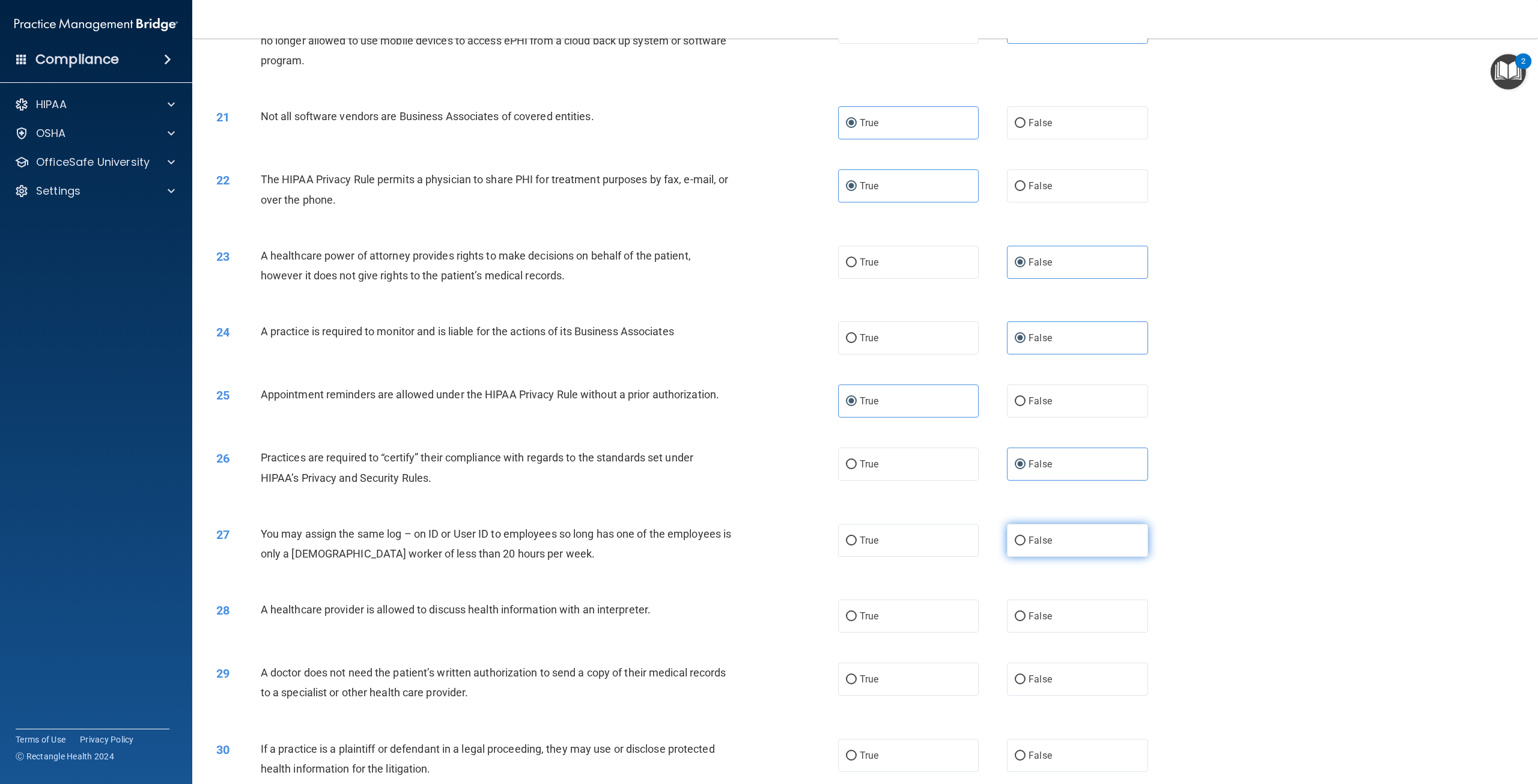
radio input "true"
click at [882, 633] on label "True" at bounding box center [908, 616] width 140 height 33
click at [857, 621] on input "True" at bounding box center [851, 616] width 11 height 9
radio input "true"
click at [877, 695] on label "True" at bounding box center [908, 679] width 140 height 33
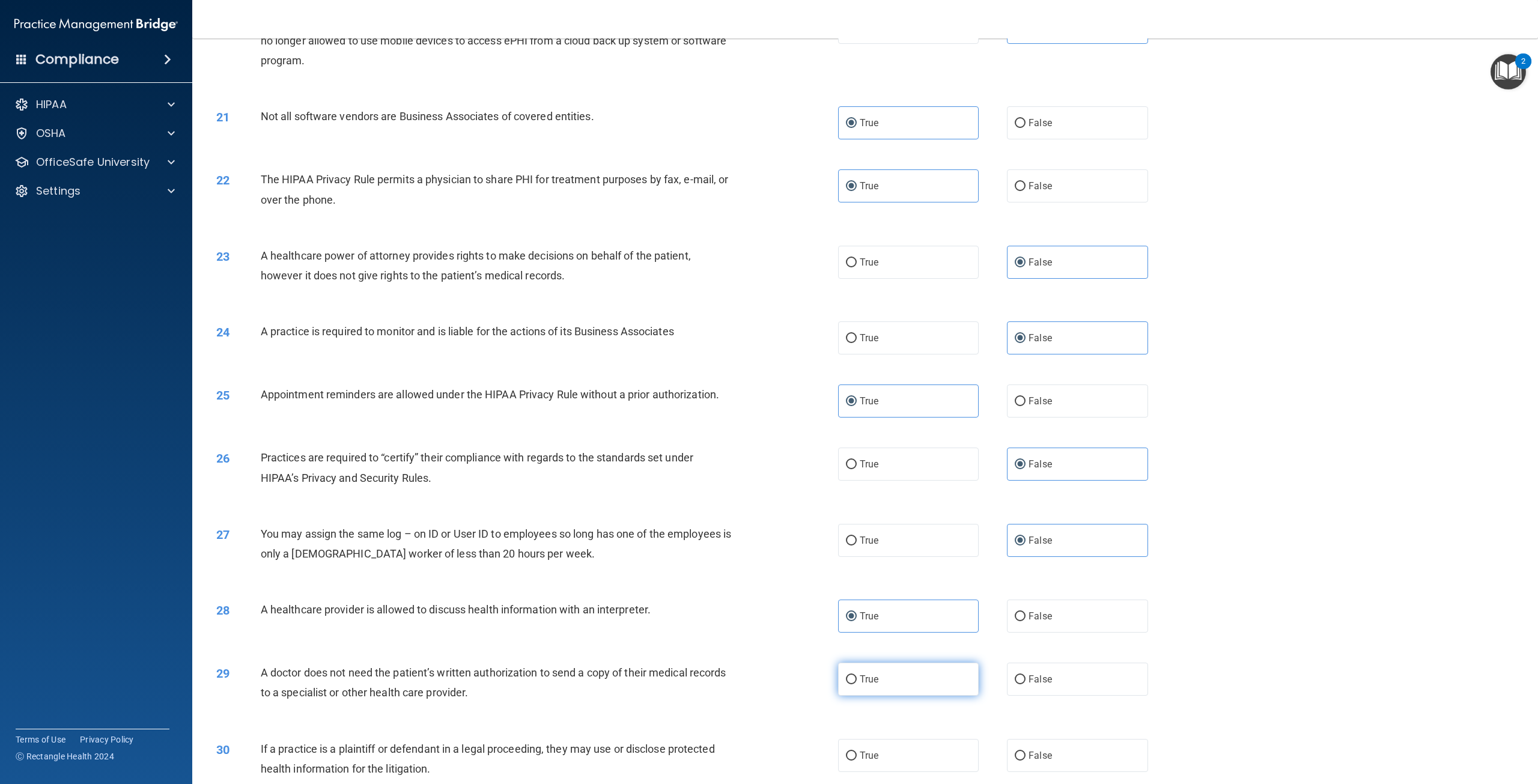
click at [857, 684] on input "True" at bounding box center [851, 680] width 11 height 9
radio input "true"
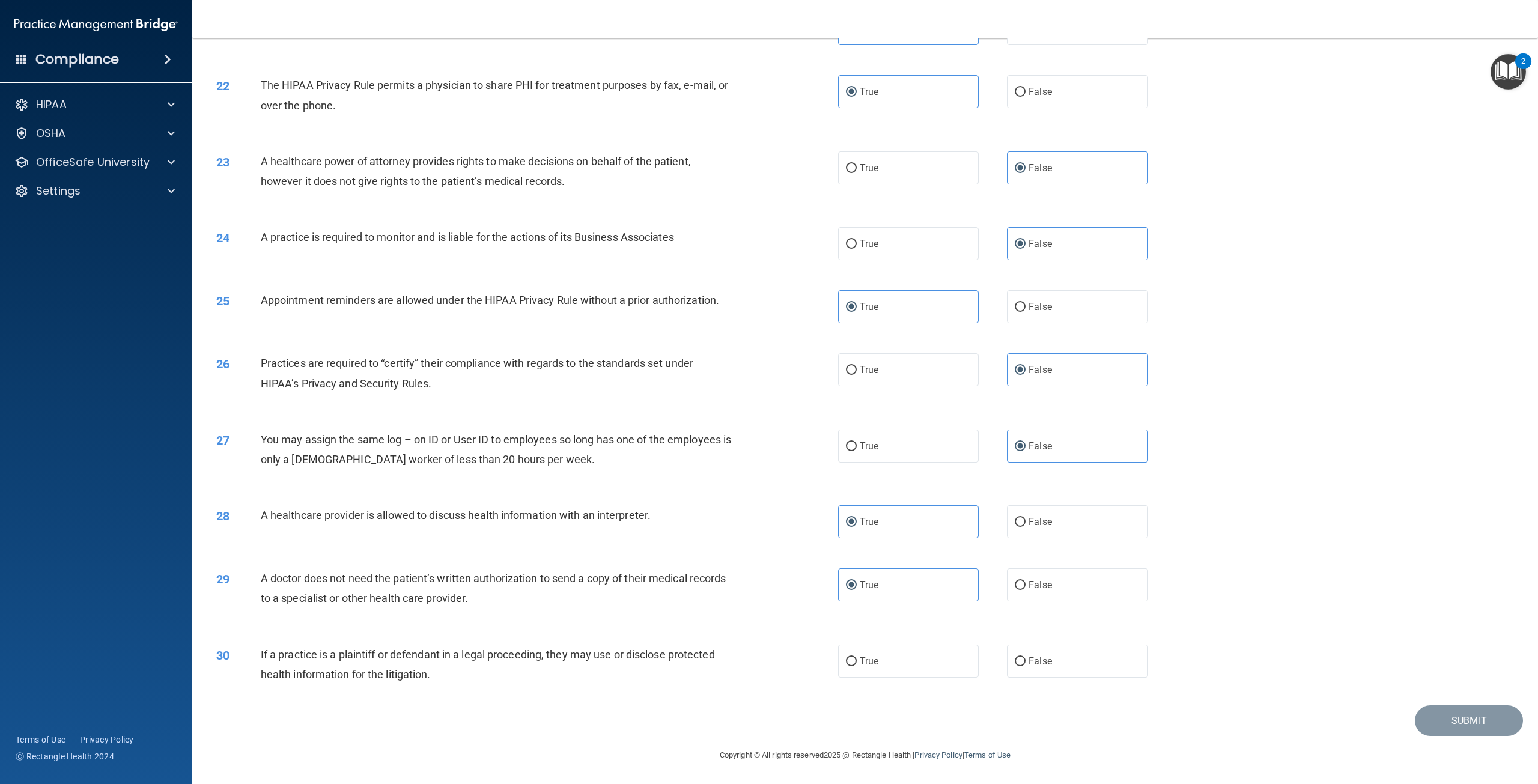
scroll to position [1635, 0]
click at [856, 673] on label "True" at bounding box center [908, 661] width 140 height 33
click at [856, 666] on input "True" at bounding box center [851, 661] width 11 height 9
radio input "true"
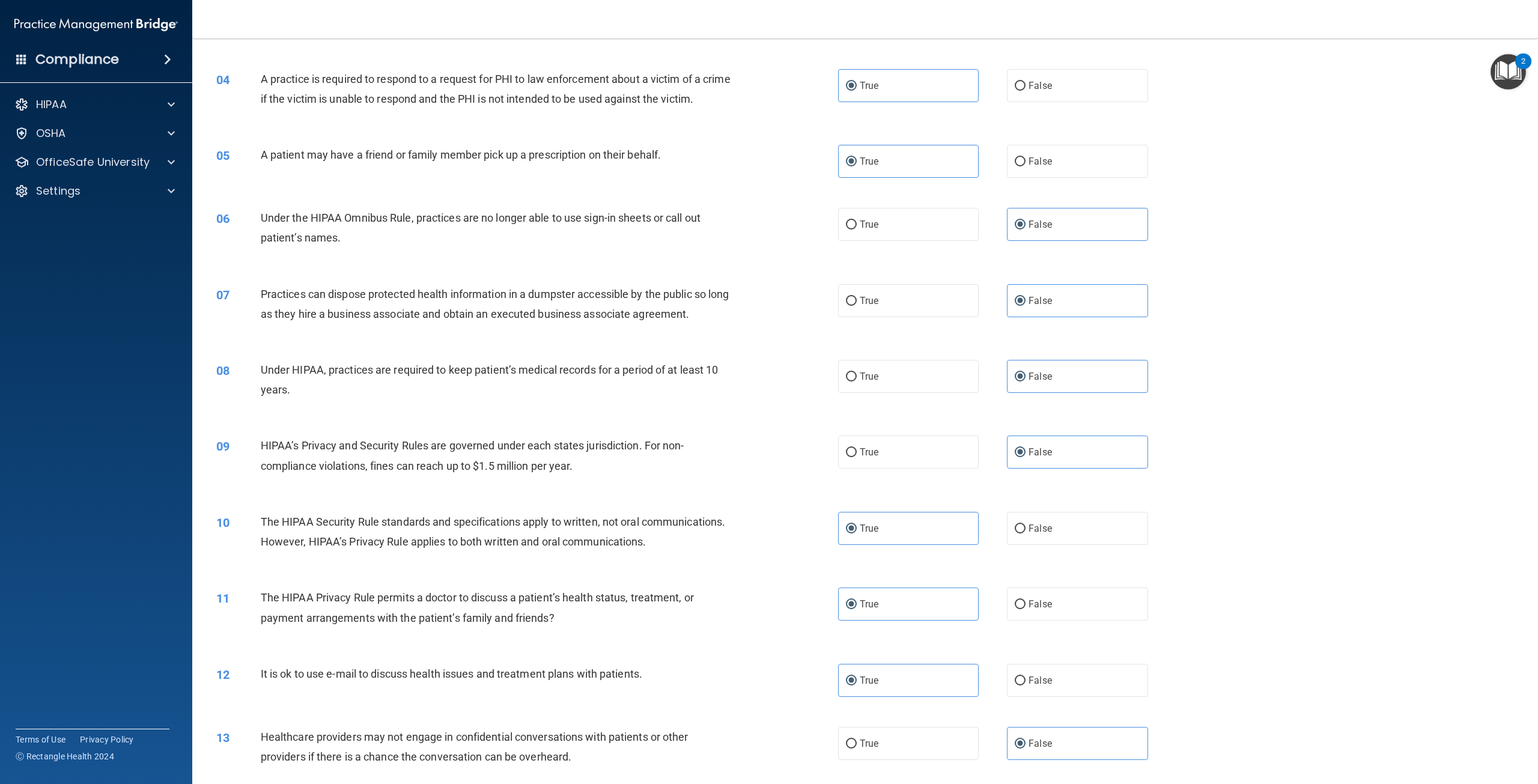
scroll to position [0, 0]
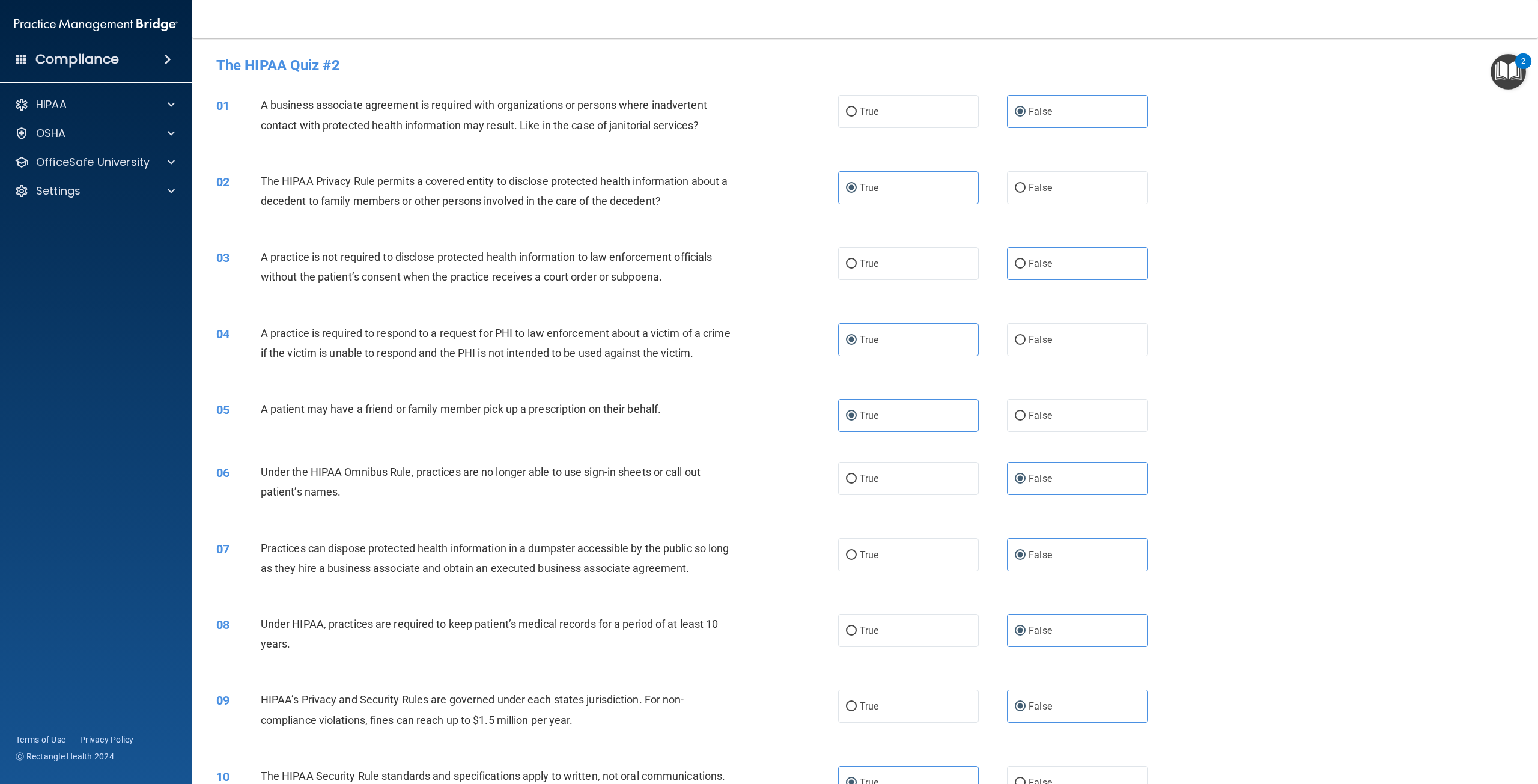
click at [1509, 73] on img "Open Resource Center, 2 new notifications" at bounding box center [1508, 72] width 35 height 35
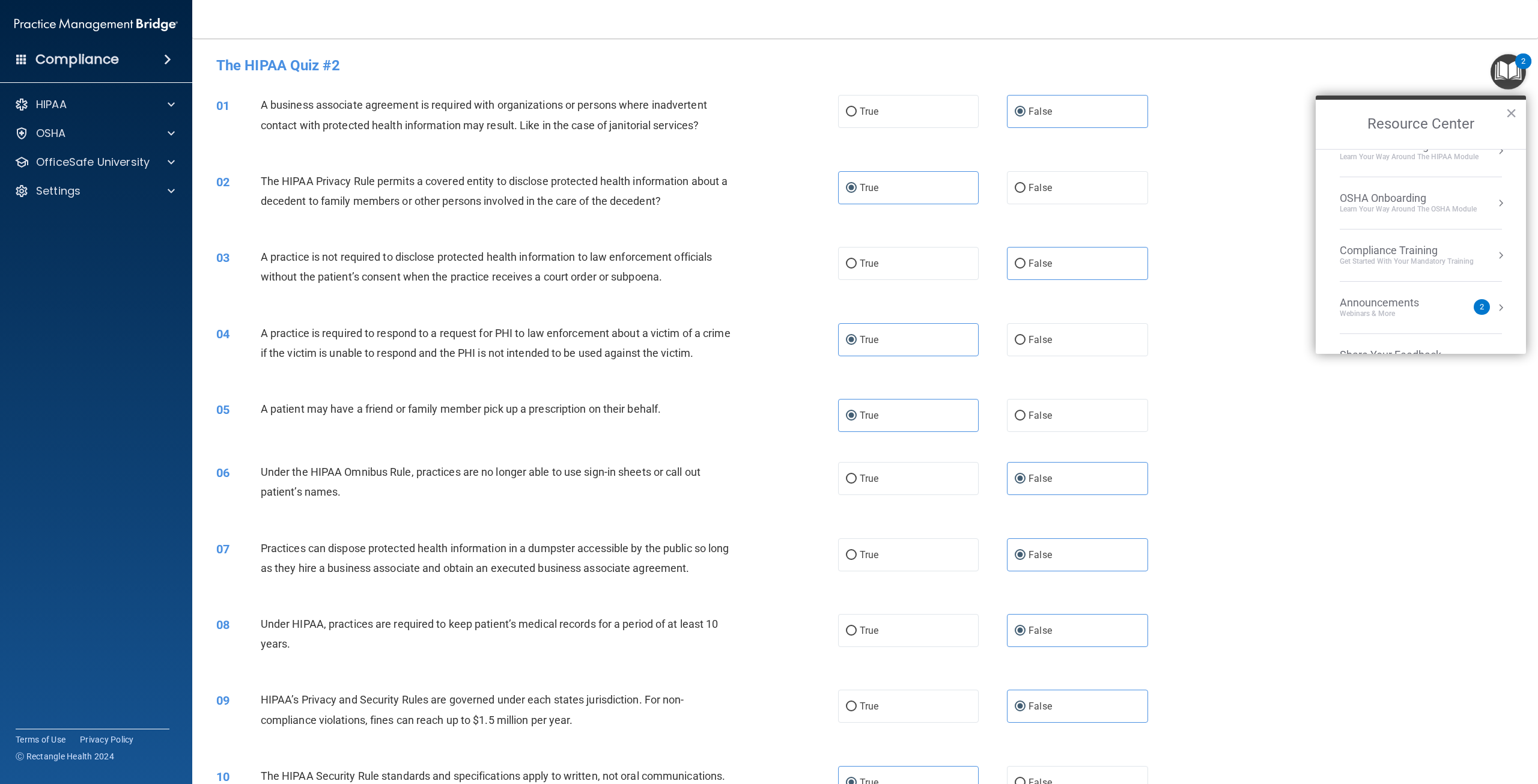
scroll to position [67, 0]
drag, startPoint x: 1176, startPoint y: 227, endPoint x: 1266, endPoint y: 225, distance: 90.0
click at [1184, 228] on div "02 The HIPAA Privacy Rule permits a covered entity to disclose protected health…" at bounding box center [865, 194] width 1316 height 76
click at [1514, 115] on button "×" at bounding box center [1511, 112] width 12 height 19
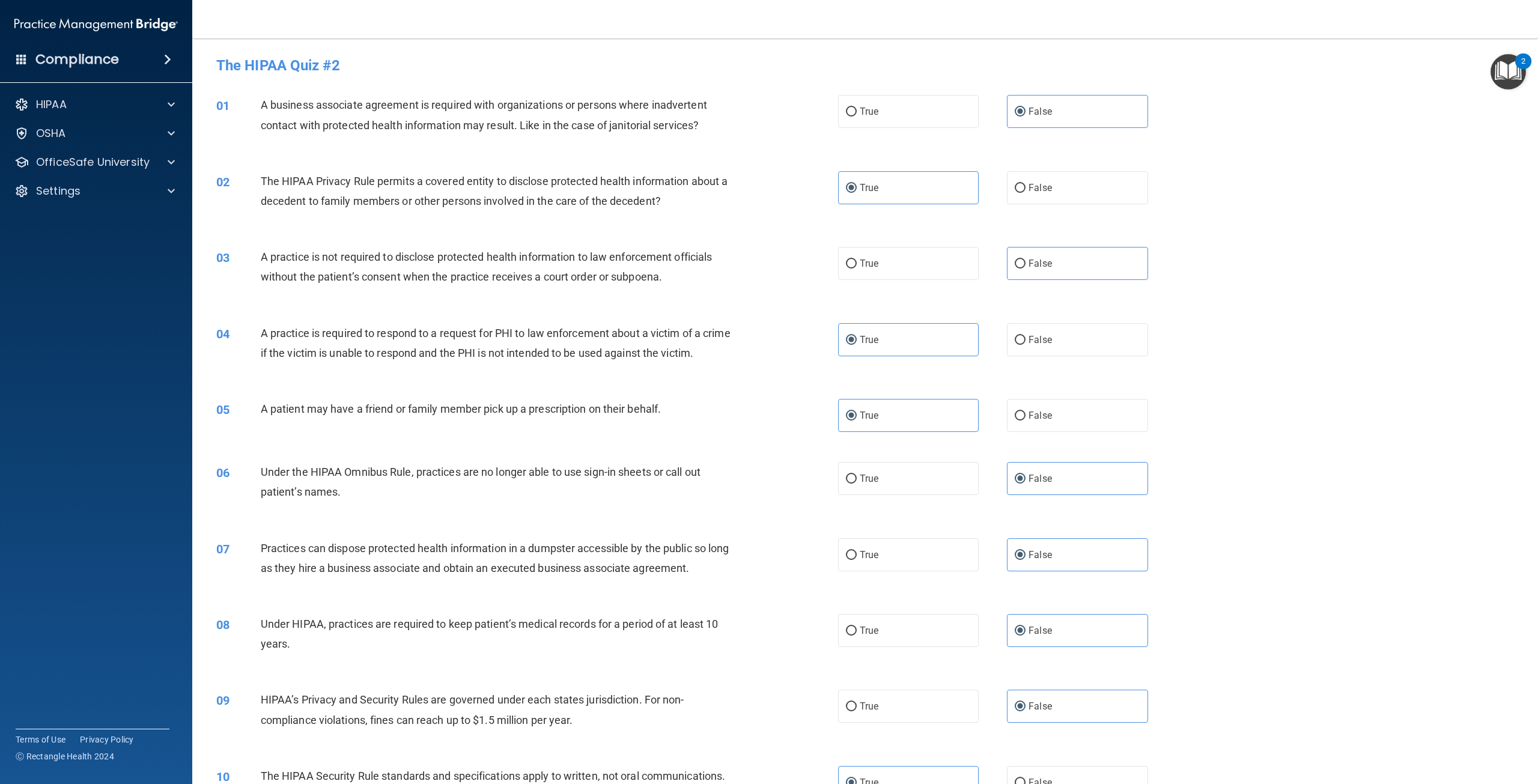
click at [1422, 278] on div "03 A practice is not required to disclose protected health information to law e…" at bounding box center [865, 270] width 1316 height 76
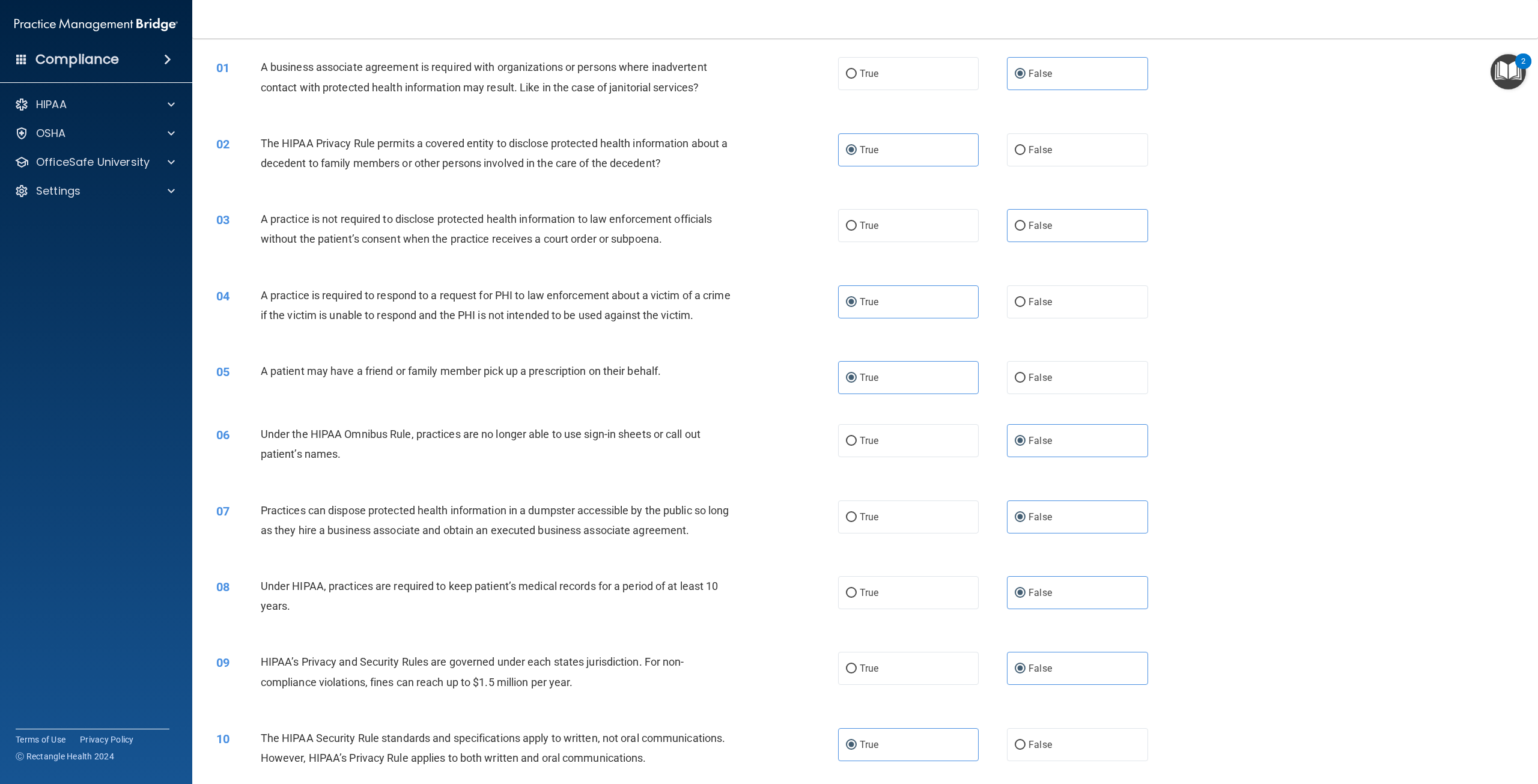
scroll to position [0, 0]
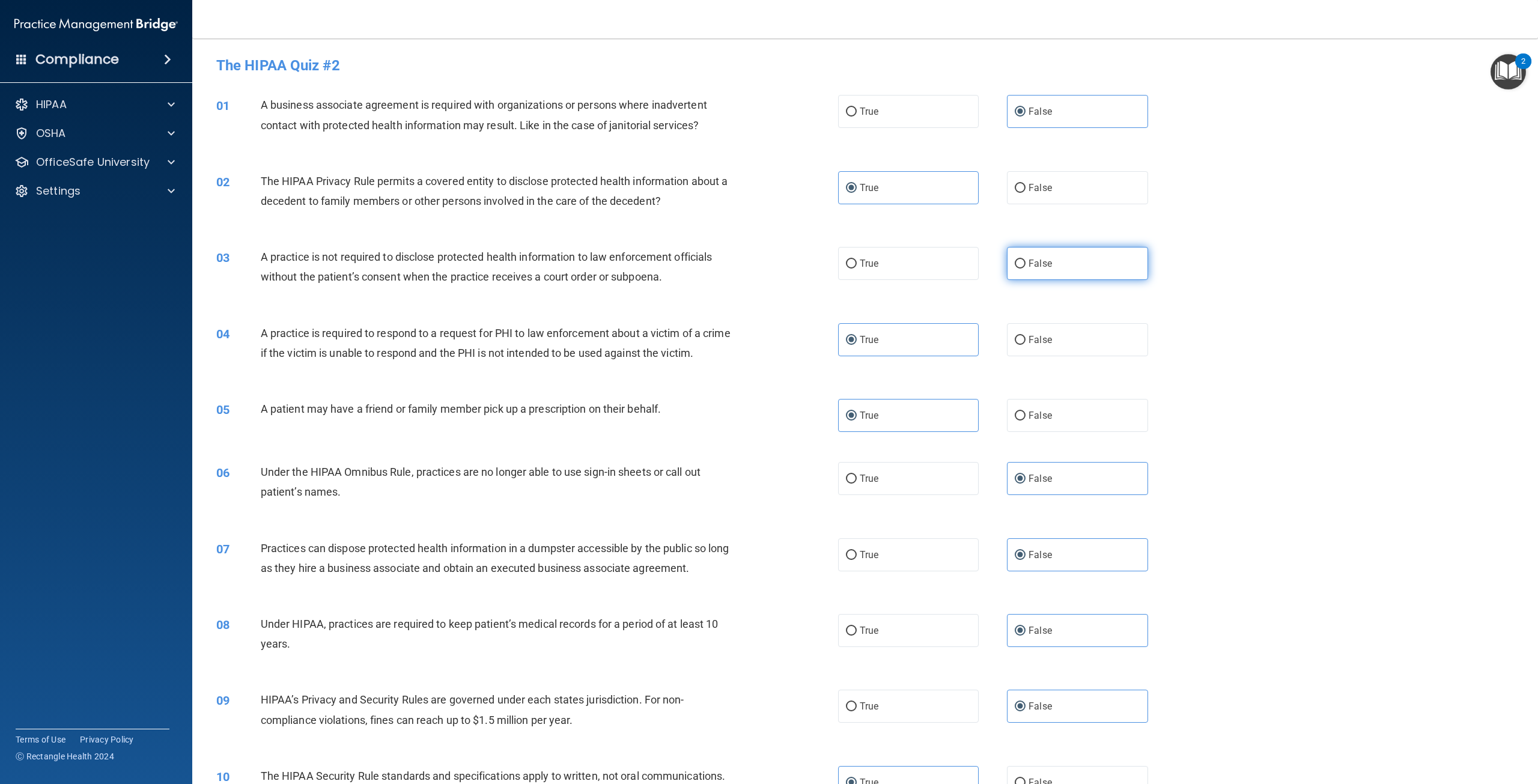
click at [1035, 266] on span "False" at bounding box center [1040, 263] width 23 height 12
click at [1026, 266] on input "False" at bounding box center [1020, 264] width 11 height 9
radio input "true"
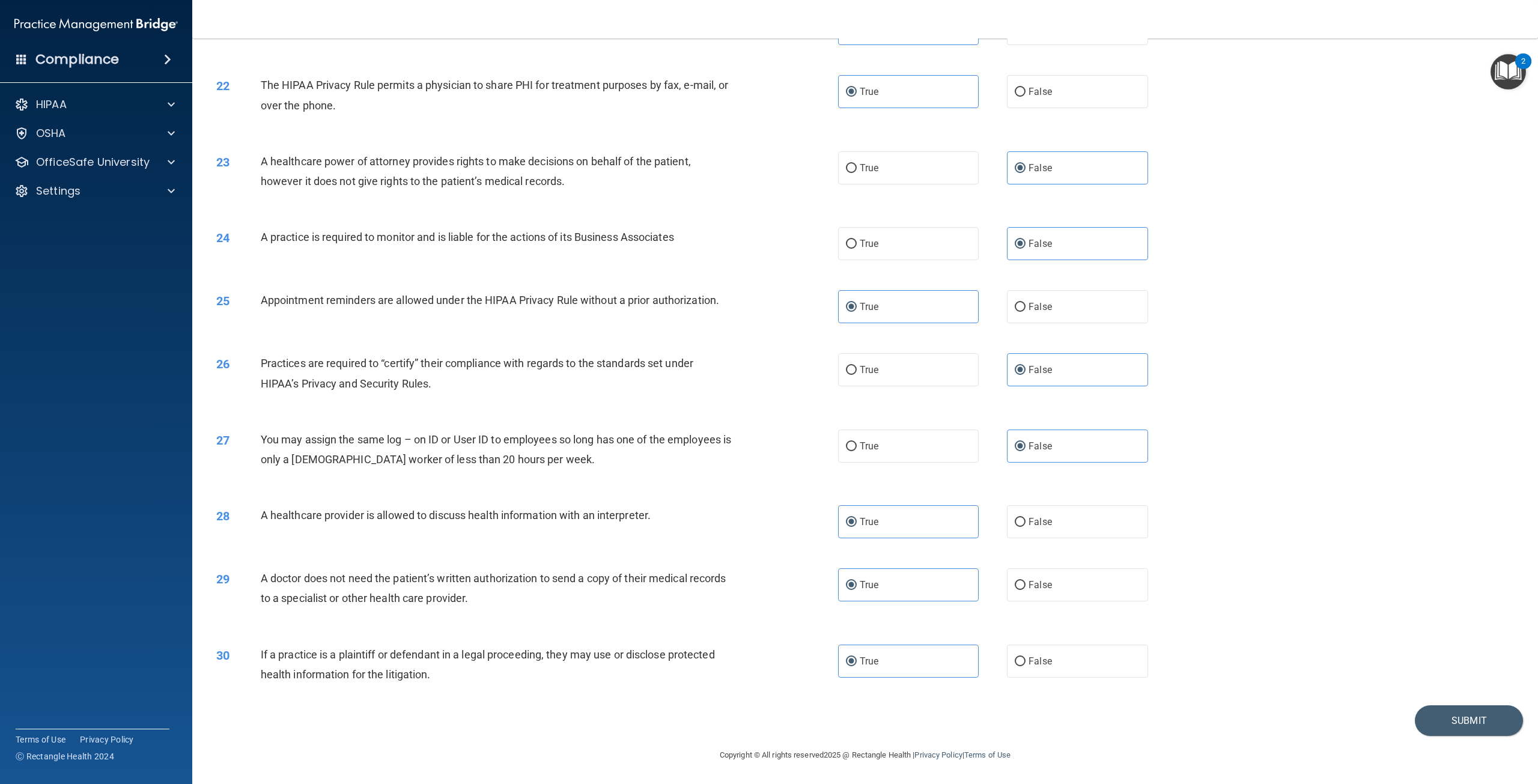
scroll to position [1635, 0]
click at [1445, 725] on button "Submit" at bounding box center [1468, 720] width 108 height 31
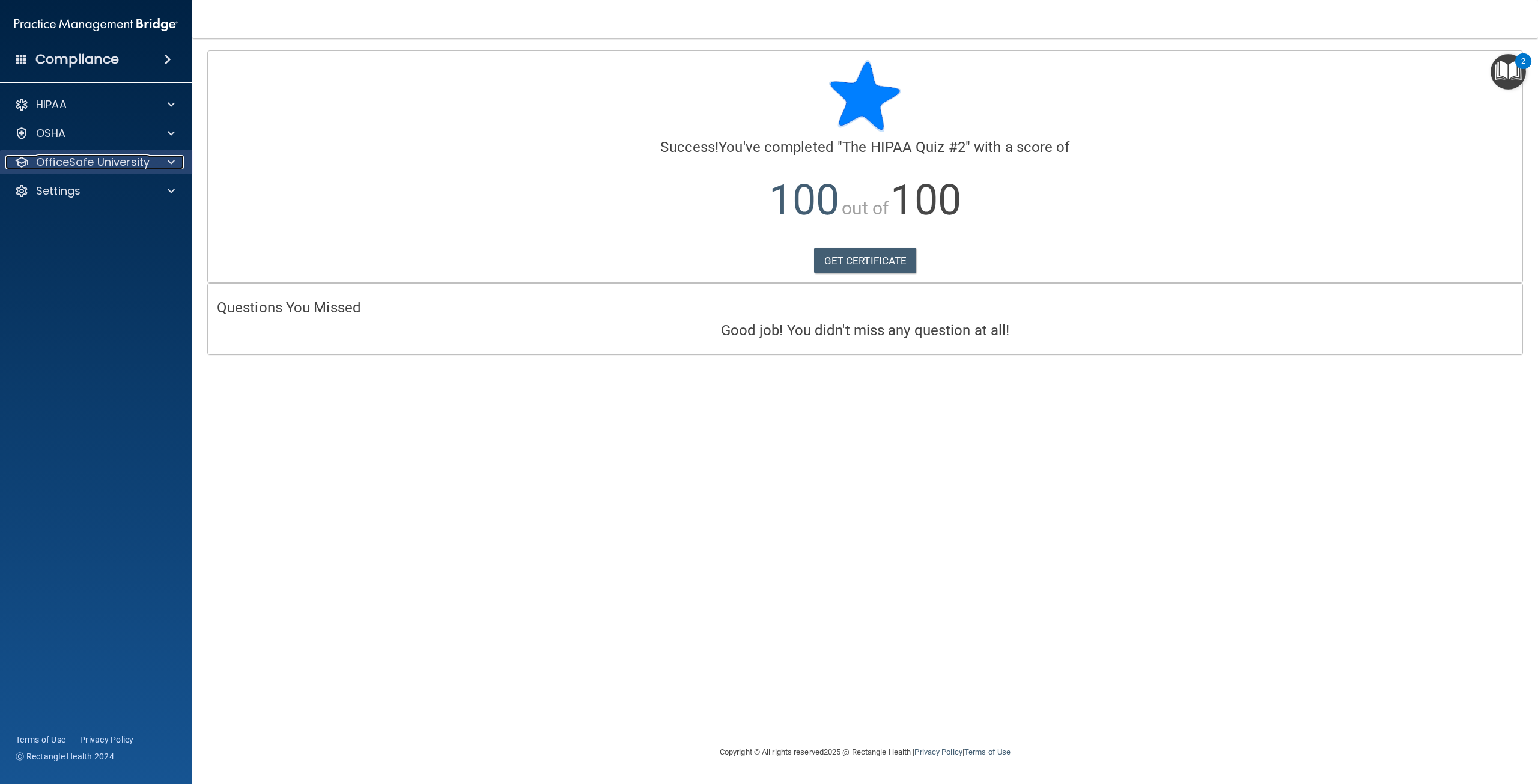
click at [61, 158] on p "OfficeSafe University" at bounding box center [93, 162] width 114 height 15
click at [100, 223] on p "OSHA Training" at bounding box center [56, 220] width 97 height 12
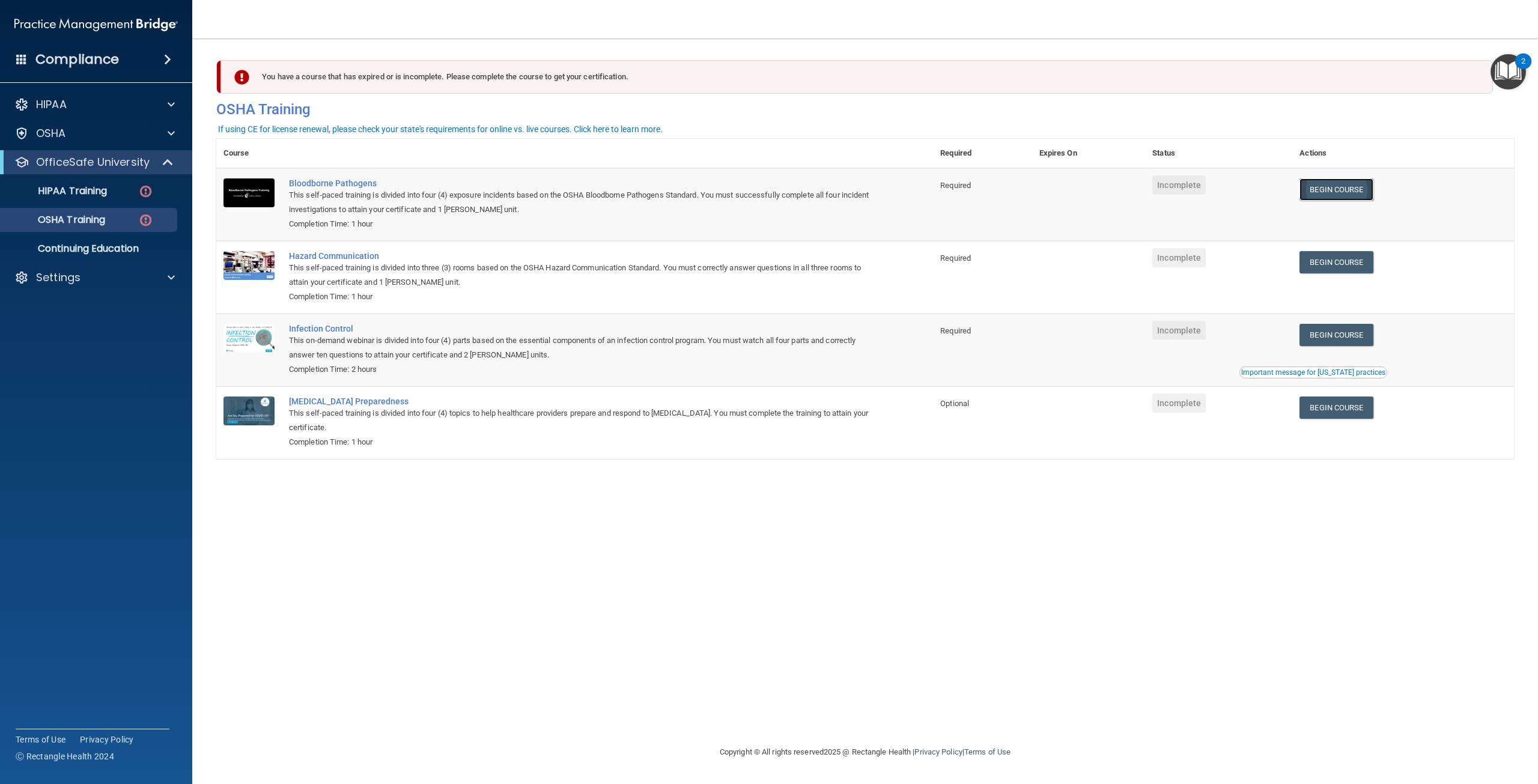
click at [1341, 193] on link "Begin Course" at bounding box center [1336, 189] width 73 height 22
click at [527, 597] on div "You have a course that has expired or is incomplete. Please complete the course…" at bounding box center [865, 391] width 1297 height 682
click at [95, 181] on link "HIPAA Training" at bounding box center [82, 191] width 189 height 24
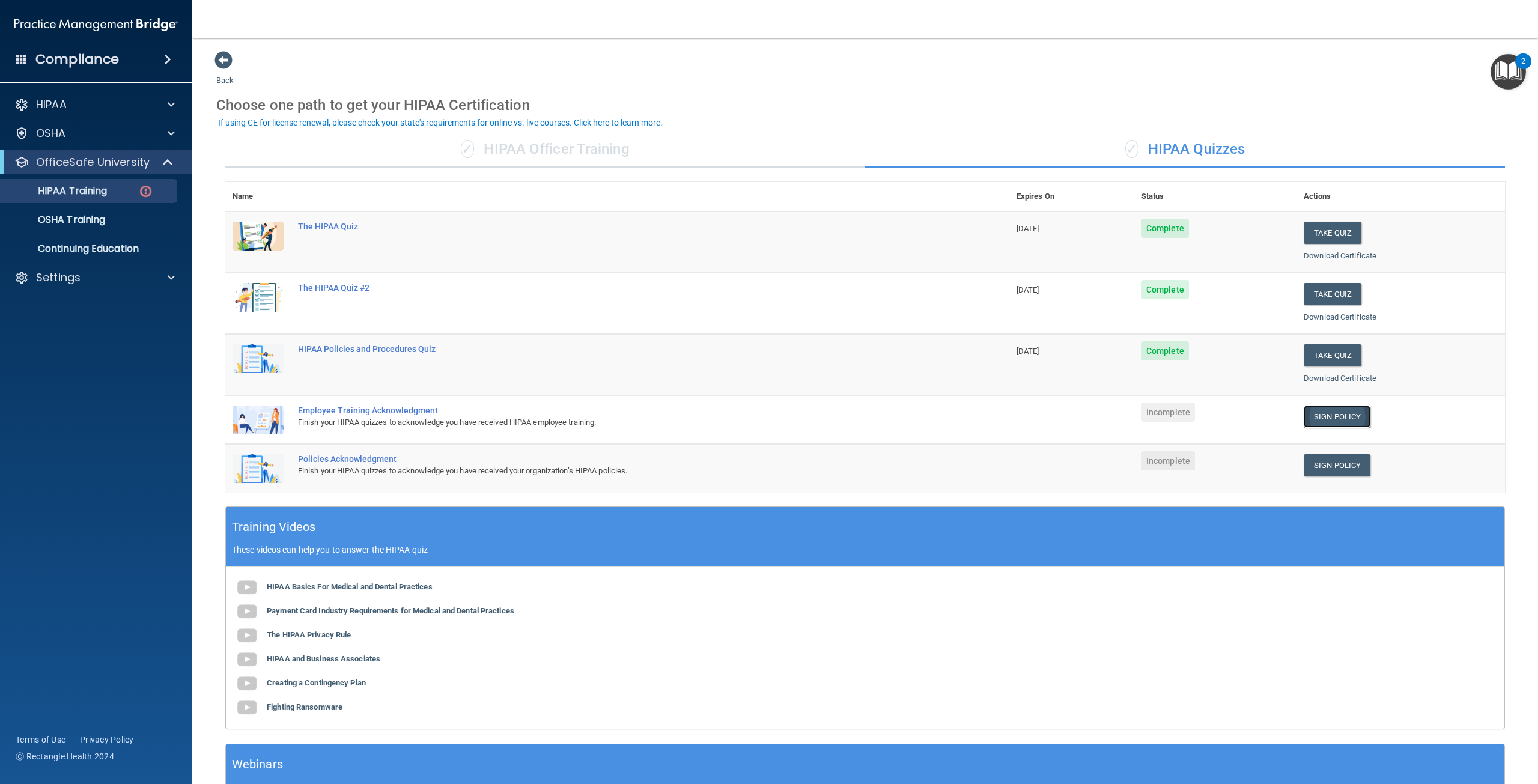
click at [1326, 417] on link "Sign Policy" at bounding box center [1336, 416] width 67 height 22
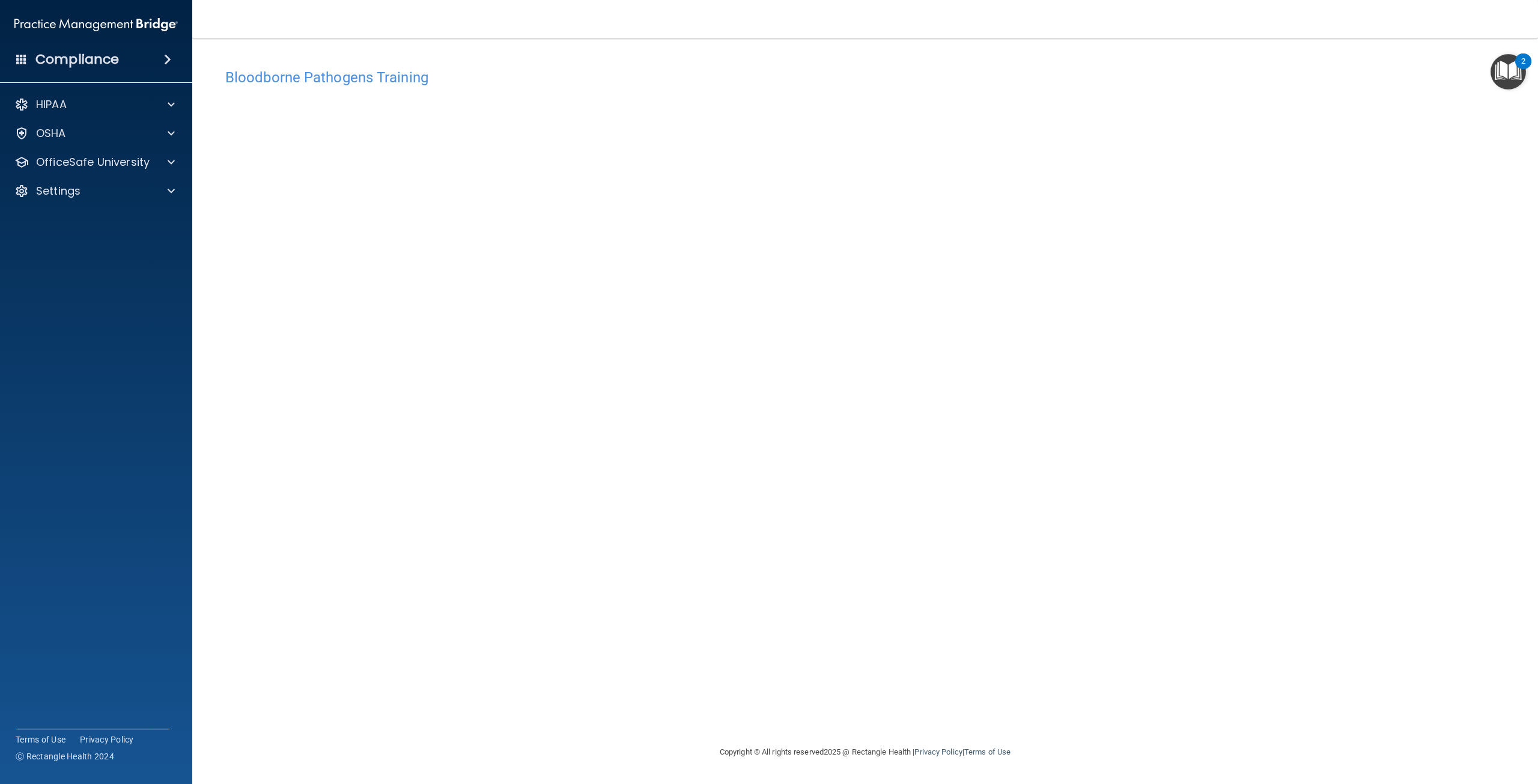
click at [341, 76] on h4 "Bloodborne Pathogens Training" at bounding box center [865, 78] width 1280 height 16
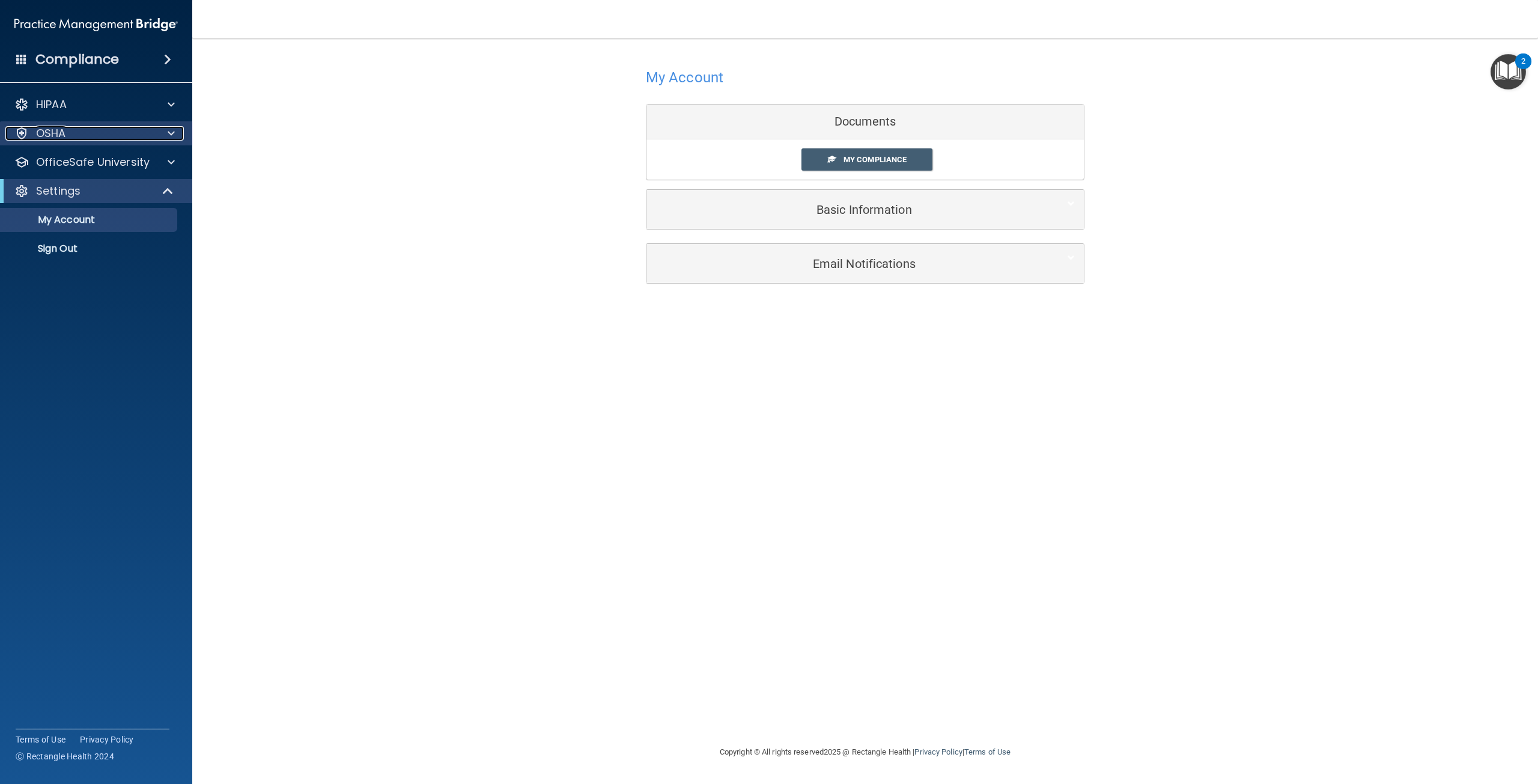
click at [62, 128] on p "OSHA" at bounding box center [51, 134] width 30 height 15
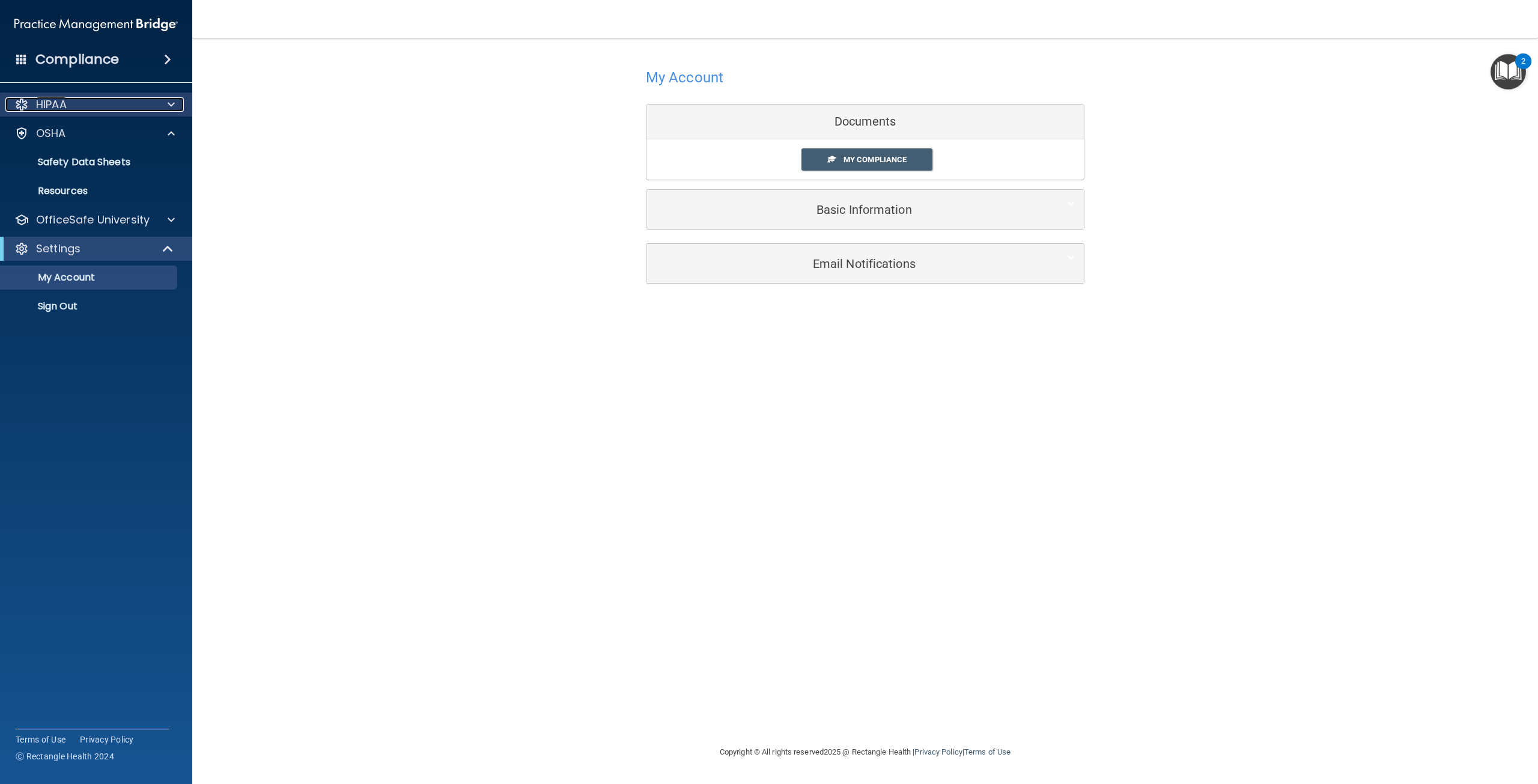
click at [78, 107] on div "HIPAA" at bounding box center [80, 104] width 149 height 15
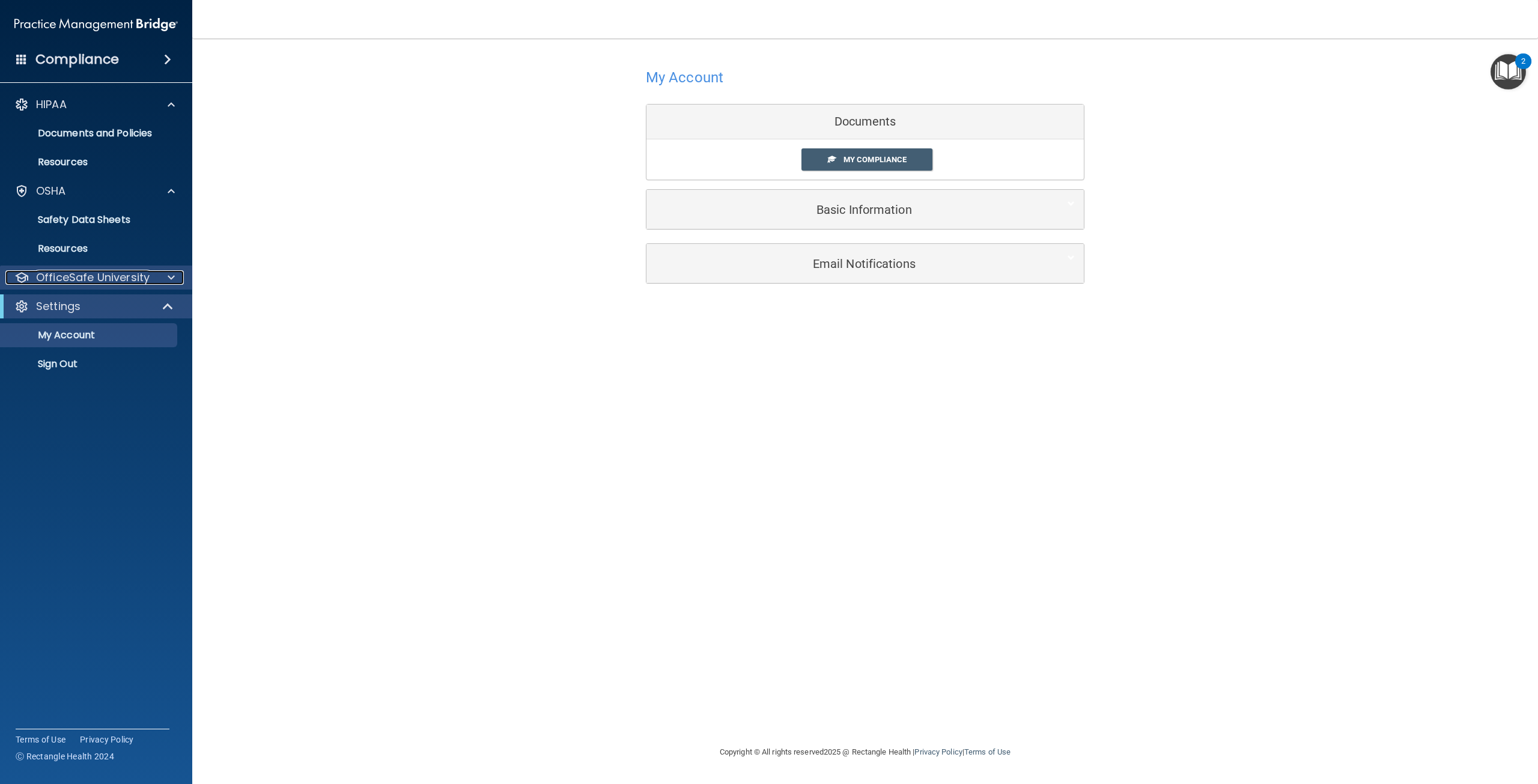
click at [118, 277] on p "OfficeSafe University" at bounding box center [93, 278] width 114 height 15
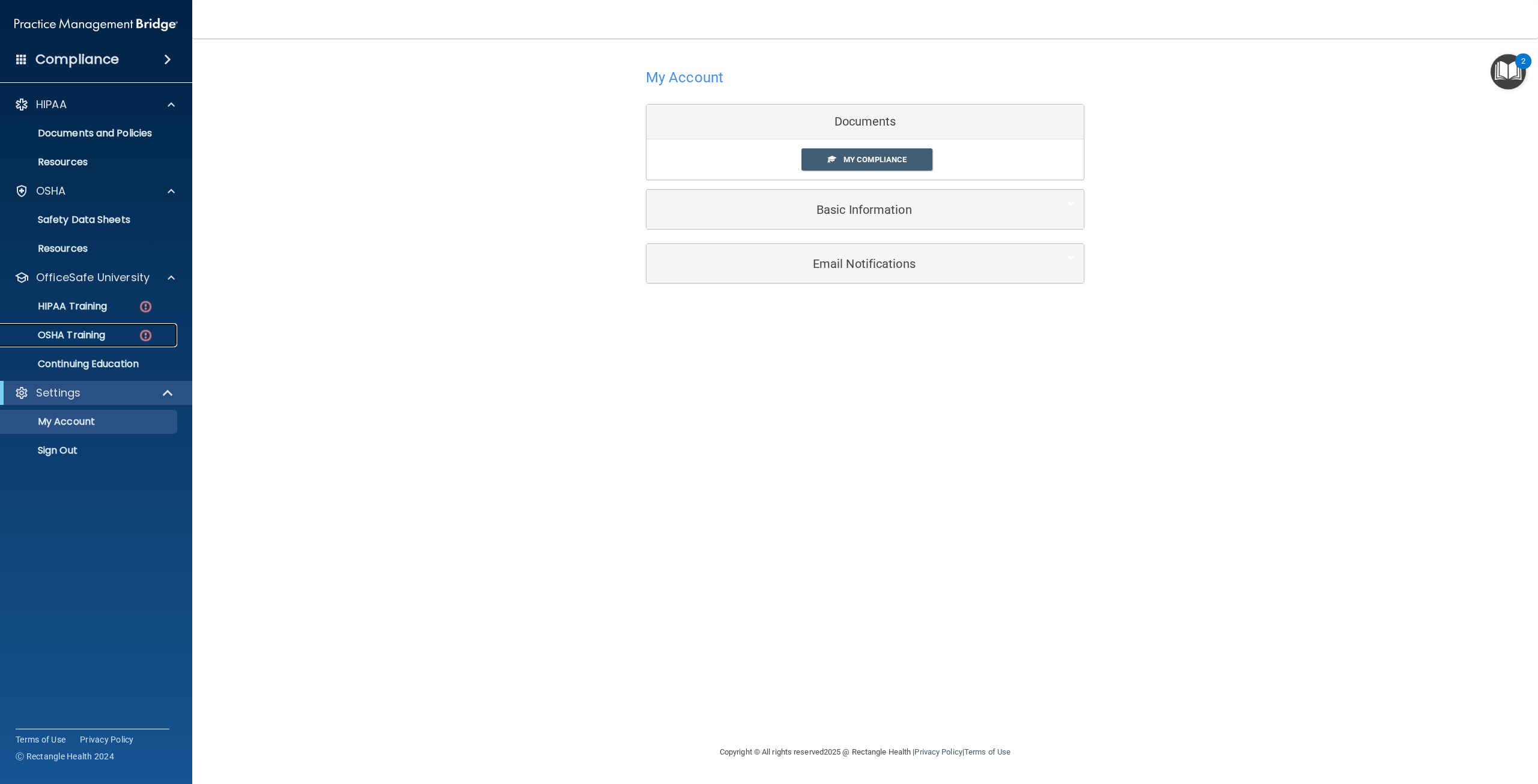
click at [81, 336] on p "OSHA Training" at bounding box center [56, 335] width 97 height 12
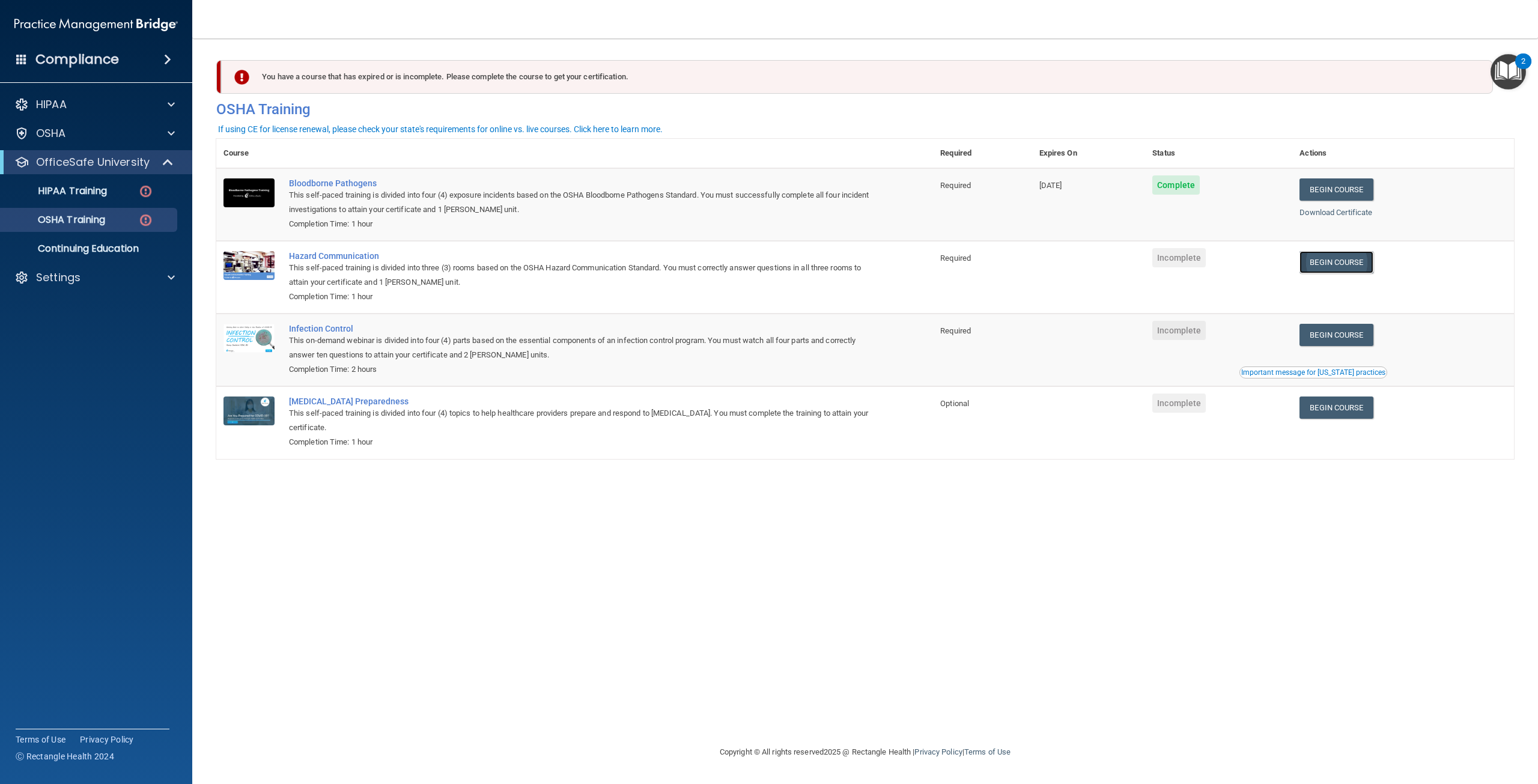
click at [1360, 265] on link "Begin Course" at bounding box center [1336, 262] width 73 height 22
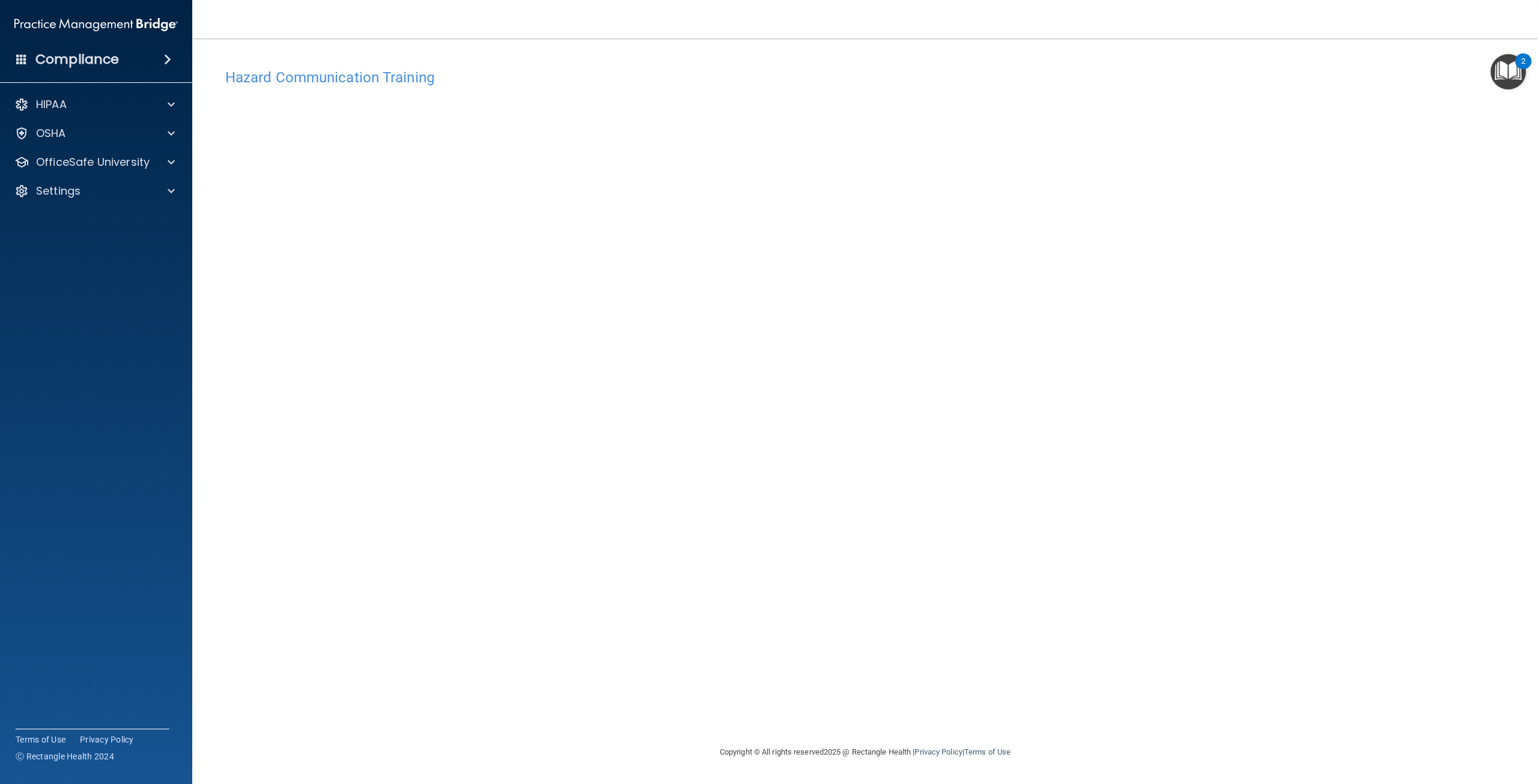
click at [899, 535] on div "Hazard Communication Training This course doesn’t expire until . Are you sure y…" at bounding box center [865, 403] width 1297 height 682
click at [122, 143] on div "OSHA" at bounding box center [97, 133] width 193 height 24
click at [172, 163] on span at bounding box center [171, 162] width 7 height 15
click at [95, 225] on p "OSHA Training" at bounding box center [56, 220] width 97 height 12
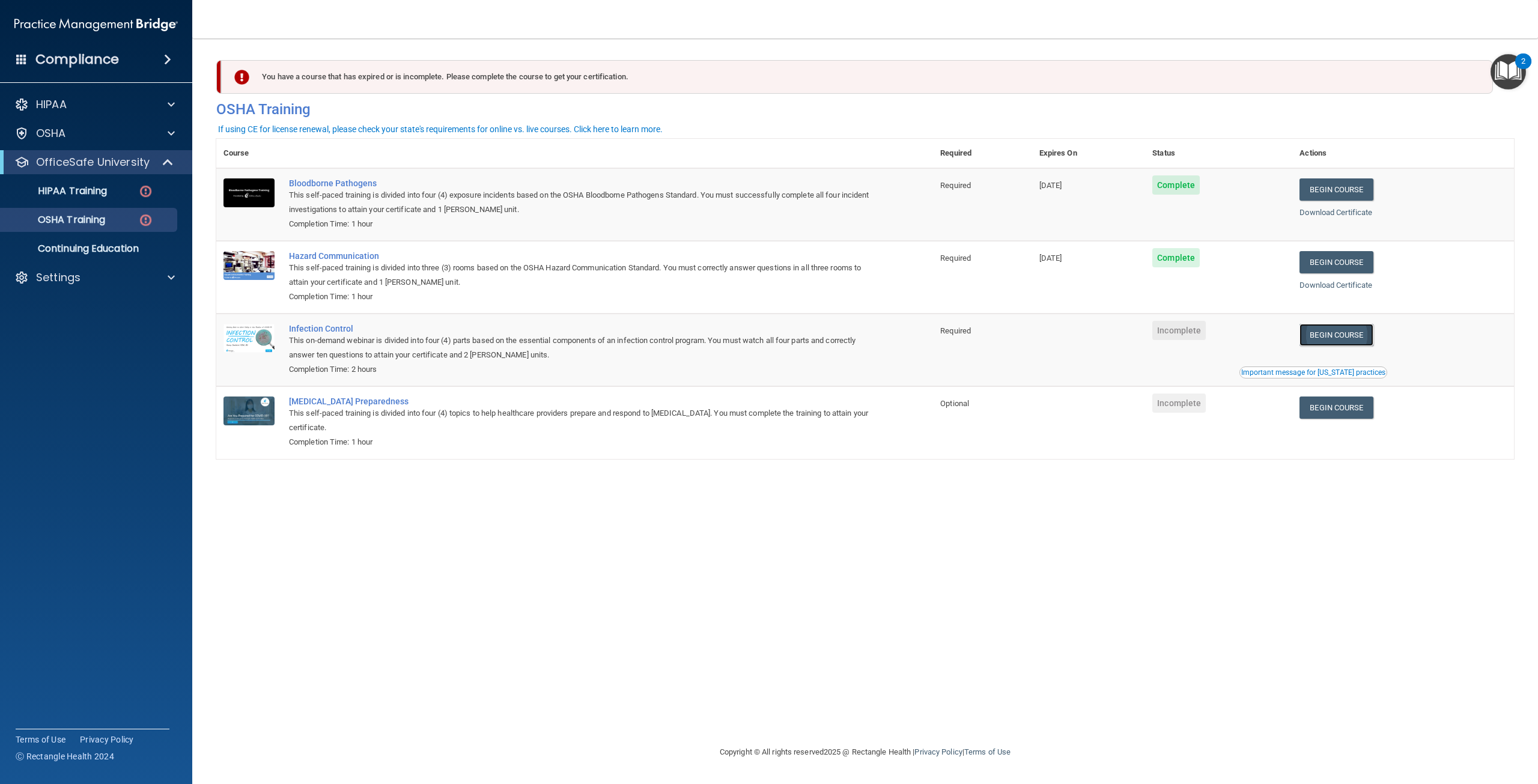
click at [1342, 335] on link "Begin Course" at bounding box center [1336, 335] width 73 height 22
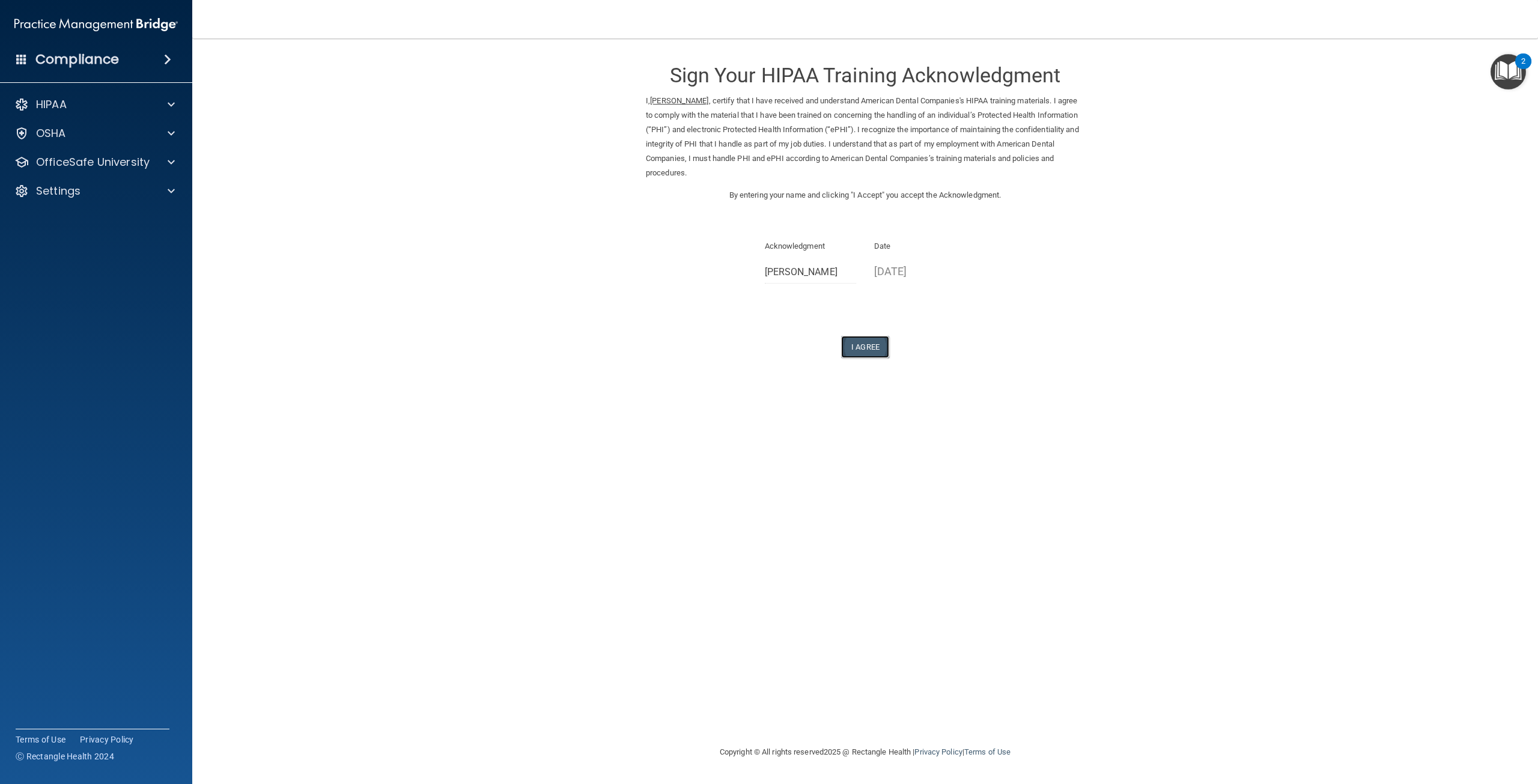
click at [869, 347] on button "I Agree" at bounding box center [865, 347] width 48 height 22
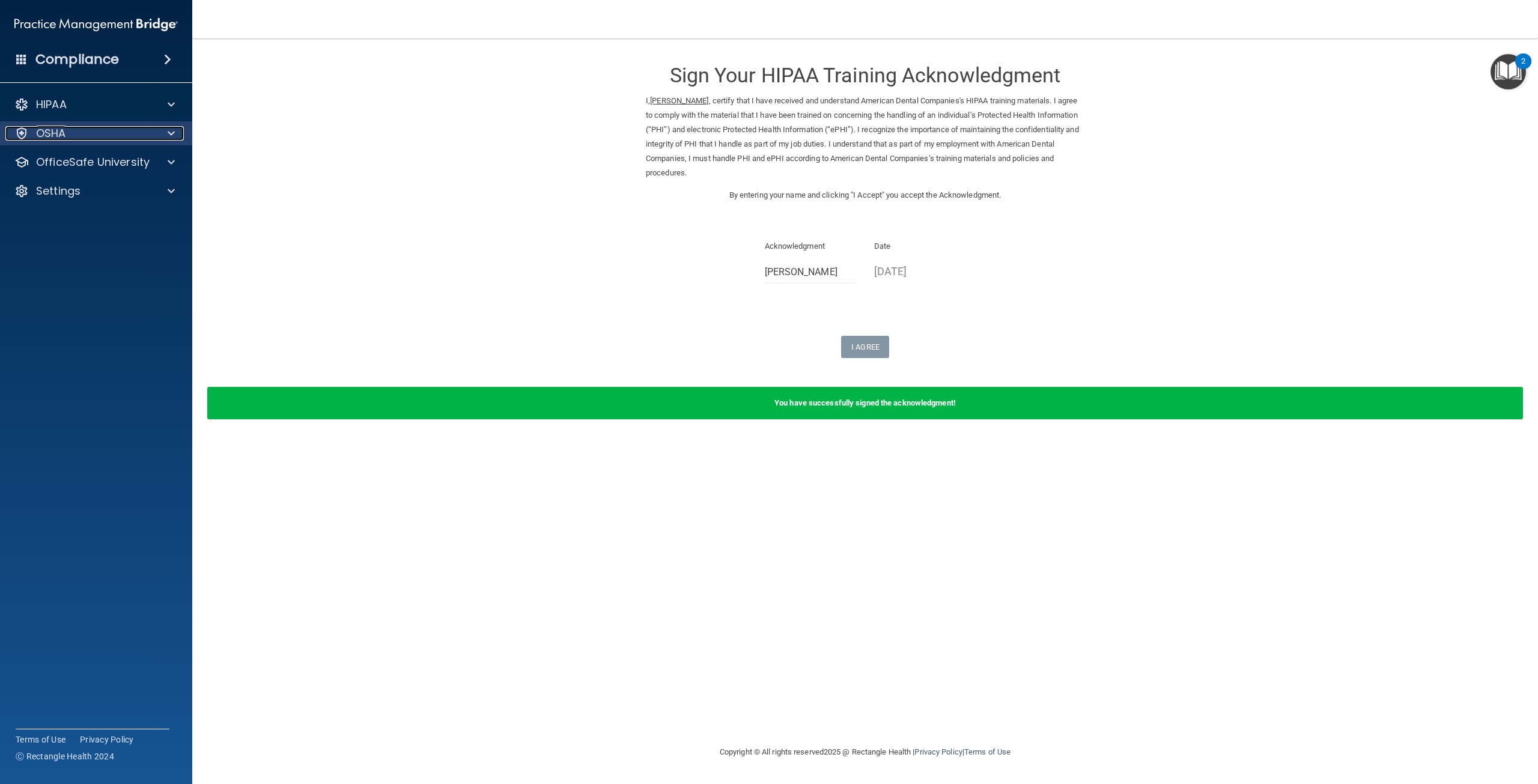
drag, startPoint x: 73, startPoint y: 129, endPoint x: 67, endPoint y: 136, distance: 9.2
click at [72, 130] on div "OSHA" at bounding box center [80, 134] width 149 height 15
click at [73, 220] on p "OfficeSafe University" at bounding box center [93, 220] width 114 height 15
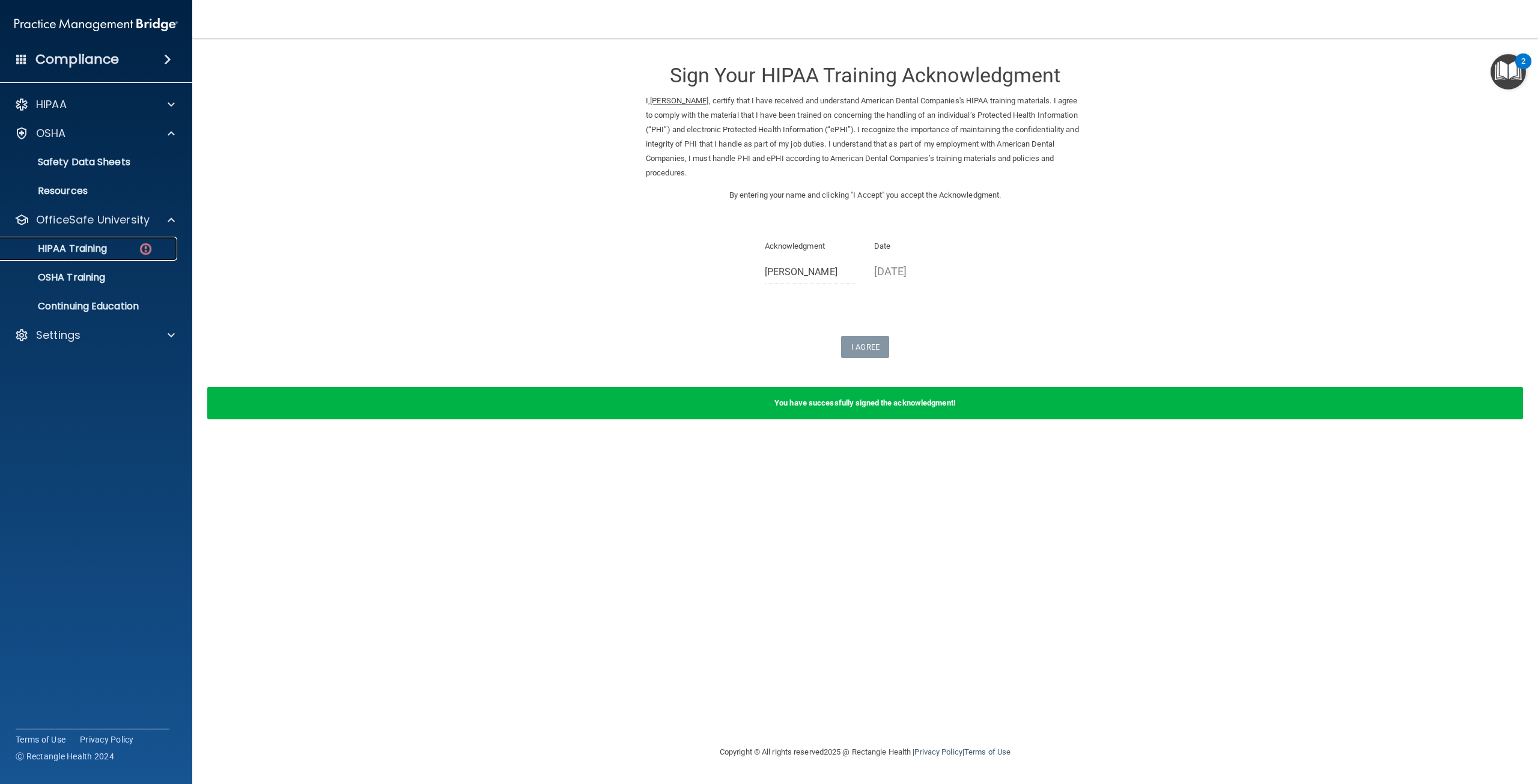
click at [76, 247] on p "HIPAA Training" at bounding box center [57, 249] width 99 height 12
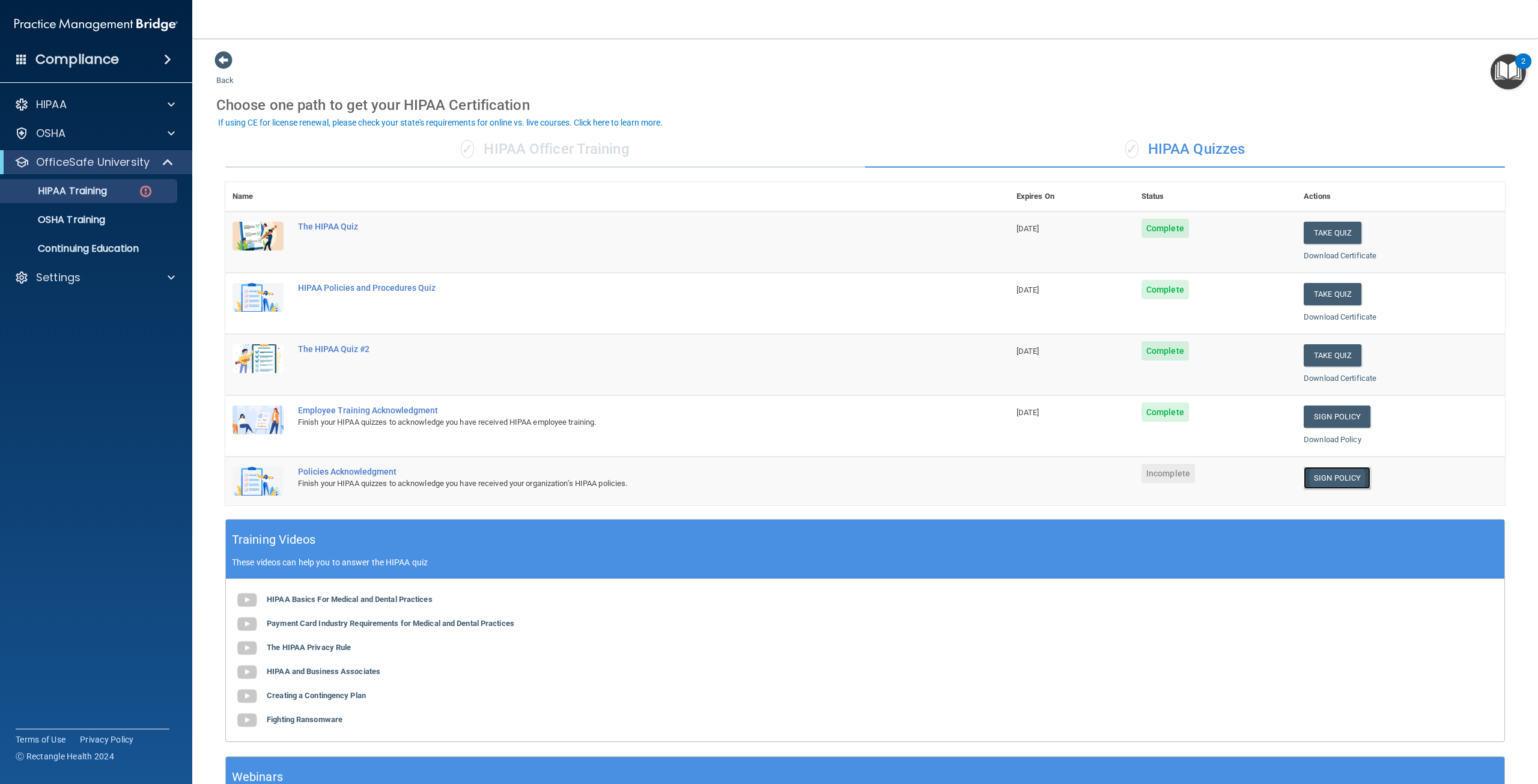
click at [1319, 479] on link "Sign Policy" at bounding box center [1336, 477] width 67 height 22
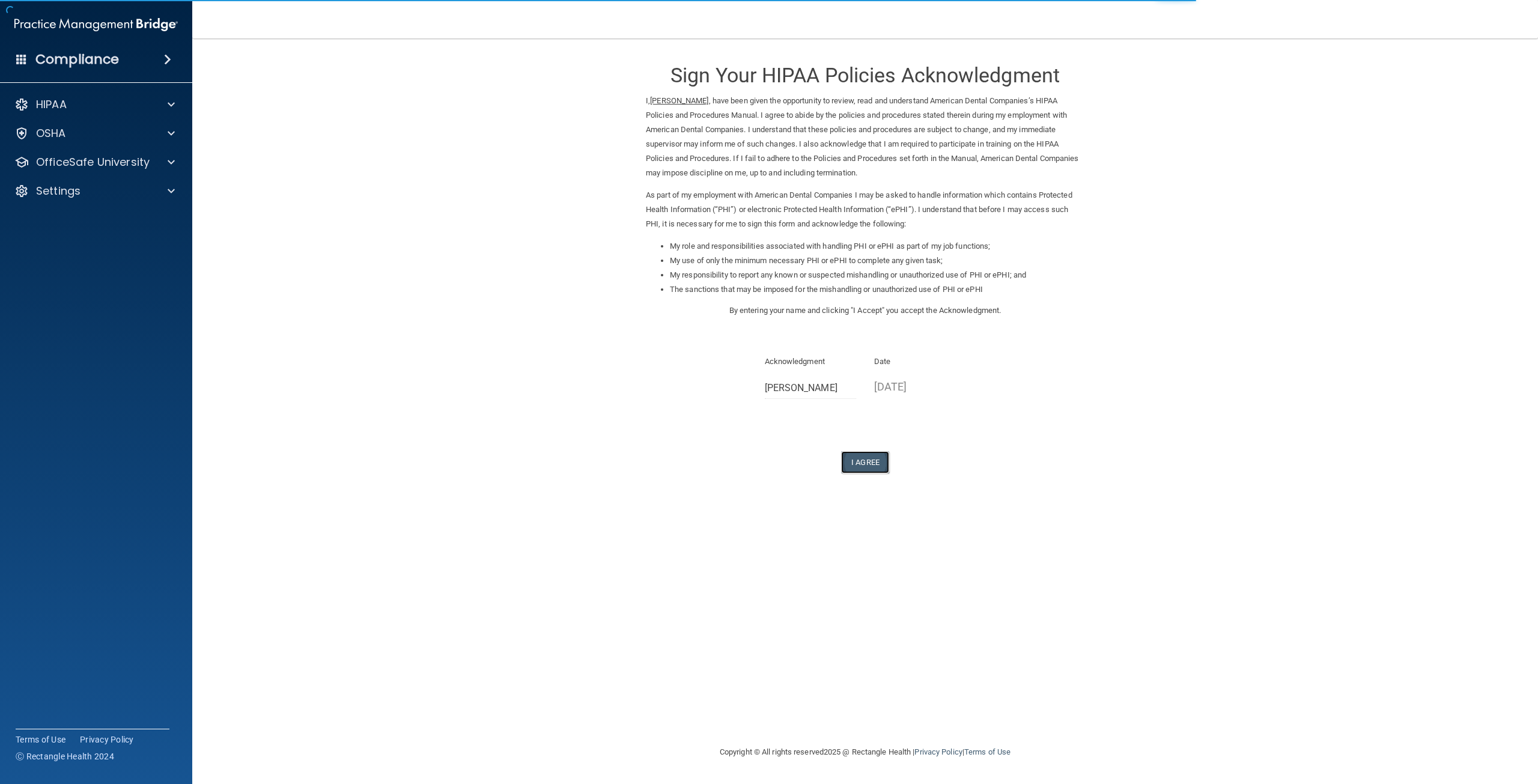
drag, startPoint x: 862, startPoint y: 466, endPoint x: 870, endPoint y: 462, distance: 8.9
click at [870, 462] on button "I Agree" at bounding box center [865, 462] width 48 height 22
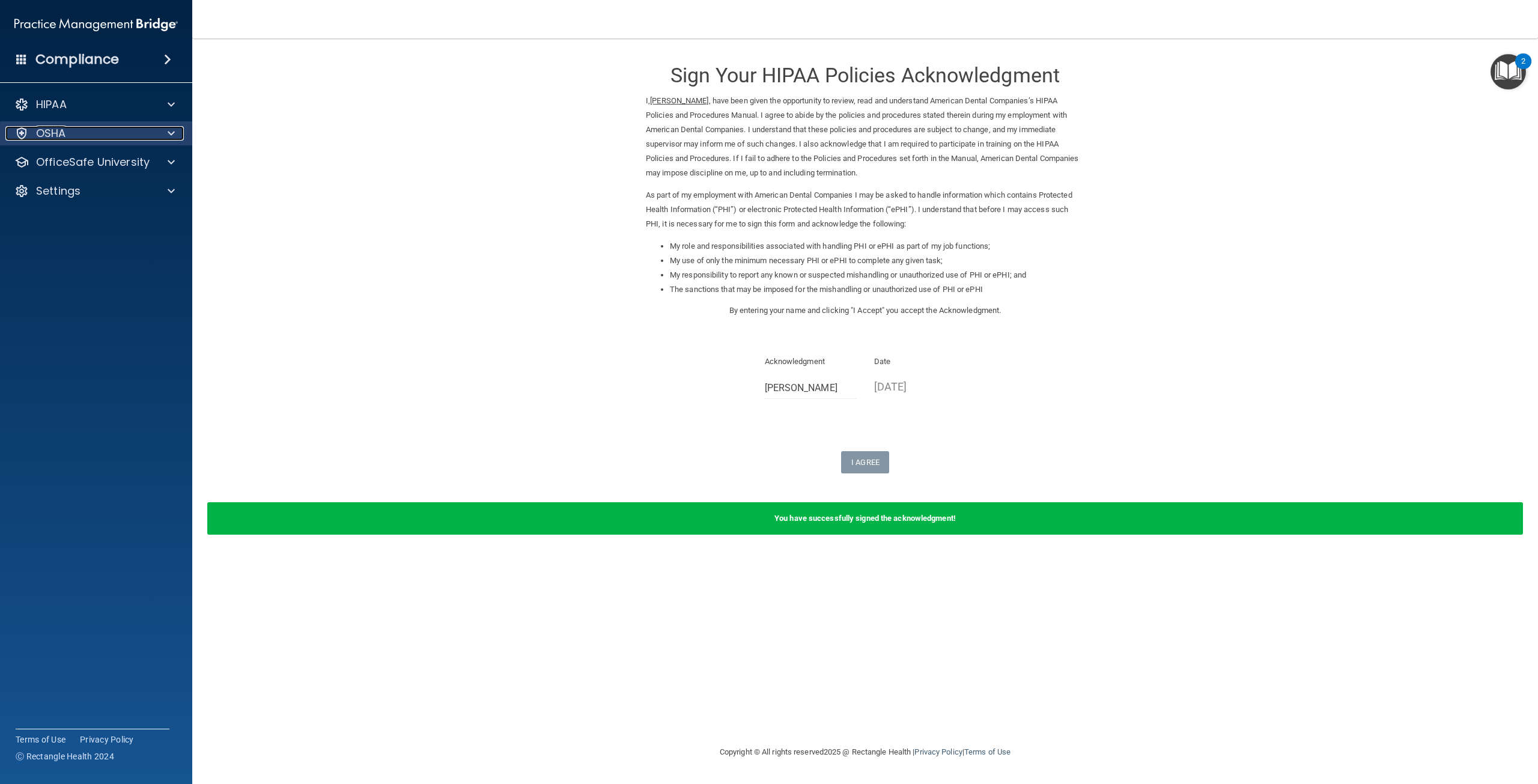
click at [92, 135] on div "OSHA" at bounding box center [80, 134] width 149 height 15
click at [62, 223] on p "OfficeSafe University" at bounding box center [93, 220] width 114 height 15
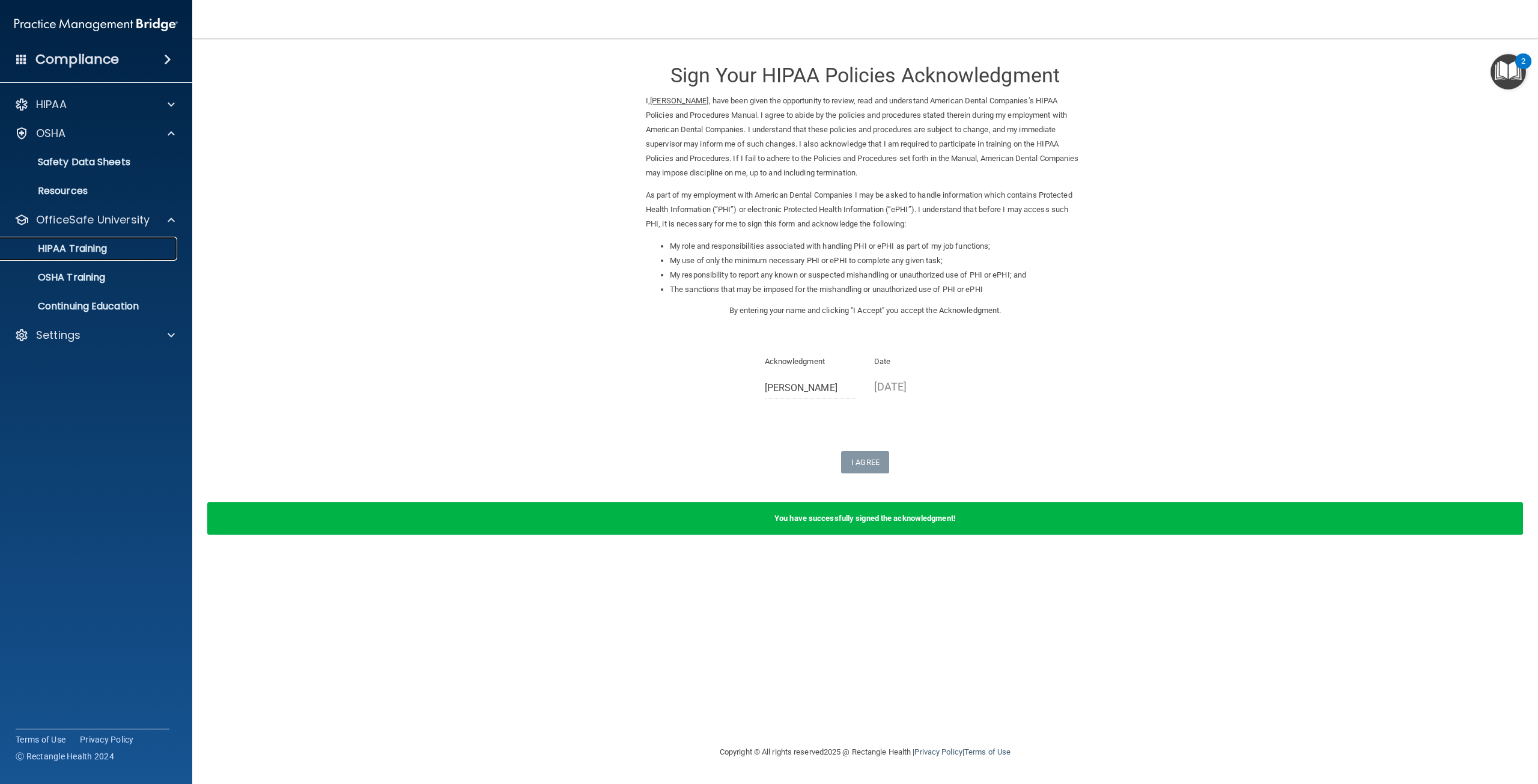
click at [73, 244] on p "HIPAA Training" at bounding box center [57, 249] width 99 height 12
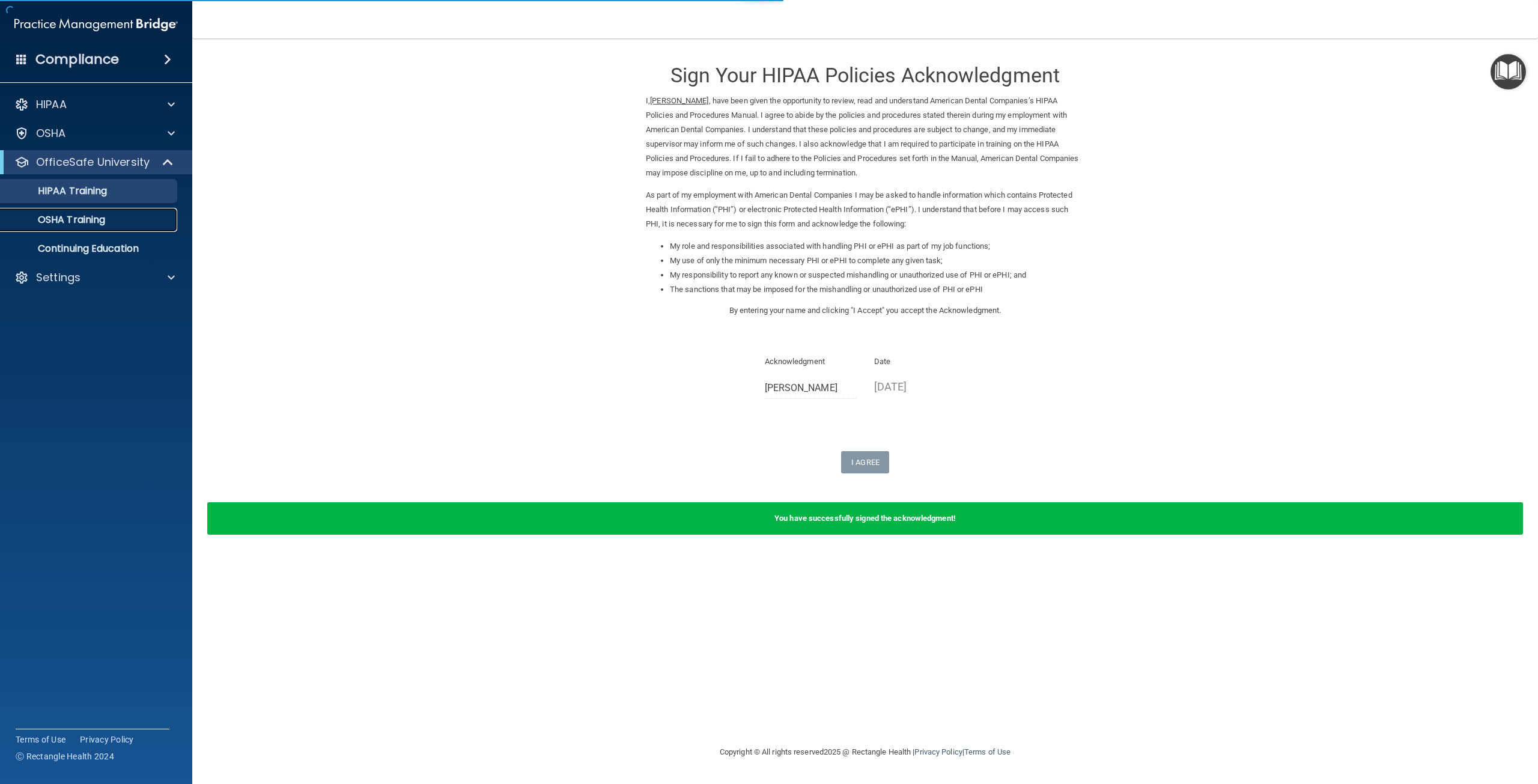
click at [75, 215] on p "OSHA Training" at bounding box center [56, 220] width 97 height 12
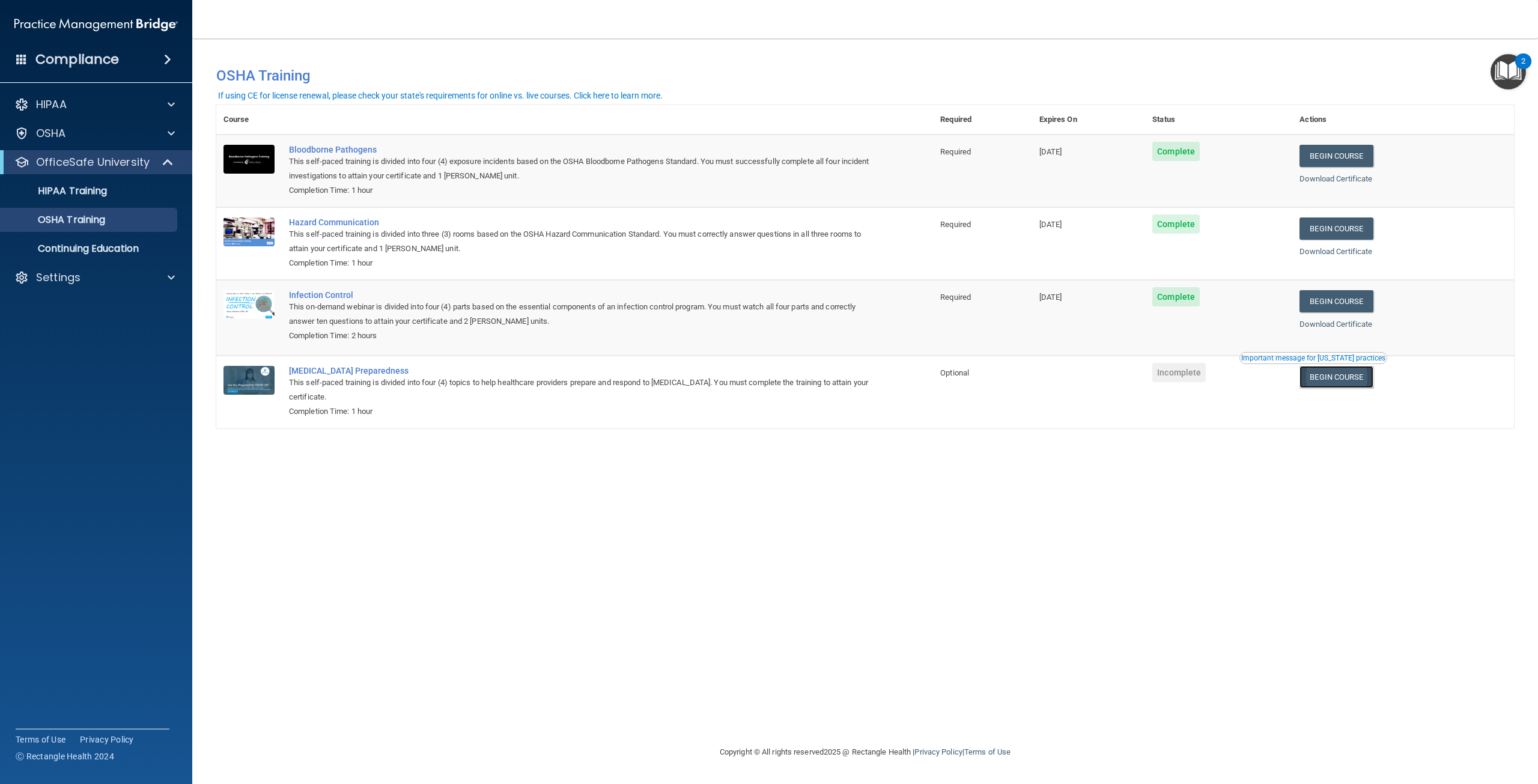
click at [1336, 380] on link "Begin Course" at bounding box center [1336, 377] width 73 height 22
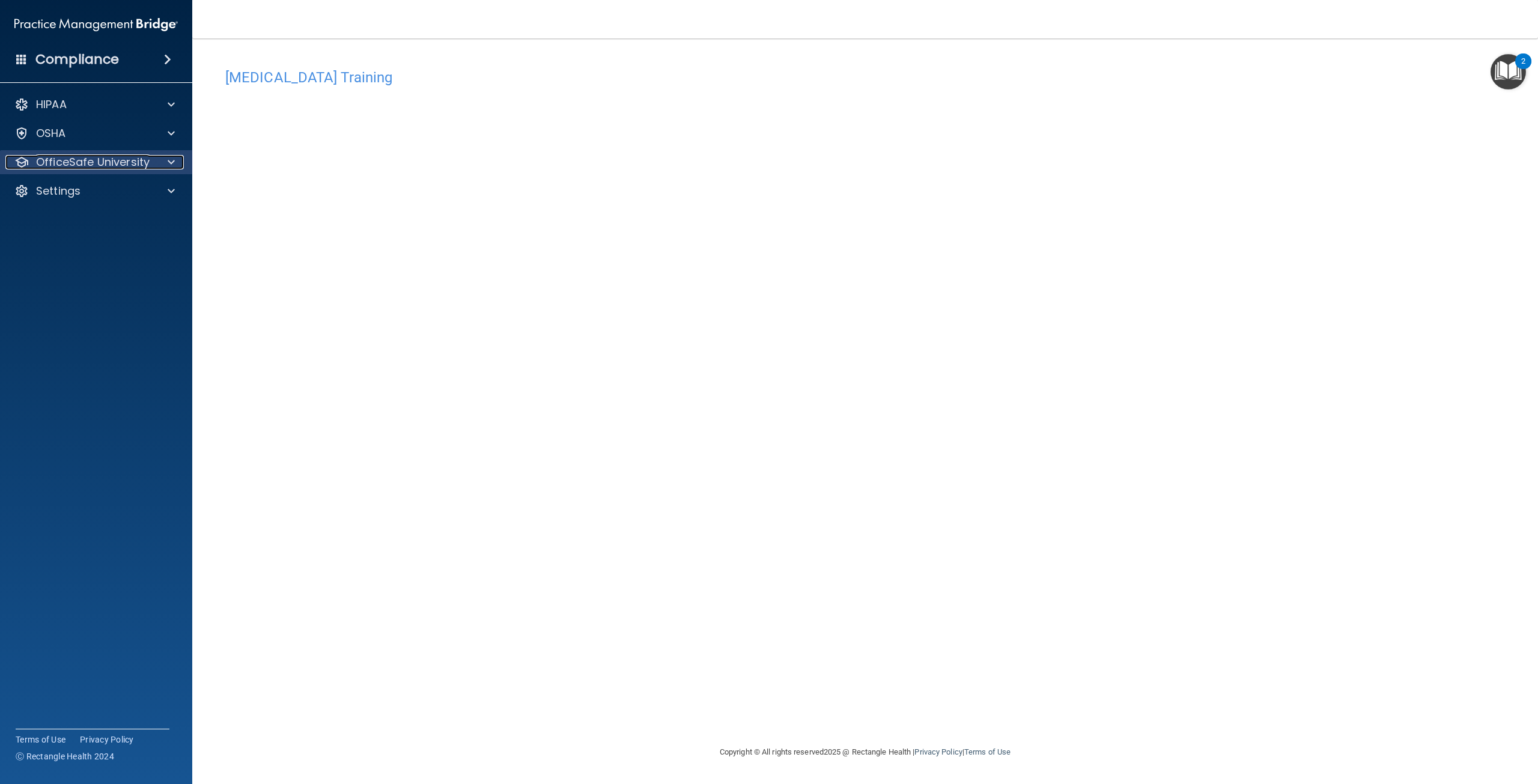
click at [118, 158] on p "OfficeSafe University" at bounding box center [93, 162] width 114 height 15
click at [84, 219] on p "OSHA Training" at bounding box center [56, 220] width 97 height 12
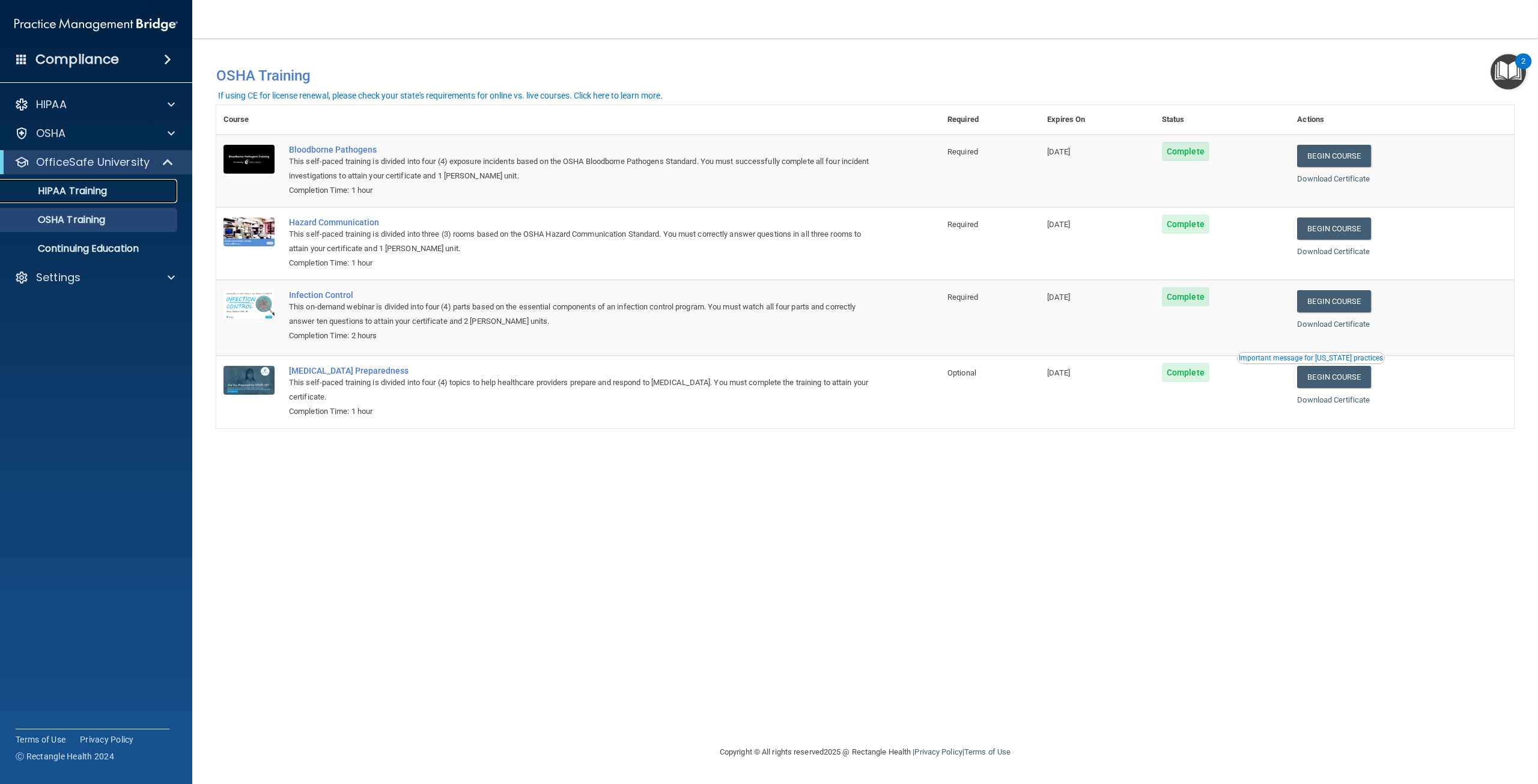
click at [76, 189] on p "HIPAA Training" at bounding box center [57, 191] width 99 height 12
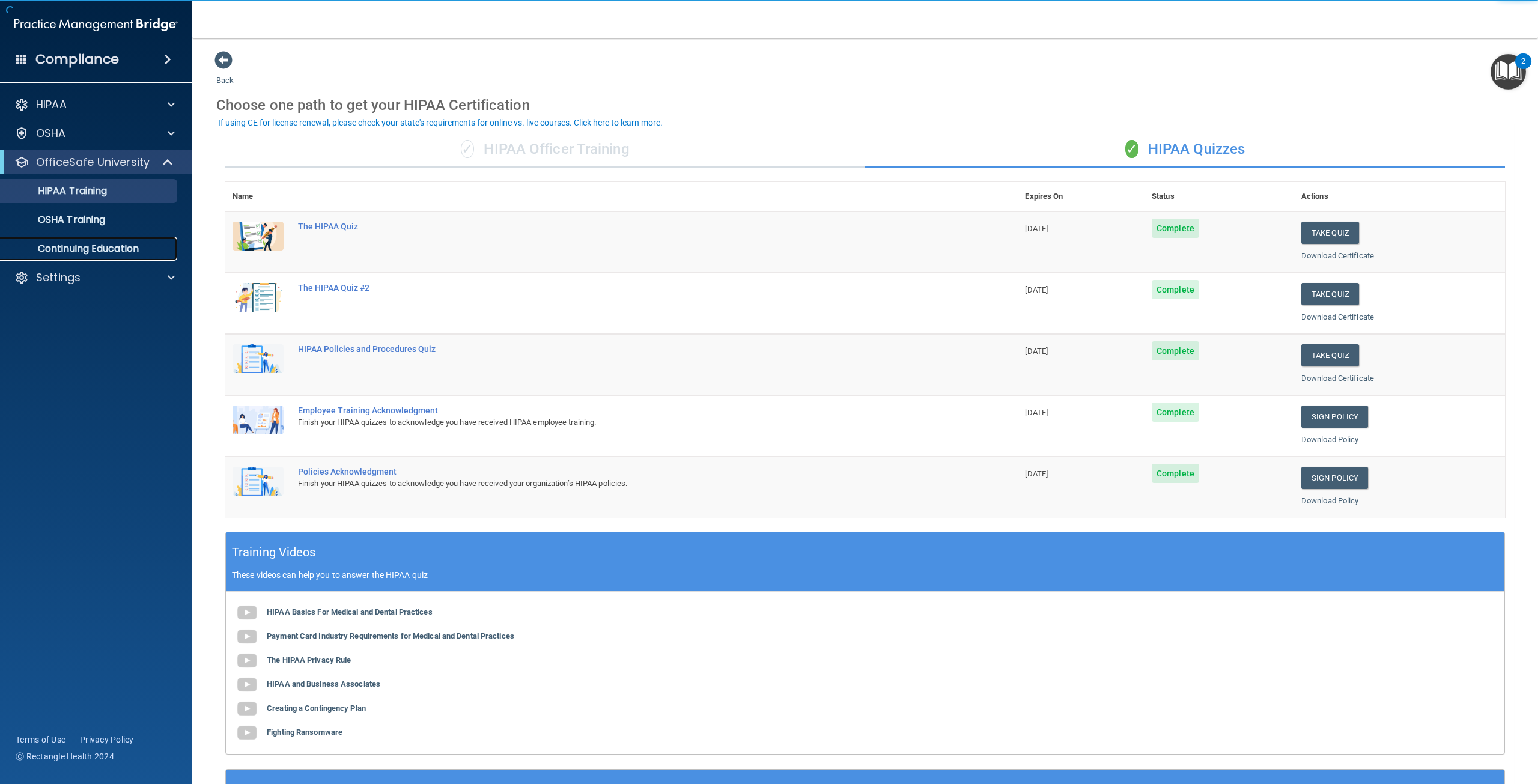
click at [89, 237] on link "Continuing Education" at bounding box center [82, 249] width 189 height 24
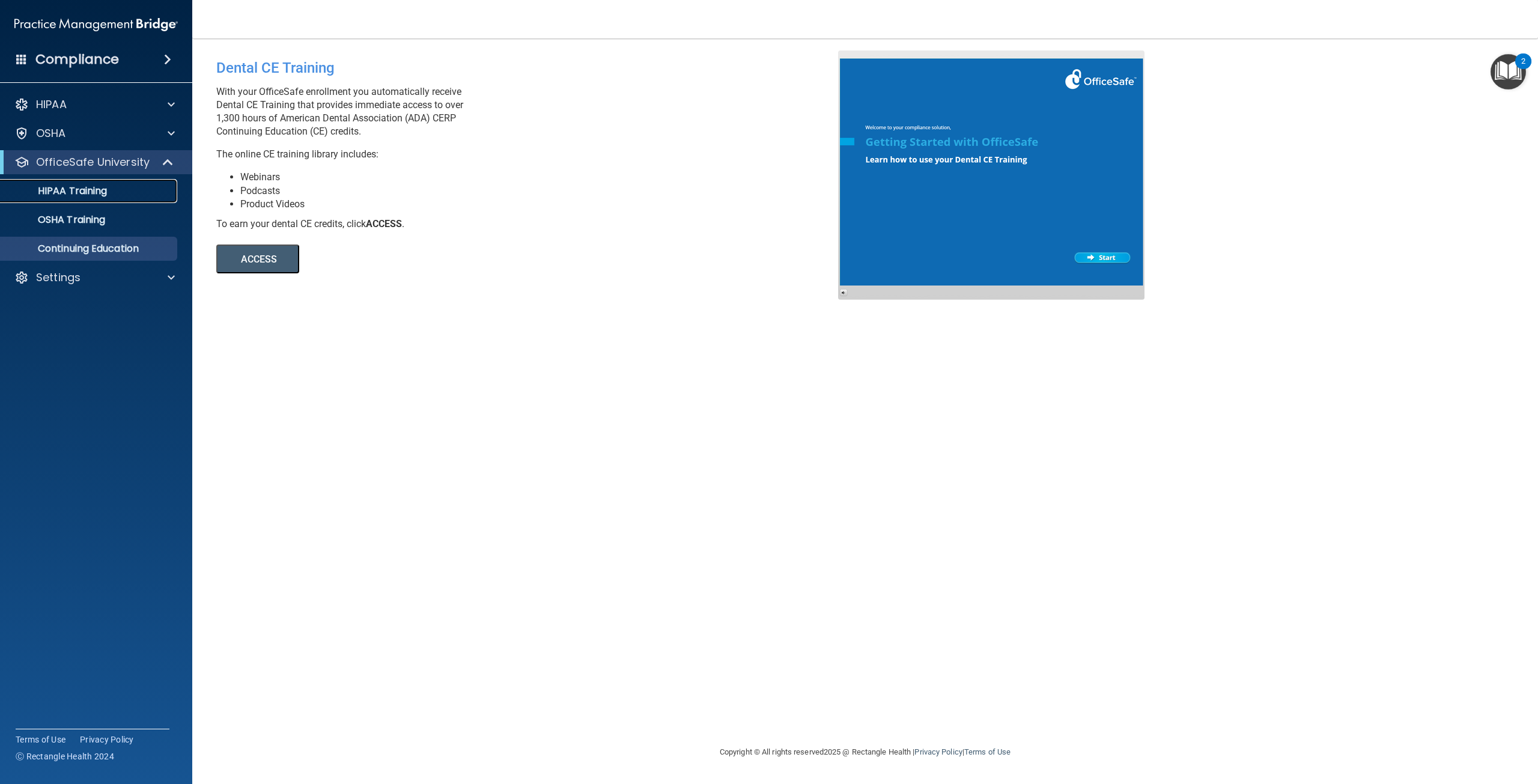
click at [62, 198] on link "HIPAA Training" at bounding box center [82, 191] width 189 height 24
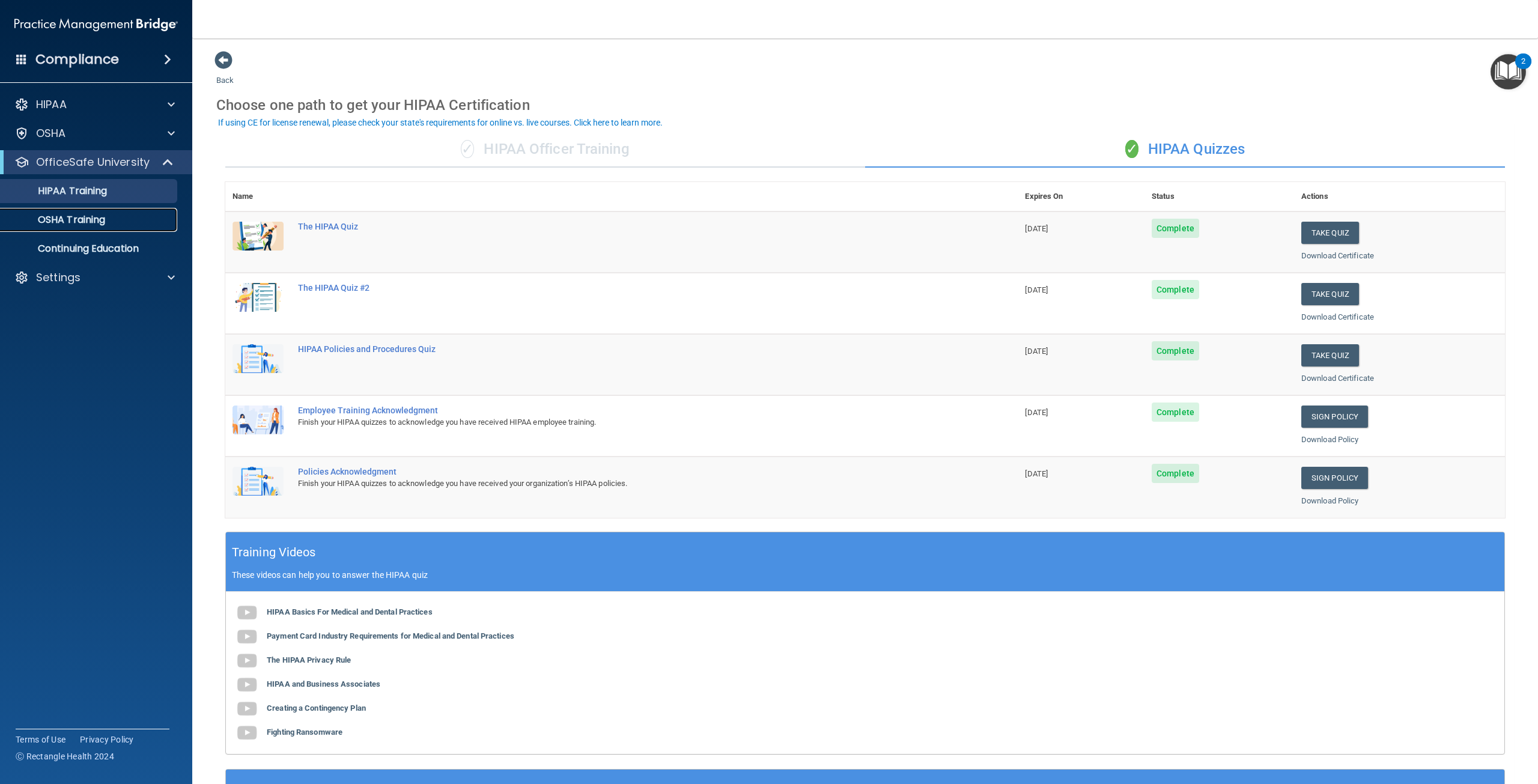
click at [92, 220] on p "OSHA Training" at bounding box center [56, 220] width 97 height 12
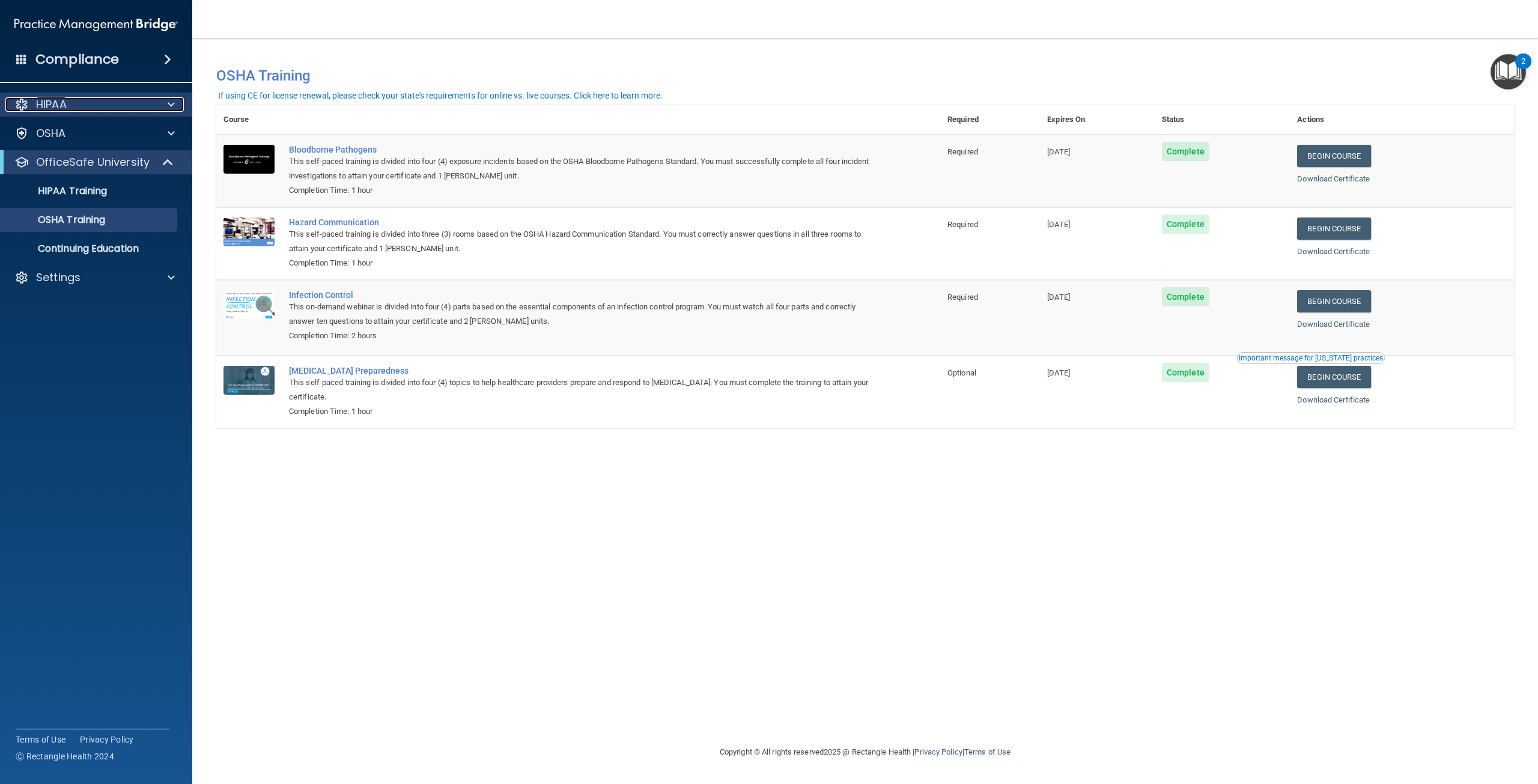
click at [62, 106] on p "HIPAA" at bounding box center [51, 104] width 31 height 15
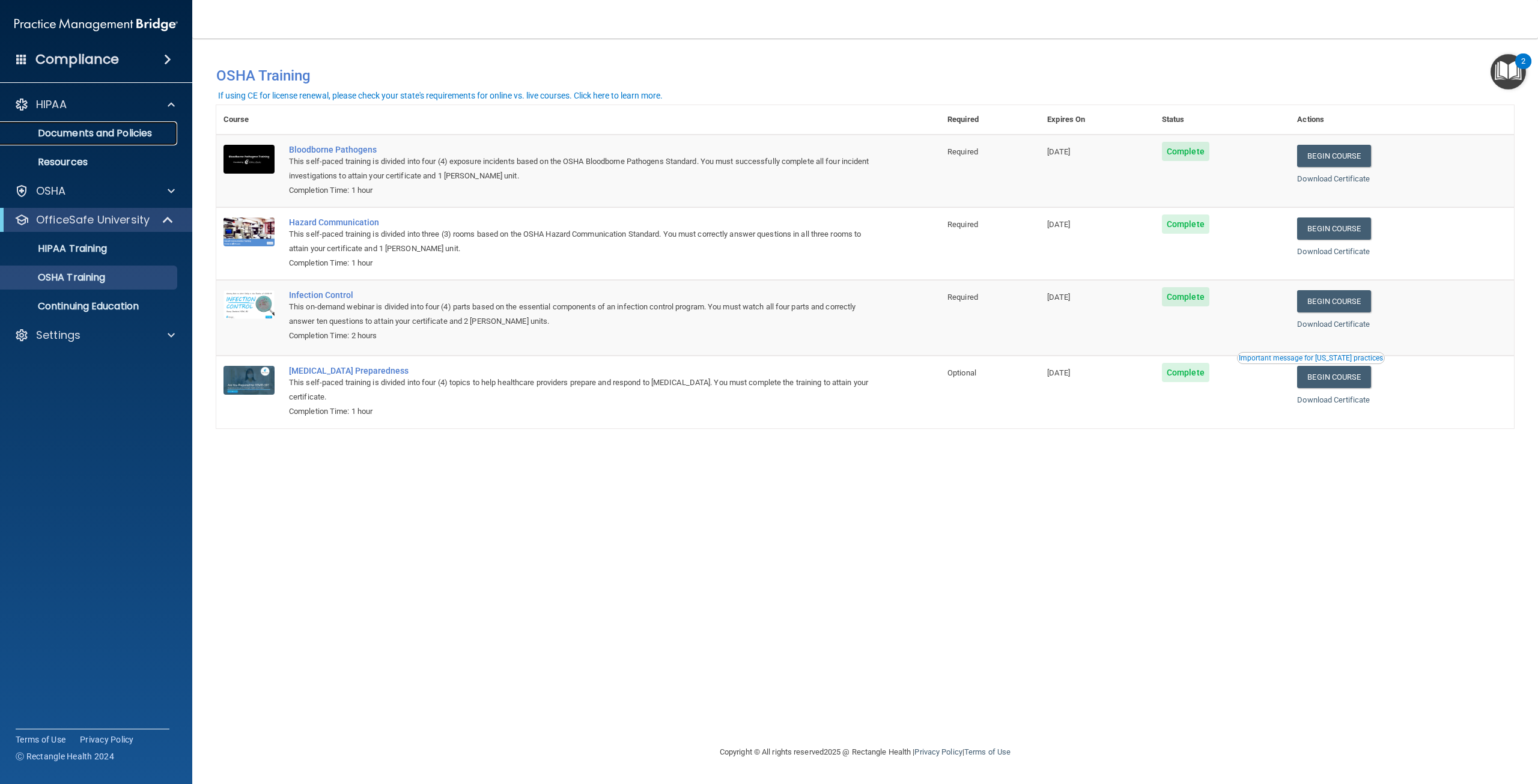
click at [92, 136] on p "Documents and Policies" at bounding box center [90, 134] width 164 height 12
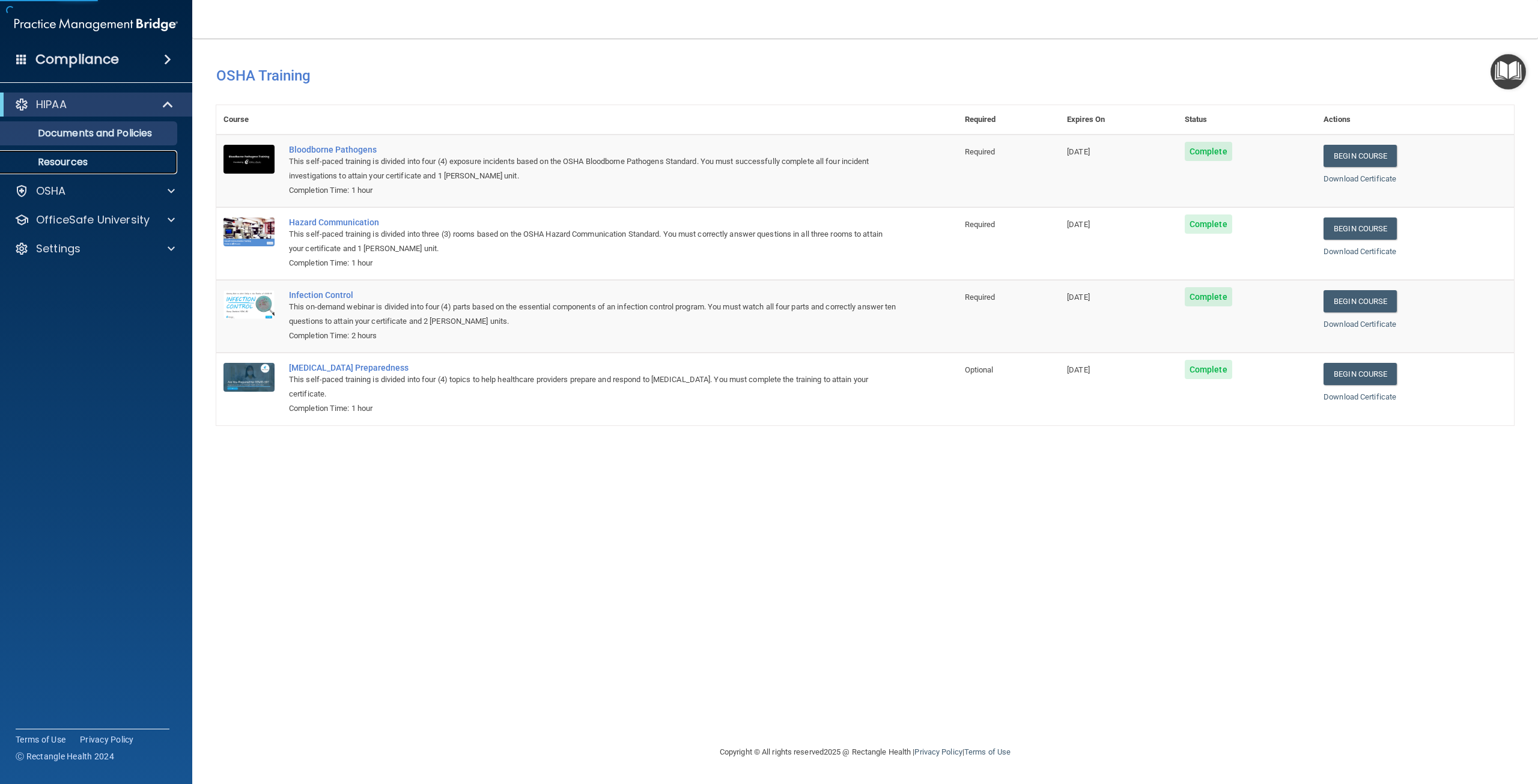
click at [70, 164] on p "Resources" at bounding box center [90, 162] width 164 height 12
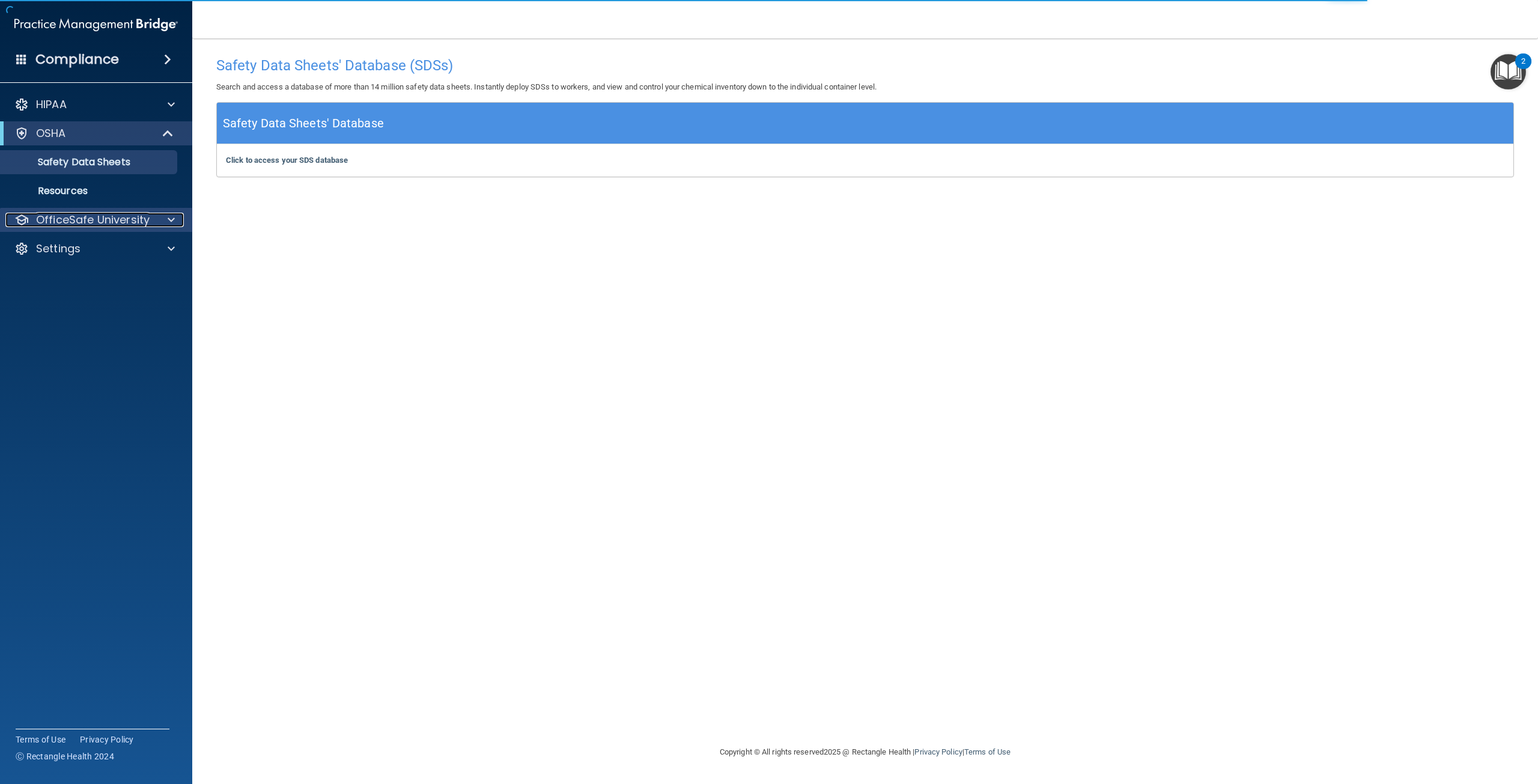
click at [65, 221] on p "OfficeSafe University" at bounding box center [93, 220] width 114 height 15
